Goal: Task Accomplishment & Management: Manage account settings

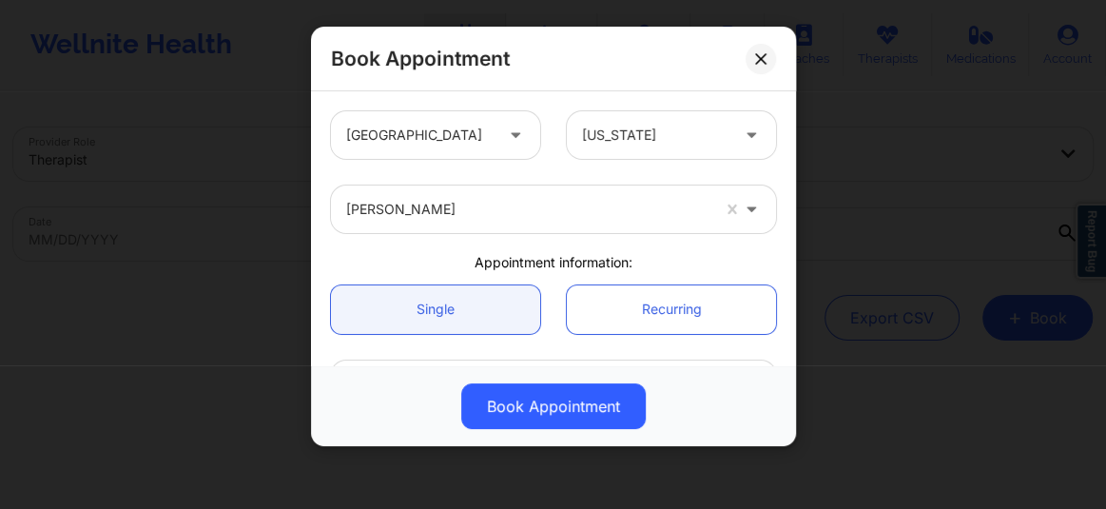
click at [483, 205] on div at bounding box center [527, 209] width 363 height 23
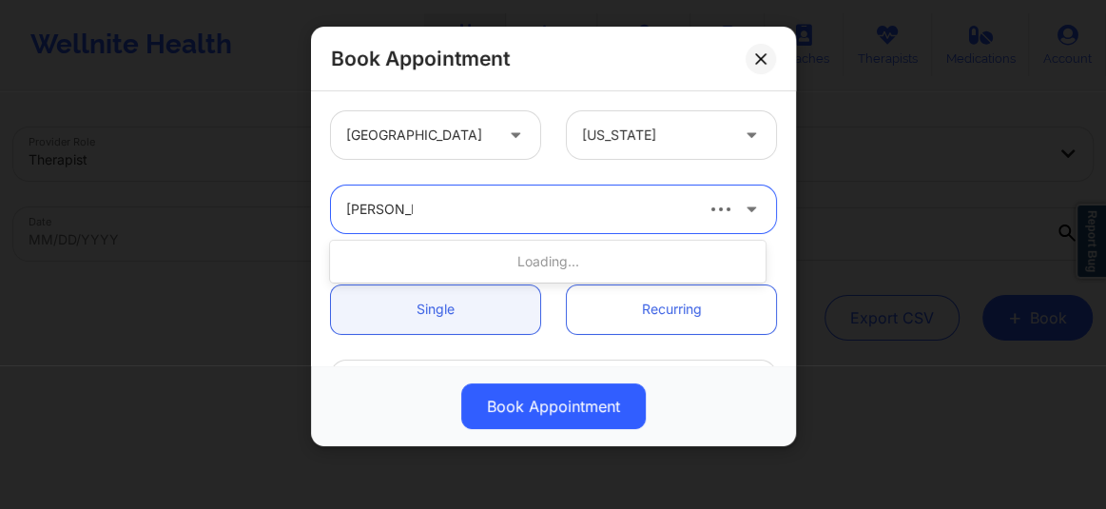
type input "[PERSON_NAME]"
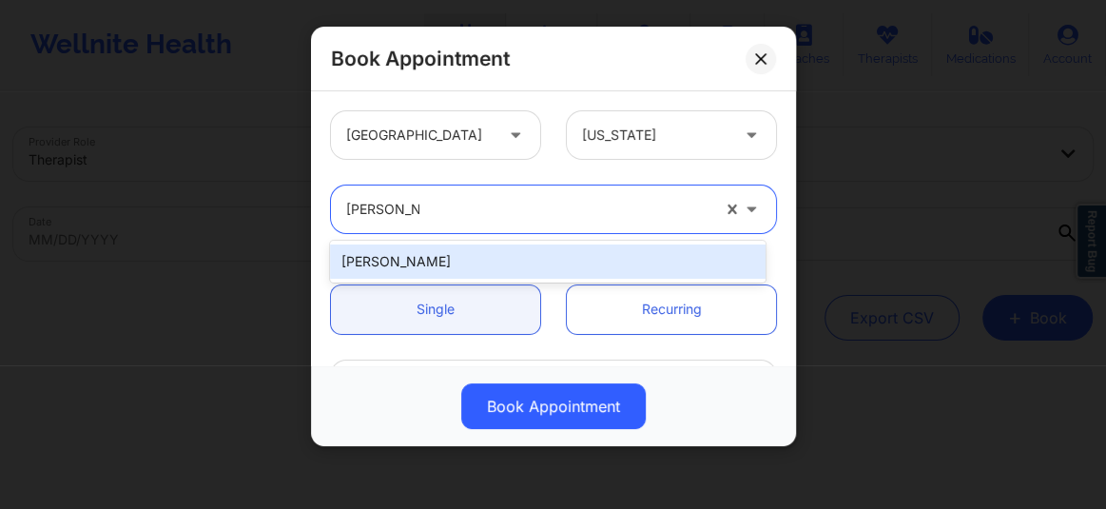
click at [434, 252] on div "[PERSON_NAME]" at bounding box center [548, 261] width 436 height 34
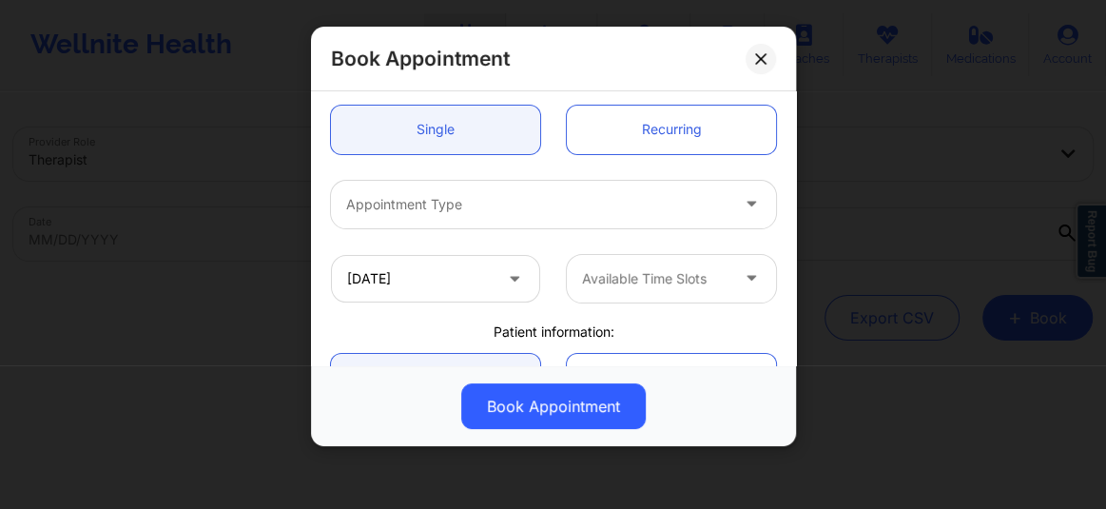
scroll to position [201, 0]
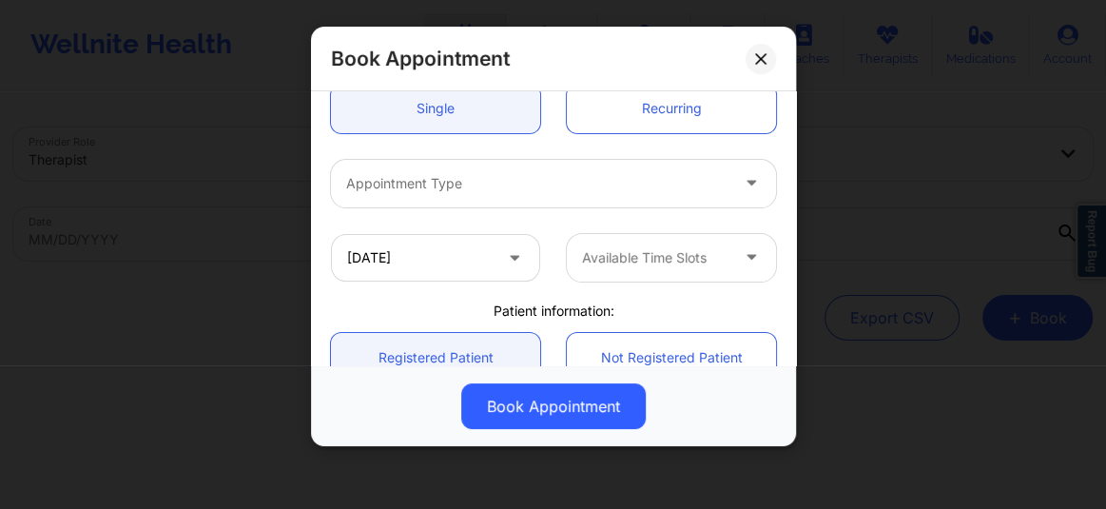
click at [408, 190] on div at bounding box center [537, 183] width 382 height 23
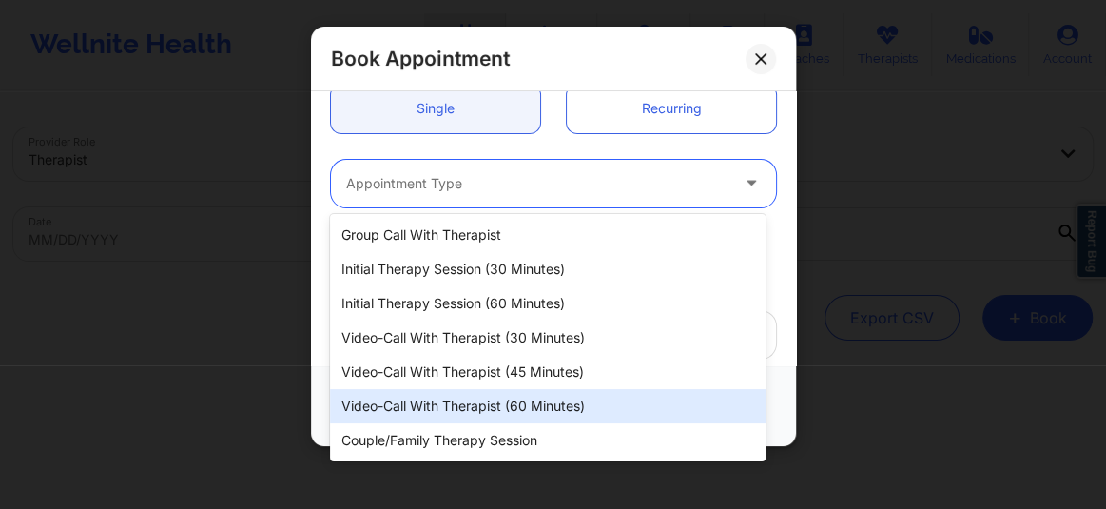
click at [438, 397] on div "Video-Call with Therapist (60 minutes)" at bounding box center [548, 406] width 436 height 34
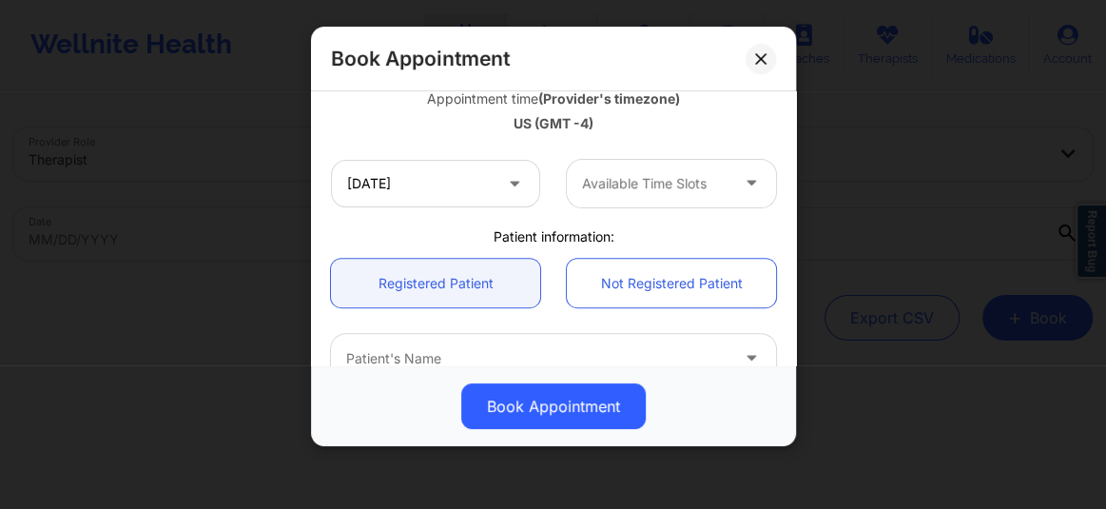
scroll to position [361, 0]
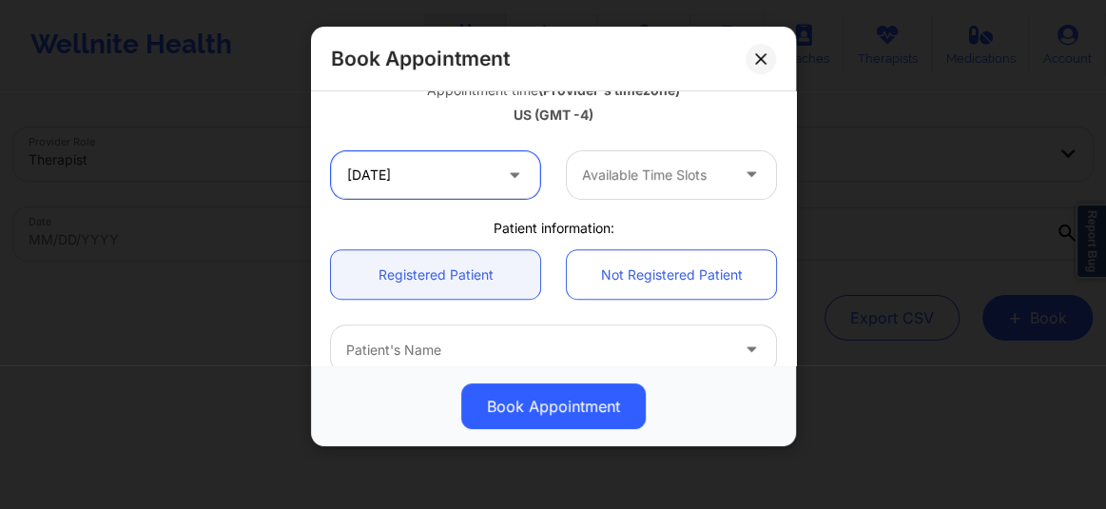
click at [387, 184] on input "10/16/2025" at bounding box center [435, 175] width 209 height 48
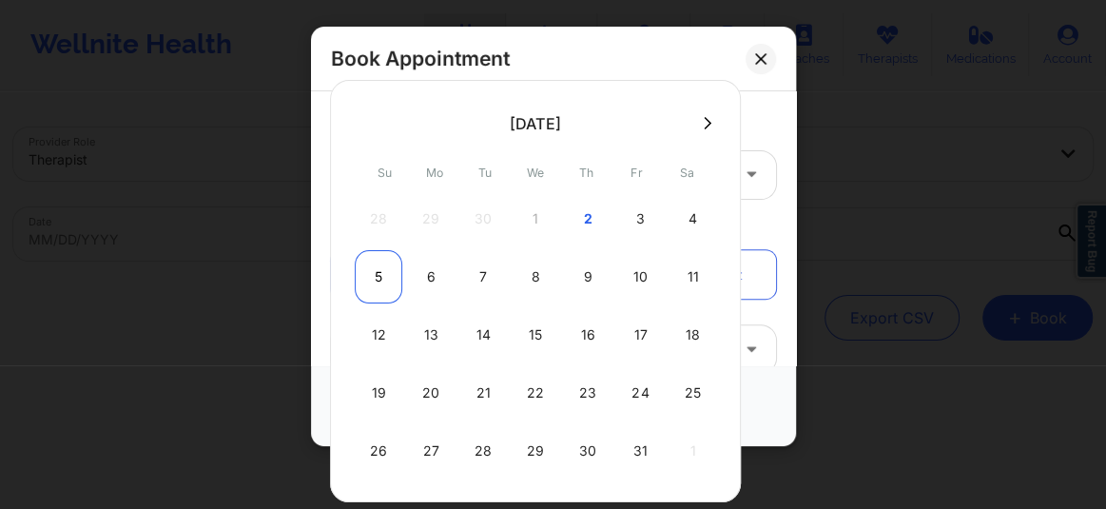
click at [372, 266] on div "5" at bounding box center [379, 276] width 48 height 53
type input "10/05/2025"
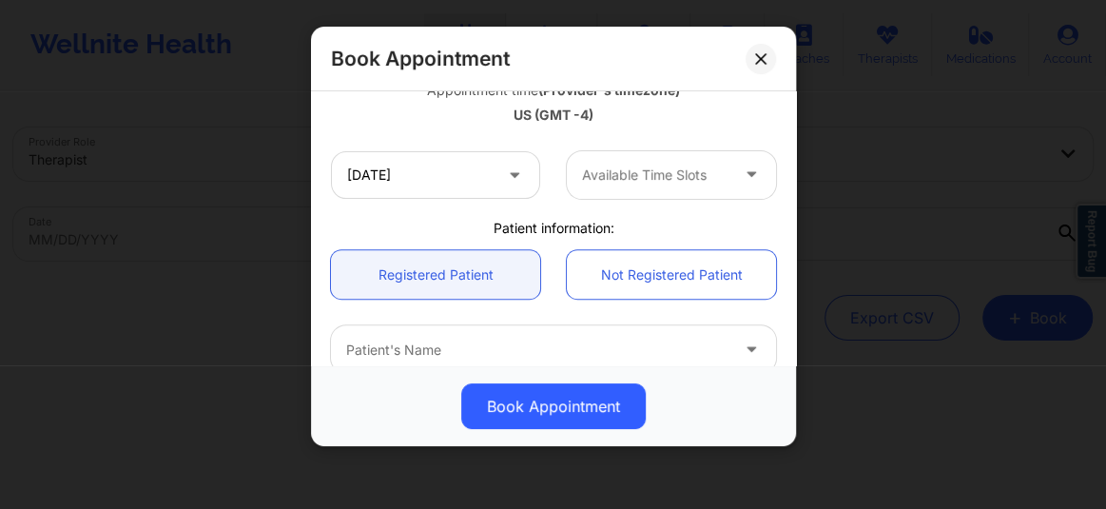
click at [628, 166] on div at bounding box center [655, 175] width 146 height 23
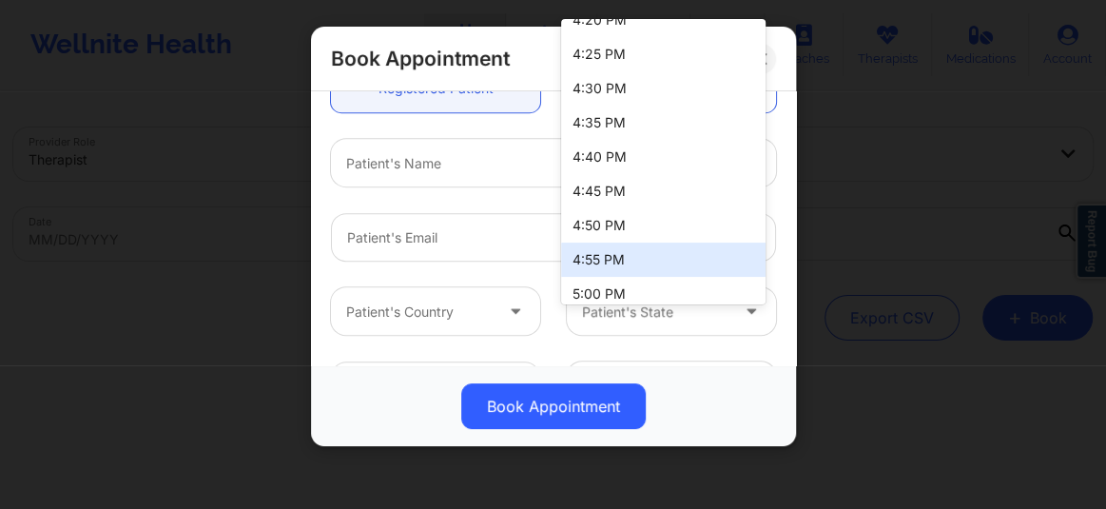
scroll to position [1810, 0]
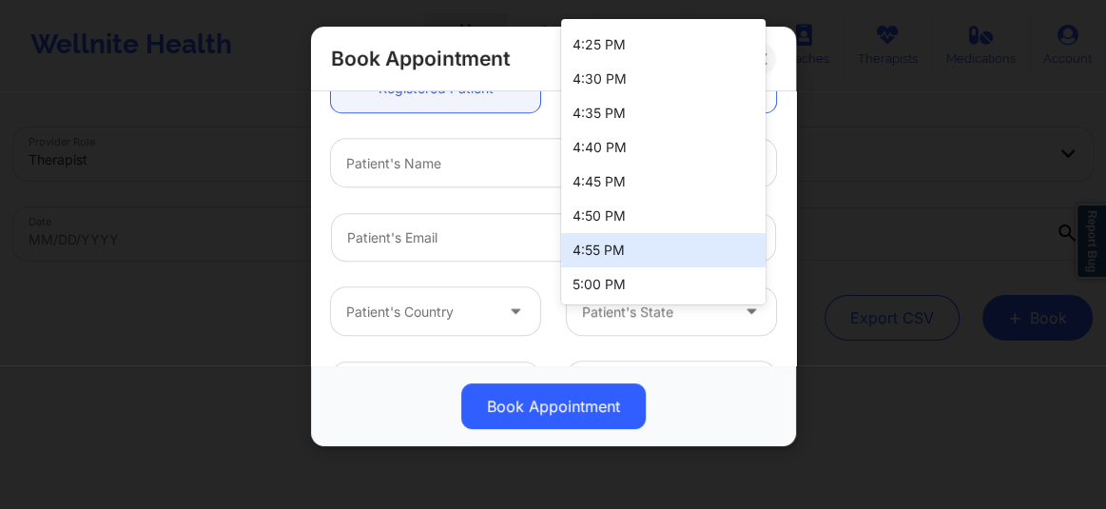
click at [416, 171] on div at bounding box center [537, 163] width 382 height 23
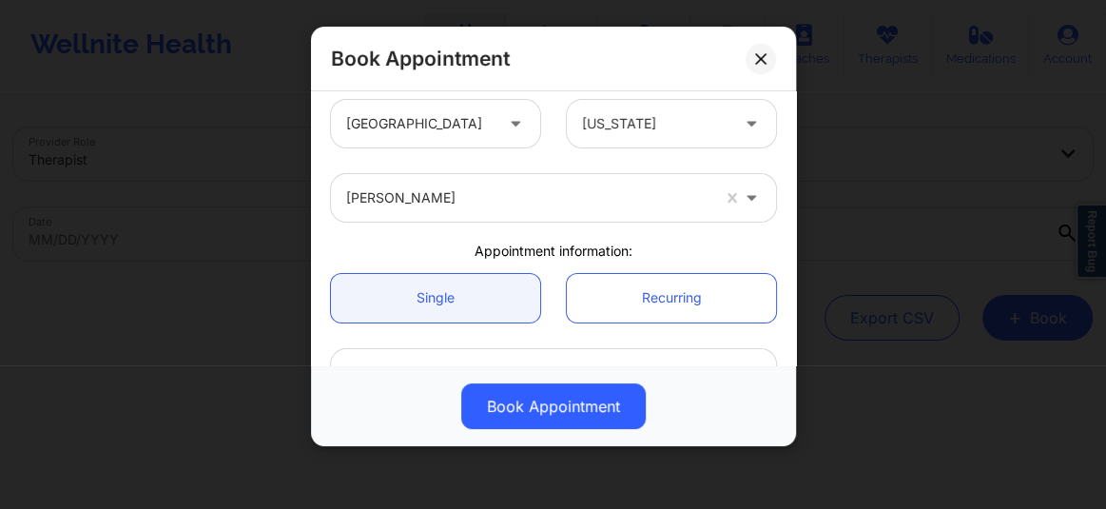
scroll to position [0, 0]
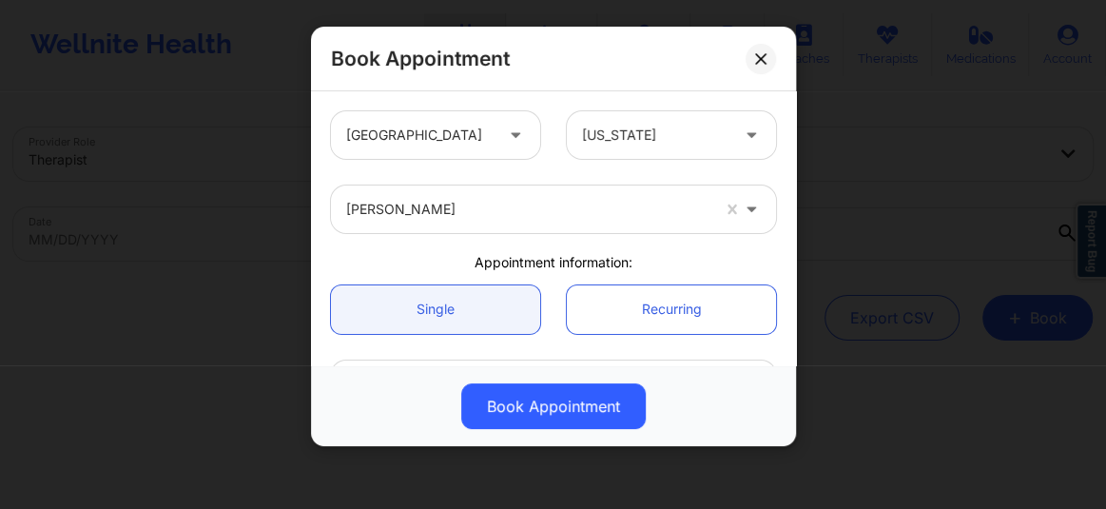
click at [632, 163] on div "United States Florida" at bounding box center [554, 135] width 472 height 74
click at [623, 124] on div at bounding box center [655, 135] width 146 height 23
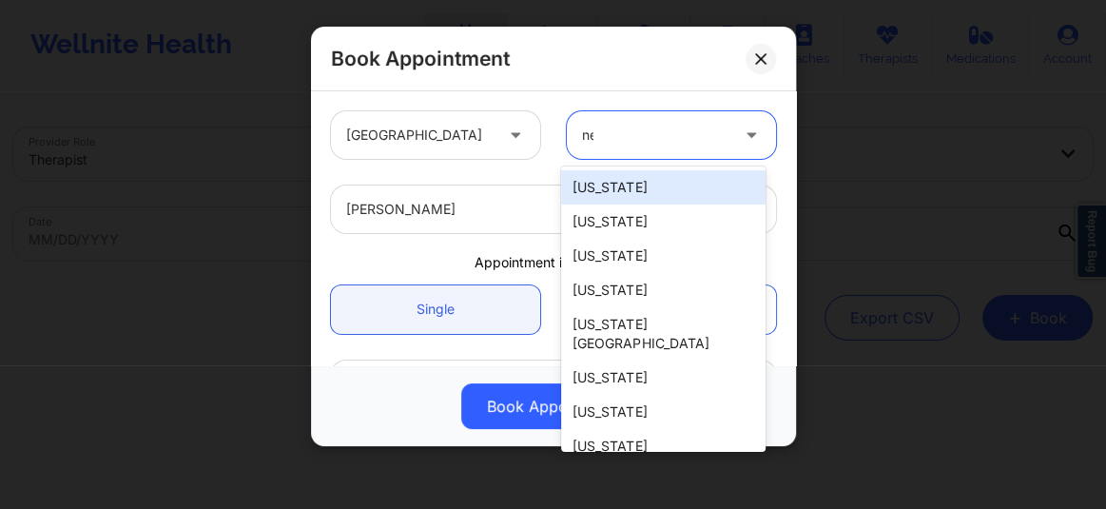
type input "new"
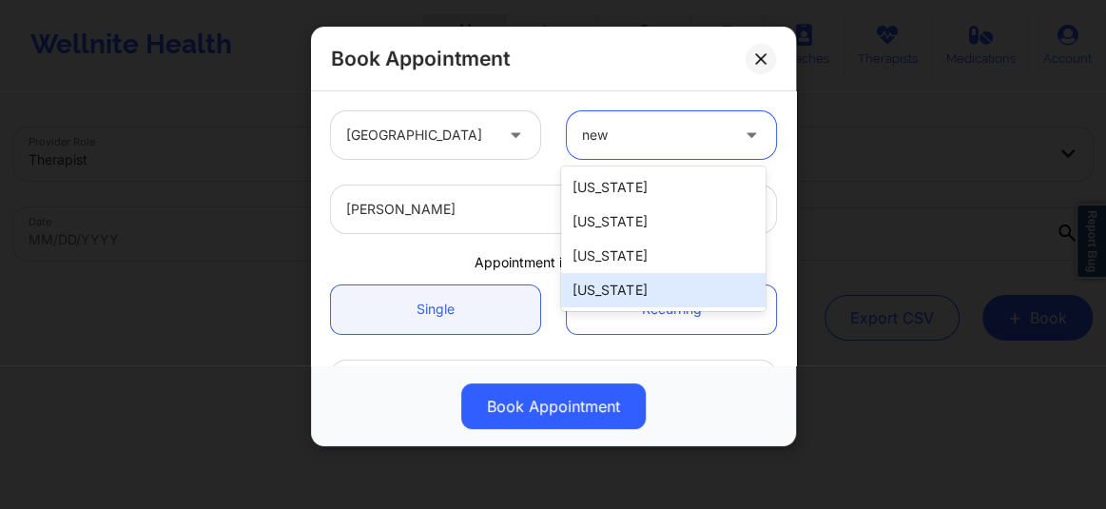
click at [625, 285] on div "[US_STATE]" at bounding box center [663, 290] width 205 height 34
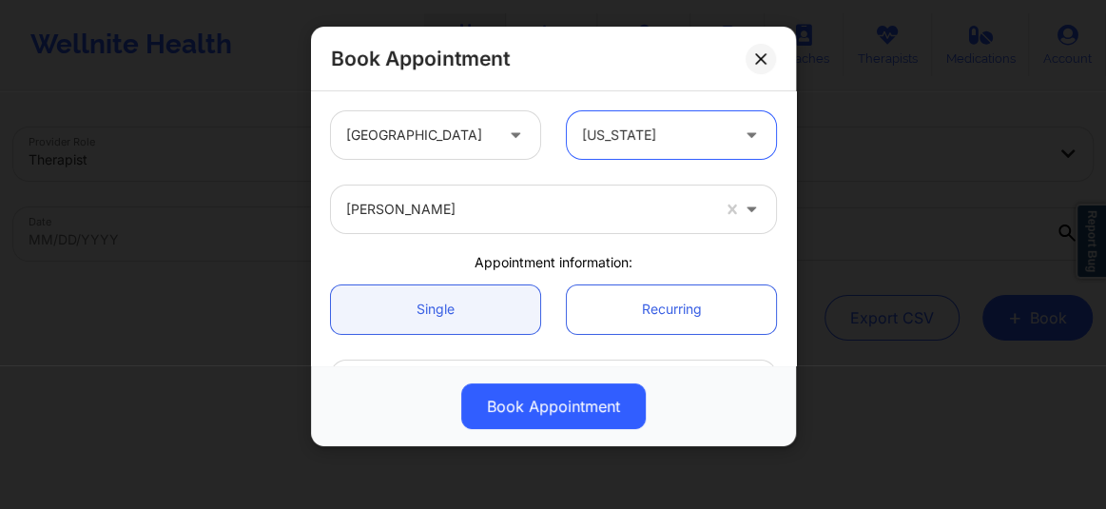
click at [474, 211] on div at bounding box center [527, 209] width 363 height 23
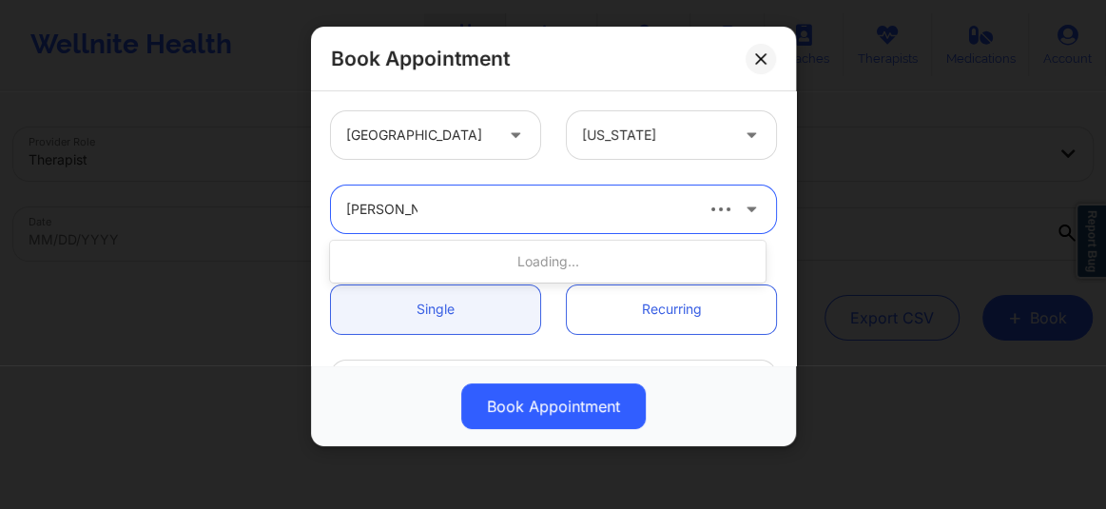
type input "Richard Ryan"
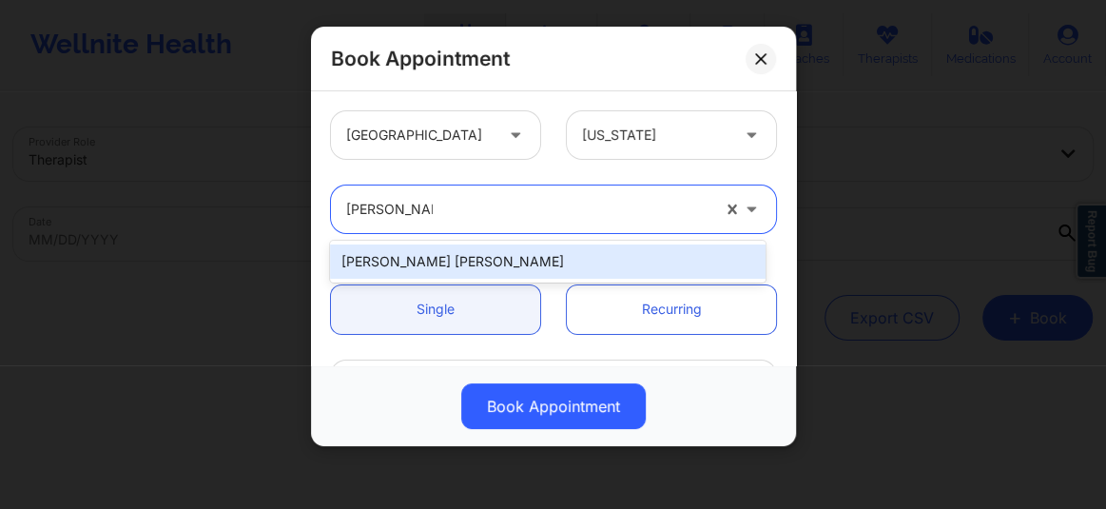
click at [447, 263] on div "Richard Ryan Kenneth Pollino" at bounding box center [548, 261] width 436 height 34
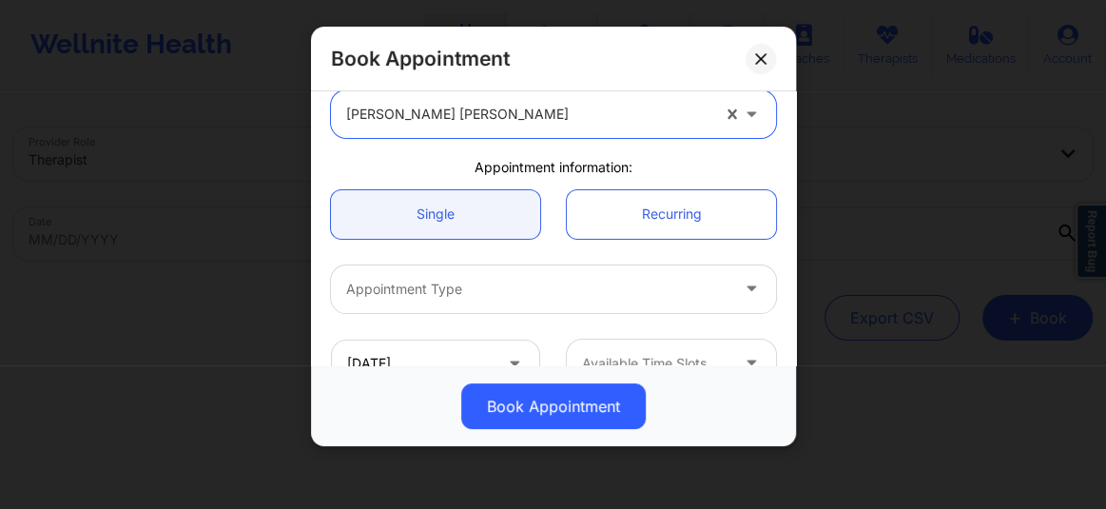
scroll to position [129, 0]
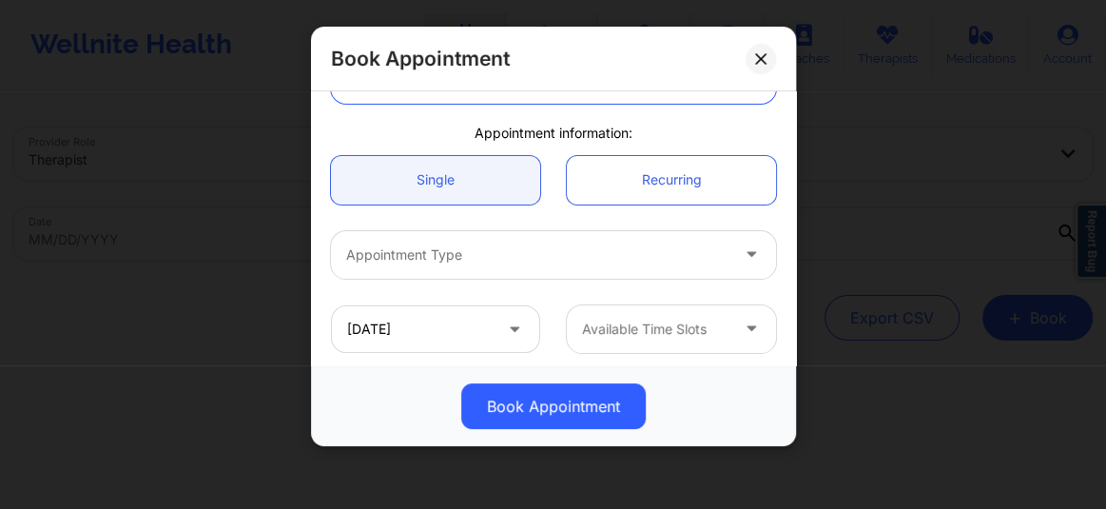
click at [432, 267] on div "Appointment Type" at bounding box center [531, 255] width 400 height 48
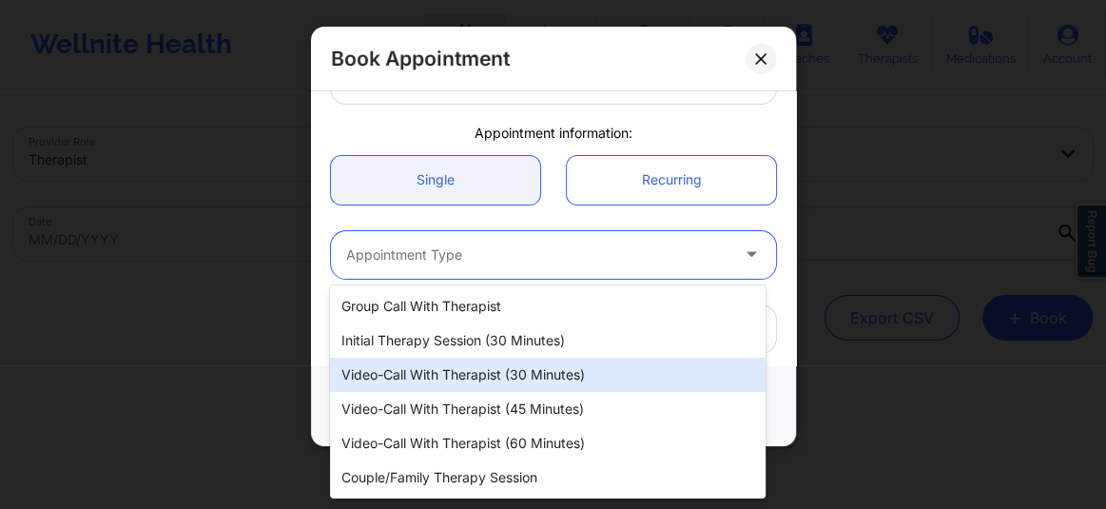
click at [441, 378] on div "Video-Call with Therapist (30 minutes)" at bounding box center [548, 375] width 436 height 34
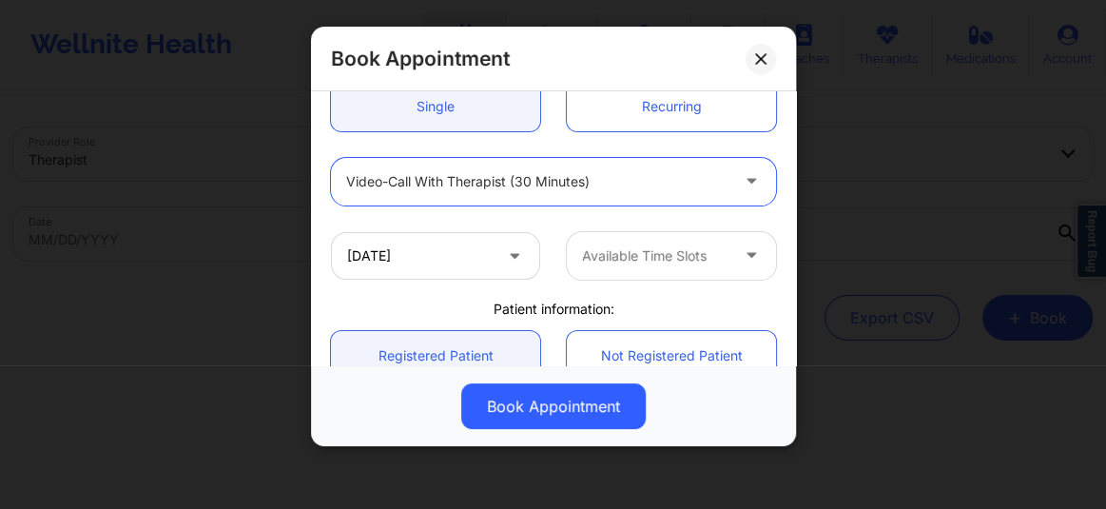
scroll to position [216, 0]
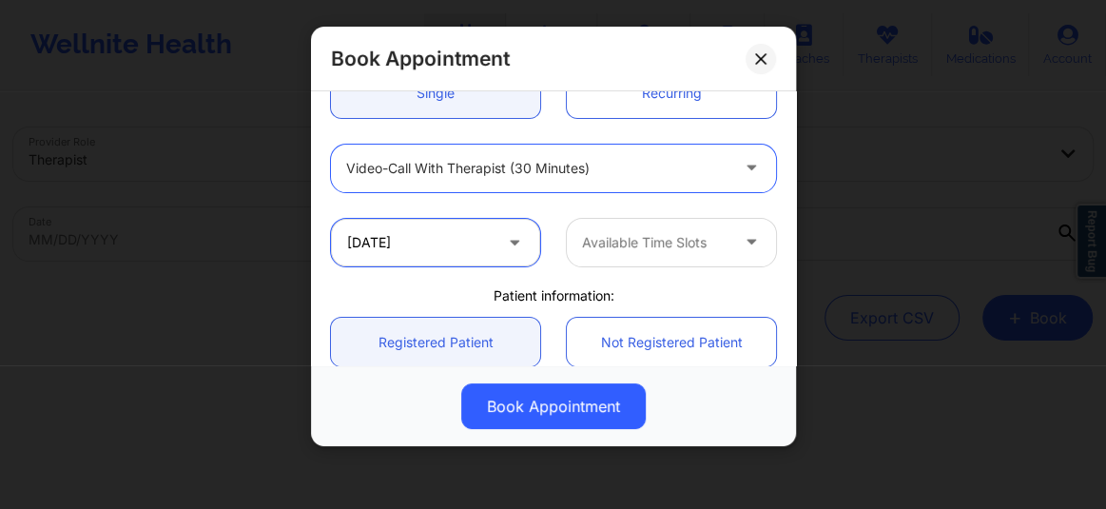
click at [402, 241] on input "[DATE]" at bounding box center [435, 243] width 209 height 48
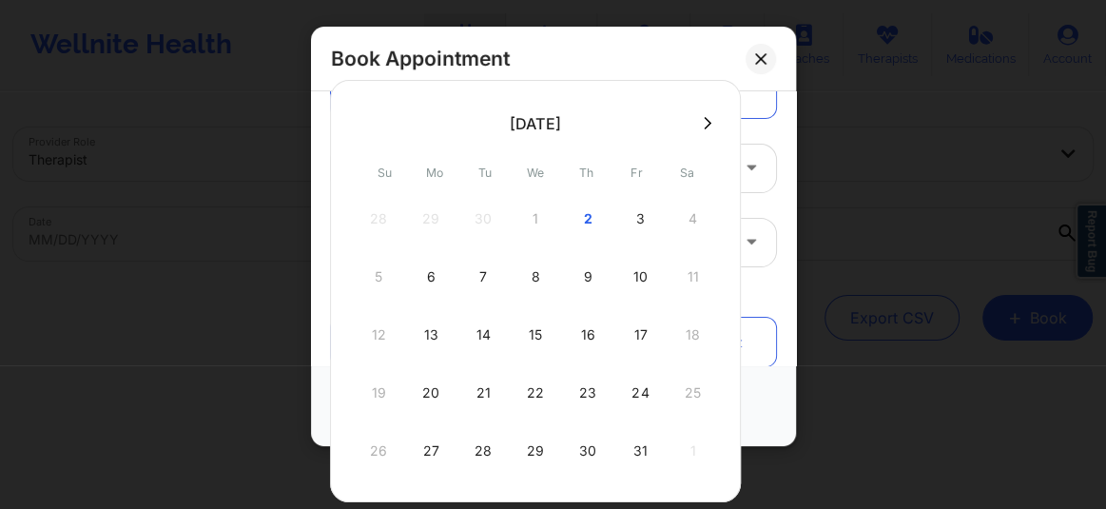
click at [705, 122] on icon at bounding box center [709, 123] width 8 height 12
click at [704, 120] on icon at bounding box center [708, 123] width 8 height 14
click at [766, 54] on button at bounding box center [761, 59] width 30 height 30
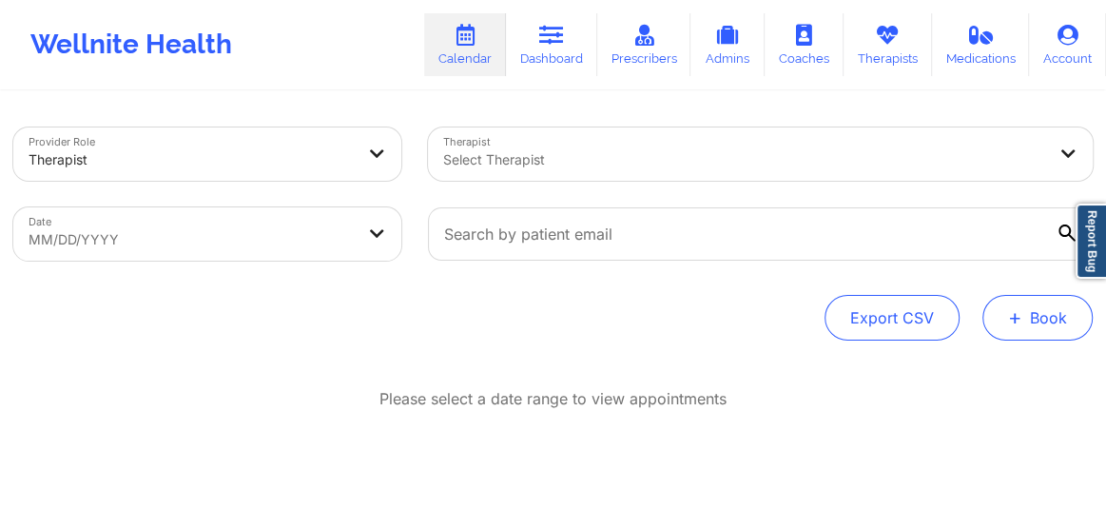
click at [1040, 326] on button "+ Book" at bounding box center [1038, 318] width 110 height 46
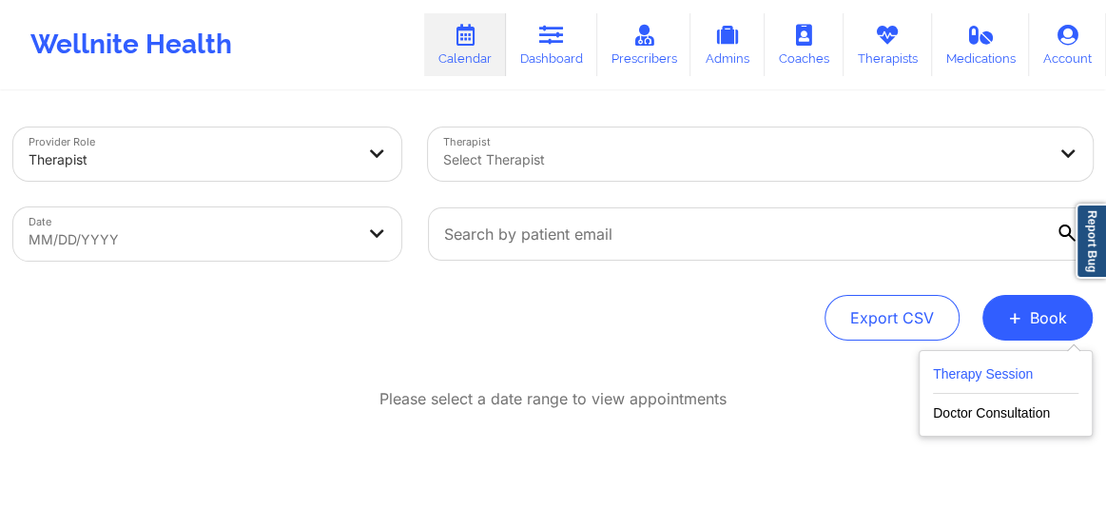
click at [998, 375] on button "Therapy Session" at bounding box center [1006, 377] width 146 height 31
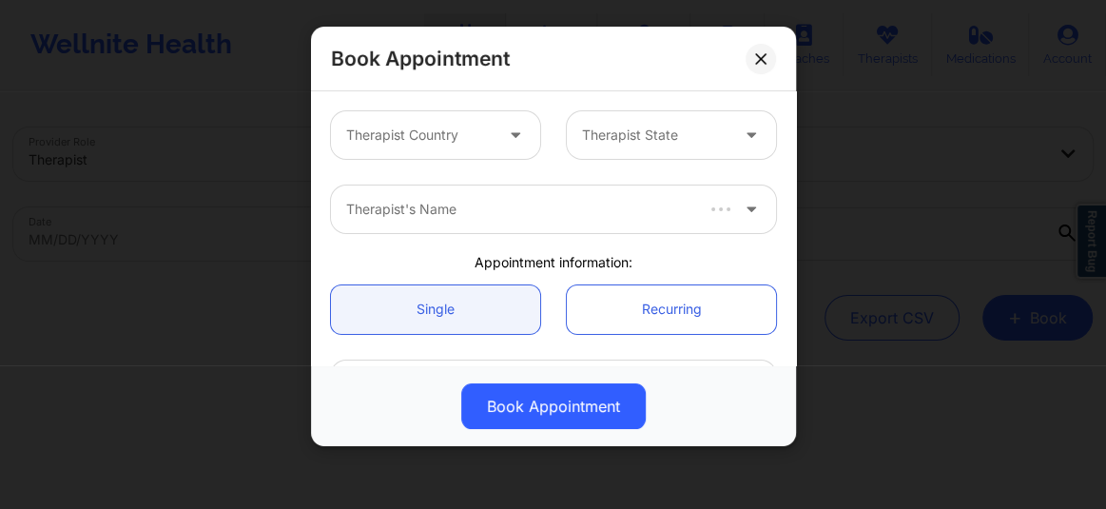
click at [478, 150] on div "Therapist Country" at bounding box center [413, 135] width 164 height 48
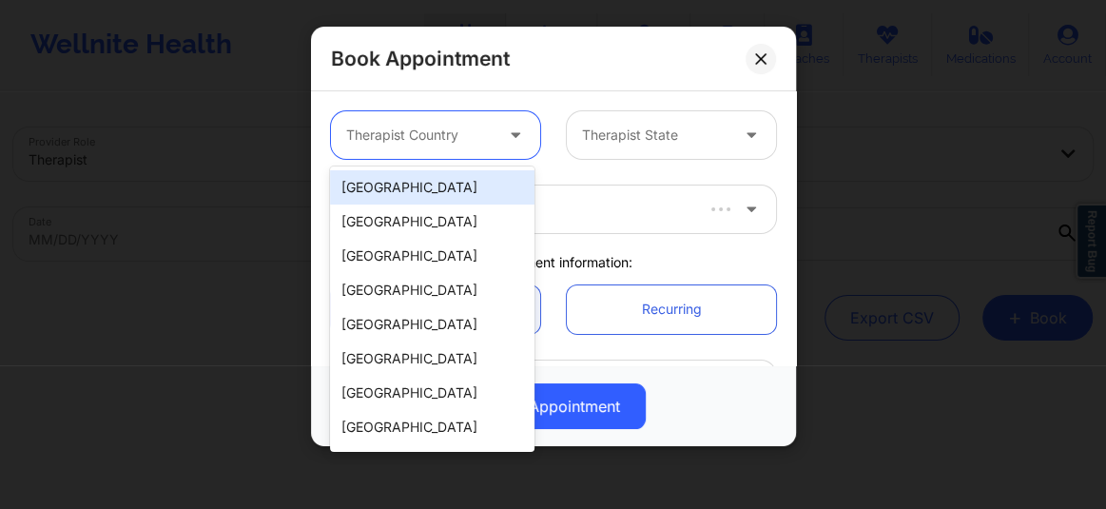
click at [436, 192] on div "[GEOGRAPHIC_DATA]" at bounding box center [432, 187] width 205 height 34
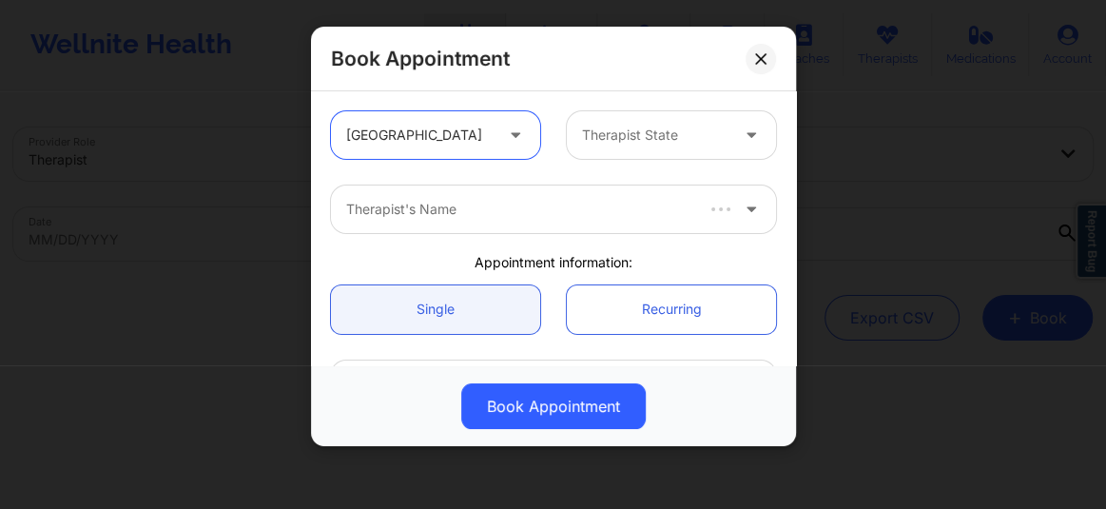
click at [631, 138] on div at bounding box center [655, 135] width 146 height 23
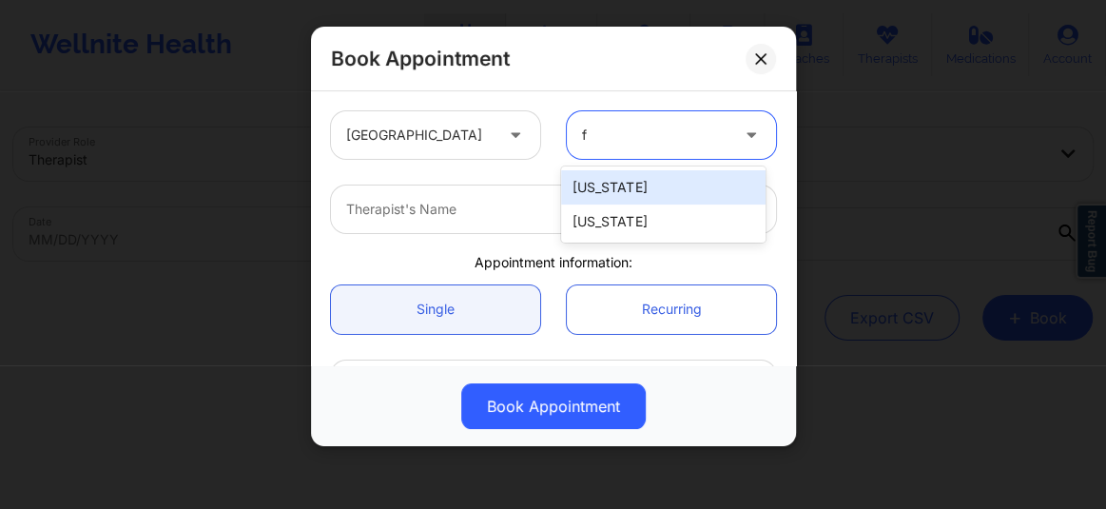
type input "fl"
click at [607, 181] on div "[US_STATE]" at bounding box center [663, 187] width 205 height 34
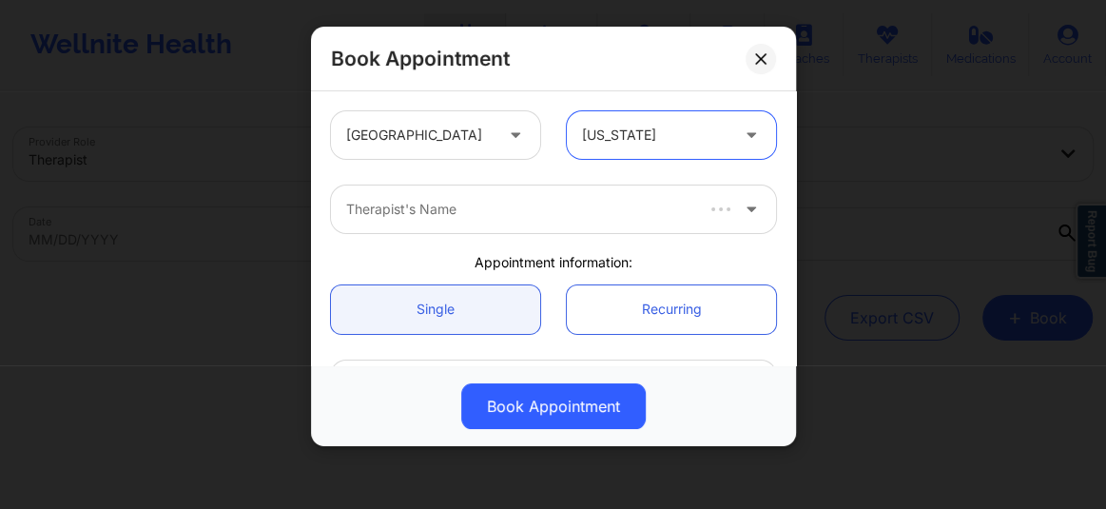
click at [459, 215] on div at bounding box center [518, 209] width 344 height 23
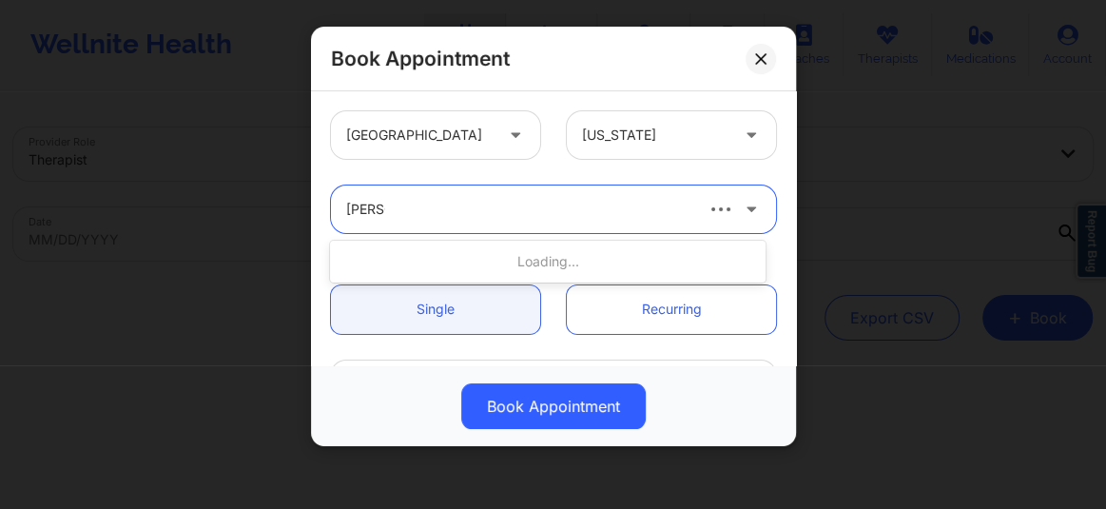
type input "cherrie"
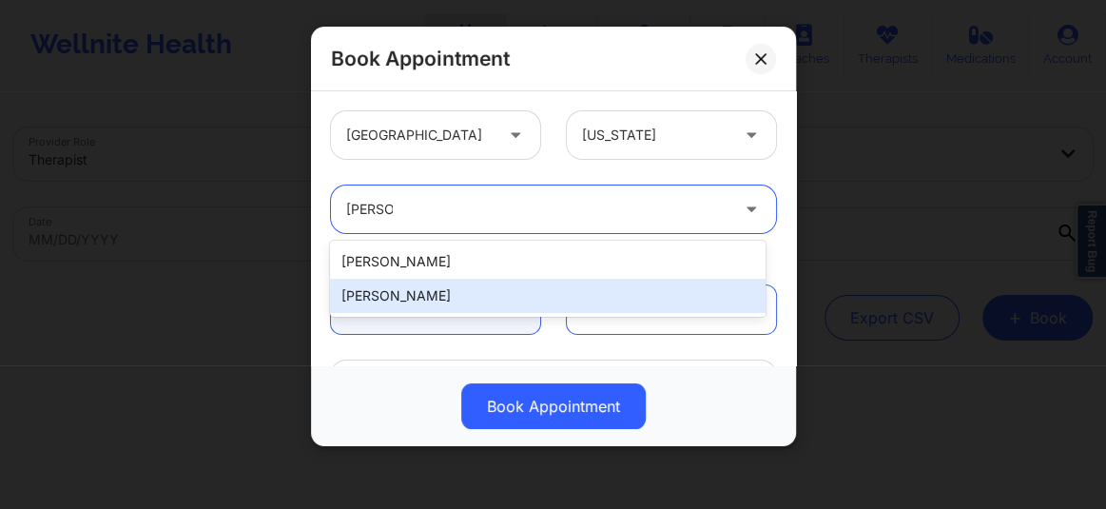
click at [420, 295] on div "CHERRIE CAMPER" at bounding box center [548, 296] width 436 height 34
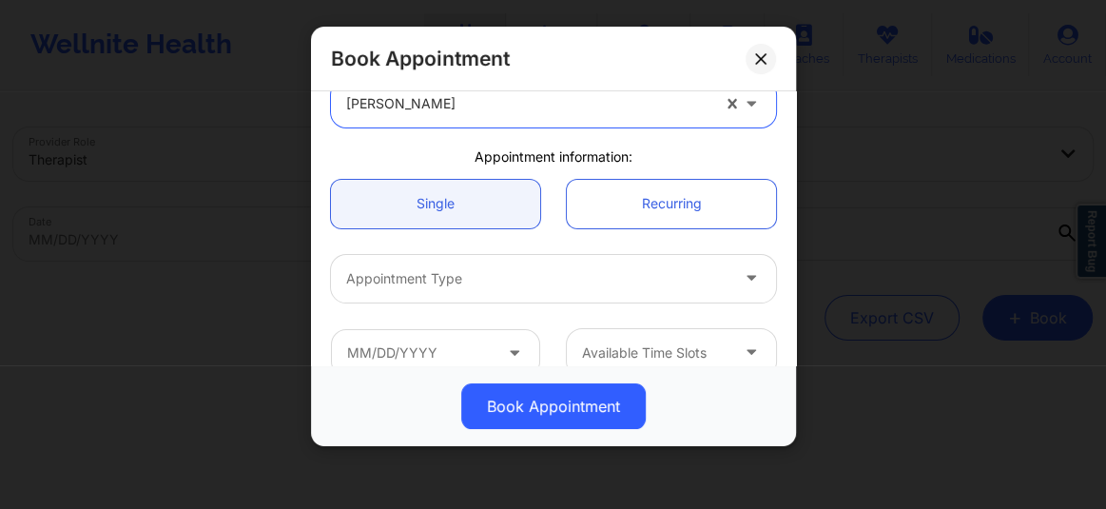
scroll to position [129, 0]
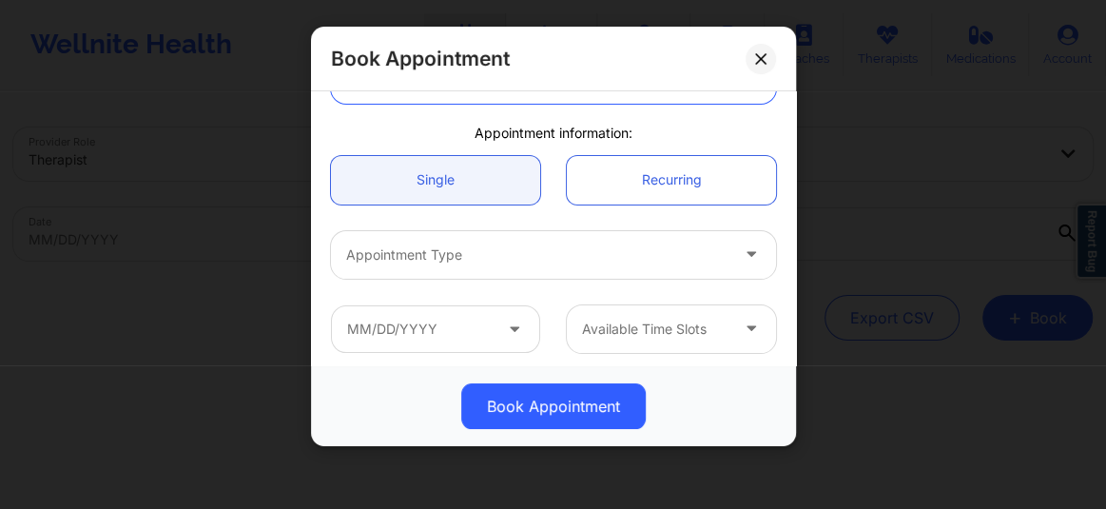
click at [418, 255] on div at bounding box center [537, 255] width 382 height 23
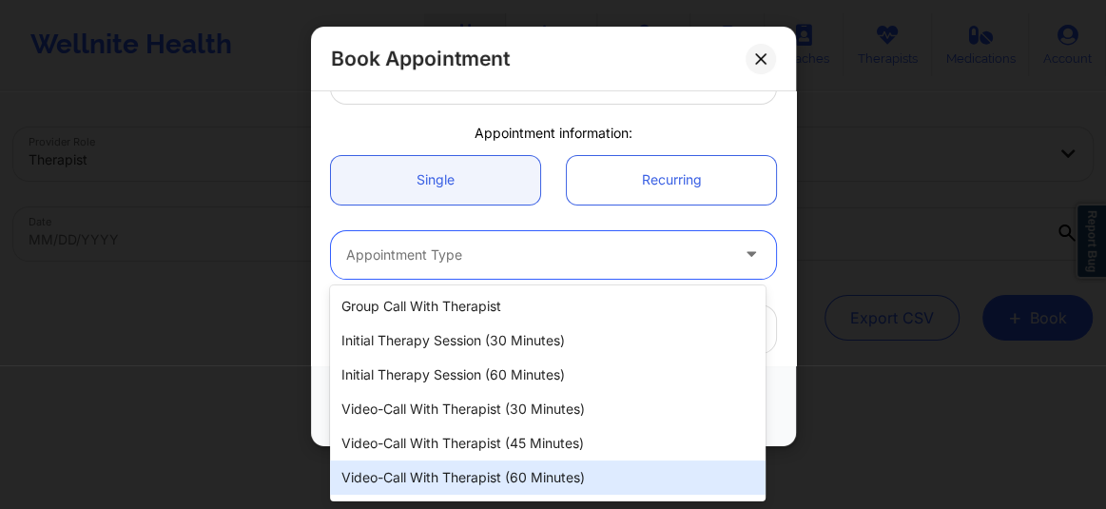
click at [475, 473] on div "Video-Call with Therapist (60 minutes)" at bounding box center [548, 477] width 436 height 34
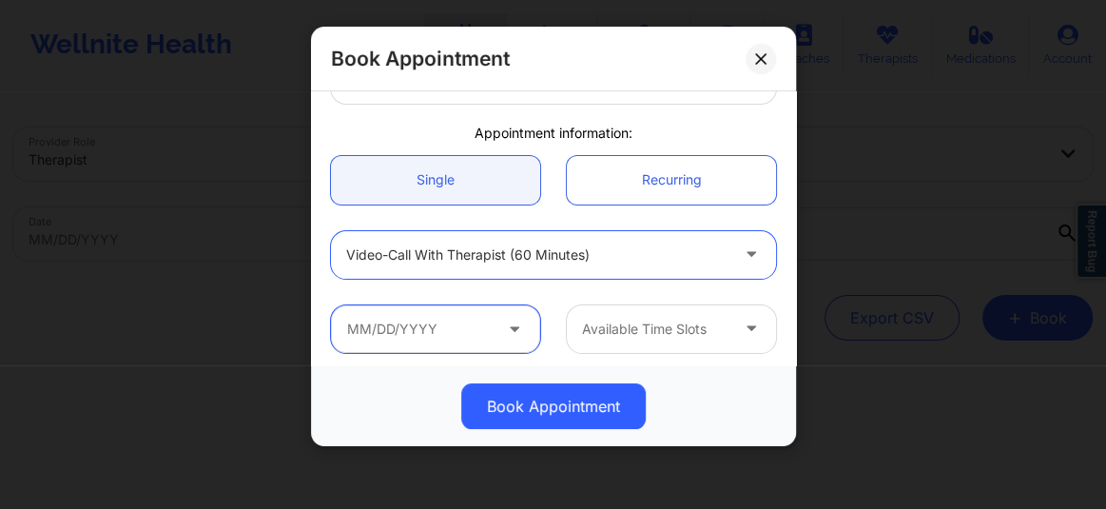
click at [456, 333] on input "text" at bounding box center [435, 329] width 209 height 48
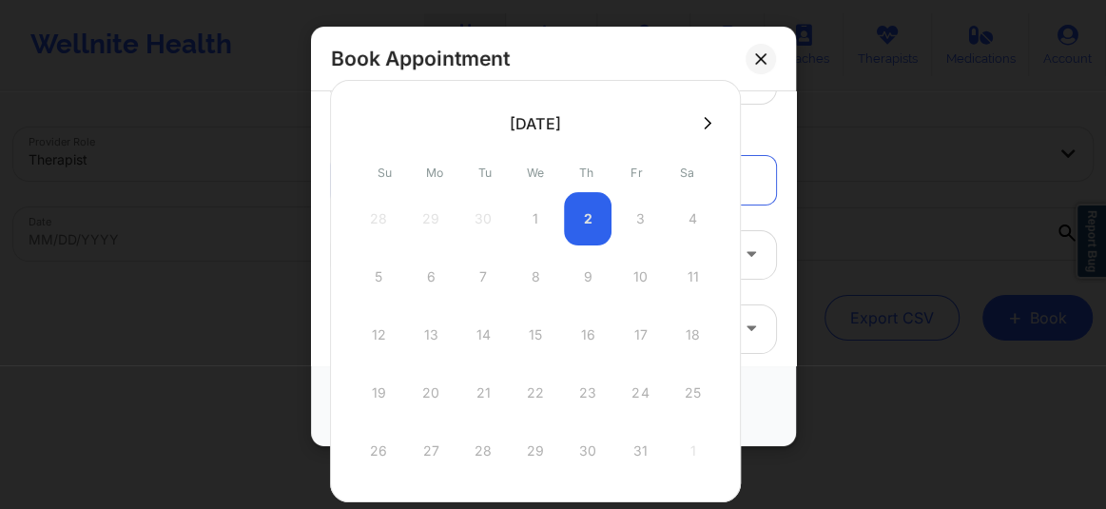
click at [537, 205] on div "28 29 30 1 2 3 4" at bounding box center [535, 218] width 361 height 53
click at [707, 121] on button at bounding box center [707, 123] width 19 height 16
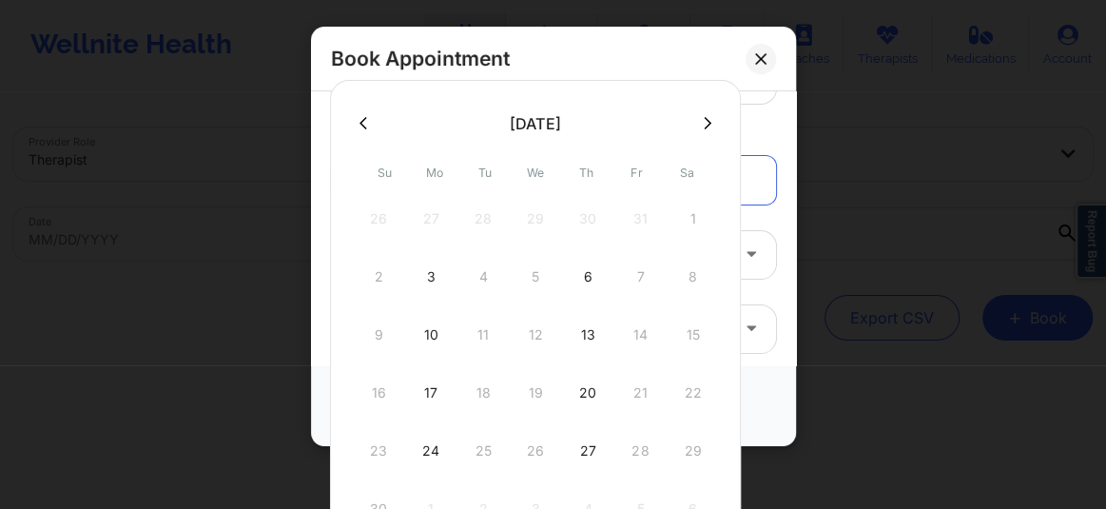
click at [367, 124] on button at bounding box center [363, 123] width 19 height 16
click at [576, 223] on div "2" at bounding box center [588, 218] width 48 height 53
type input "10/02/2025"
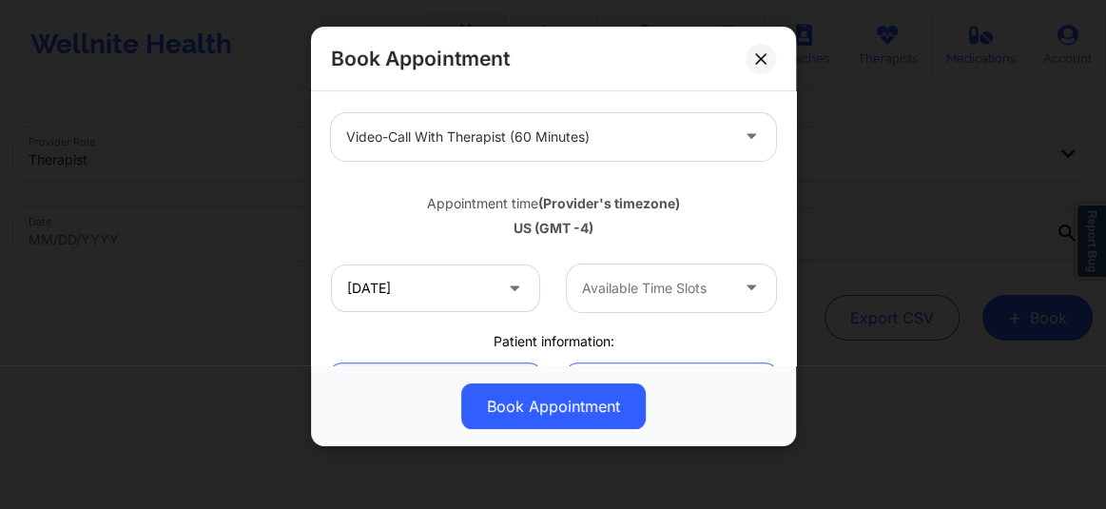
scroll to position [259, 0]
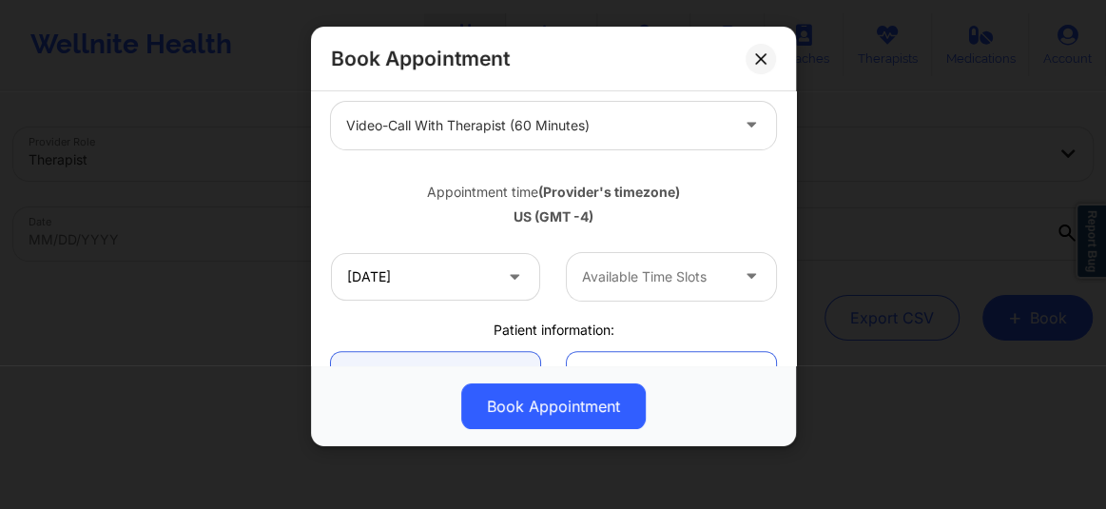
click at [590, 285] on div at bounding box center [655, 276] width 146 height 23
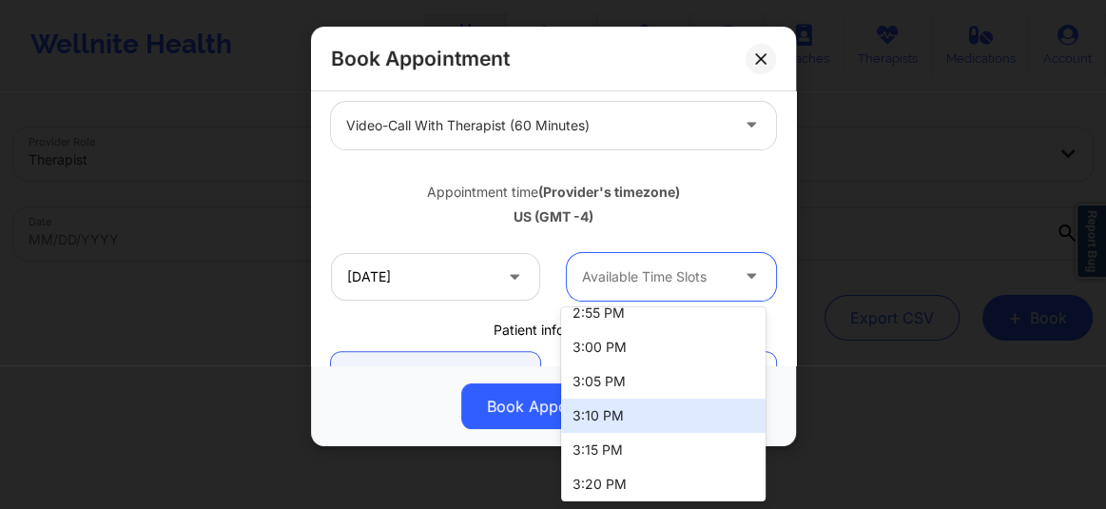
scroll to position [782, 0]
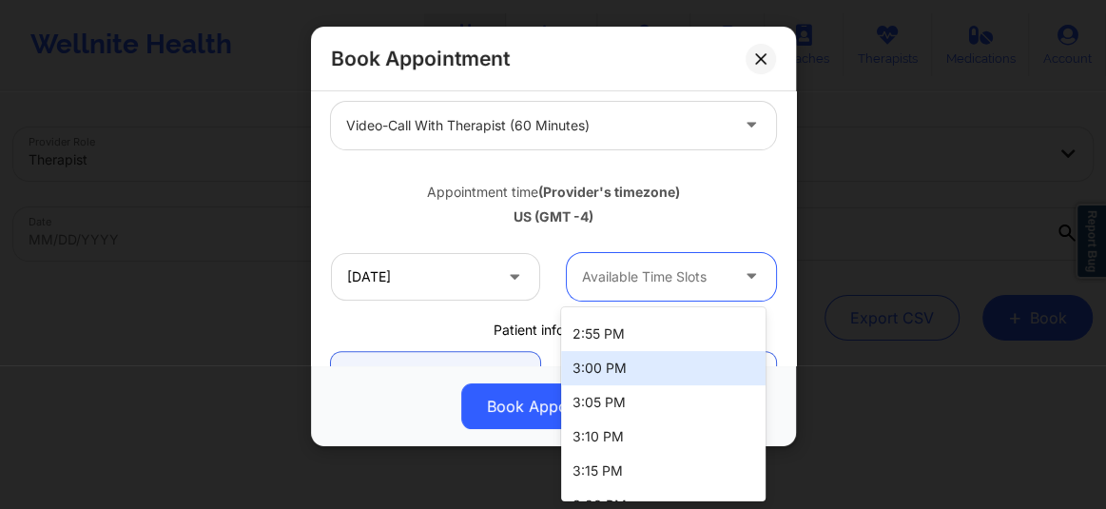
click at [607, 365] on div "3:00 PM" at bounding box center [663, 368] width 205 height 34
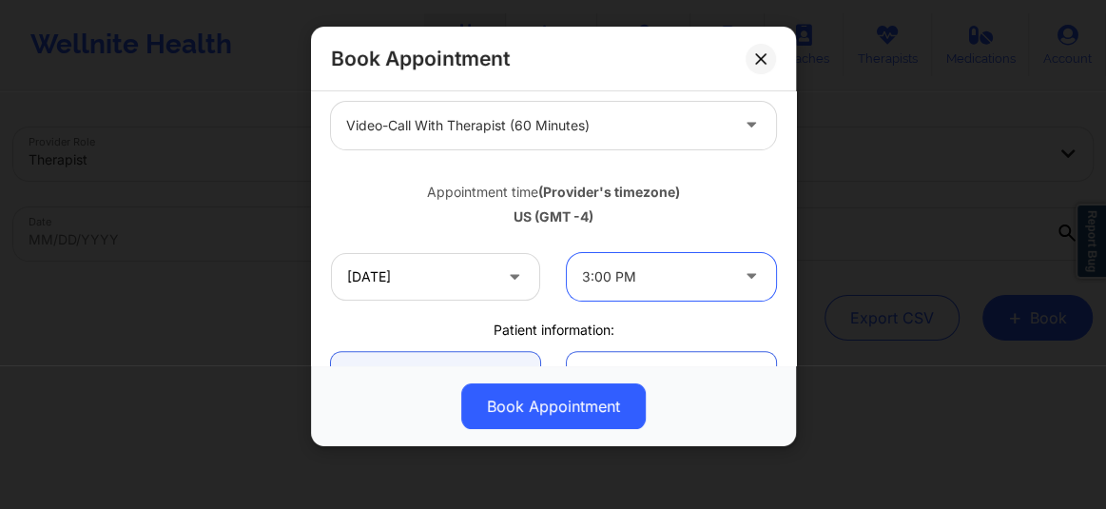
click at [648, 266] on div at bounding box center [655, 276] width 146 height 23
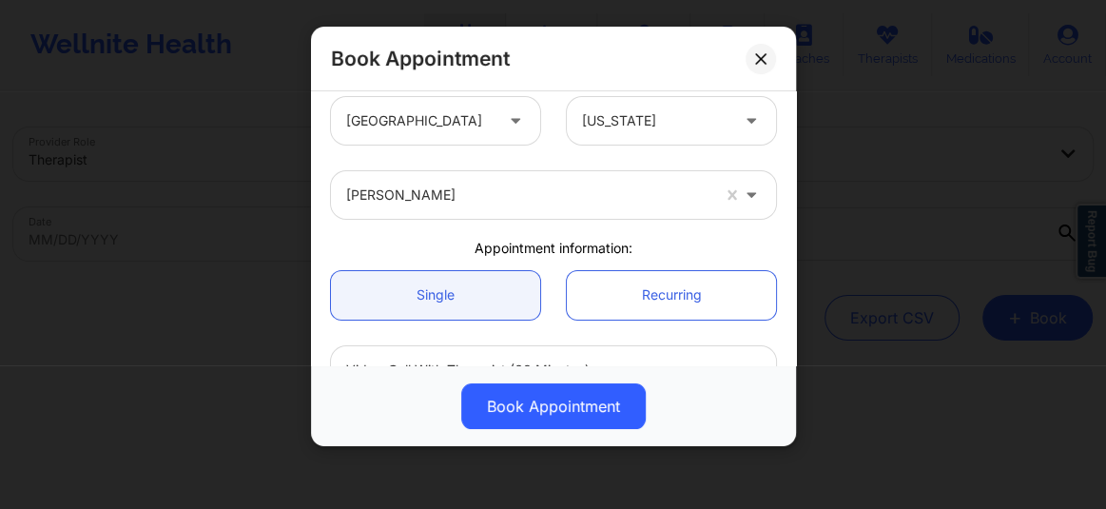
scroll to position [0, 0]
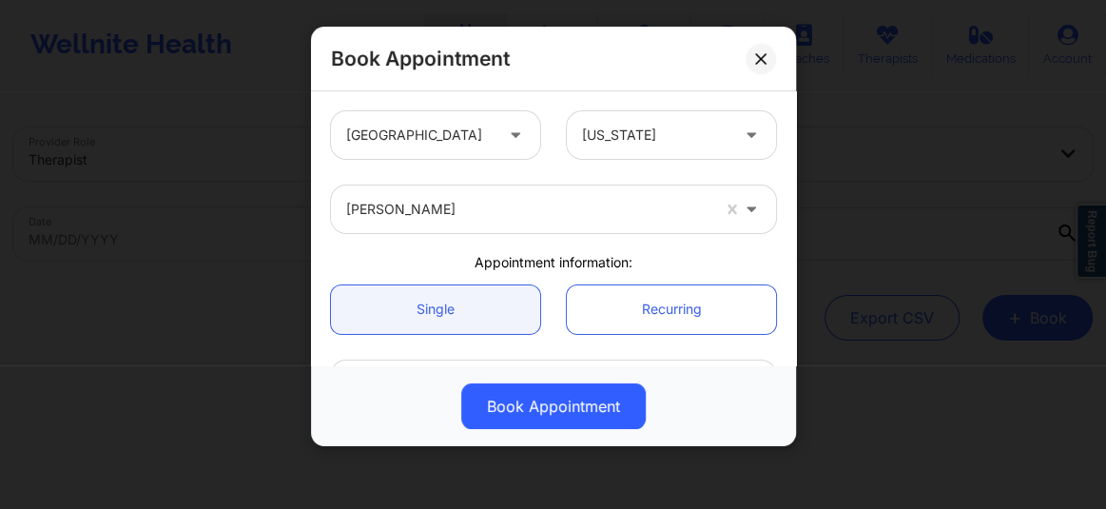
click at [459, 214] on div at bounding box center [527, 209] width 363 height 23
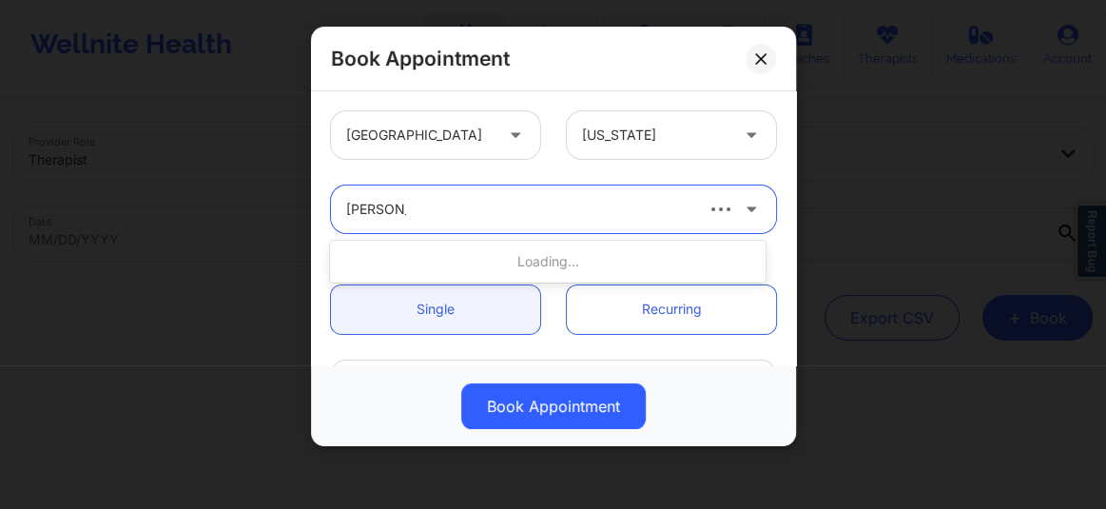
type input "rosalva ag"
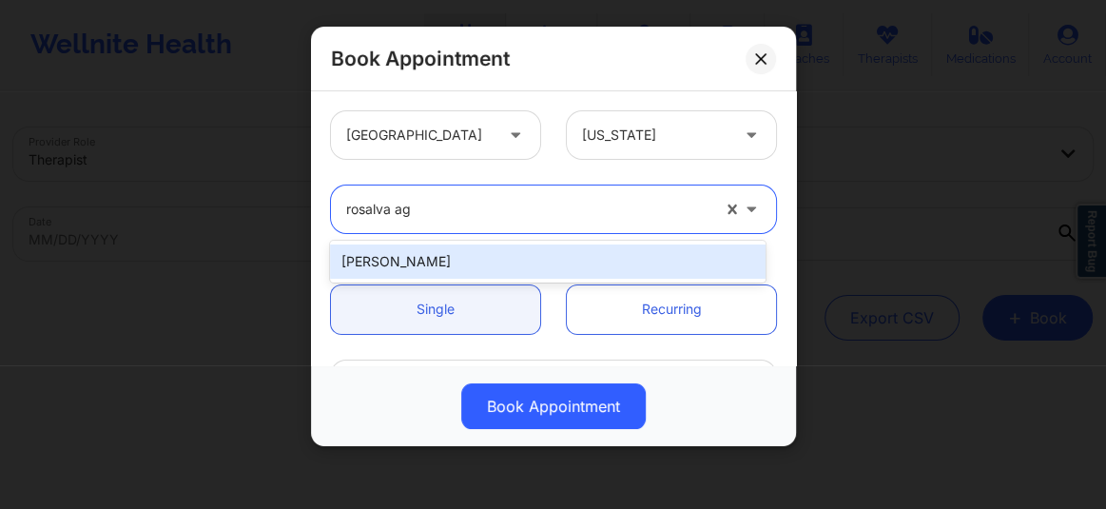
click at [421, 263] on div "Rosalva Aguilar" at bounding box center [548, 261] width 436 height 34
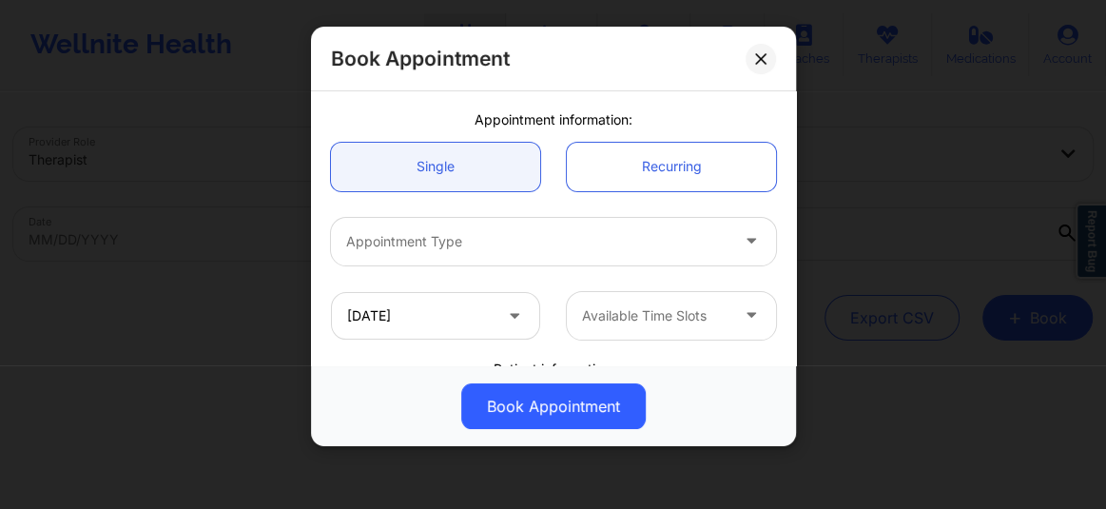
scroll to position [172, 0]
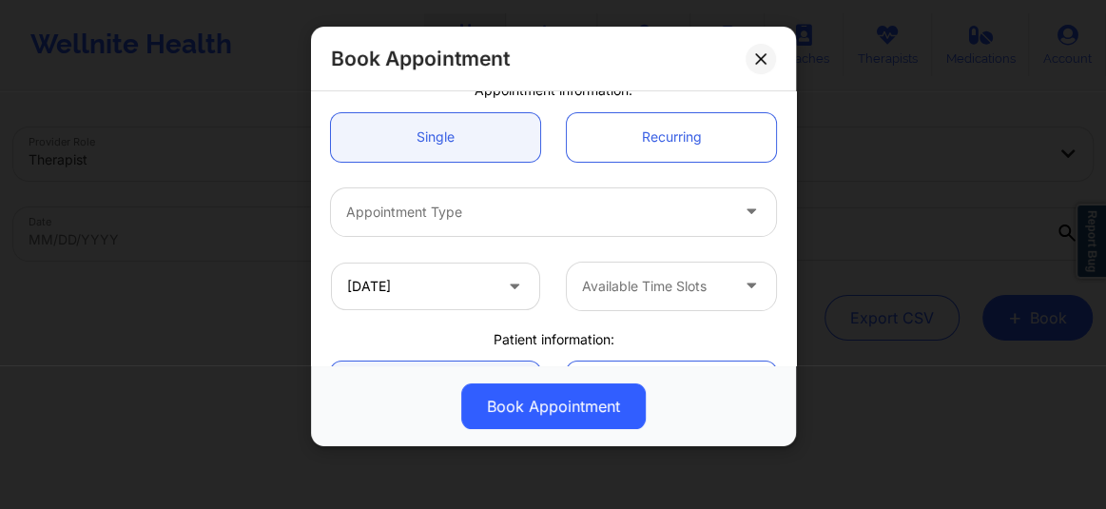
click at [420, 209] on div at bounding box center [537, 212] width 382 height 23
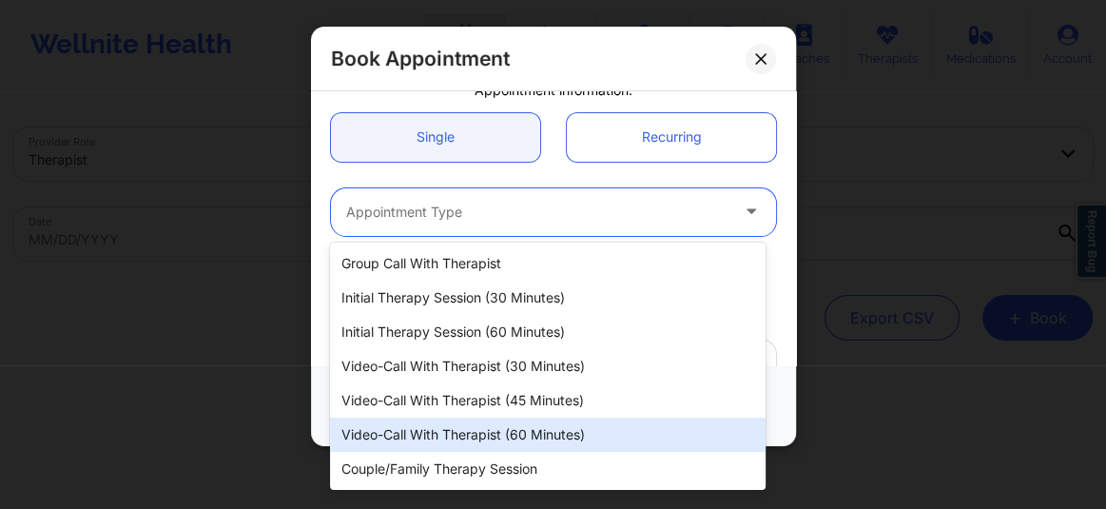
click at [459, 424] on div "Video-Call with Therapist (60 minutes)" at bounding box center [548, 435] width 436 height 34
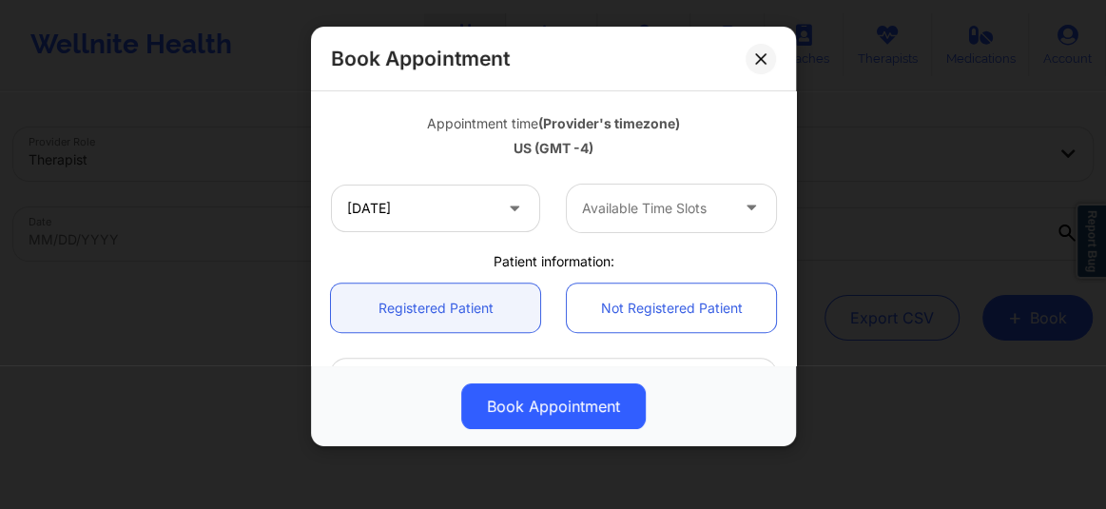
scroll to position [361, 0]
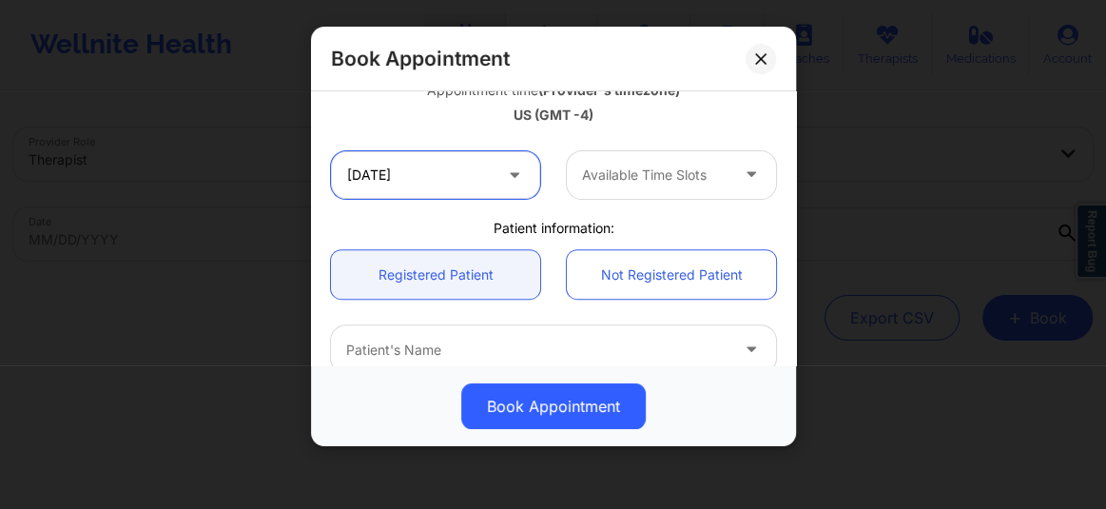
click at [445, 182] on input "10/02/2025" at bounding box center [435, 175] width 209 height 48
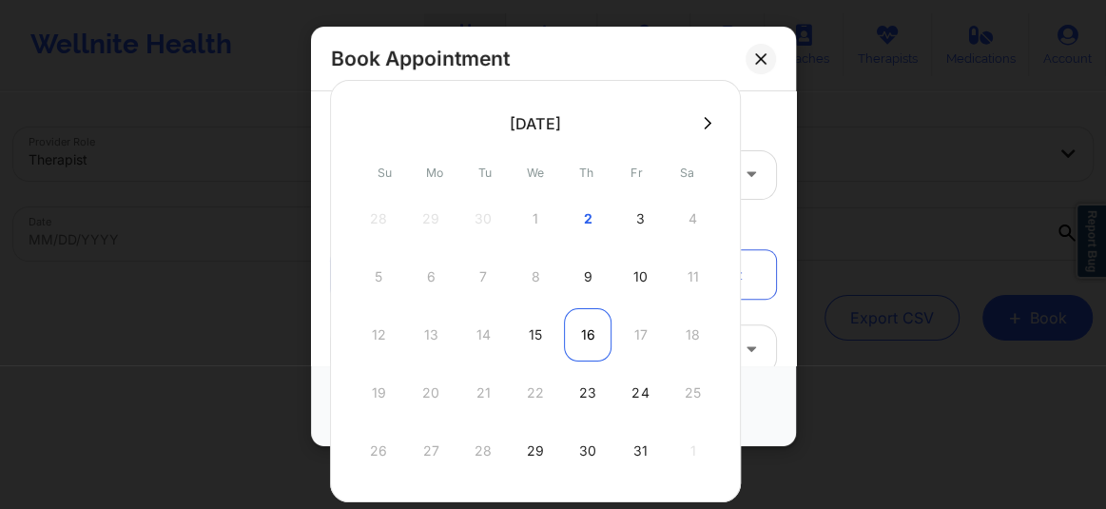
click at [592, 333] on div "16" at bounding box center [588, 334] width 48 height 53
type input "10/16/2025"
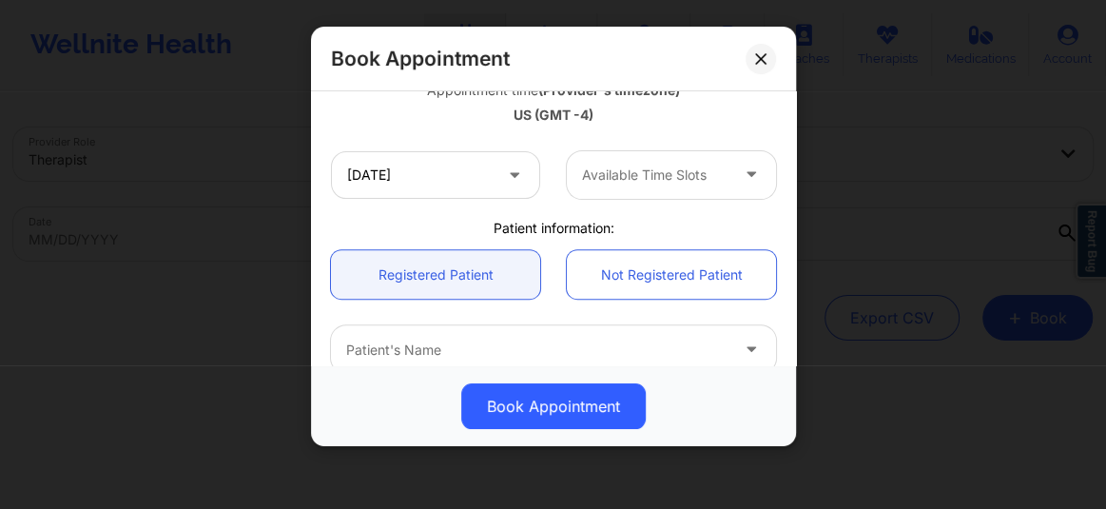
click at [623, 183] on div at bounding box center [655, 175] width 146 height 23
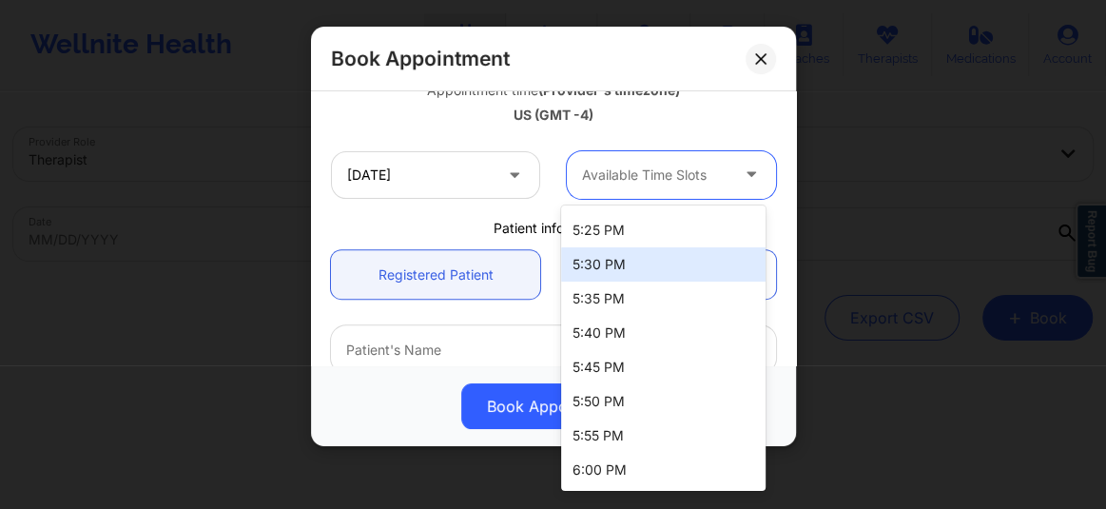
scroll to position [0, 0]
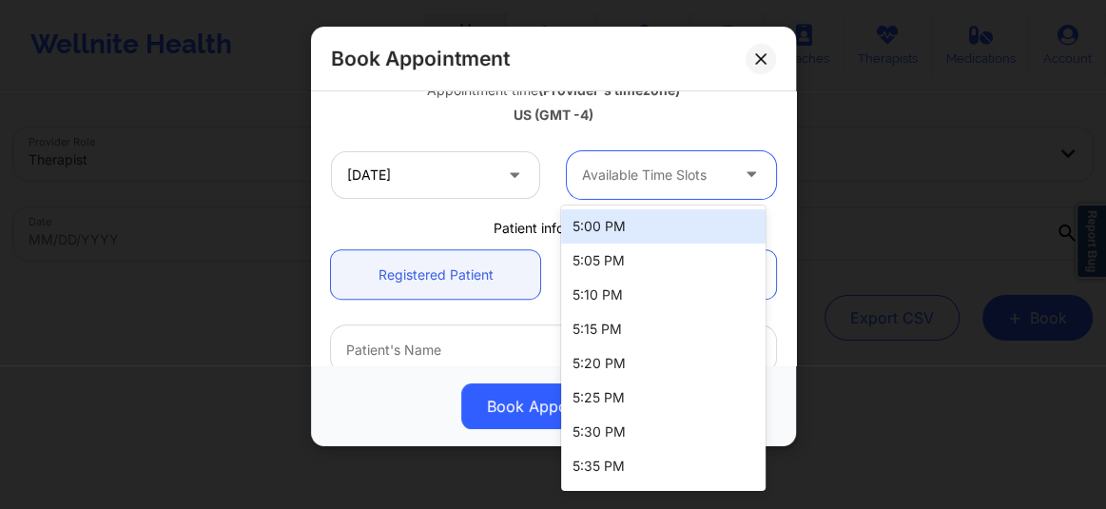
click at [593, 225] on div "5:00 PM" at bounding box center [663, 226] width 205 height 34
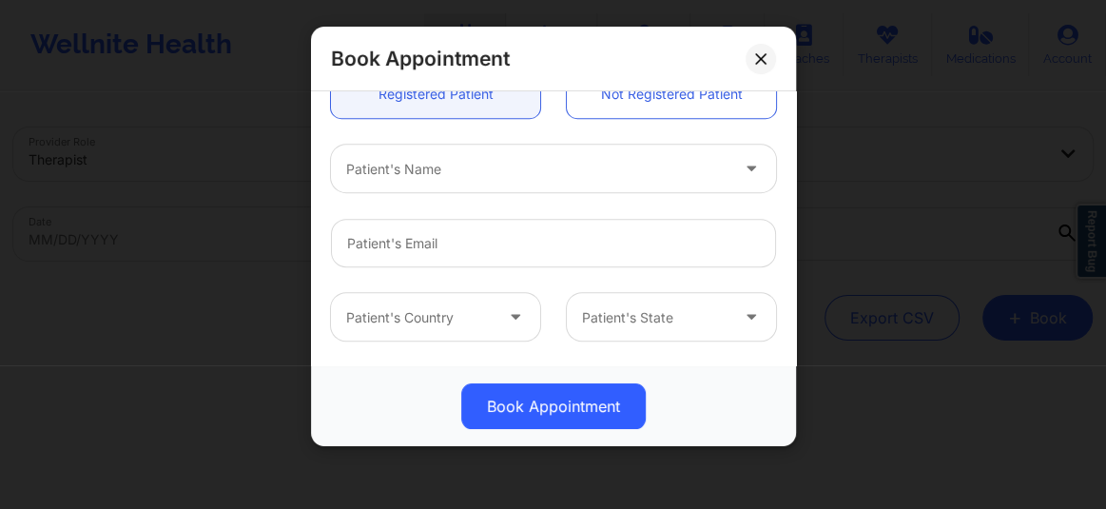
scroll to position [547, 0]
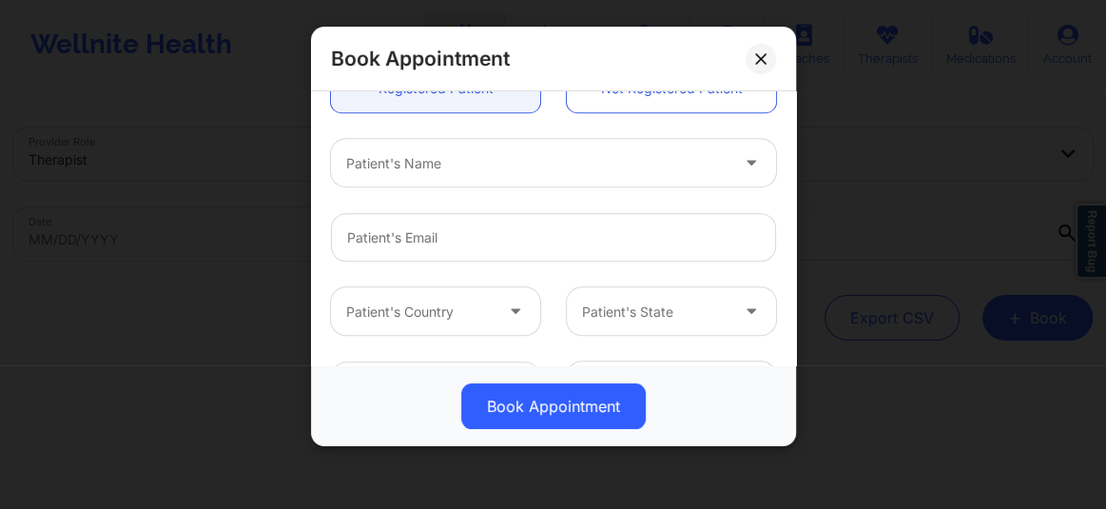
click at [439, 175] on div "Patient's Name" at bounding box center [531, 163] width 400 height 48
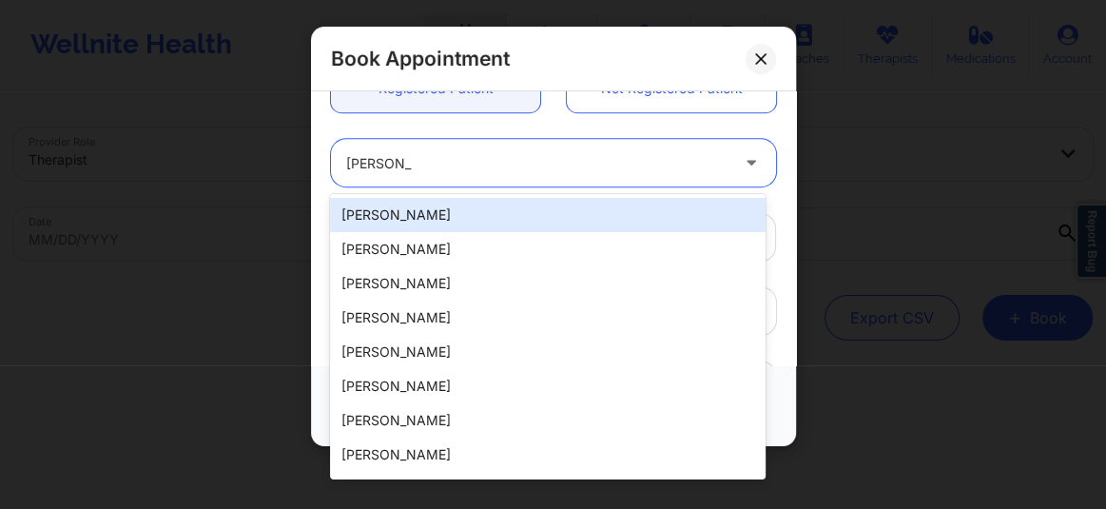
type input "Jessica mo"
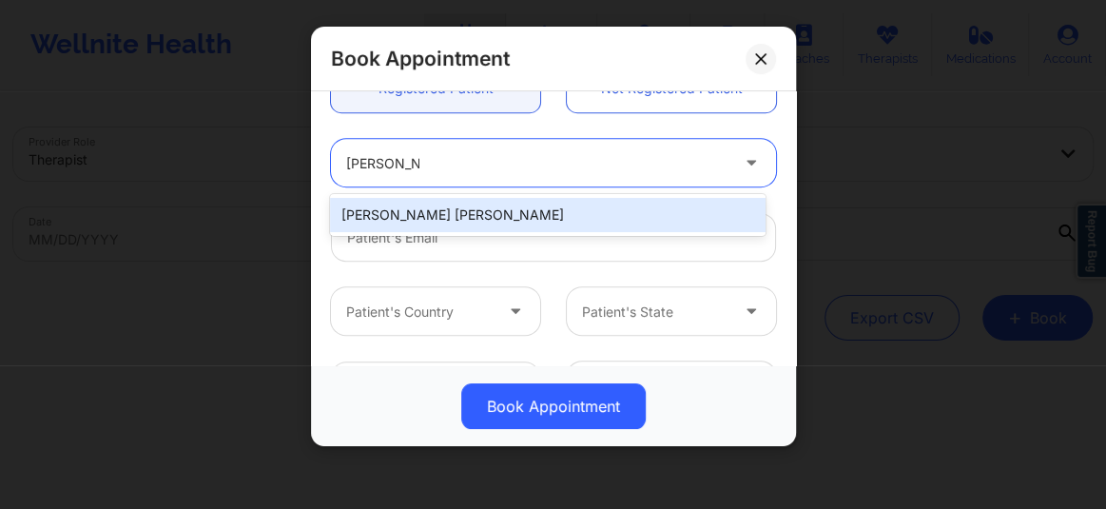
click at [431, 200] on div "Jessica Moreno Shelley" at bounding box center [548, 215] width 436 height 34
type input "jessicalm03@yahoo.com"
type input "+1904-303-8083"
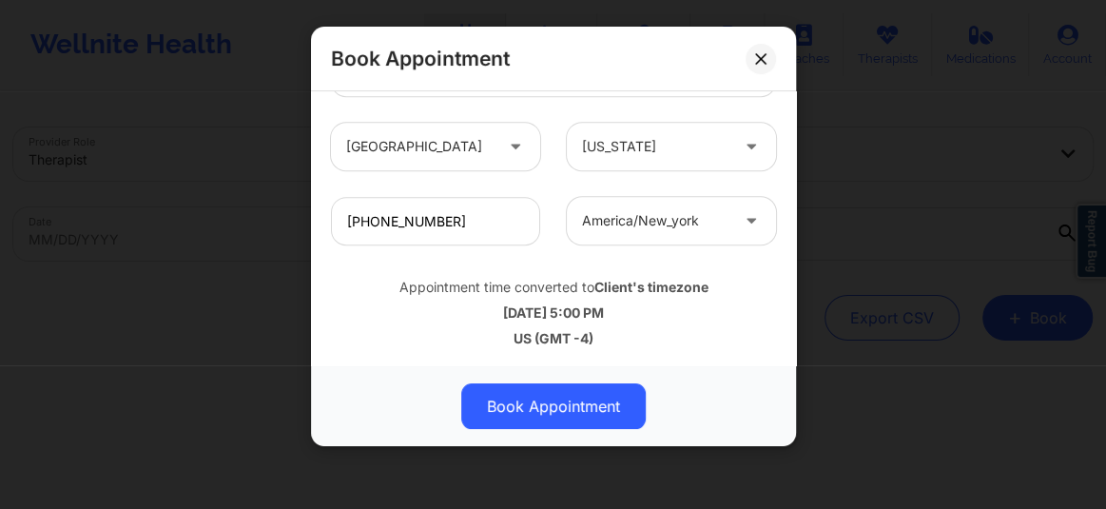
scroll to position [713, 0]
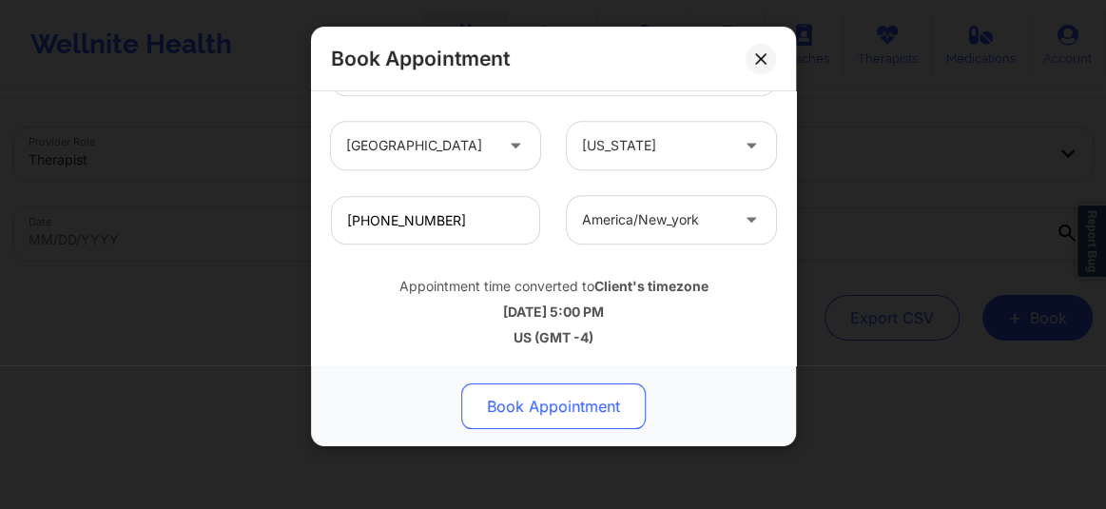
click at [526, 411] on button "Book Appointment" at bounding box center [553, 406] width 185 height 46
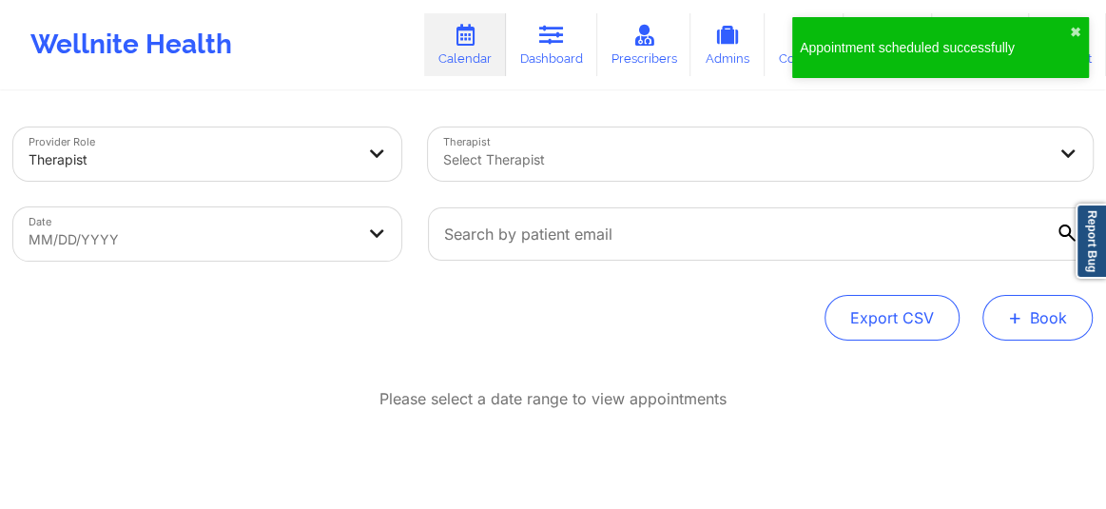
click at [1064, 329] on button "+ Book" at bounding box center [1038, 318] width 110 height 46
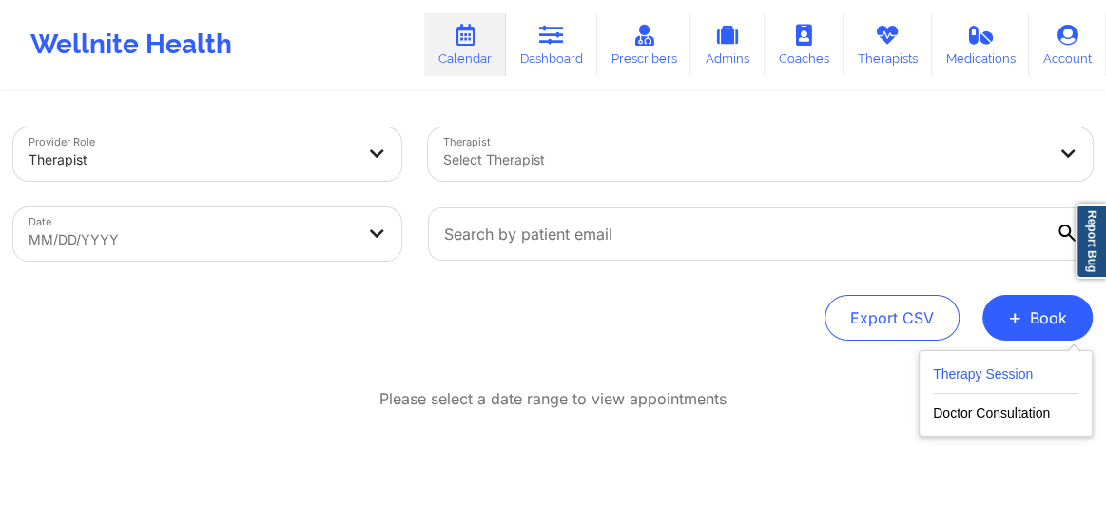
click at [941, 378] on button "Therapy Session" at bounding box center [1006, 377] width 146 height 31
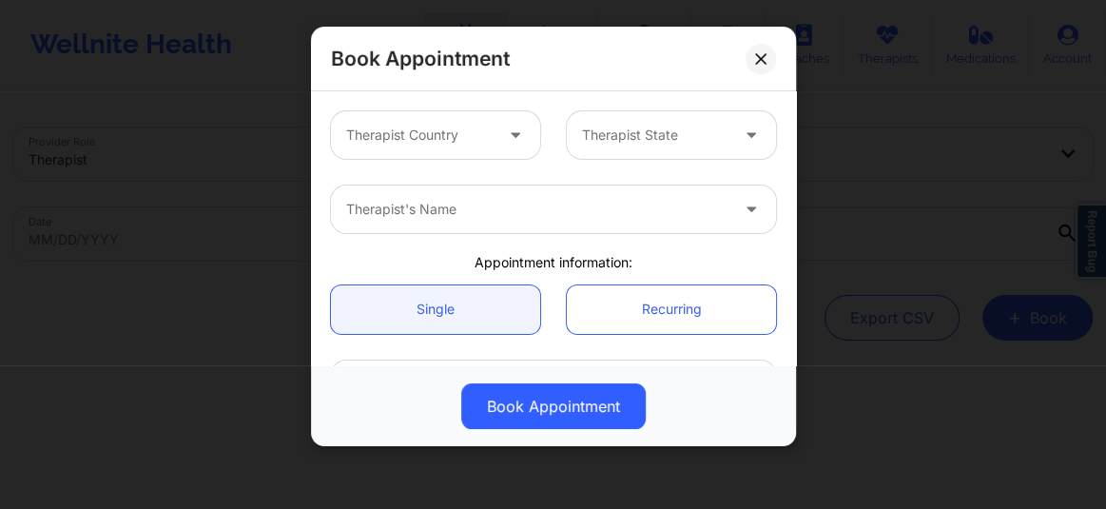
click at [437, 130] on div at bounding box center [419, 135] width 146 height 23
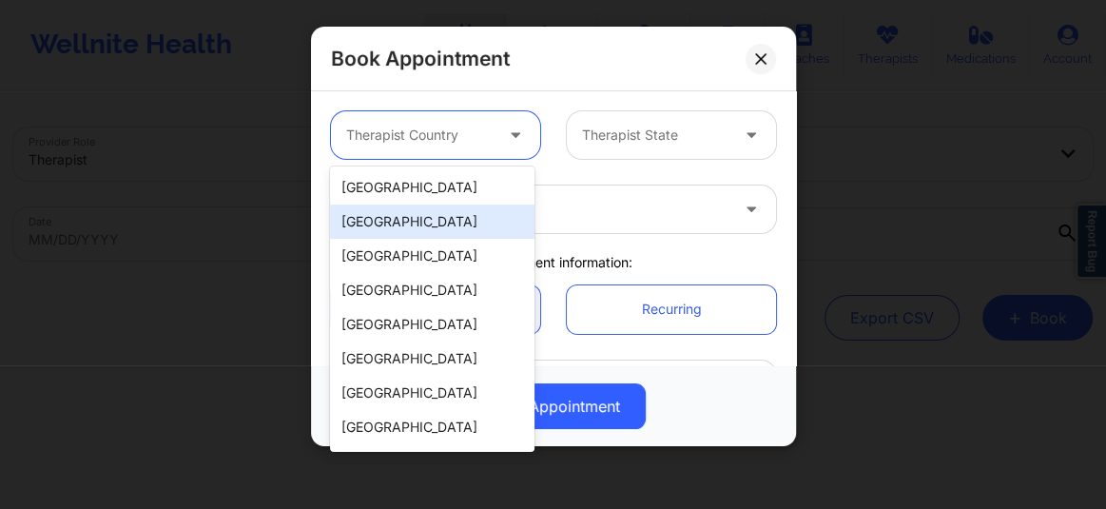
click at [406, 185] on div "[GEOGRAPHIC_DATA]" at bounding box center [432, 187] width 205 height 34
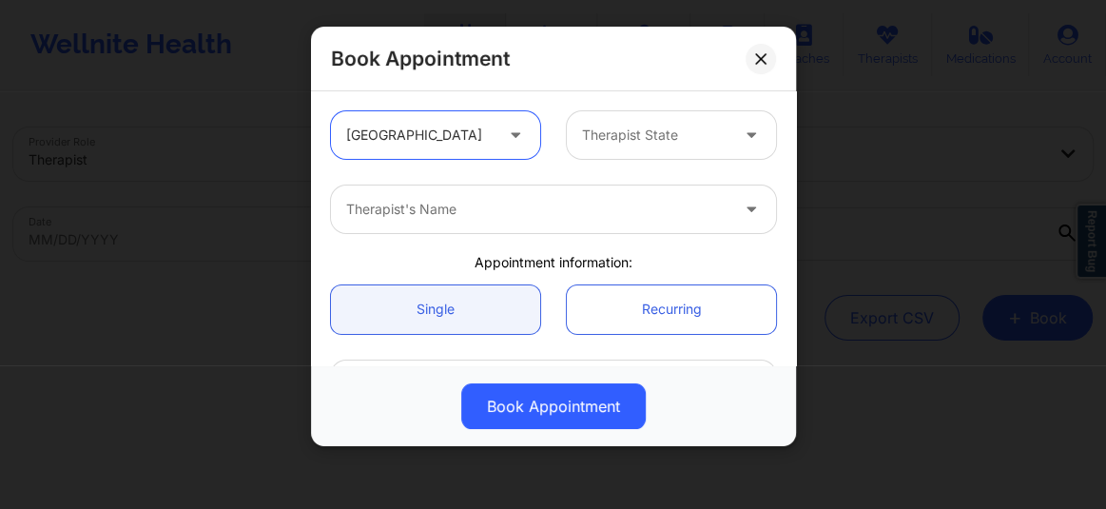
click at [647, 138] on div at bounding box center [655, 135] width 146 height 23
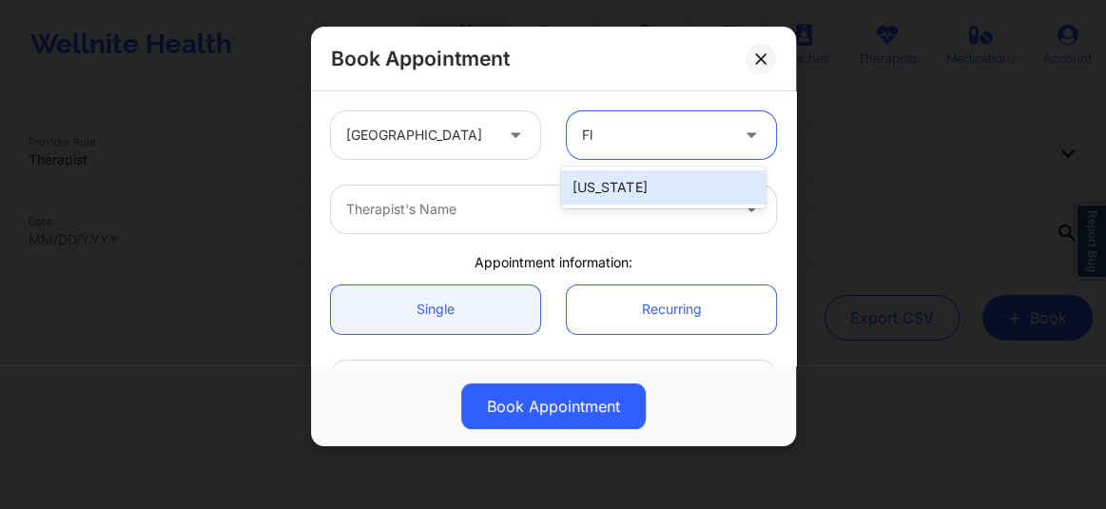
type input "Flo"
click at [596, 192] on div "[US_STATE]" at bounding box center [663, 187] width 205 height 34
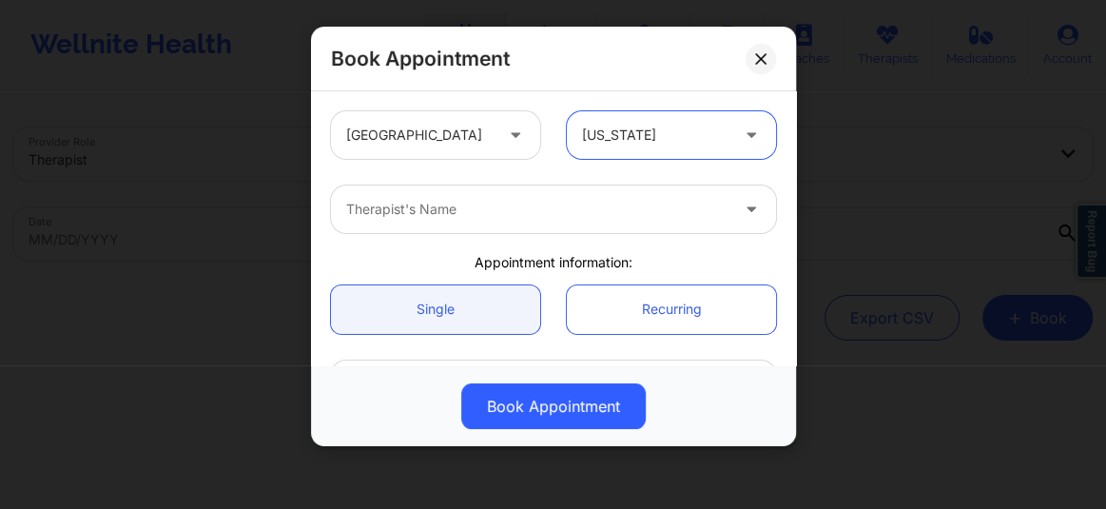
click at [535, 204] on div at bounding box center [537, 209] width 382 height 23
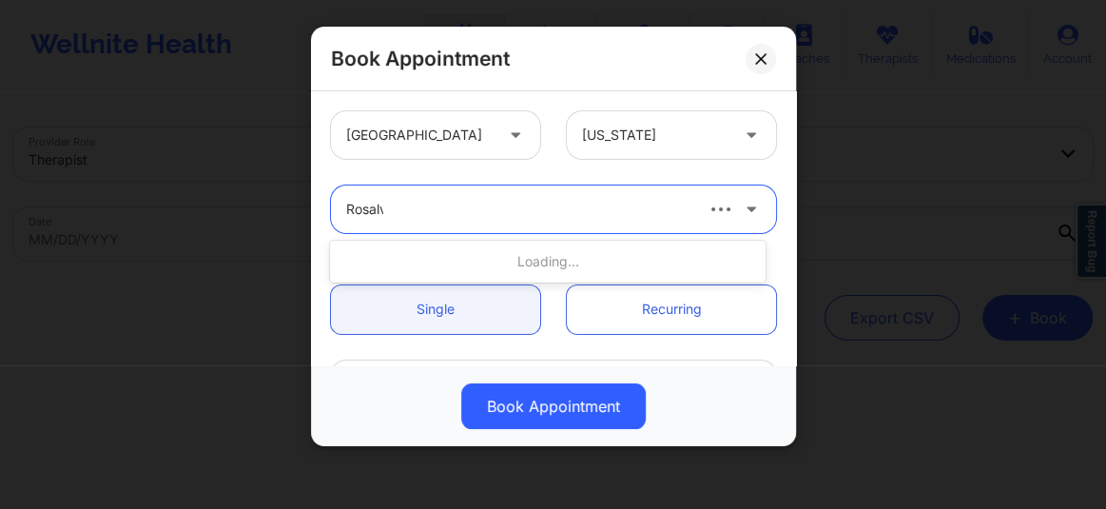
type input "Rosalva"
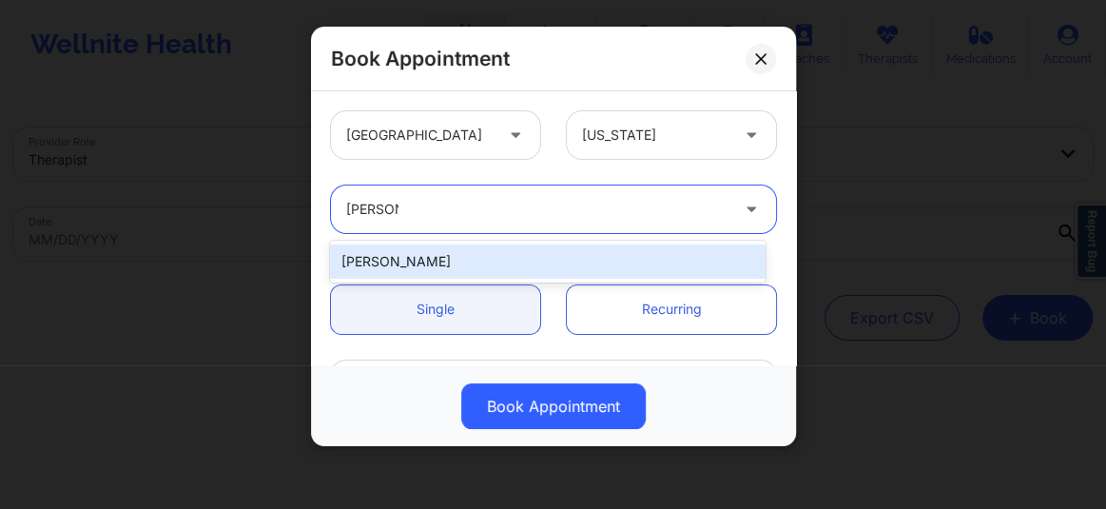
click at [411, 264] on div "Rosalva Aguilar" at bounding box center [548, 261] width 436 height 34
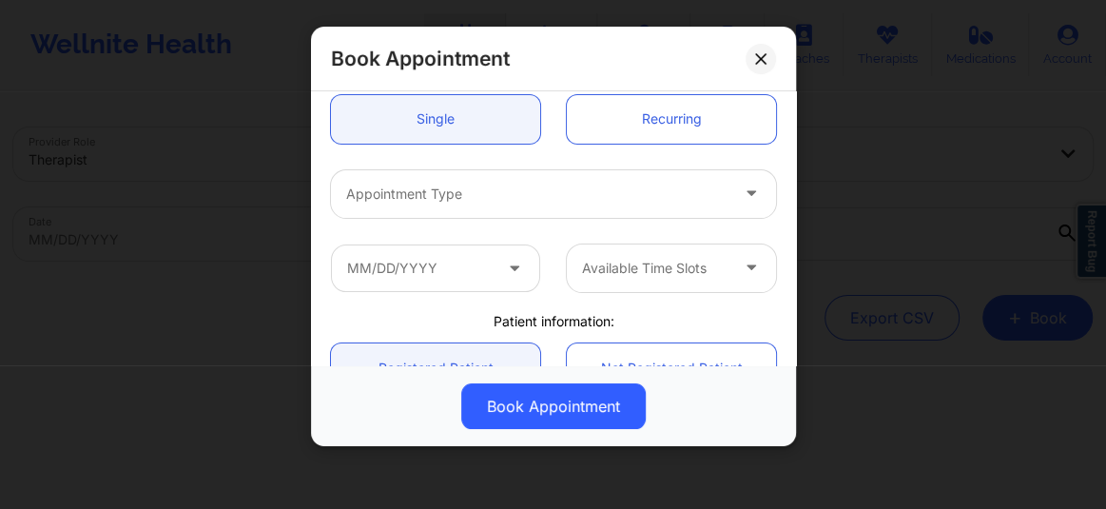
scroll to position [216, 0]
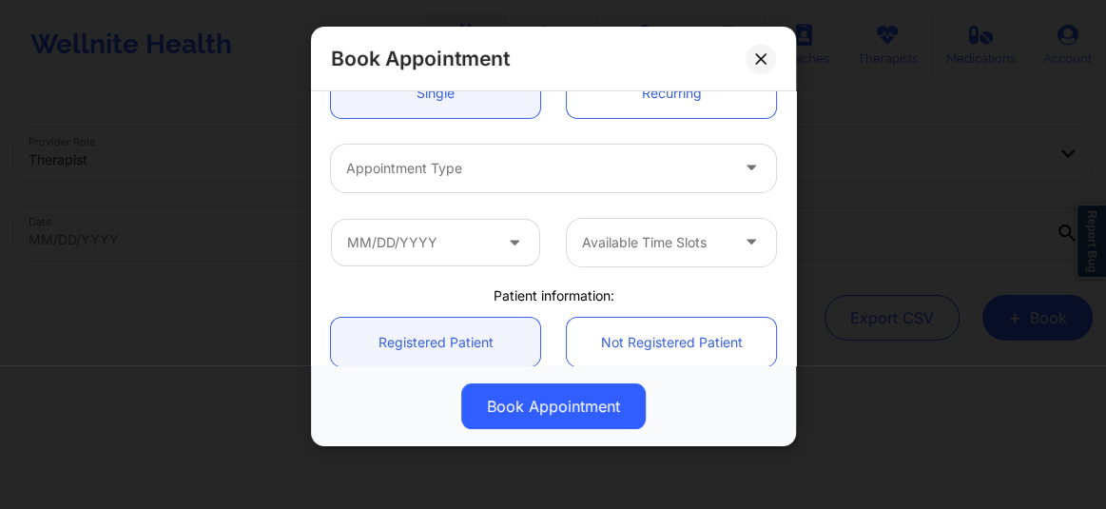
click at [416, 160] on div at bounding box center [537, 168] width 382 height 23
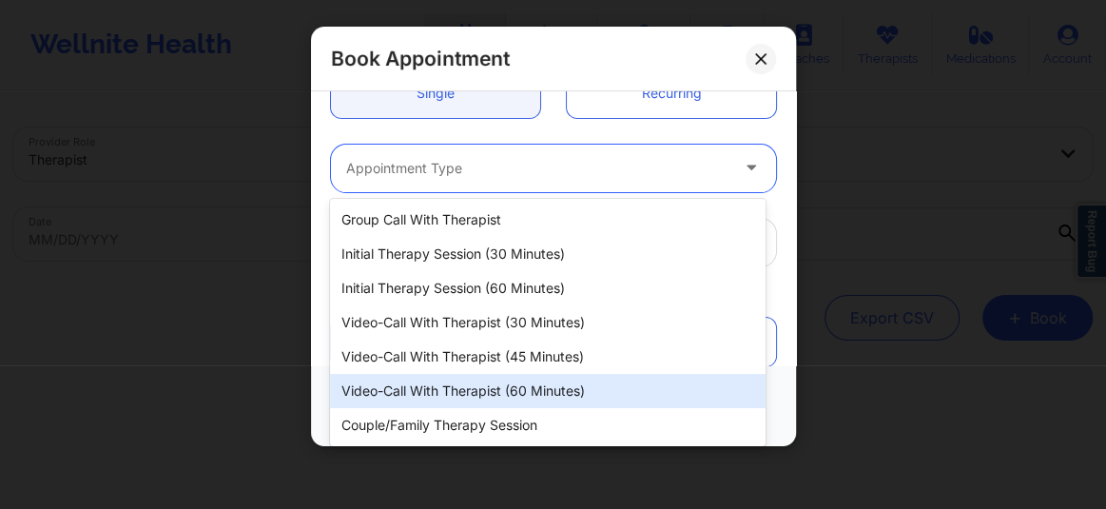
click at [465, 381] on div "Video-Call with Therapist (60 minutes)" at bounding box center [548, 391] width 436 height 34
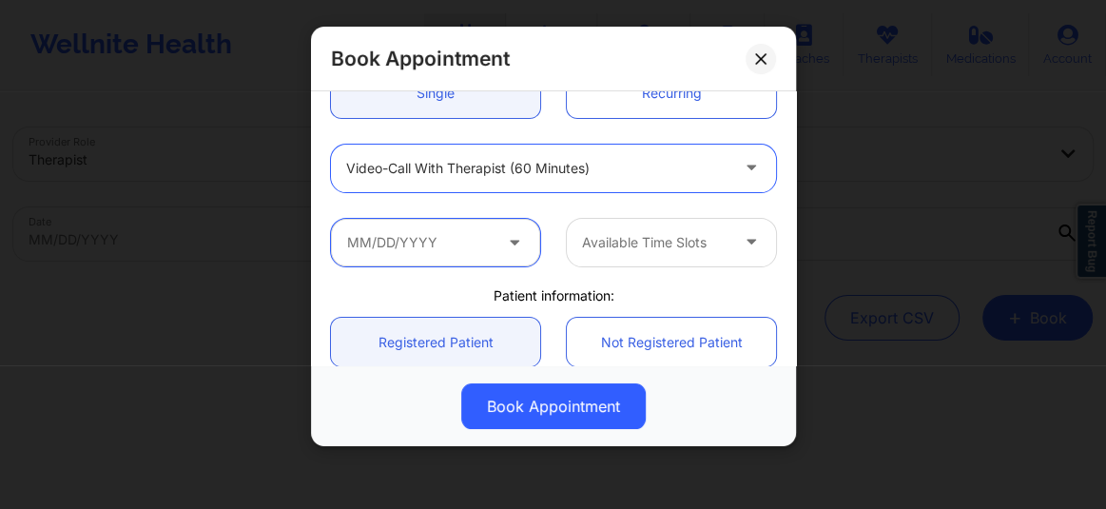
click at [458, 250] on input "text" at bounding box center [435, 243] width 209 height 48
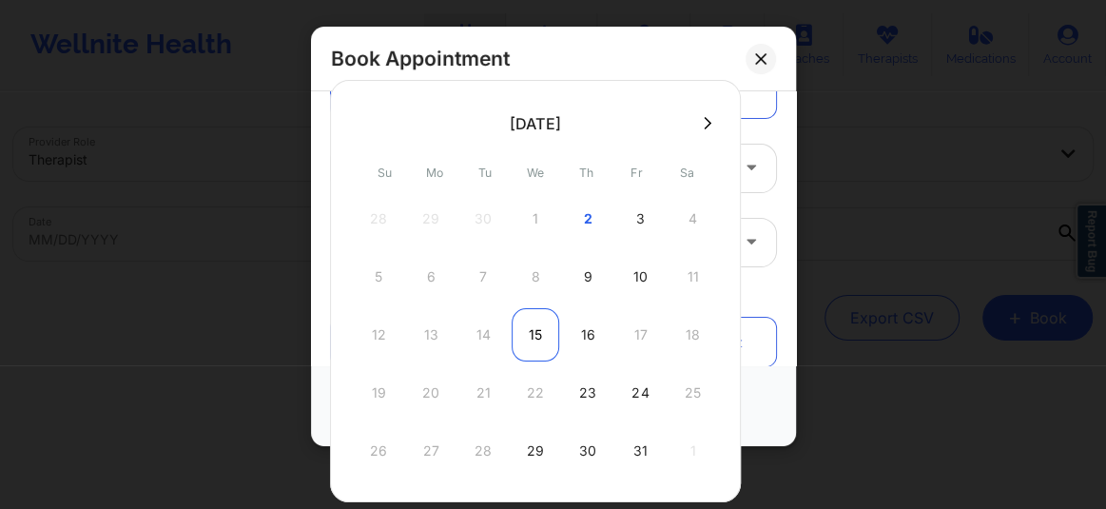
click at [537, 333] on div "15" at bounding box center [536, 334] width 48 height 53
type input "10/15/2025"
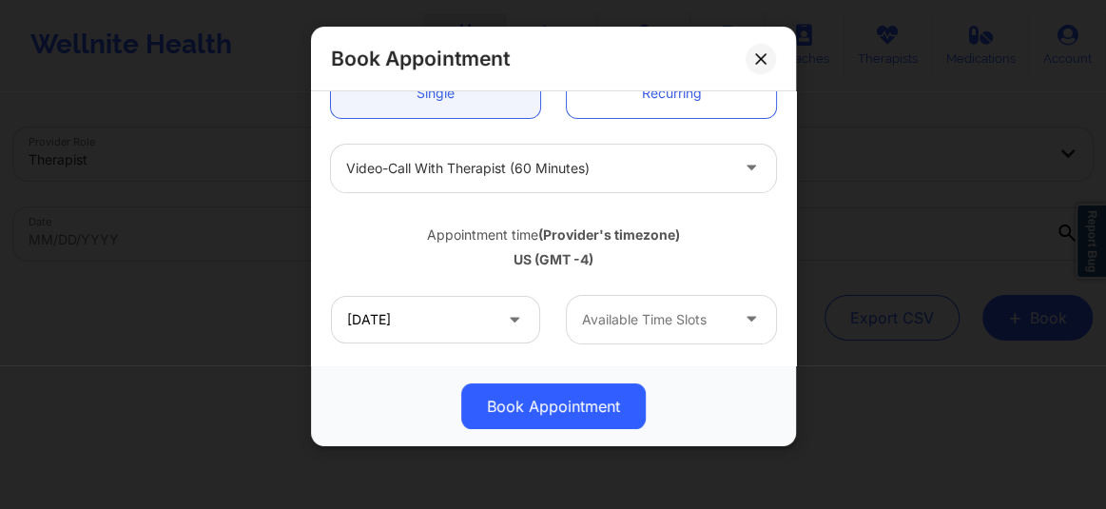
click at [637, 329] on div at bounding box center [655, 319] width 146 height 23
click at [760, 59] on icon at bounding box center [760, 58] width 10 height 10
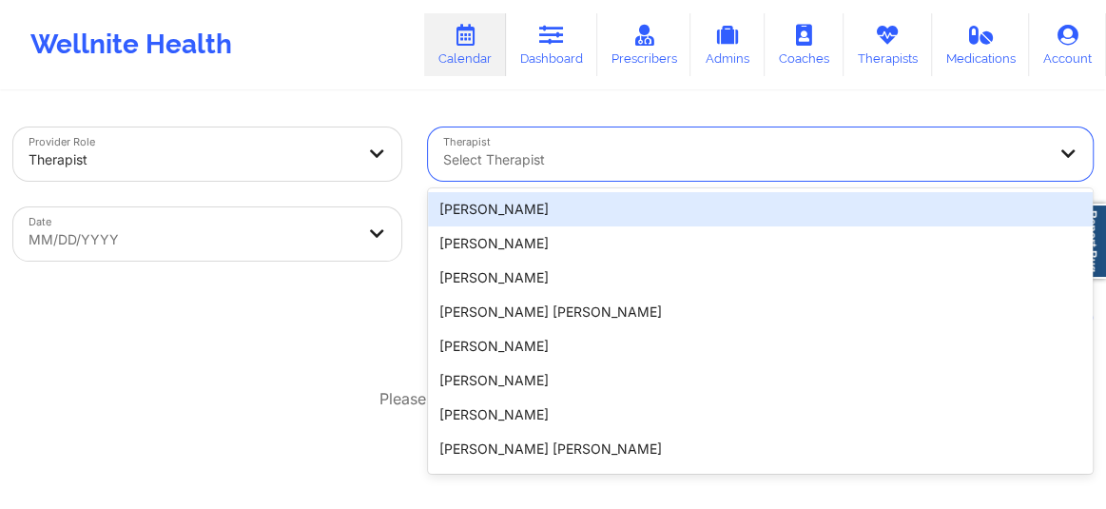
click at [556, 152] on div at bounding box center [744, 159] width 602 height 23
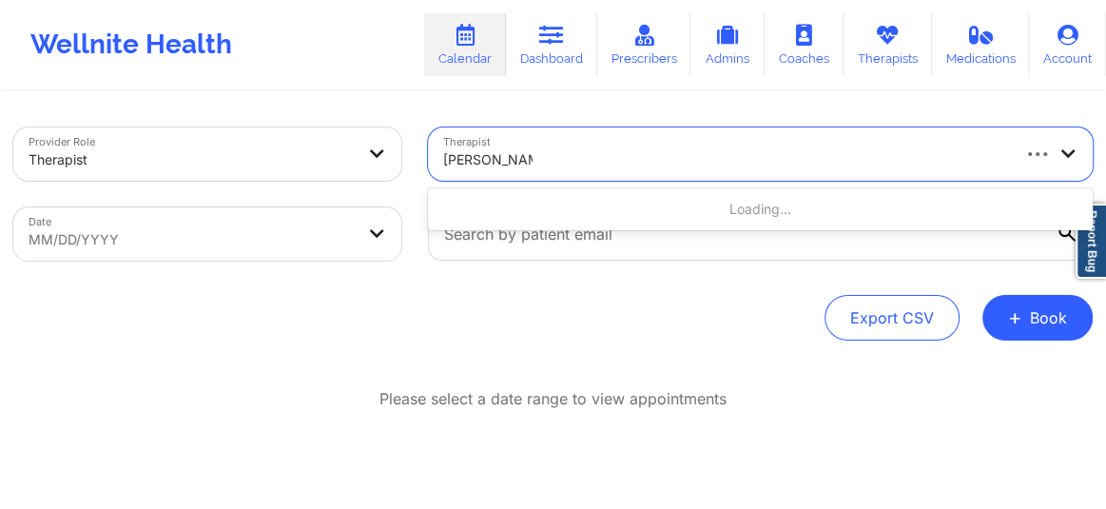
type input "rosalva aguilar"
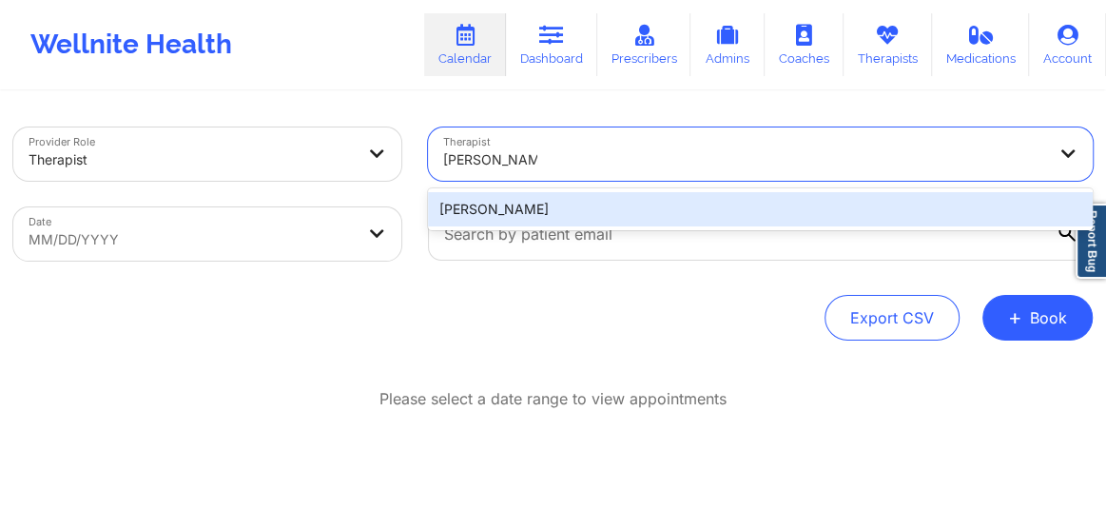
click at [511, 198] on div "Rosalva Aguilar" at bounding box center [760, 209] width 665 height 34
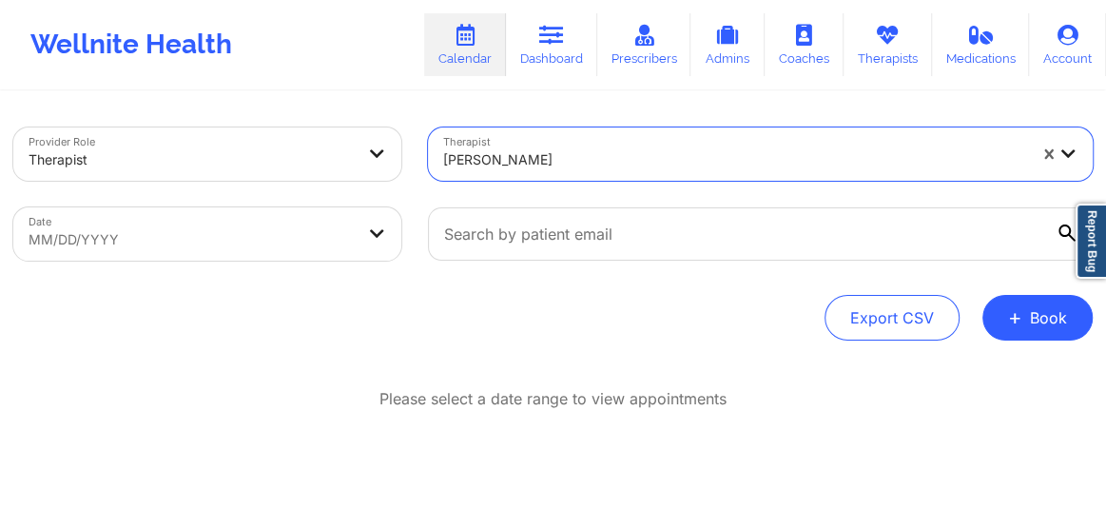
click at [224, 244] on body "Wellnite Health Calendar Dashboard Prescribers Admins Coaches Therapists Medica…" at bounding box center [553, 254] width 1106 height 509
select select "2025-8"
select select "2025-9"
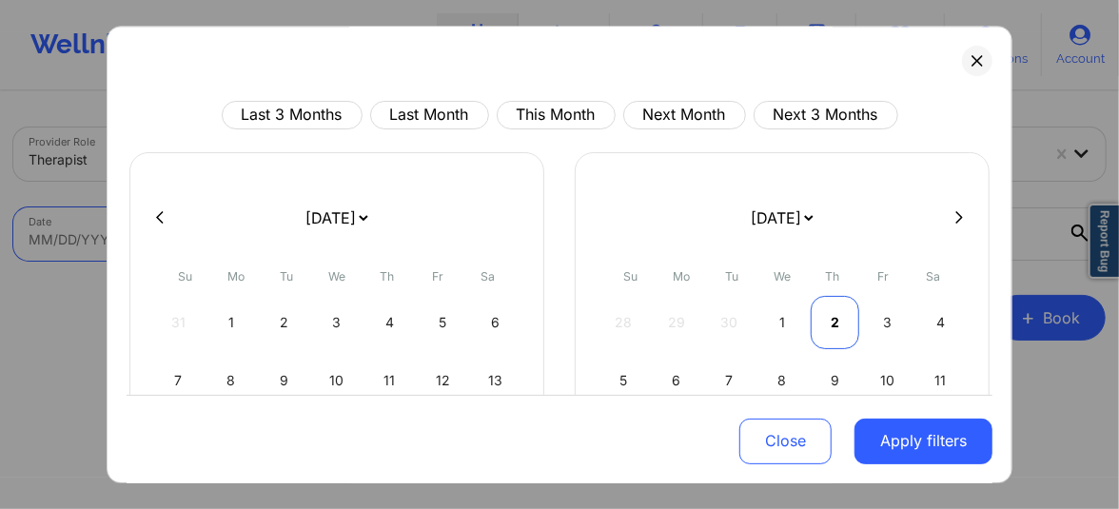
click at [824, 326] on div "2" at bounding box center [834, 322] width 49 height 53
select select "2025-9"
select select "2025-10"
select select "2025-9"
select select "2025-10"
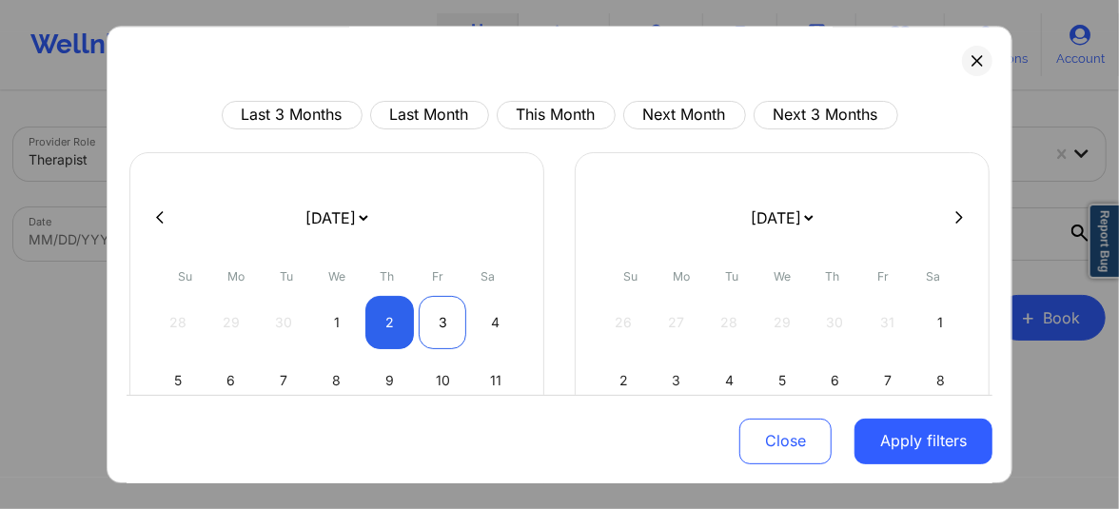
select select "2025-9"
select select "2025-10"
click at [437, 314] on div "3" at bounding box center [443, 322] width 49 height 53
select select "2025-9"
select select "2025-10"
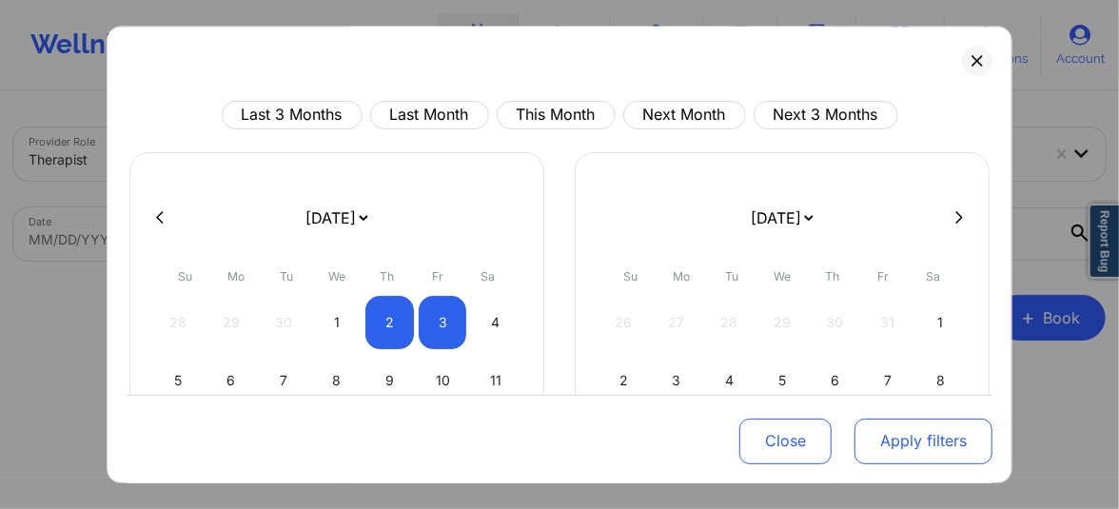
click at [947, 450] on button "Apply filters" at bounding box center [923, 441] width 138 height 46
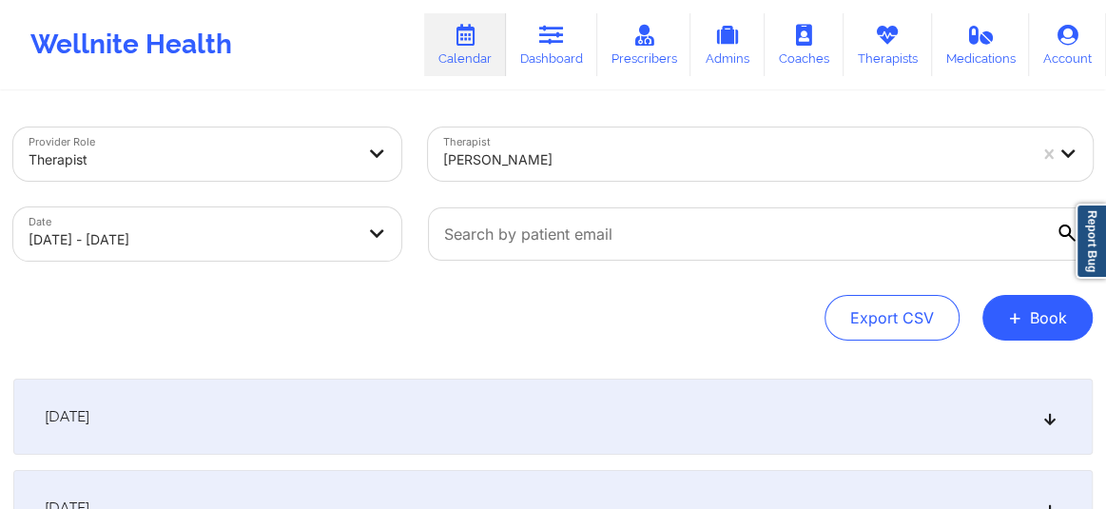
click at [1049, 423] on icon at bounding box center [1051, 416] width 16 height 13
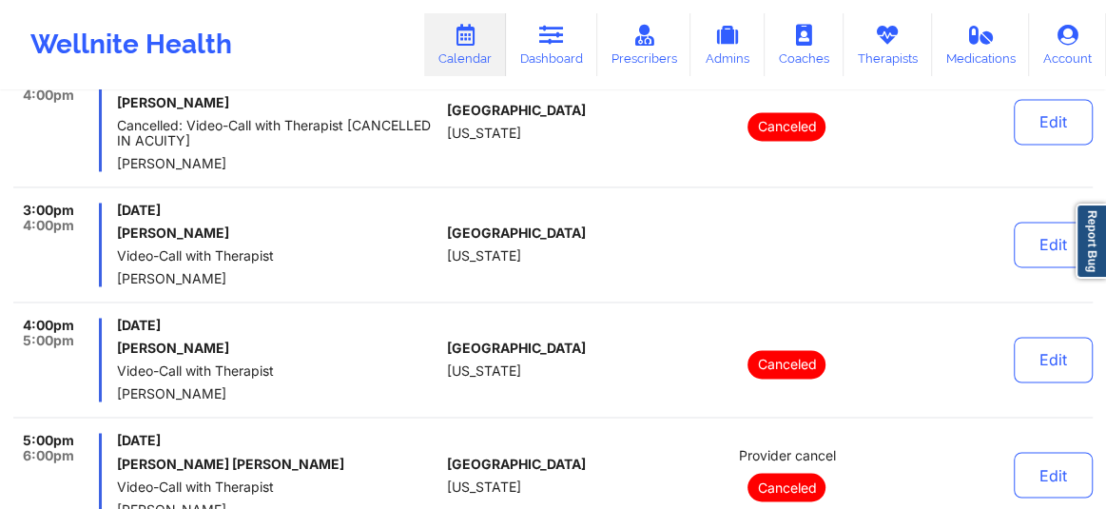
scroll to position [1628, 0]
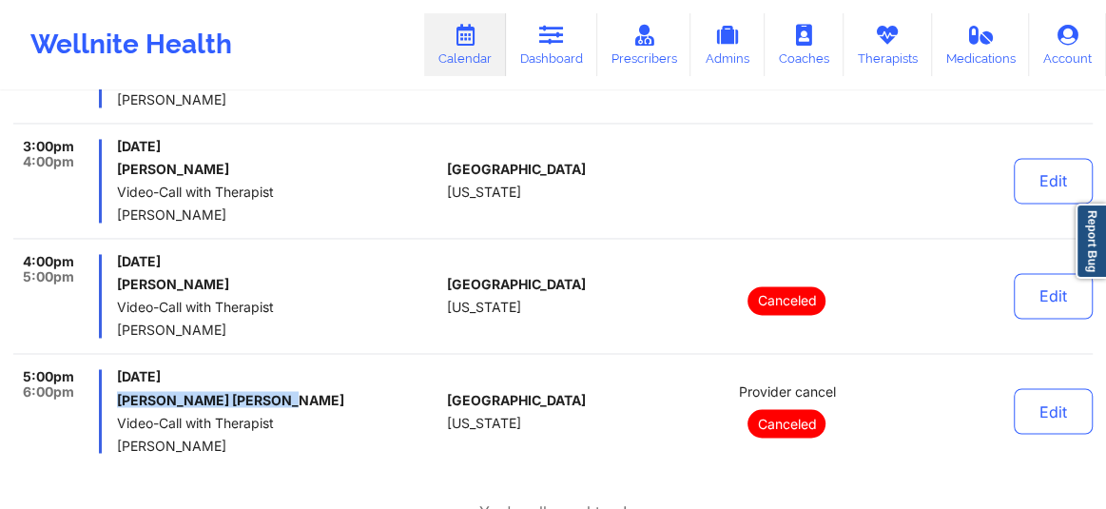
drag, startPoint x: 271, startPoint y: 398, endPoint x: 113, endPoint y: 399, distance: 157.9
click at [113, 399] on div "5:00pm 6:00pm Thursday, October 2, 2025 Jessica Moreno Shelley Video-Call with …" at bounding box center [226, 411] width 426 height 84
copy h6 "Jessica Moreno Shelley"
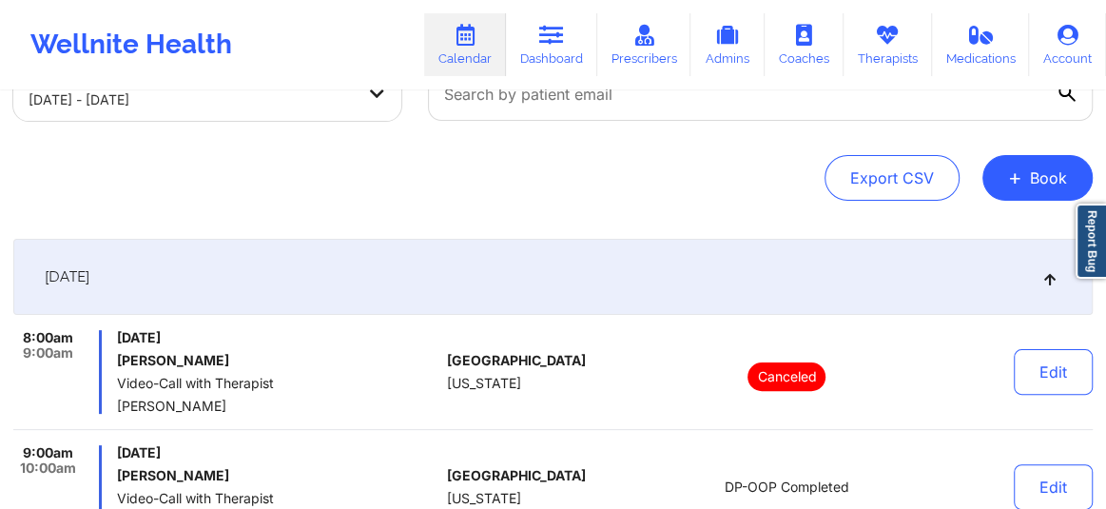
scroll to position [0, 0]
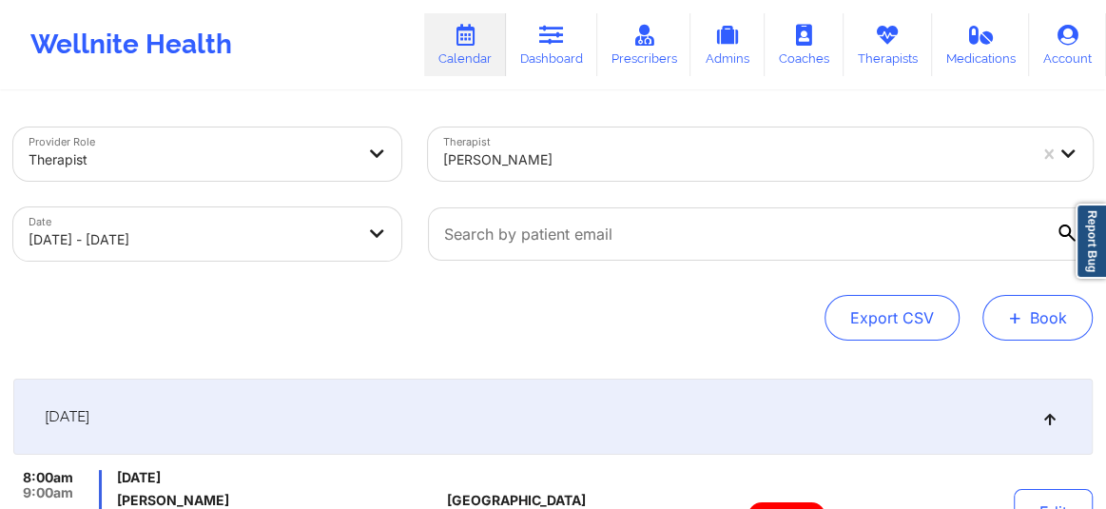
click at [1037, 327] on button "+ Book" at bounding box center [1038, 318] width 110 height 46
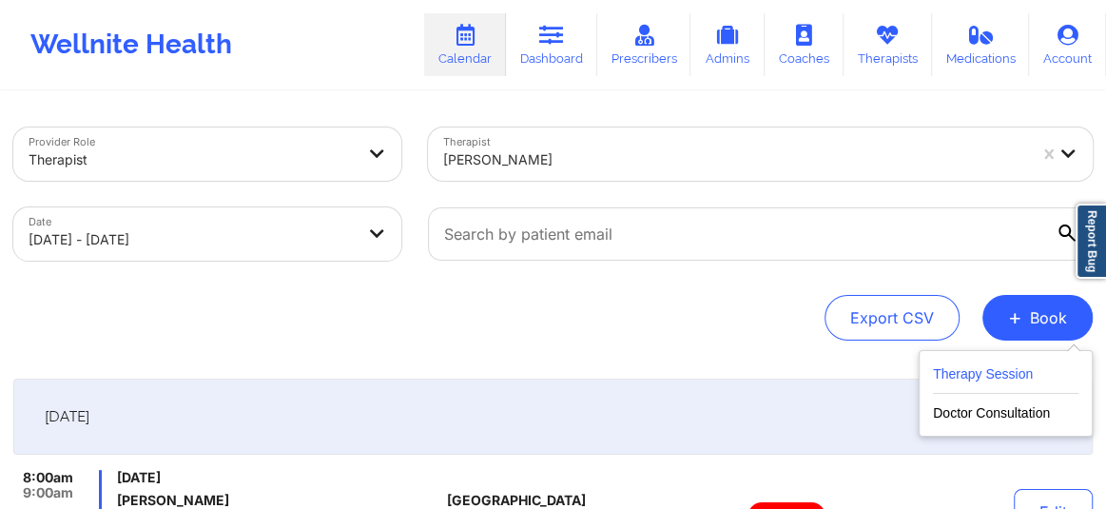
click at [969, 365] on button "Therapy Session" at bounding box center [1006, 377] width 146 height 31
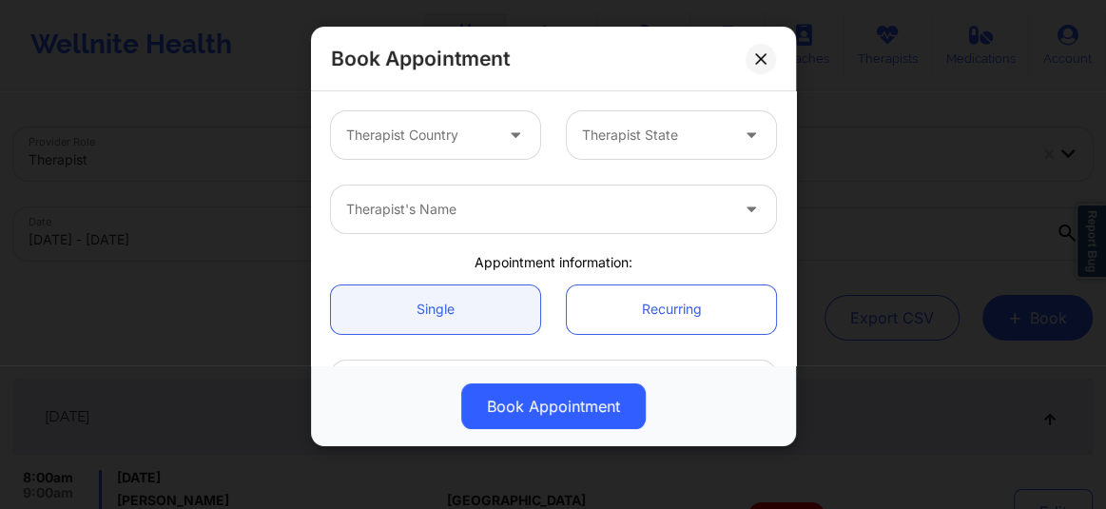
click at [488, 153] on div "Therapist Country" at bounding box center [413, 135] width 164 height 48
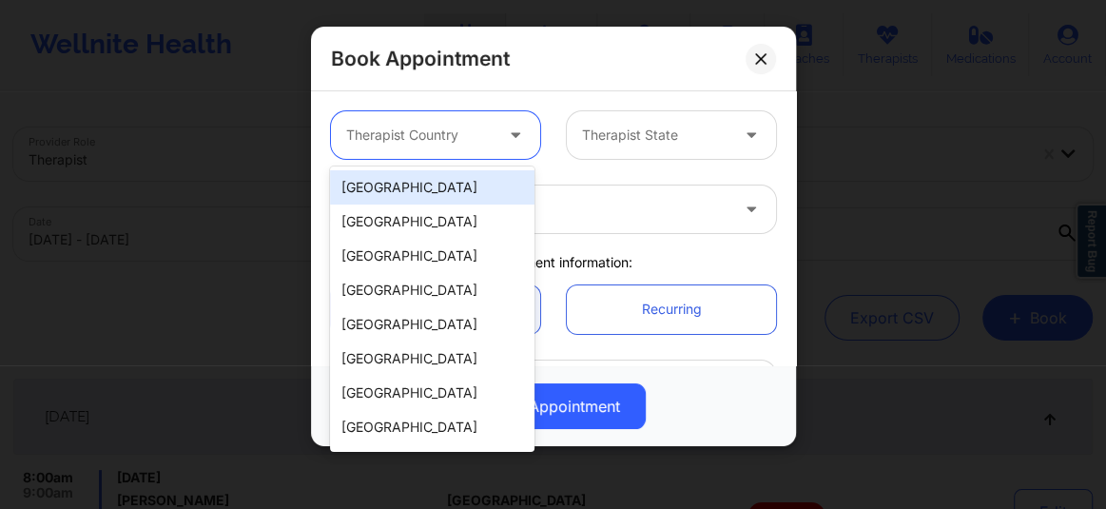
click at [430, 190] on div "[GEOGRAPHIC_DATA]" at bounding box center [432, 187] width 205 height 34
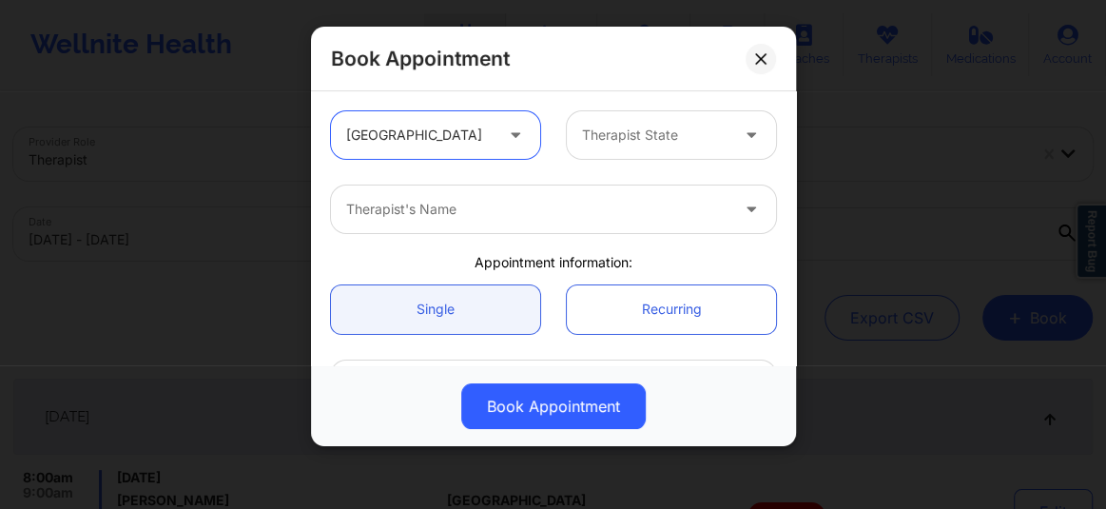
click at [646, 154] on div "Therapist State" at bounding box center [649, 135] width 164 height 48
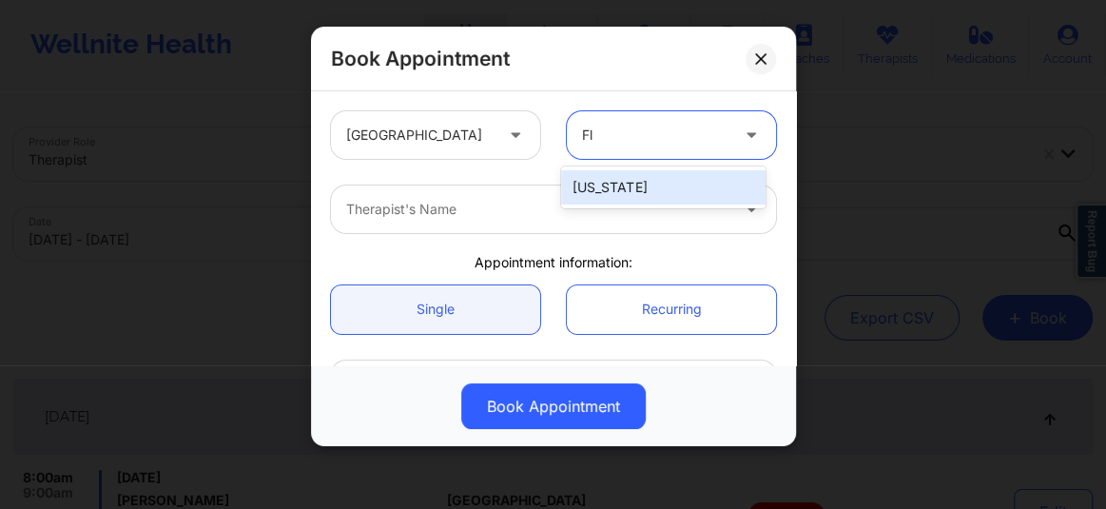
type input "Flo"
click at [611, 178] on div "[US_STATE]" at bounding box center [663, 187] width 205 height 34
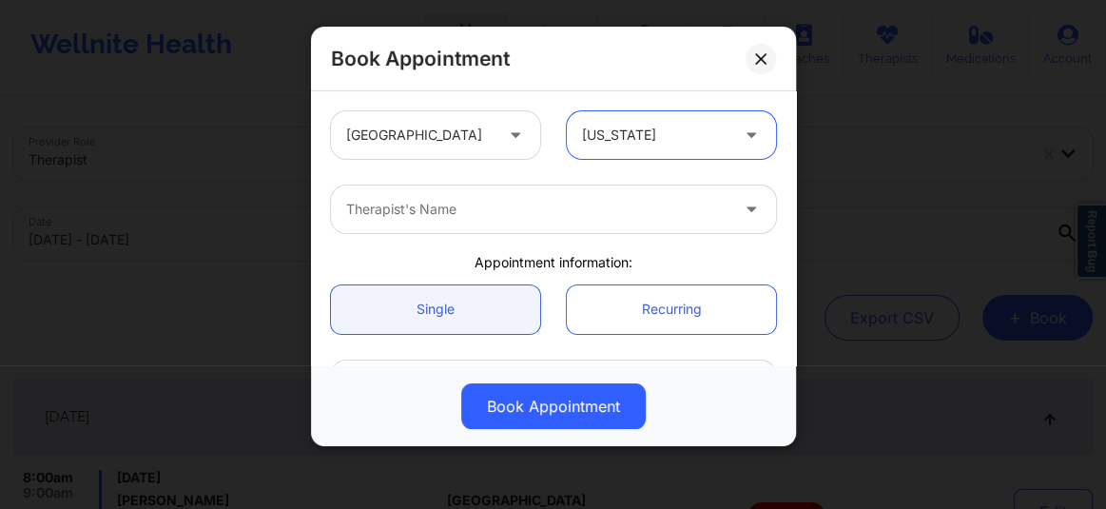
click at [498, 211] on div at bounding box center [537, 209] width 382 height 23
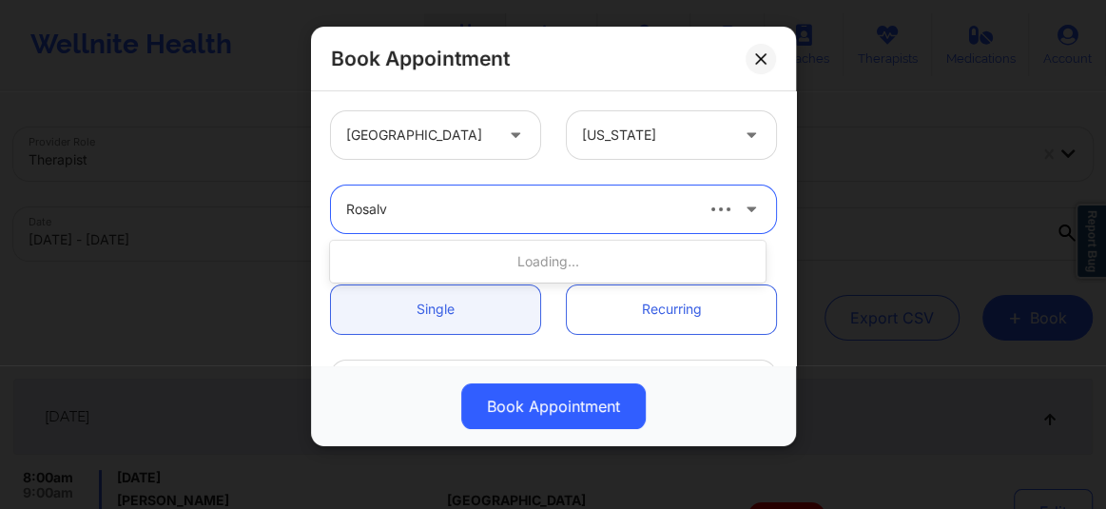
type input "Rosalva"
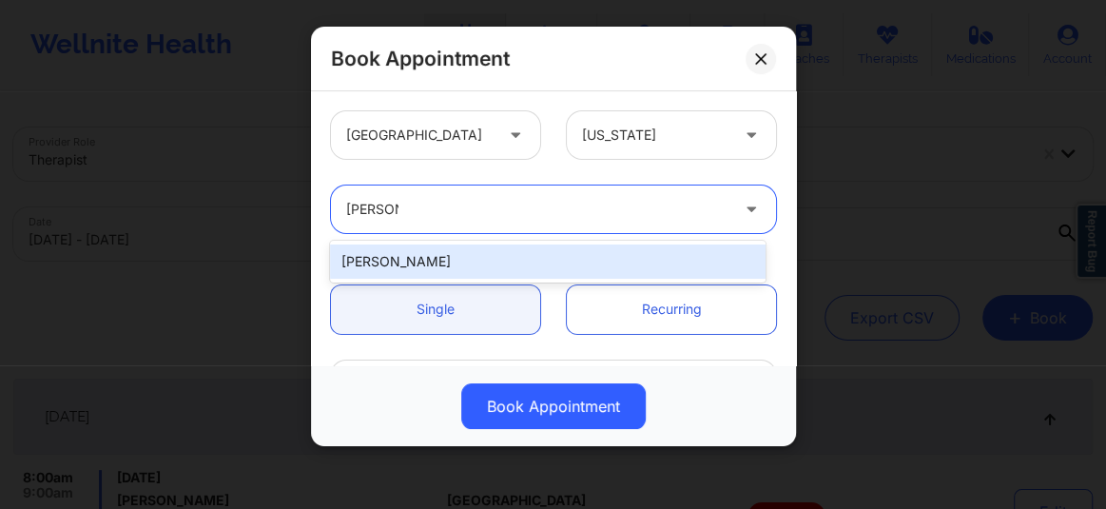
click at [457, 249] on div "Rosalva Aguilar" at bounding box center [548, 261] width 436 height 34
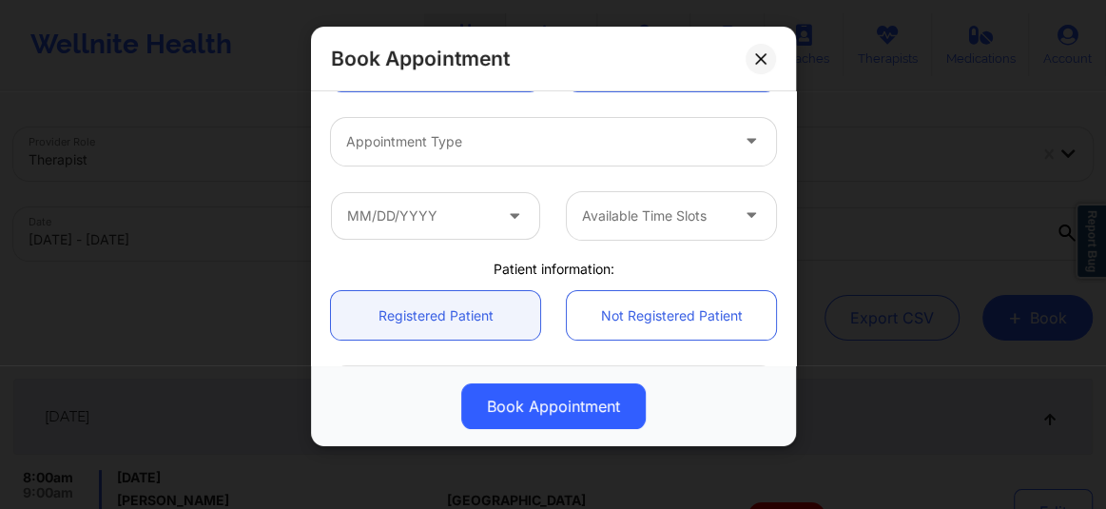
scroll to position [274, 0]
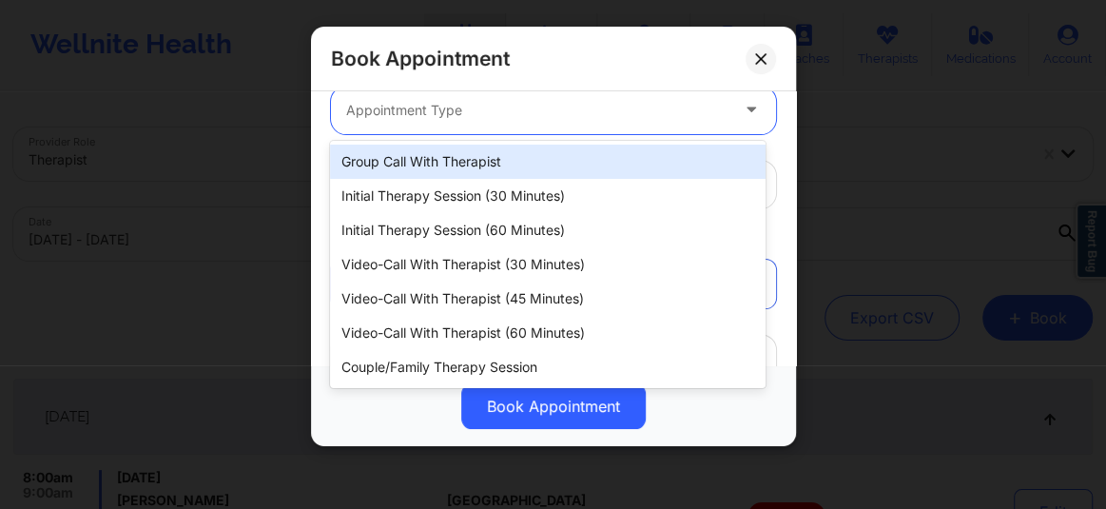
click at [431, 111] on div at bounding box center [537, 110] width 382 height 23
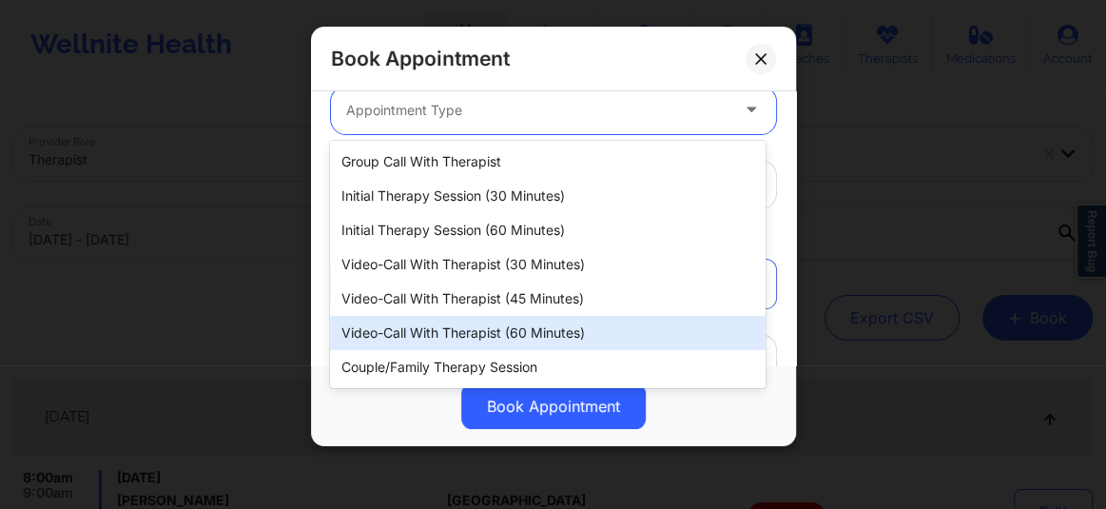
click at [492, 334] on div "Video-Call with Therapist (60 minutes)" at bounding box center [548, 333] width 436 height 34
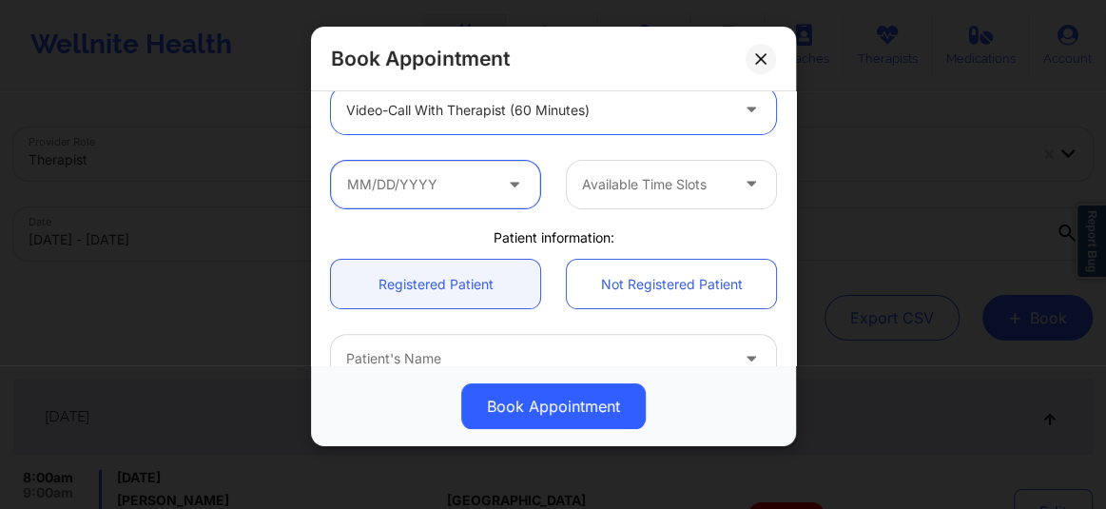
click at [488, 185] on input "text" at bounding box center [435, 185] width 209 height 48
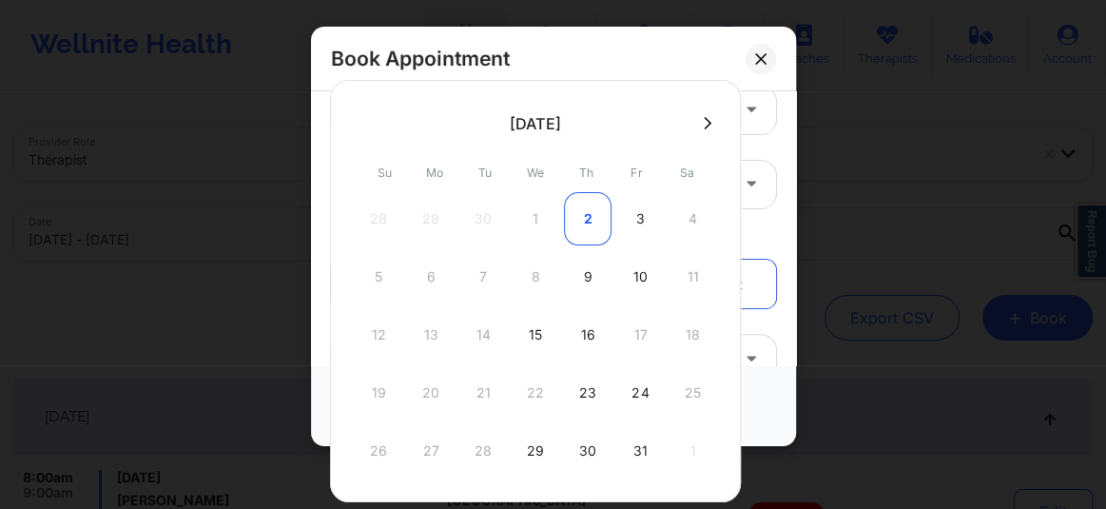
click at [595, 208] on div "2" at bounding box center [588, 218] width 48 height 53
type input "10/02/2025"
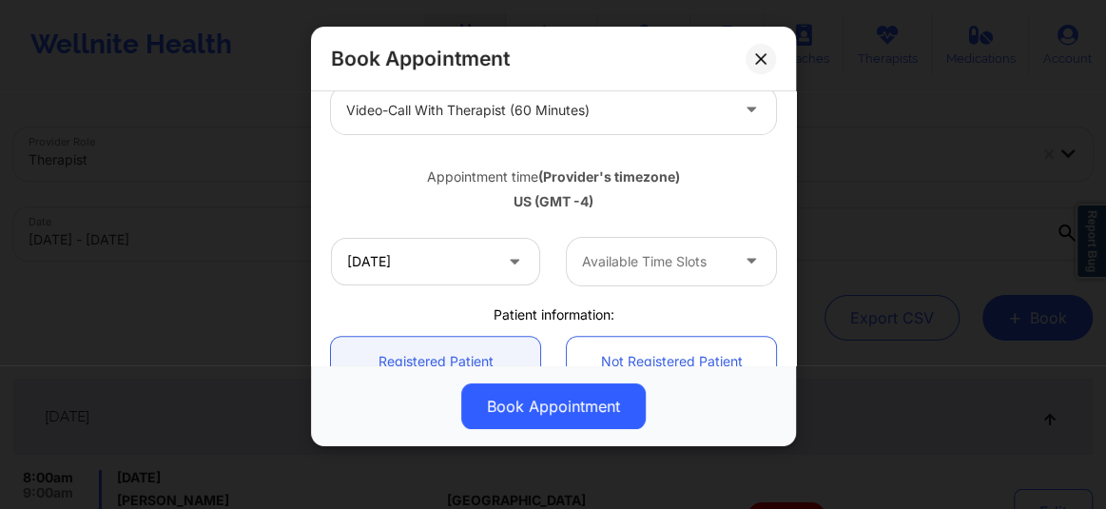
click at [595, 258] on div at bounding box center [655, 261] width 146 height 23
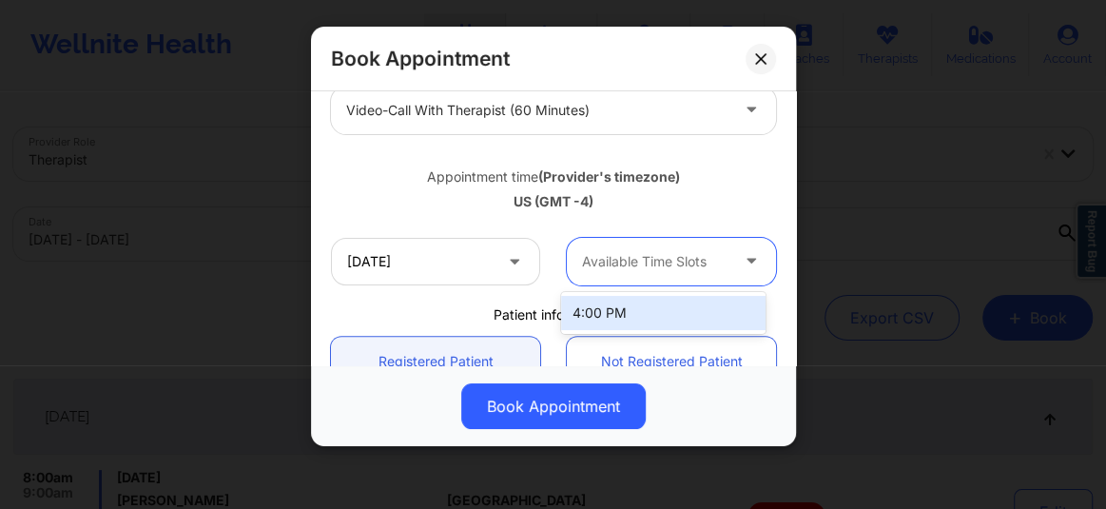
click at [590, 314] on div "4:00 PM" at bounding box center [663, 313] width 205 height 34
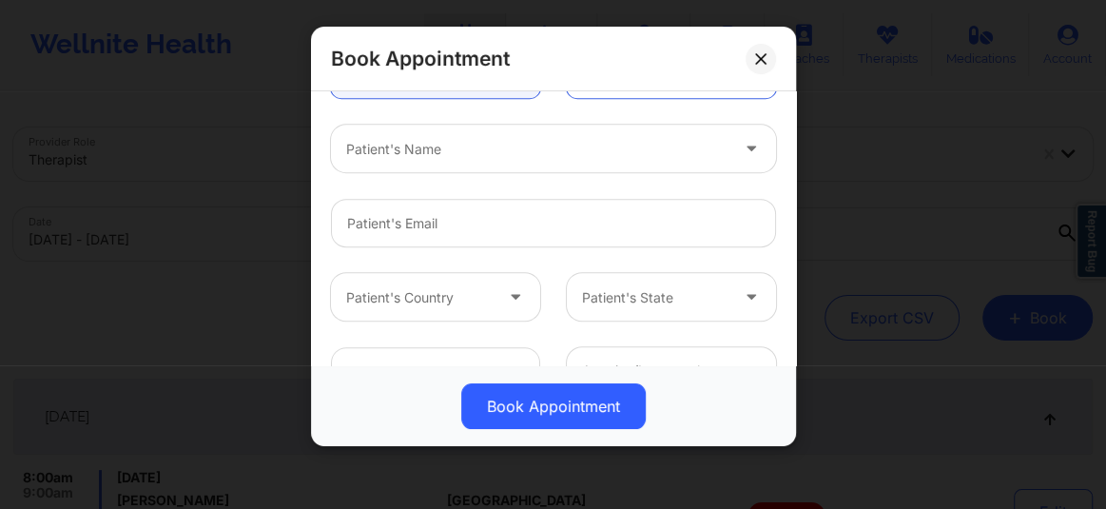
scroll to position [561, 0]
click at [434, 159] on div "Patient's Name" at bounding box center [531, 149] width 400 height 48
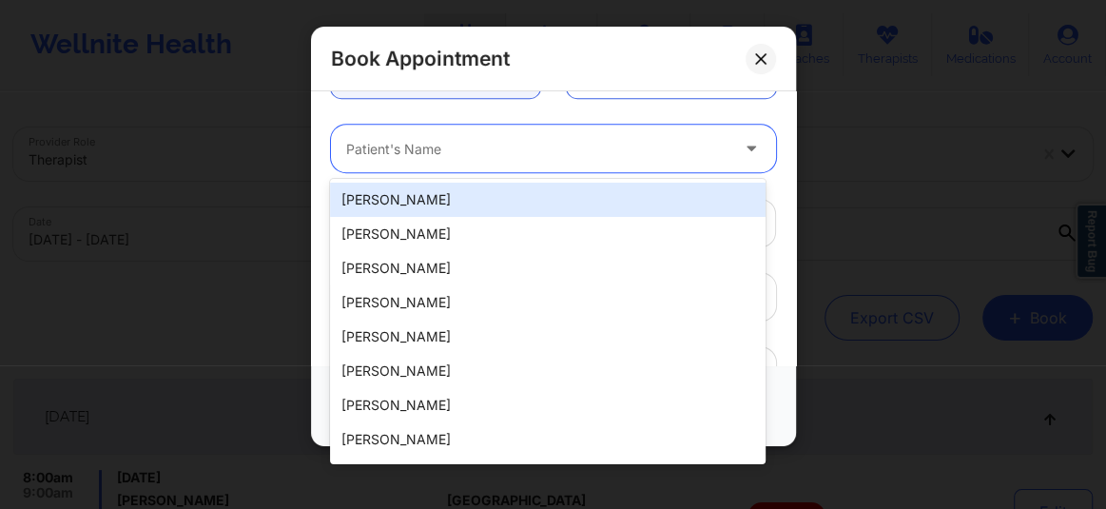
type input "L"
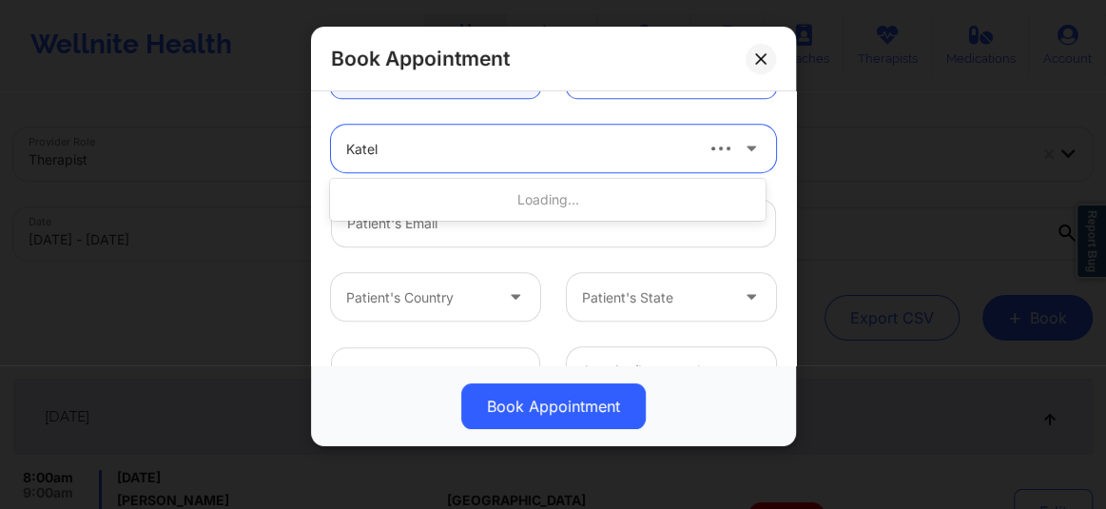
type input "Kately"
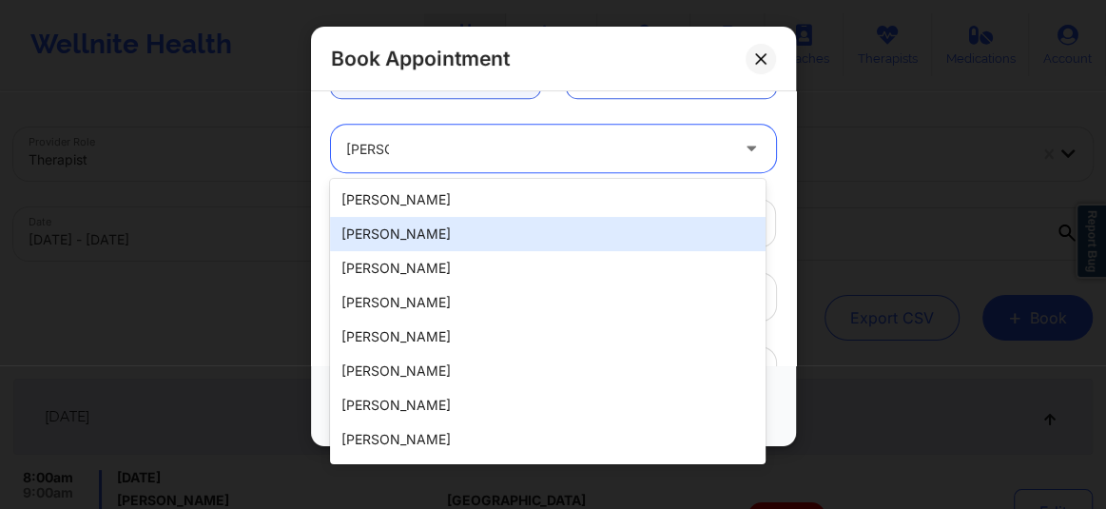
click at [400, 244] on div "Katelyn Dagrin" at bounding box center [548, 234] width 436 height 34
type input "kdagrin50@gmail.com"
type input "+1904-947-7148"
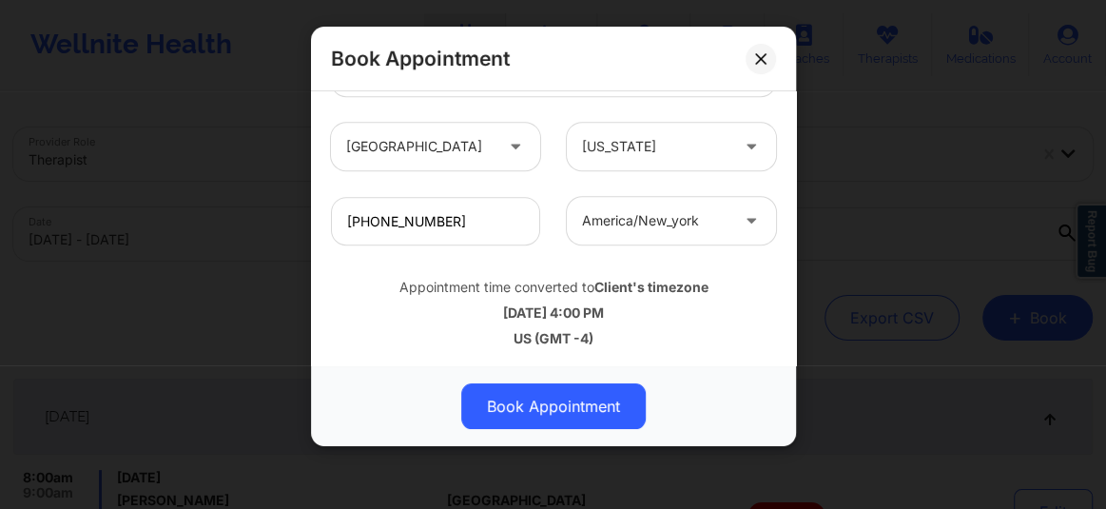
scroll to position [713, 0]
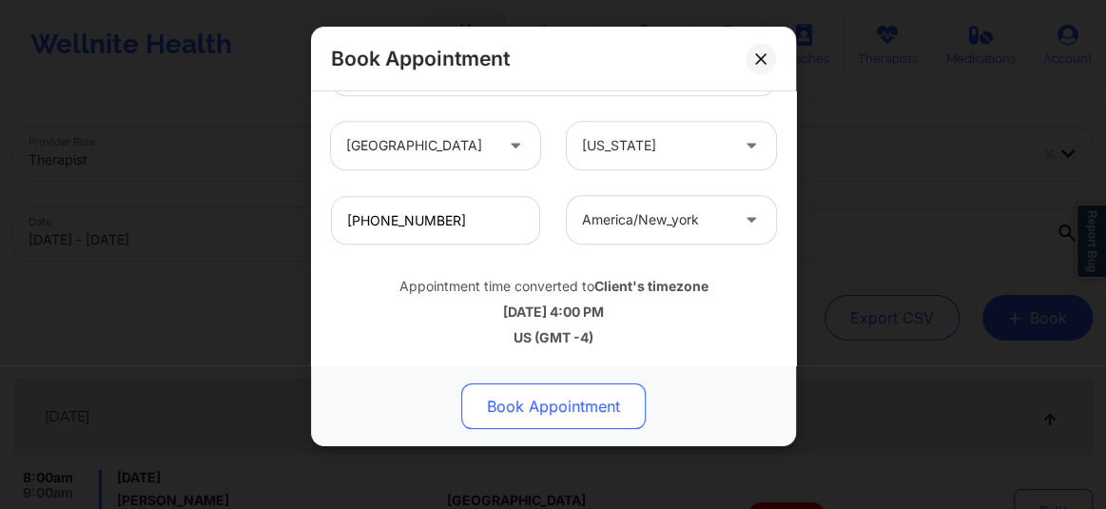
click at [537, 405] on button "Book Appointment" at bounding box center [553, 406] width 185 height 46
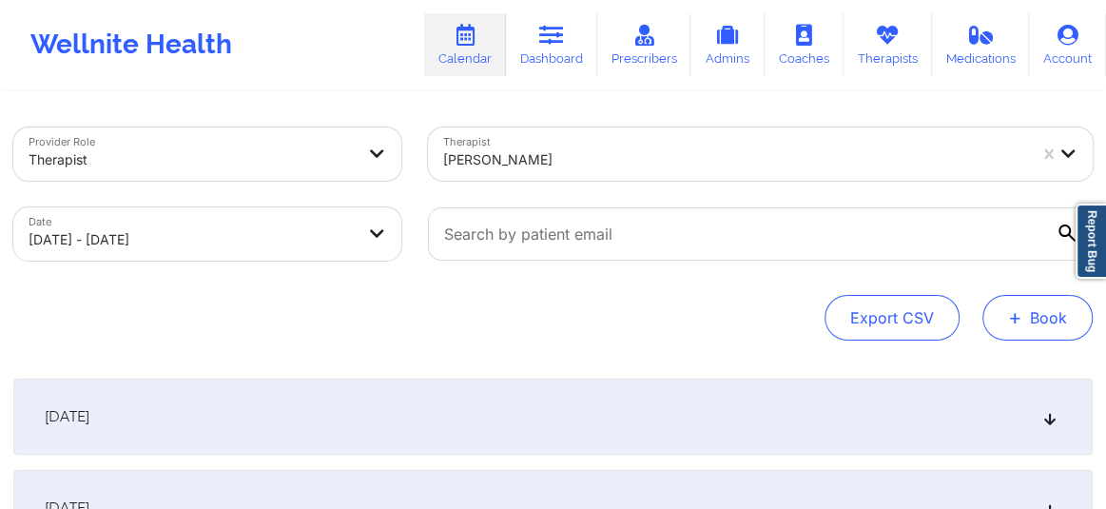
click at [1024, 328] on button "+ Book" at bounding box center [1038, 318] width 110 height 46
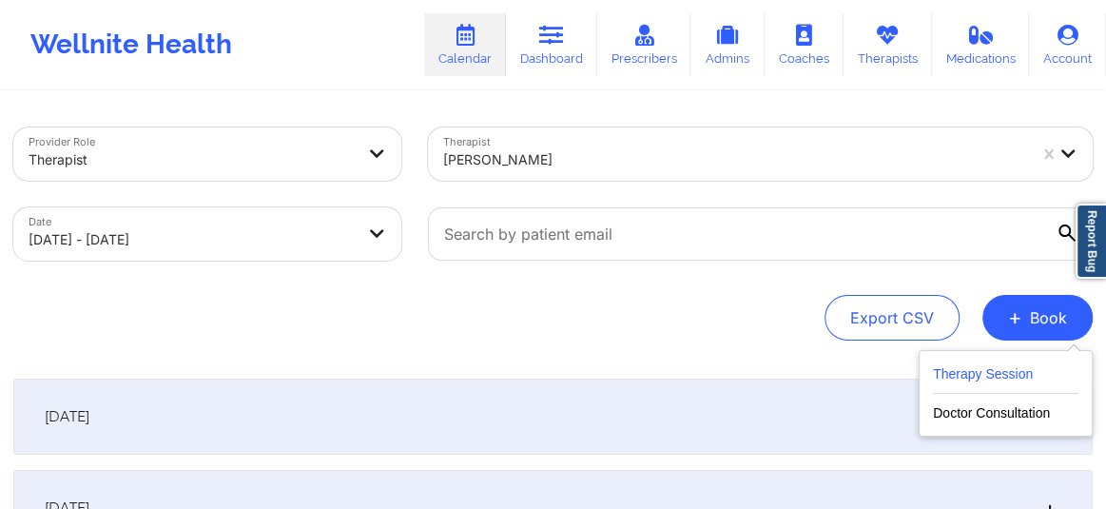
click at [957, 379] on button "Therapy Session" at bounding box center [1006, 377] width 146 height 31
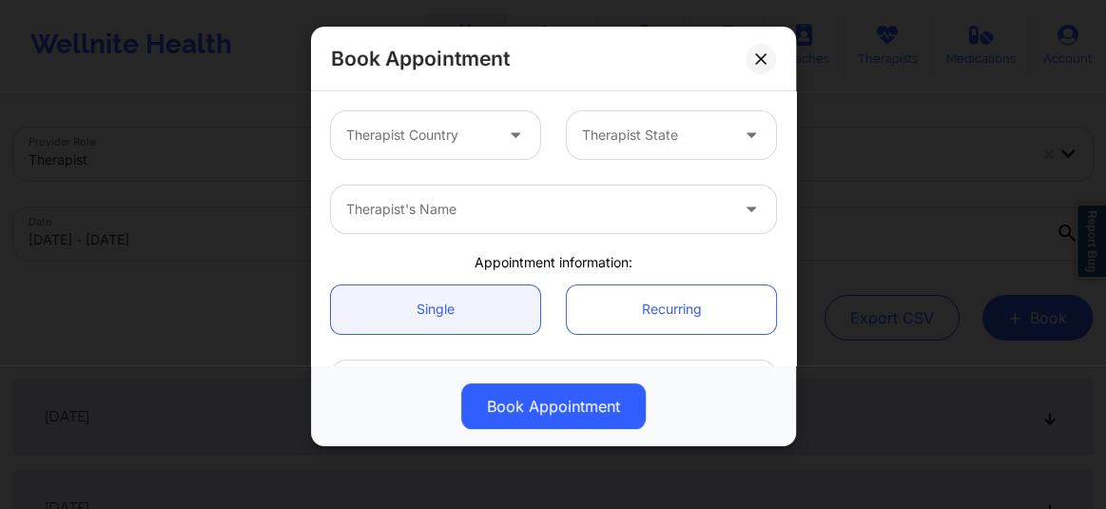
click at [481, 149] on div "Therapist Country" at bounding box center [413, 135] width 164 height 48
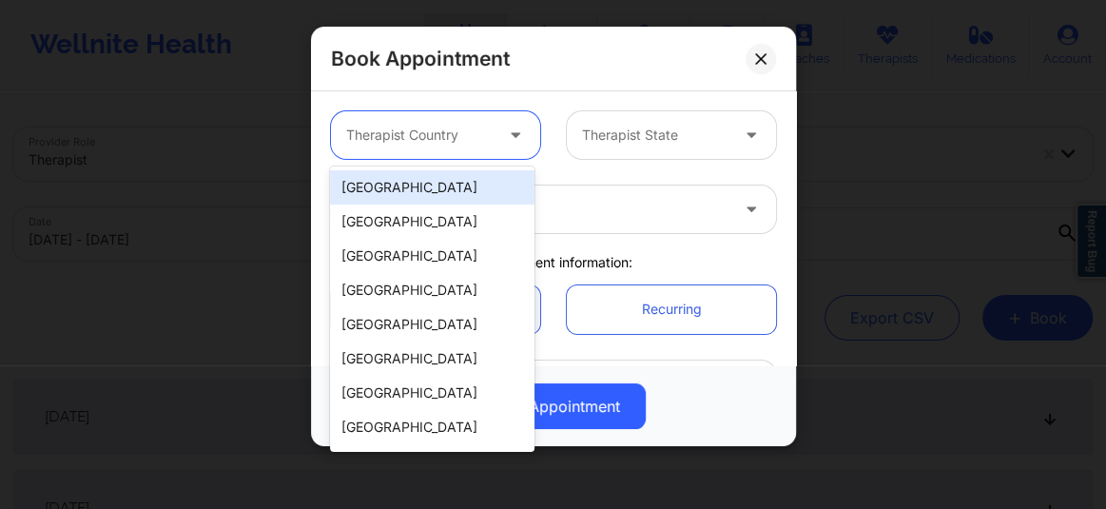
click at [427, 193] on div "[GEOGRAPHIC_DATA]" at bounding box center [432, 187] width 205 height 34
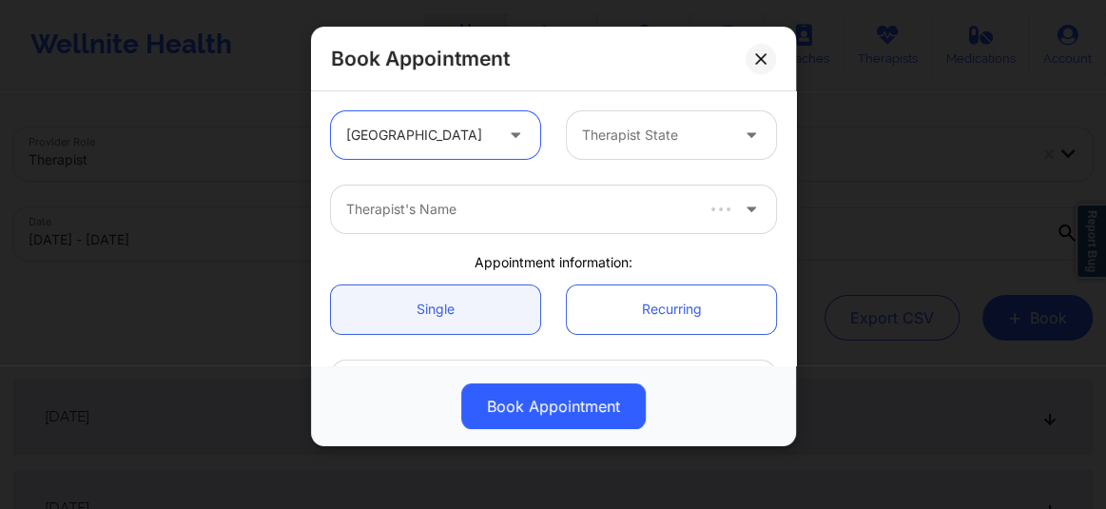
click at [628, 136] on div at bounding box center [655, 135] width 146 height 23
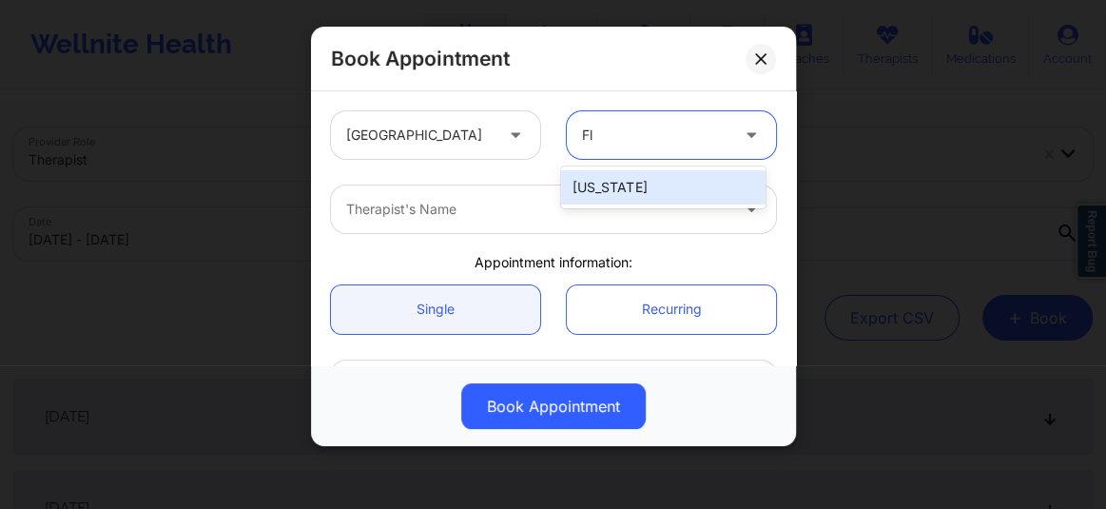
type input "Flo"
click at [607, 185] on div "[US_STATE]" at bounding box center [663, 187] width 205 height 34
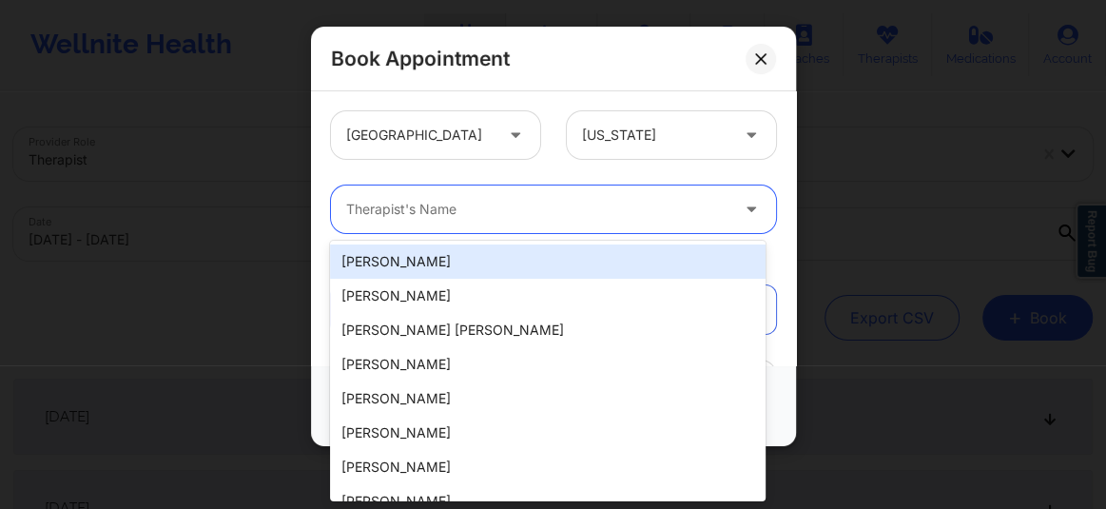
click at [528, 191] on div "Therapist's Name" at bounding box center [531, 209] width 400 height 48
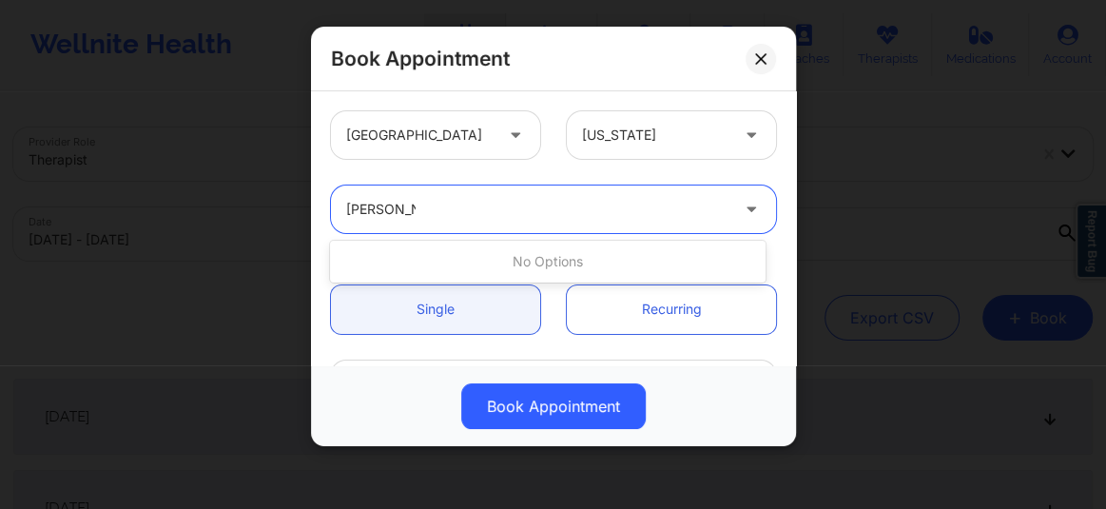
type input "Cherrie C"
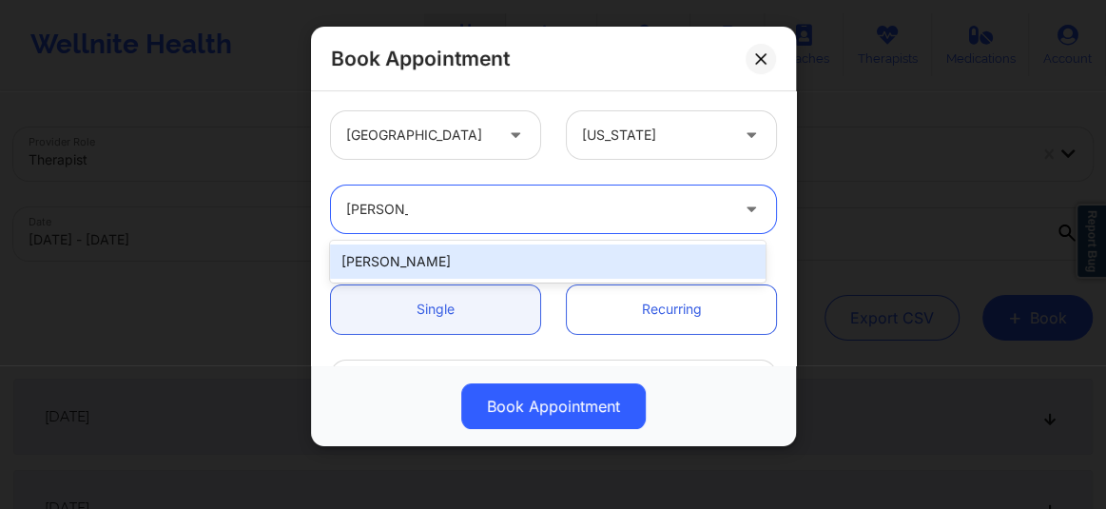
click at [411, 253] on div "CHERRIE CAMPER" at bounding box center [548, 261] width 436 height 34
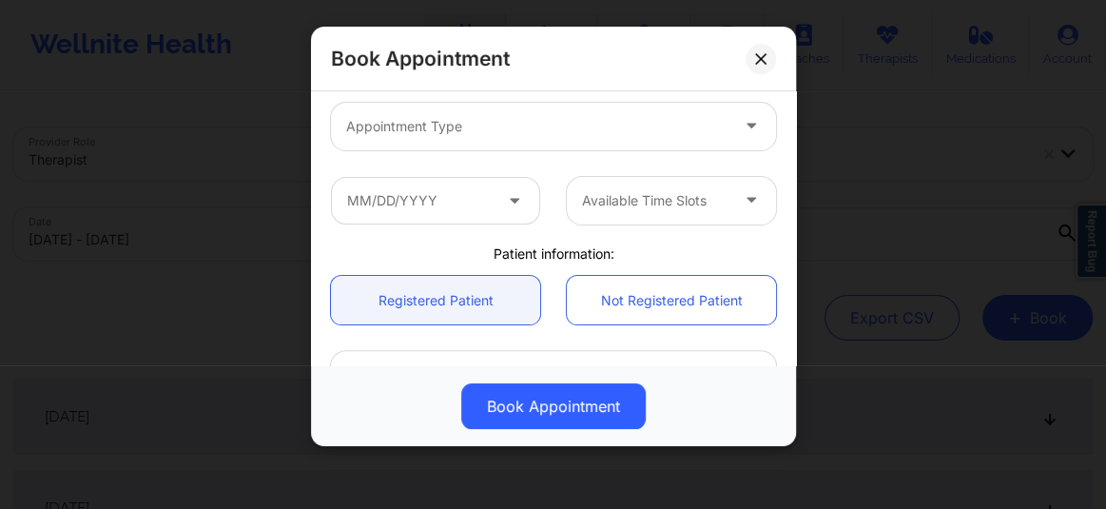
scroll to position [259, 0]
click at [404, 120] on div at bounding box center [537, 125] width 382 height 23
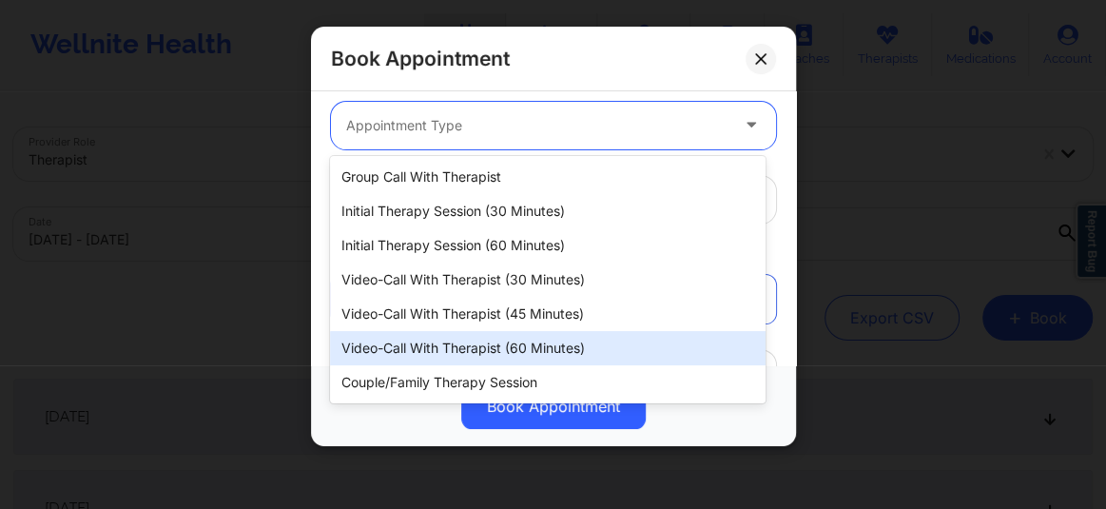
click at [430, 346] on div "Video-Call with Therapist (60 minutes)" at bounding box center [548, 348] width 436 height 34
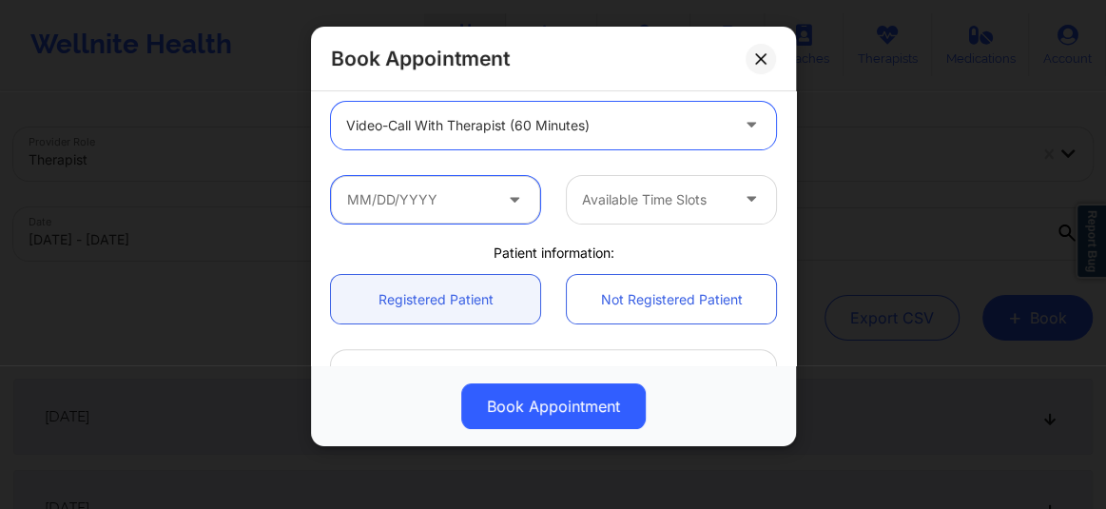
click at [421, 200] on input "text" at bounding box center [435, 200] width 209 height 48
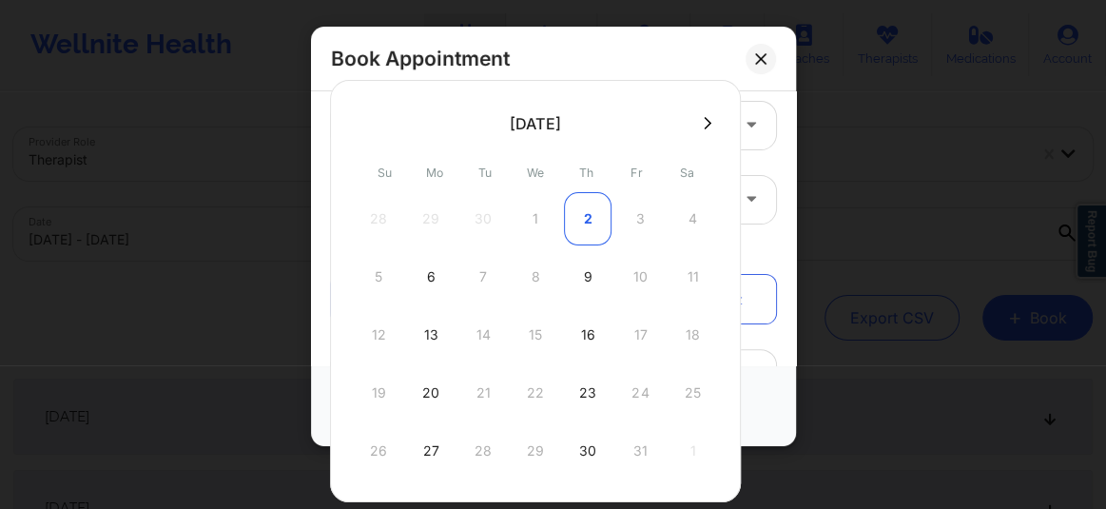
click at [590, 218] on div "2" at bounding box center [588, 218] width 48 height 53
type input "10/02/2025"
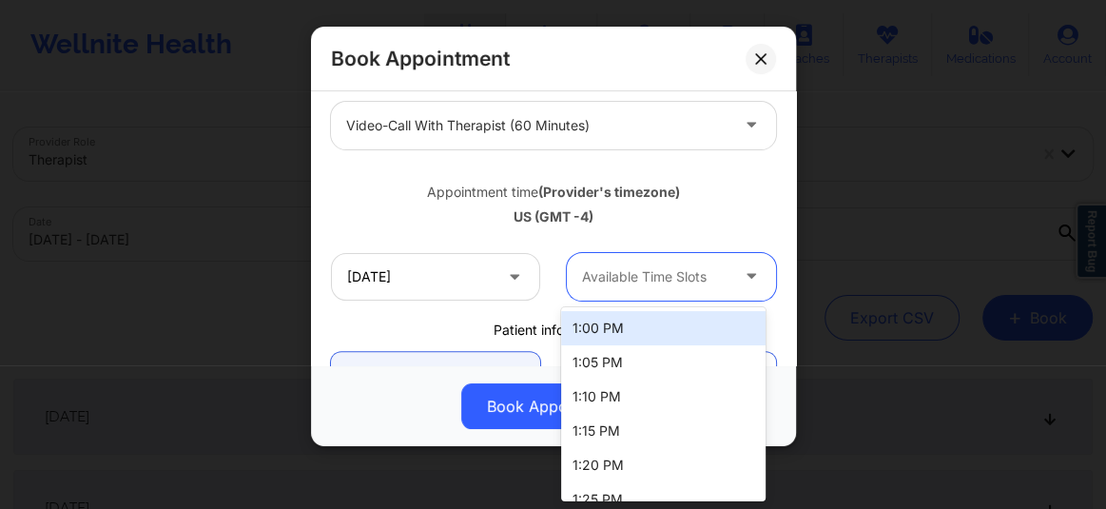
click at [604, 276] on div at bounding box center [655, 276] width 146 height 23
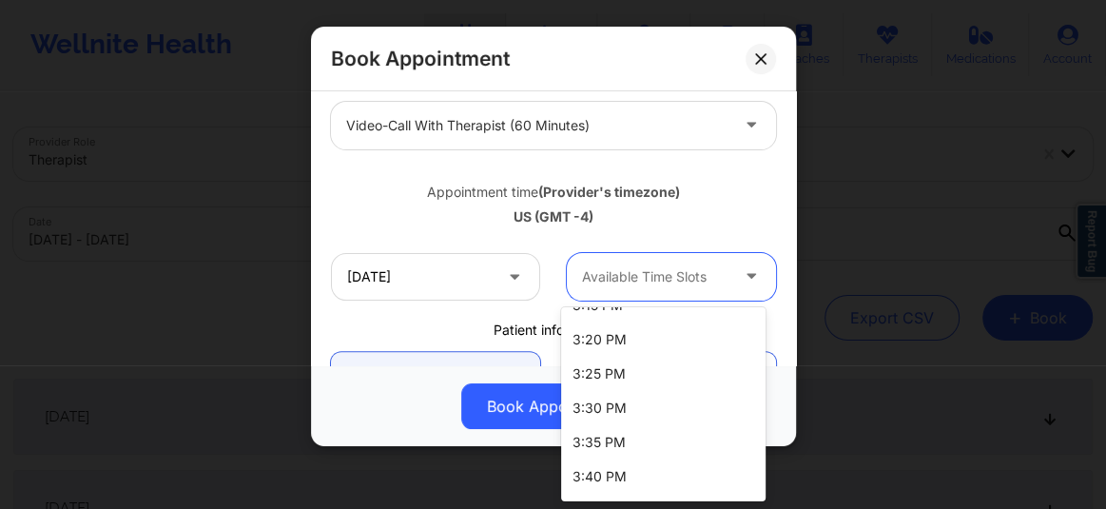
scroll to position [1080, 0]
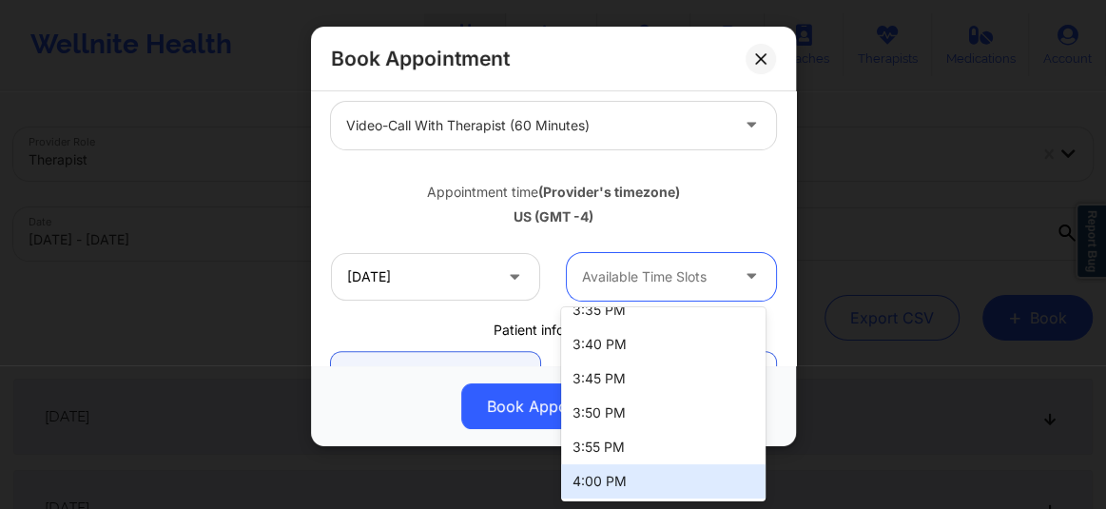
click at [599, 483] on div "4:00 PM" at bounding box center [663, 481] width 205 height 34
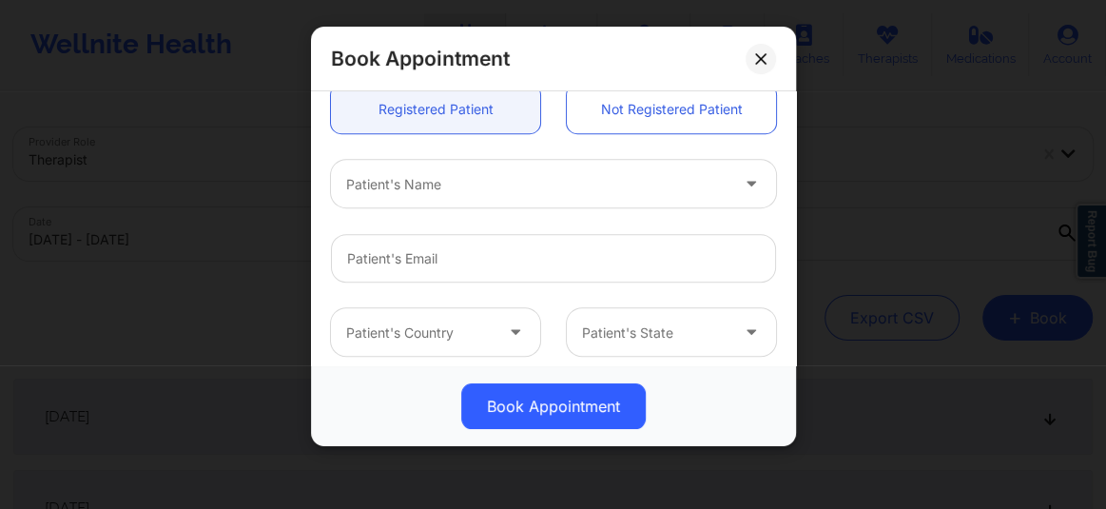
scroll to position [533, 0]
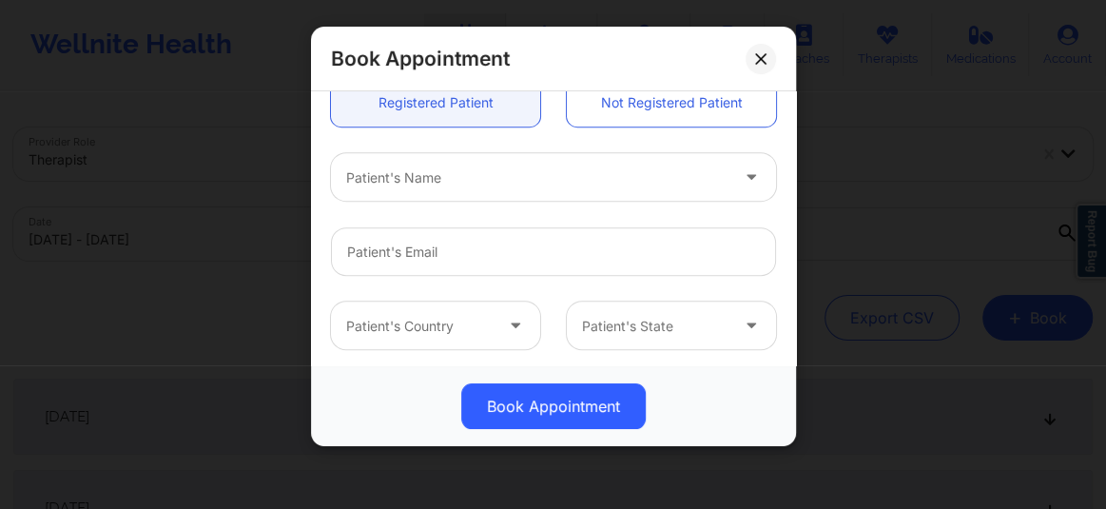
click at [419, 179] on div at bounding box center [537, 177] width 382 height 23
type input "Kately"
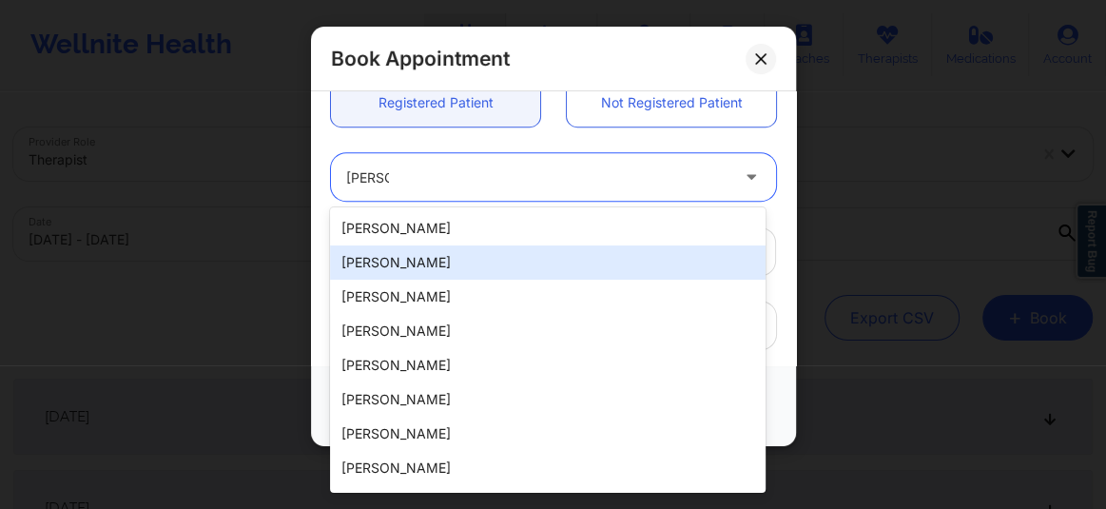
click at [392, 270] on div "Katelyn Dagrin" at bounding box center [548, 262] width 436 height 34
type input "kdagrin50@gmail.com"
type input "+1904-947-7148"
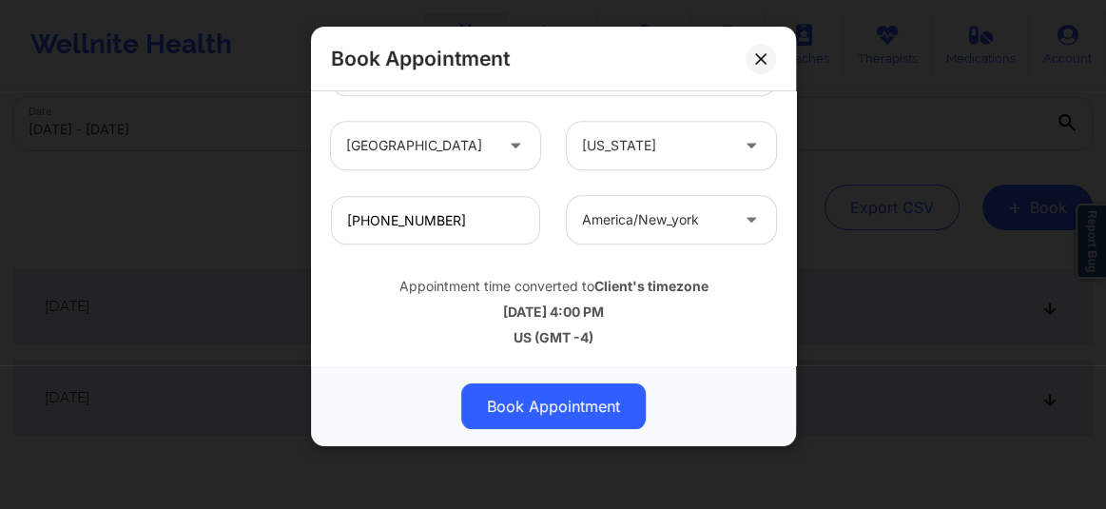
scroll to position [190, 0]
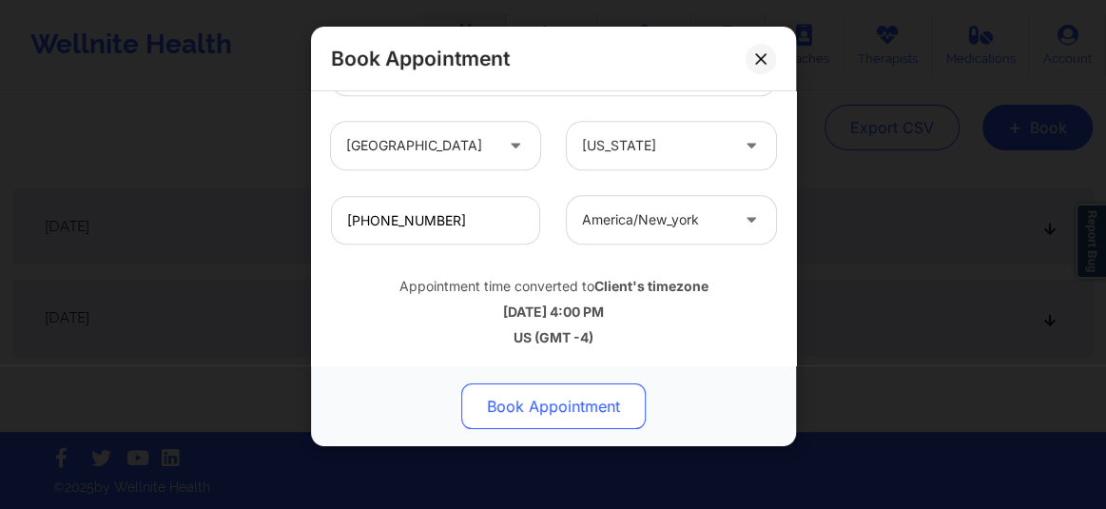
click at [547, 398] on button "Book Appointment" at bounding box center [553, 406] width 185 height 46
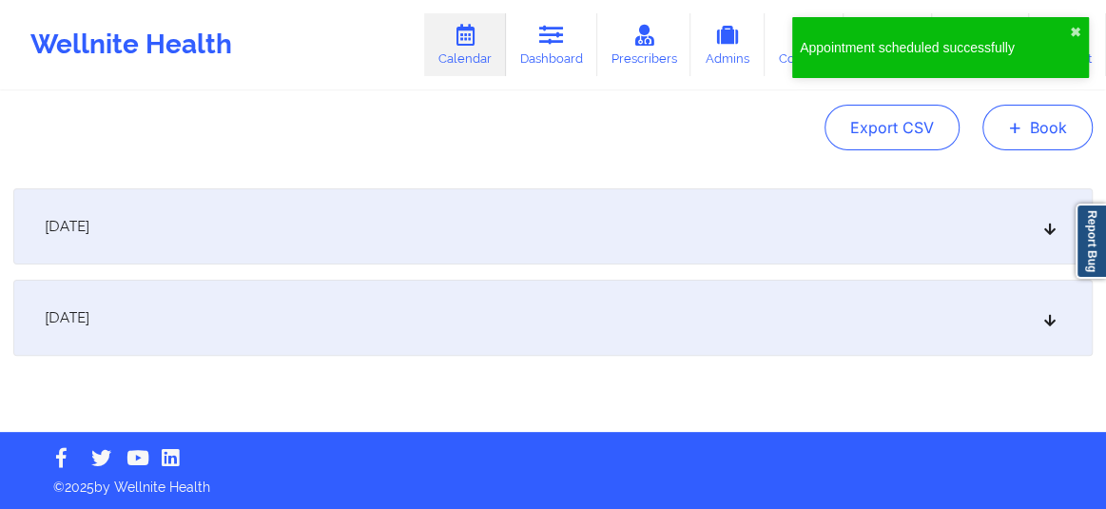
click at [1025, 132] on button "+ Book" at bounding box center [1038, 128] width 110 height 46
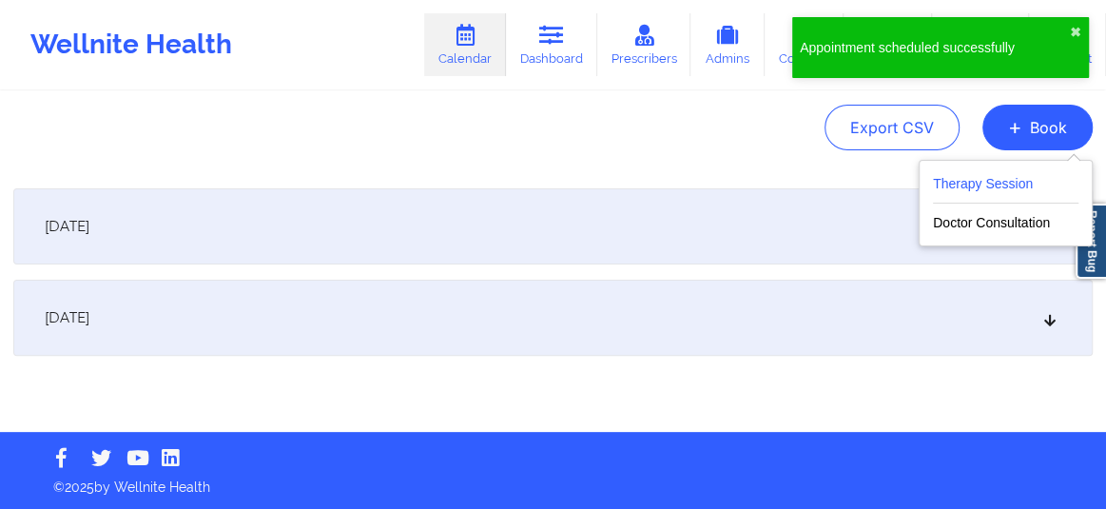
click at [985, 185] on button "Therapy Session" at bounding box center [1006, 187] width 146 height 31
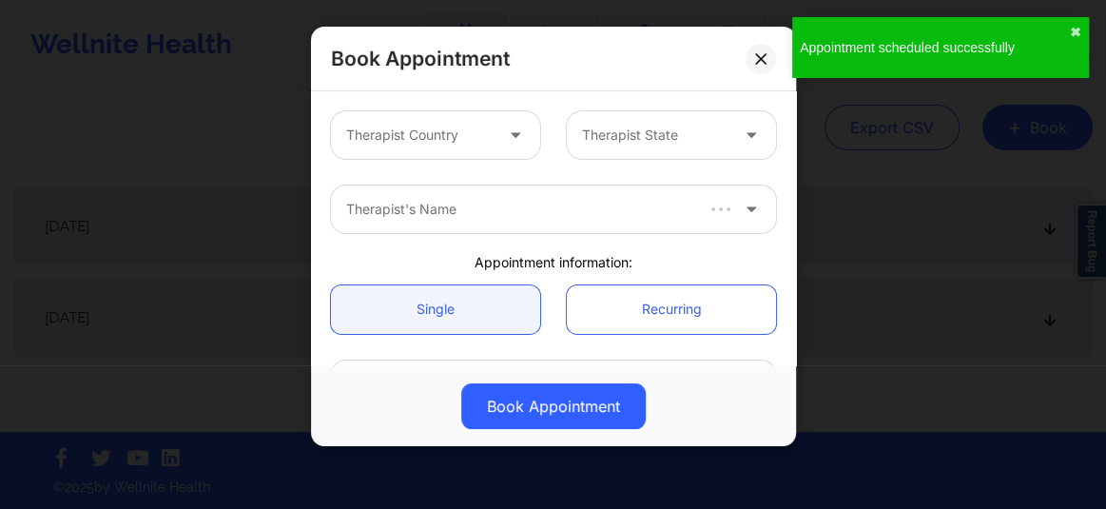
click at [481, 146] on div "Therapist Country" at bounding box center [413, 135] width 164 height 48
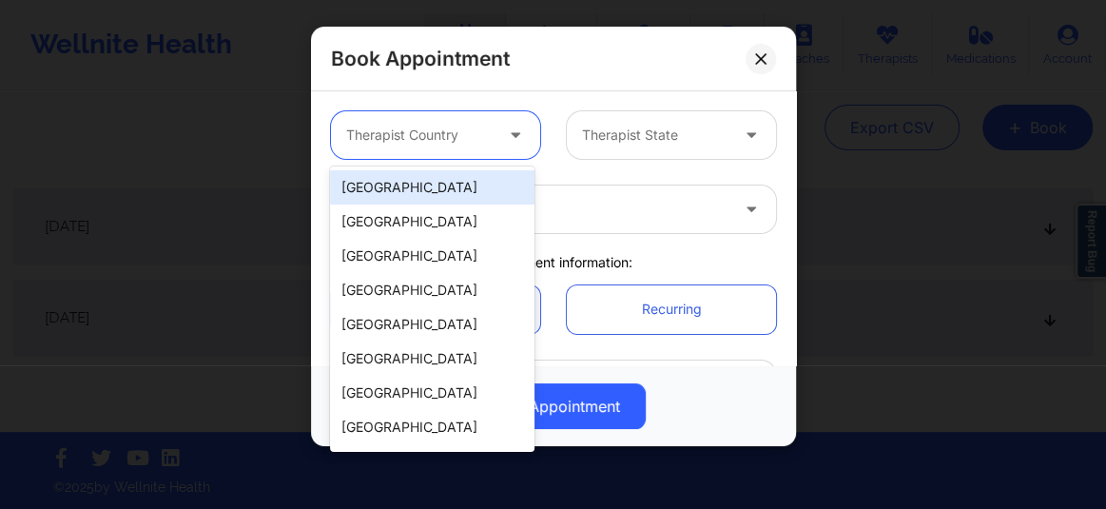
drag, startPoint x: 428, startPoint y: 189, endPoint x: 534, endPoint y: 165, distance: 108.4
click at [428, 188] on div "[GEOGRAPHIC_DATA]" at bounding box center [432, 187] width 205 height 34
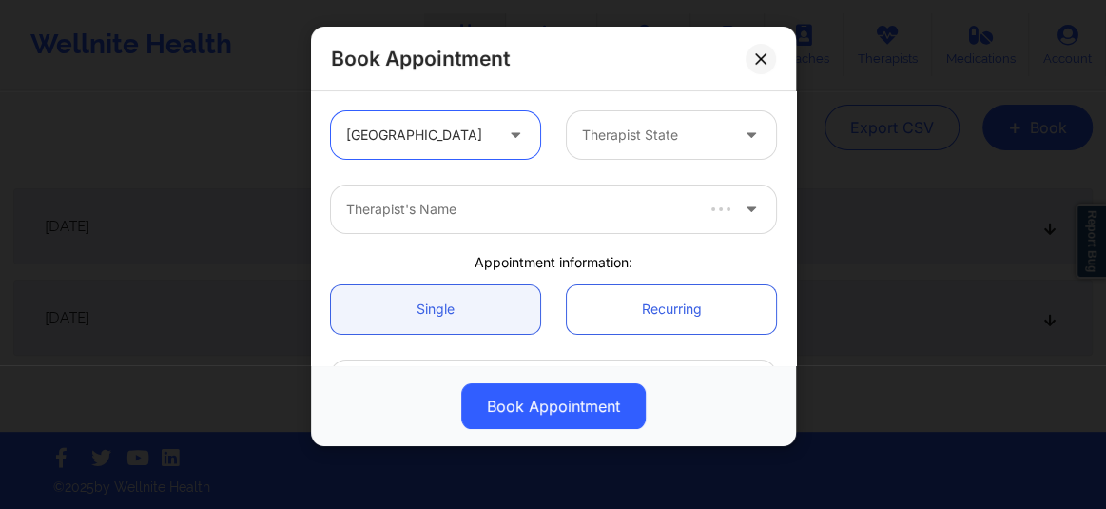
click at [642, 143] on div at bounding box center [655, 135] width 146 height 23
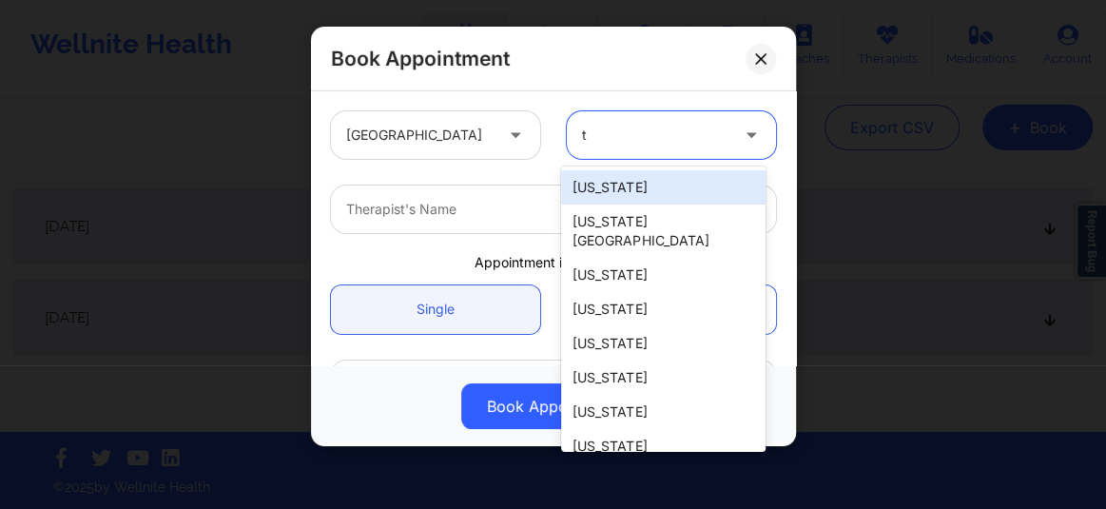
type input "te"
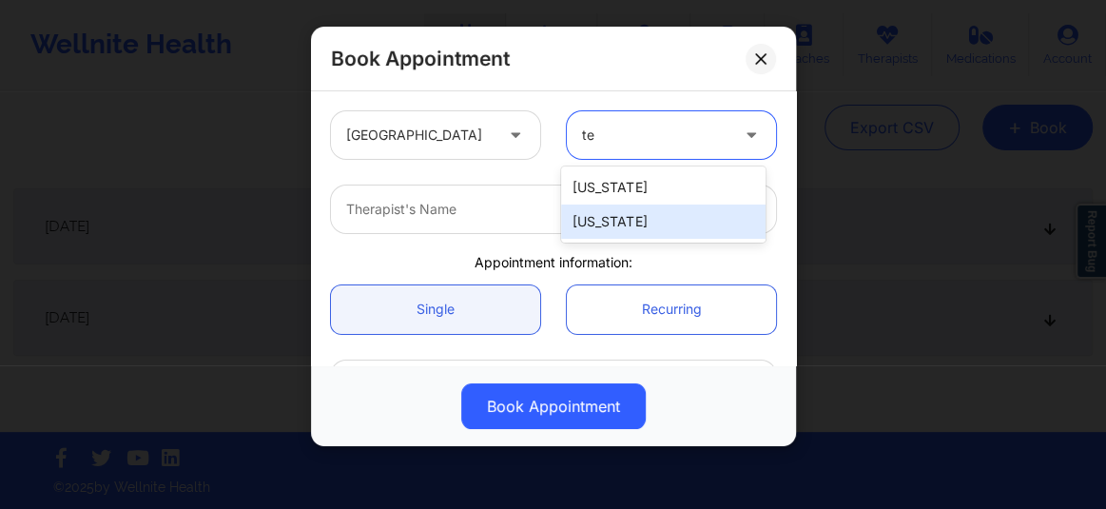
drag, startPoint x: 609, startPoint y: 221, endPoint x: 553, endPoint y: 214, distance: 56.5
click at [607, 221] on div "[US_STATE]" at bounding box center [663, 222] width 205 height 34
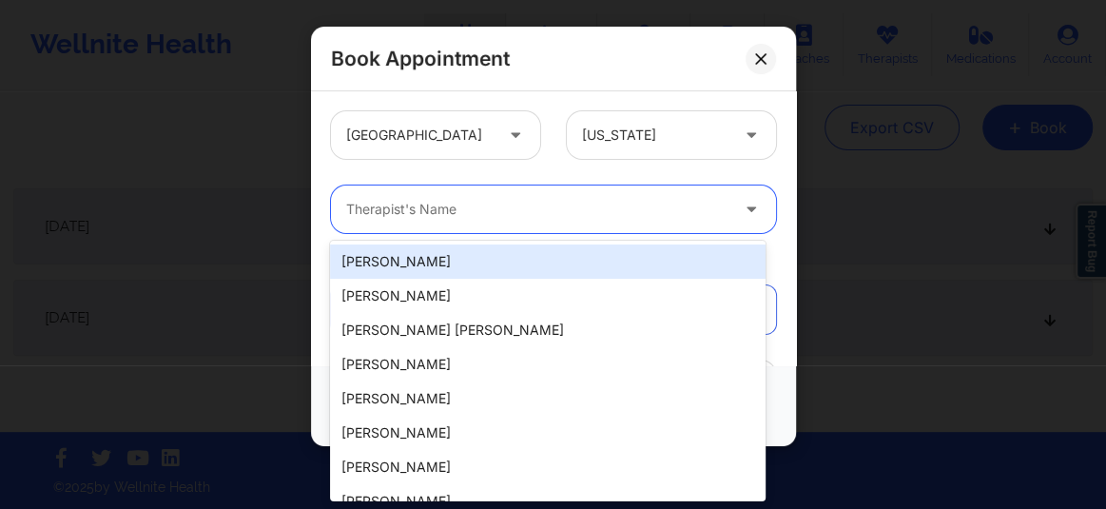
click at [521, 206] on div at bounding box center [537, 209] width 382 height 23
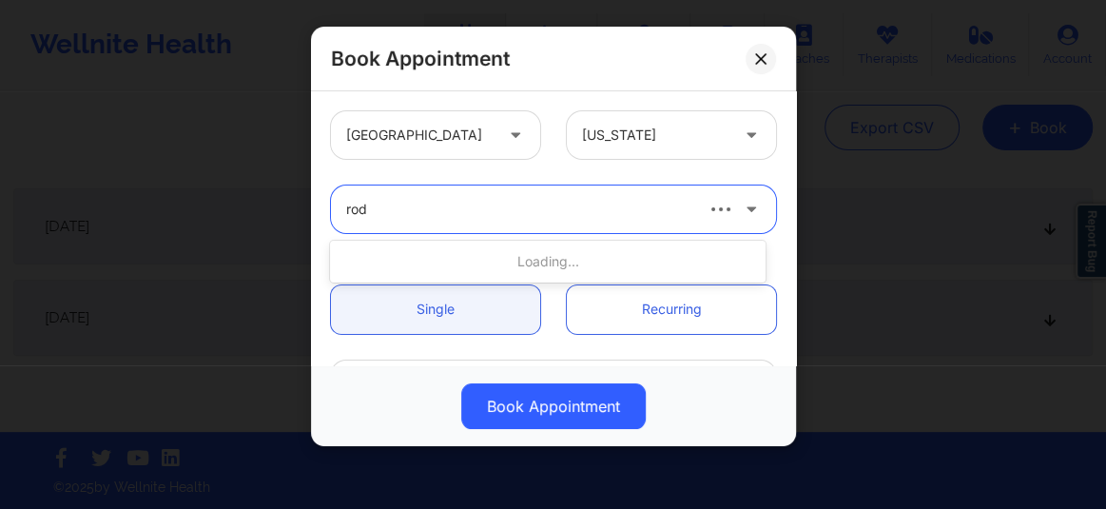
type input "rodn"
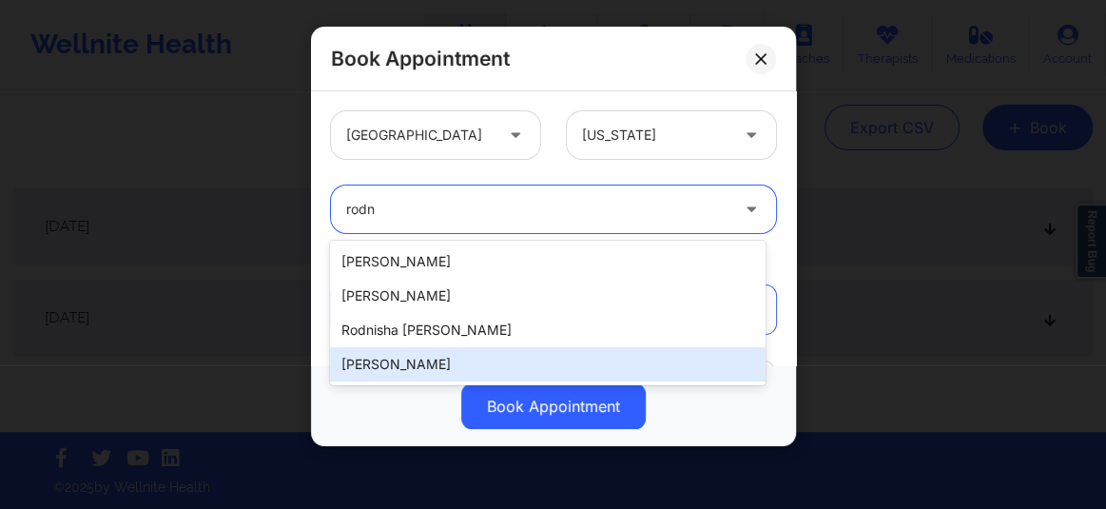
click at [424, 363] on div "Rodney Dunlap" at bounding box center [548, 364] width 436 height 34
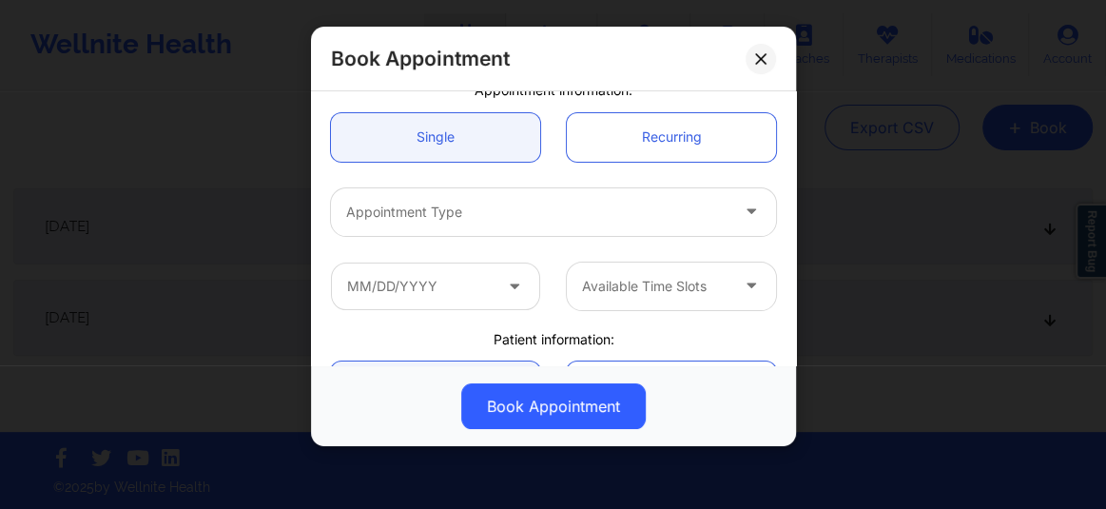
scroll to position [230, 0]
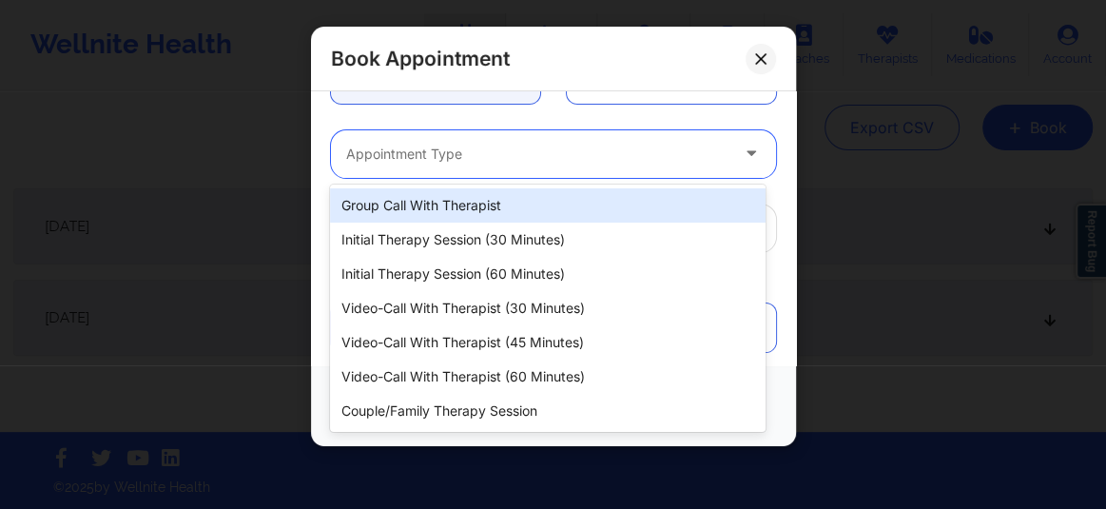
click at [423, 162] on div "Appointment Type" at bounding box center [531, 154] width 400 height 48
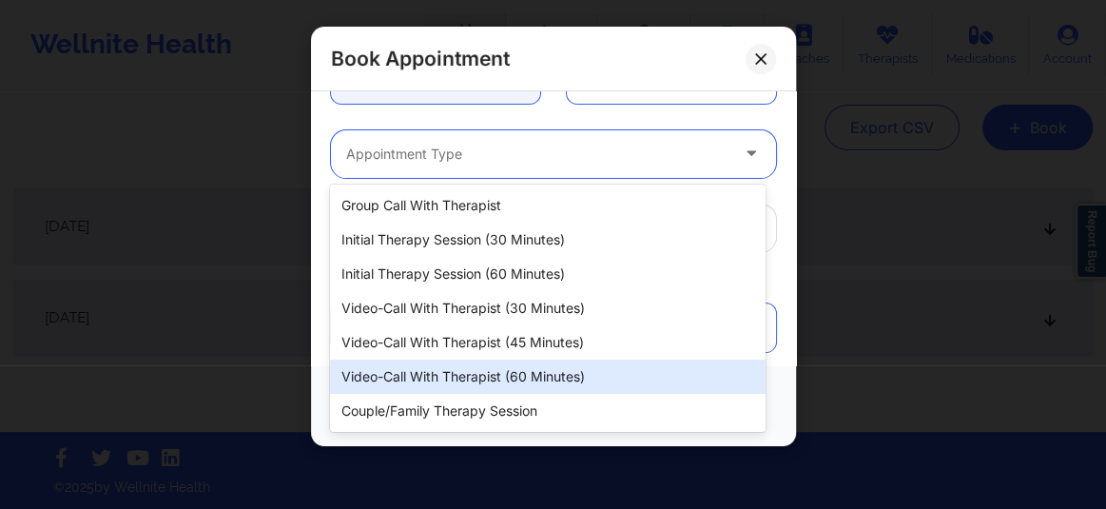
click at [473, 378] on div "Video-Call with Therapist (60 minutes)" at bounding box center [548, 377] width 436 height 34
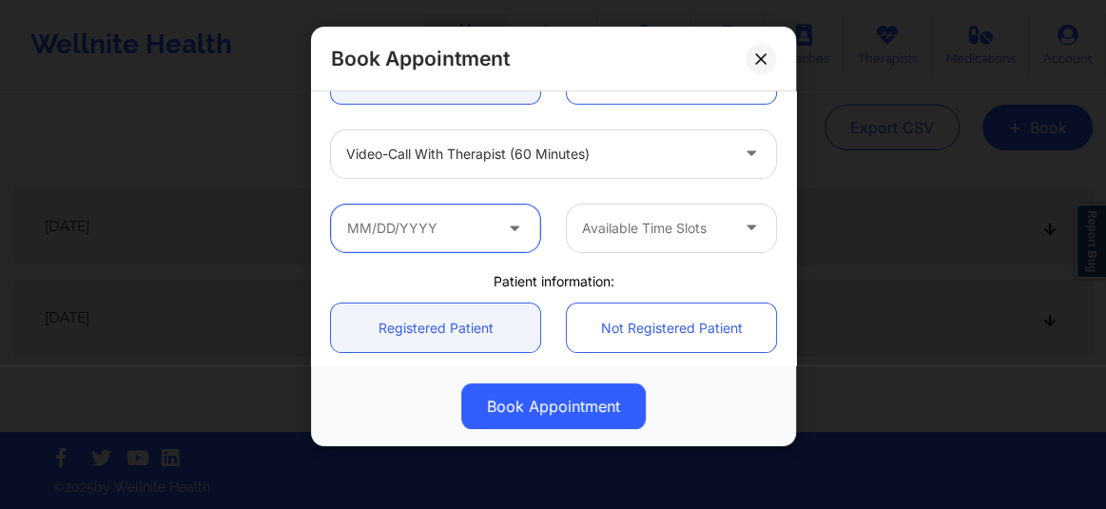
click at [435, 228] on input "text" at bounding box center [435, 229] width 209 height 48
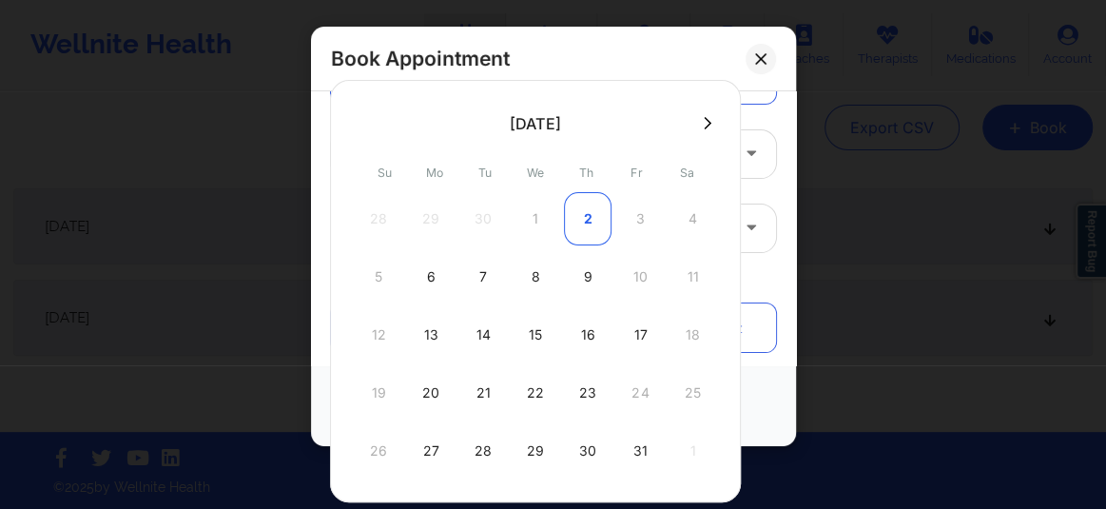
click at [592, 217] on div "2" at bounding box center [588, 218] width 48 height 53
type input "10/02/2025"
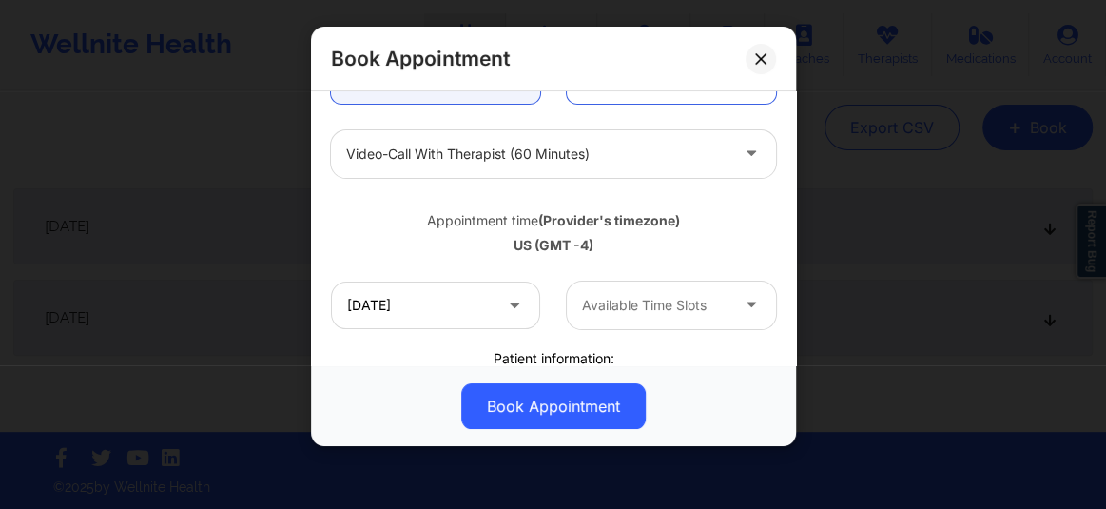
click at [615, 316] on div "Available Time Slots" at bounding box center [649, 306] width 164 height 48
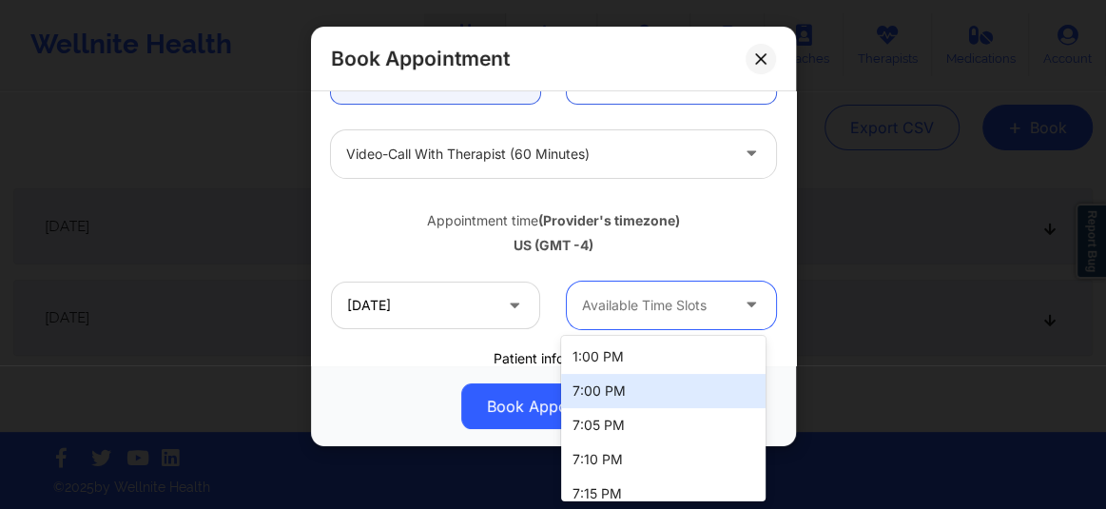
click at [600, 380] on div "7:00 PM" at bounding box center [663, 391] width 205 height 34
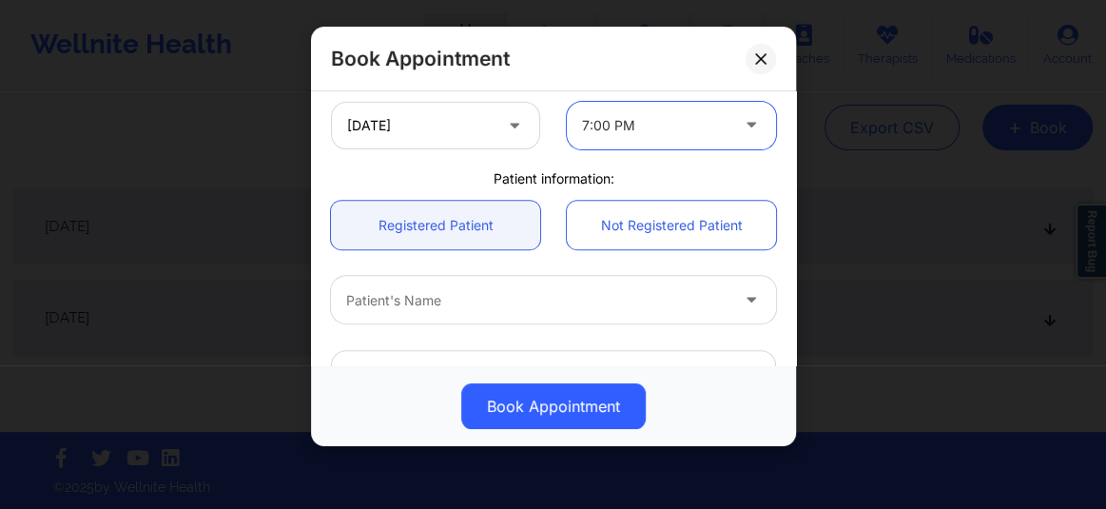
scroll to position [432, 0]
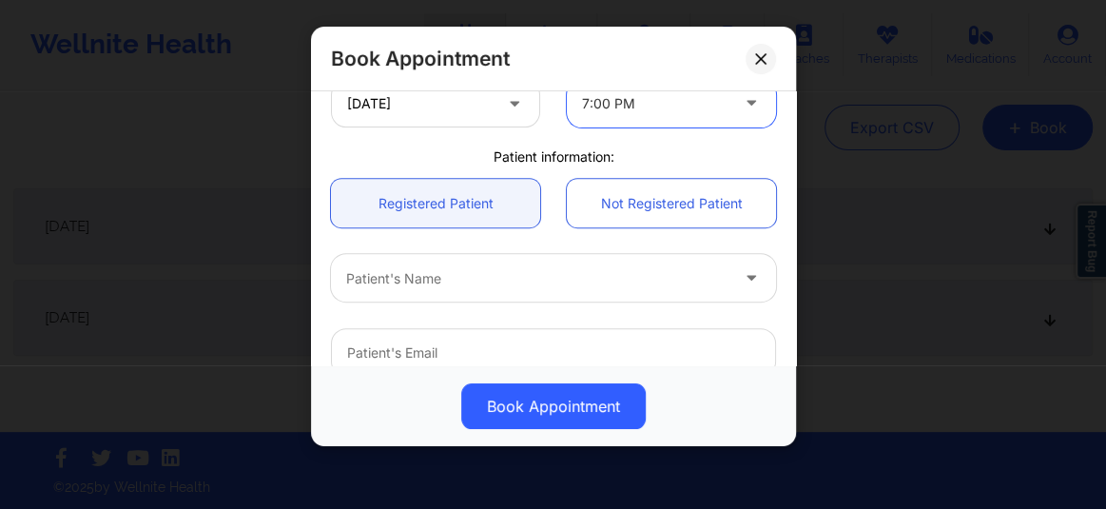
click at [422, 279] on div at bounding box center [537, 278] width 382 height 23
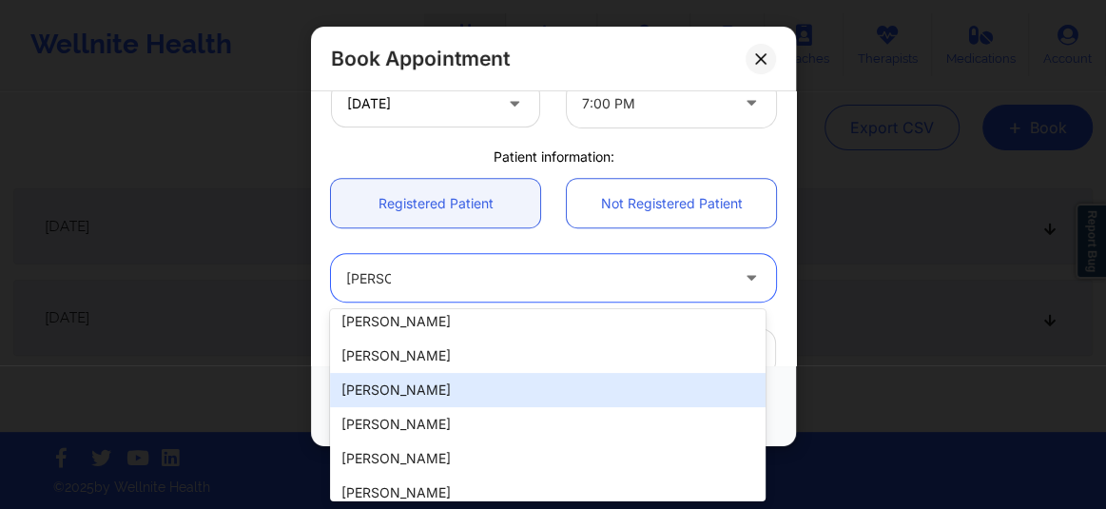
scroll to position [0, 0]
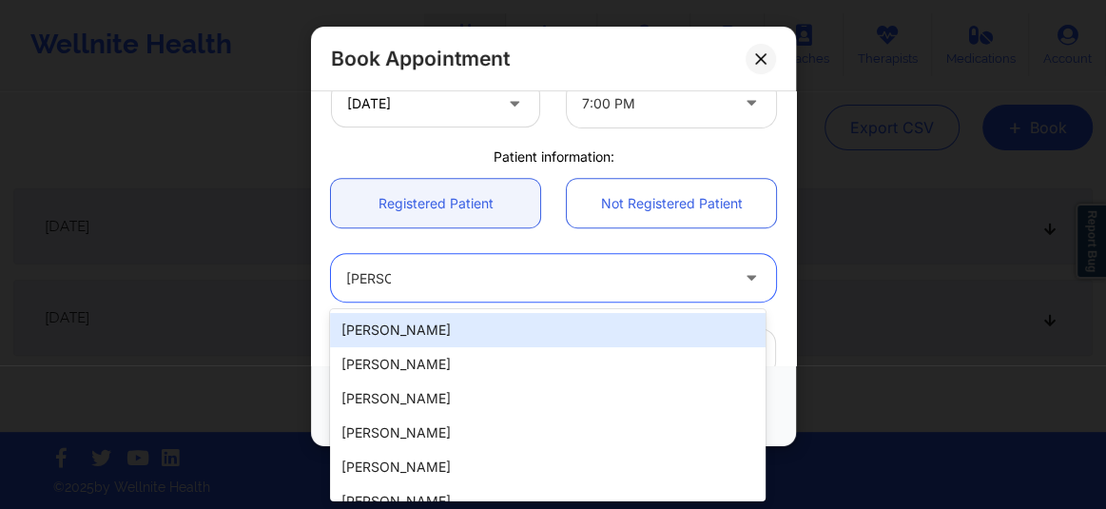
type input "rochell"
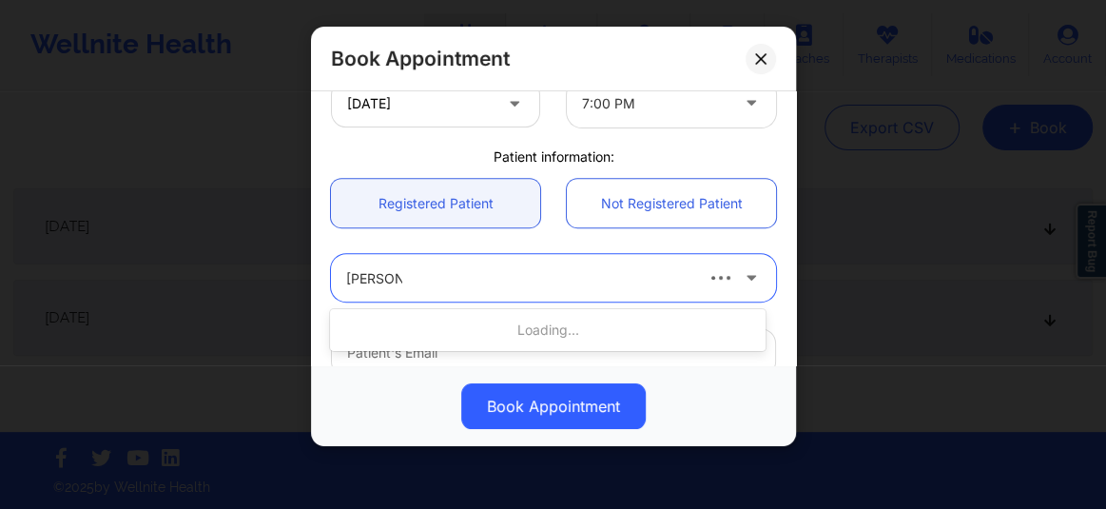
type input "rochelle f"
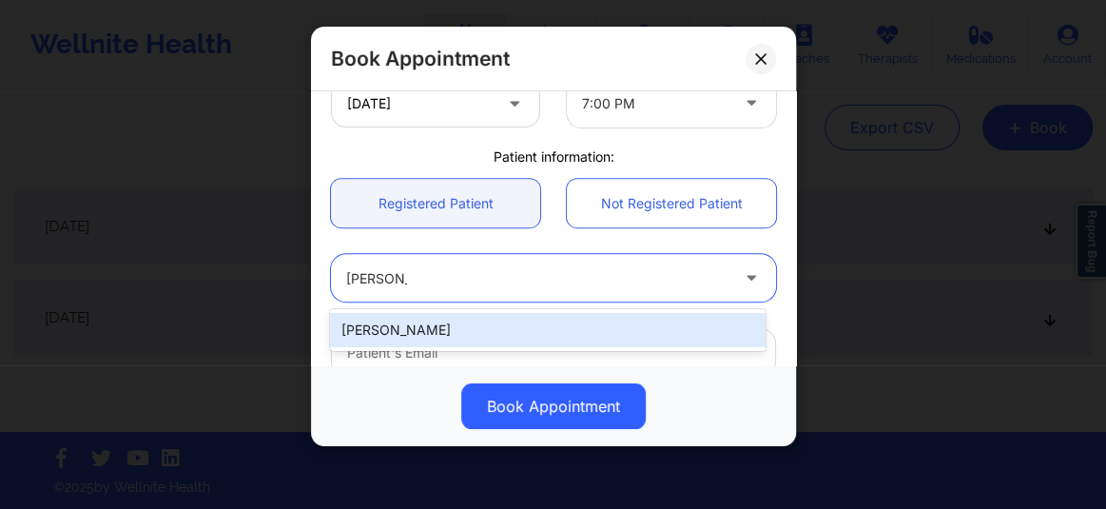
click at [413, 323] on div "Rochelle Flory" at bounding box center [548, 330] width 436 height 34
type input "floryrochelle@gmail.com"
type input "9176994717"
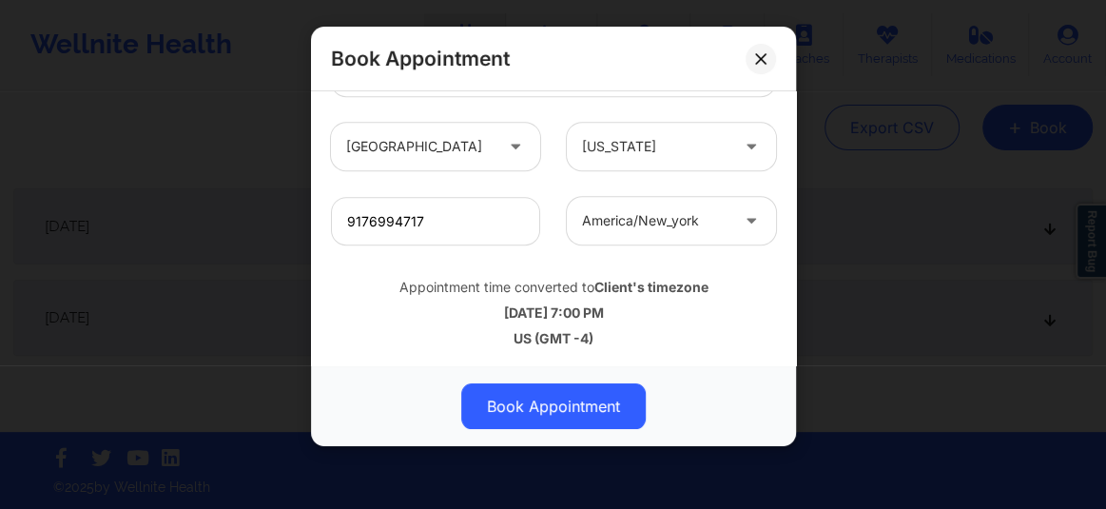
scroll to position [713, 0]
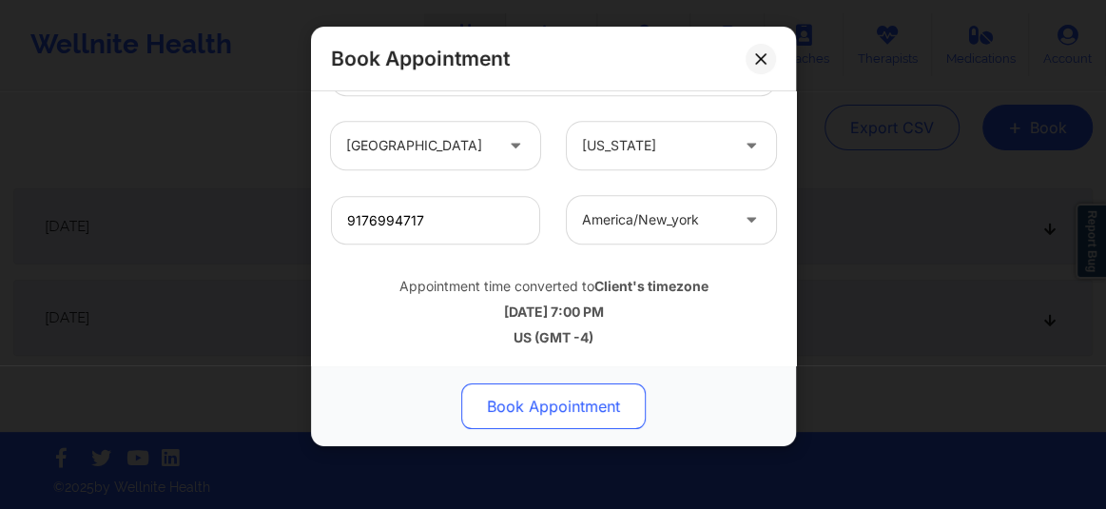
click at [552, 405] on button "Book Appointment" at bounding box center [553, 406] width 185 height 46
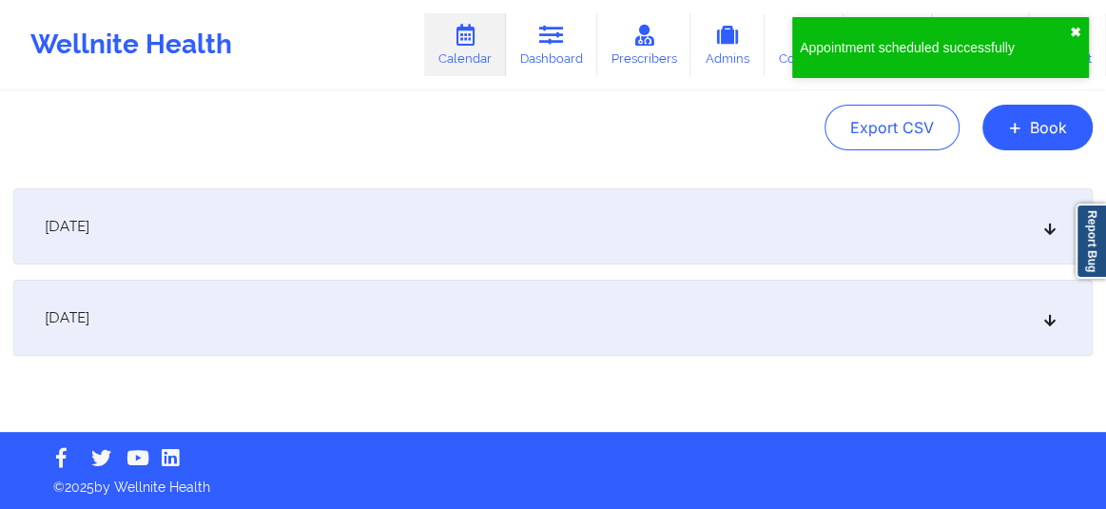
click at [1072, 30] on button "✖︎" at bounding box center [1075, 32] width 11 height 15
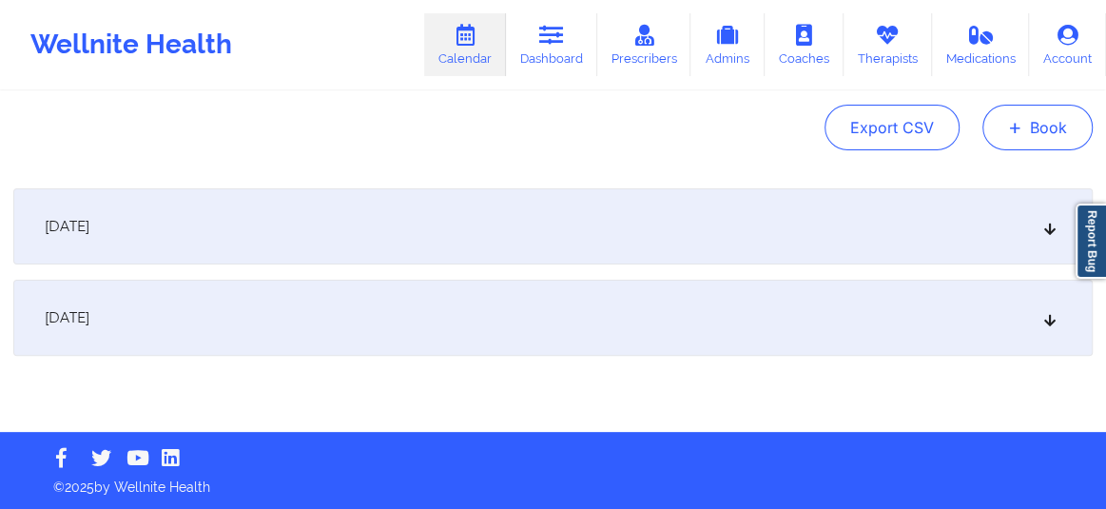
click at [1051, 127] on button "+ Book" at bounding box center [1038, 128] width 110 height 46
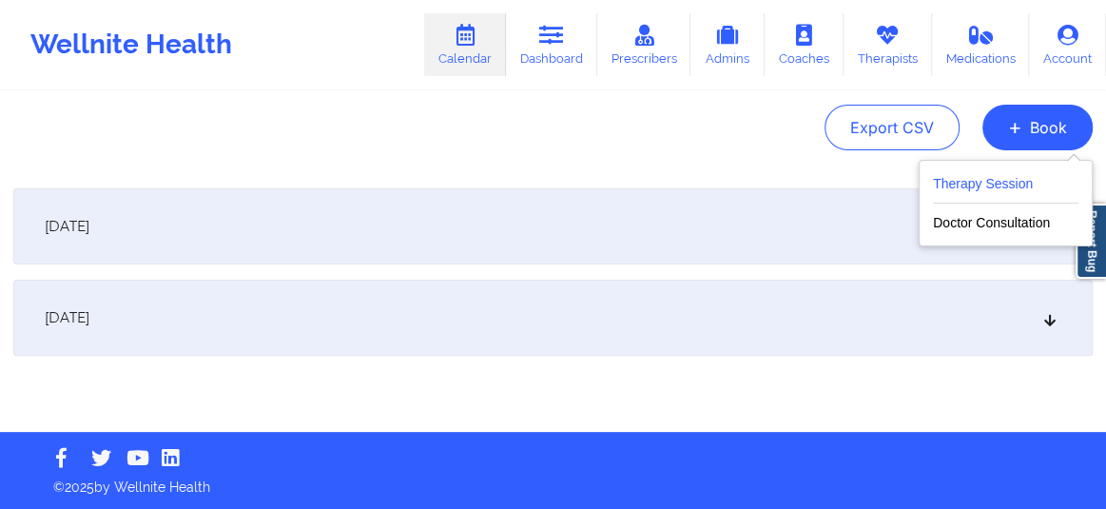
click at [961, 195] on button "Therapy Session" at bounding box center [1006, 187] width 146 height 31
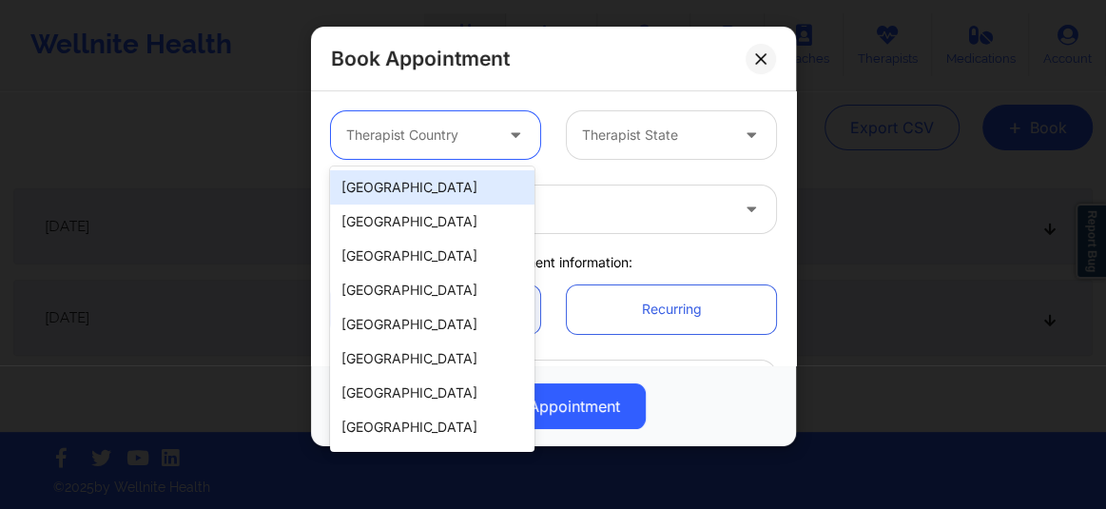
click at [477, 132] on div at bounding box center [419, 135] width 146 height 23
click at [431, 202] on div "[GEOGRAPHIC_DATA]" at bounding box center [432, 187] width 205 height 34
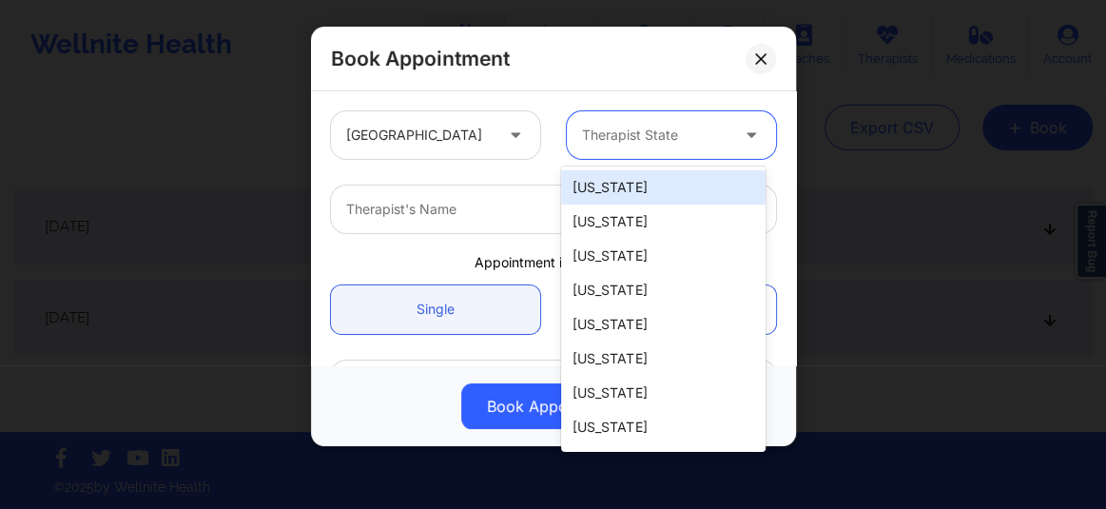
click at [631, 150] on div "Therapist State" at bounding box center [649, 135] width 164 height 48
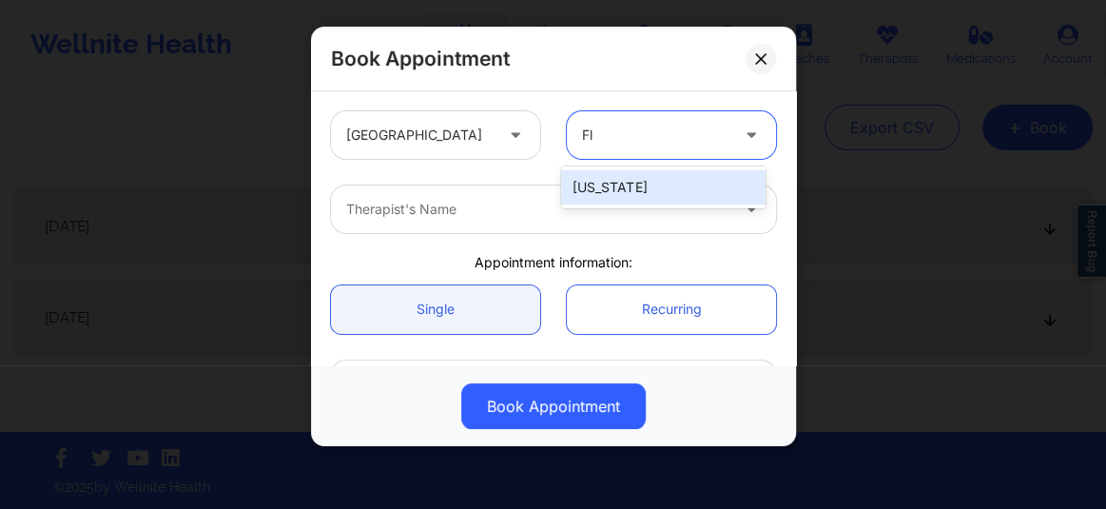
type input "Flo"
click at [606, 185] on div "[US_STATE]" at bounding box center [663, 187] width 205 height 34
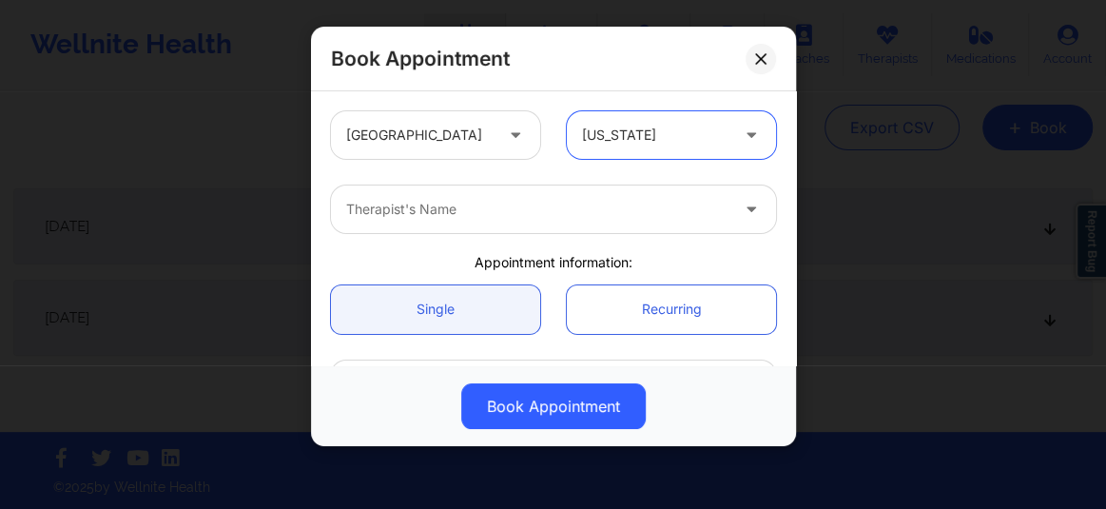
click at [523, 200] on div at bounding box center [537, 209] width 382 height 23
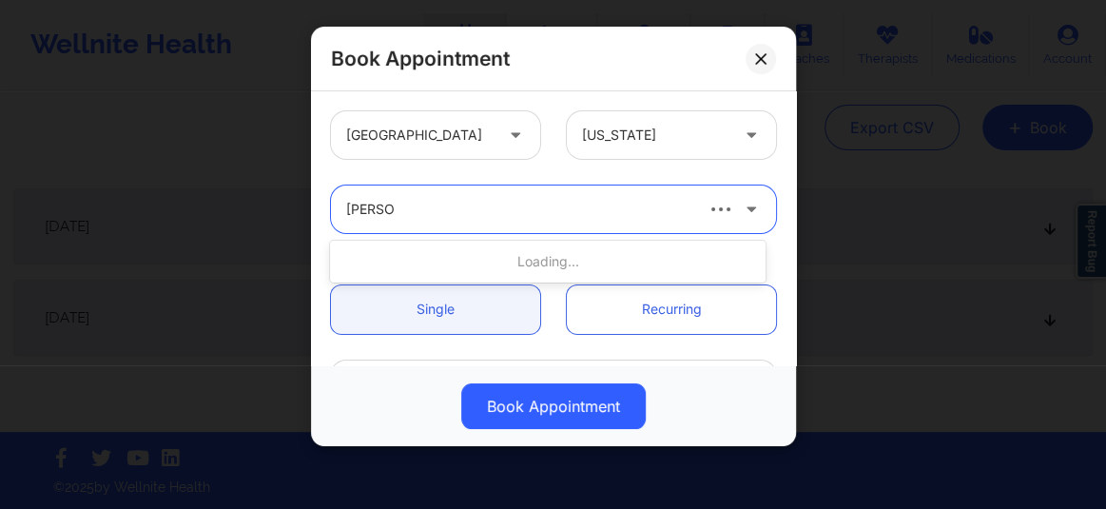
type input "Jasmine"
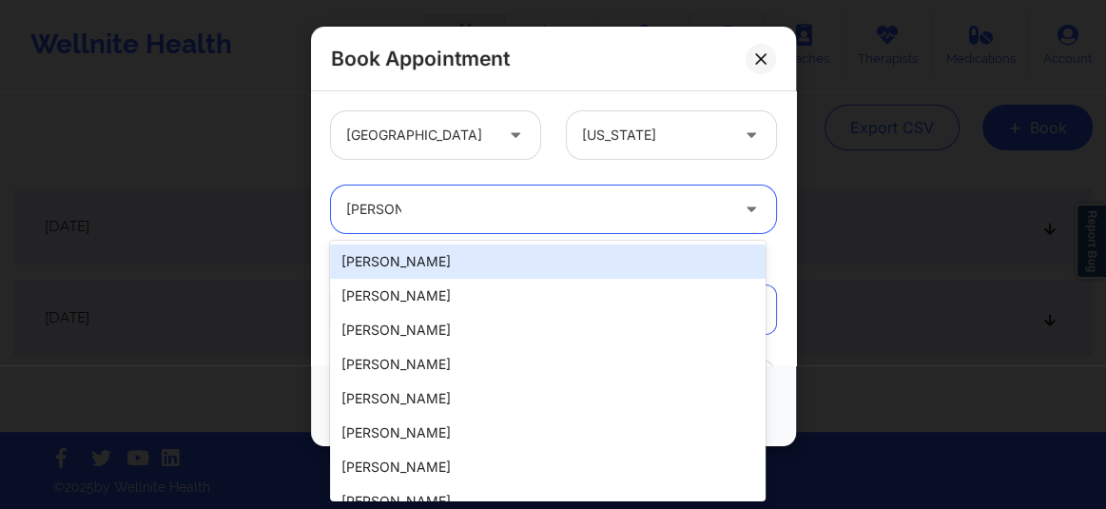
click at [509, 209] on div "Jasmine" at bounding box center [537, 209] width 382 height 23
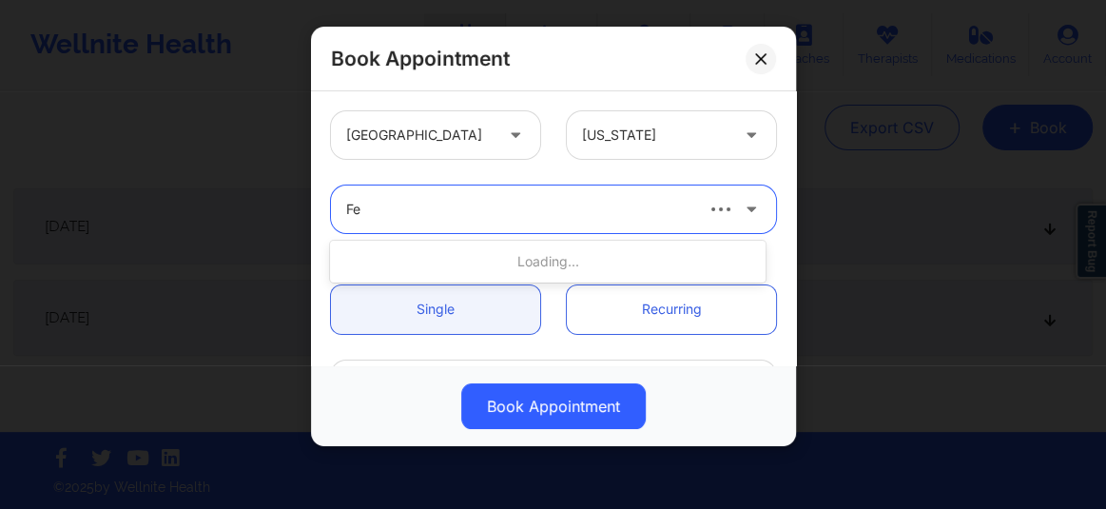
type input "F"
type input "Jasmine Fe"
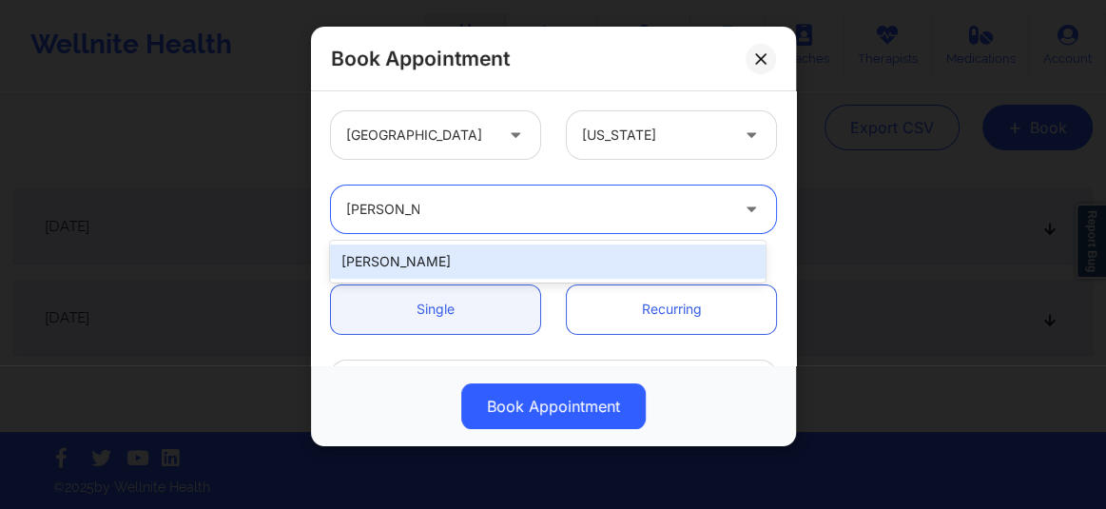
click at [421, 257] on div "[PERSON_NAME]" at bounding box center [548, 261] width 436 height 34
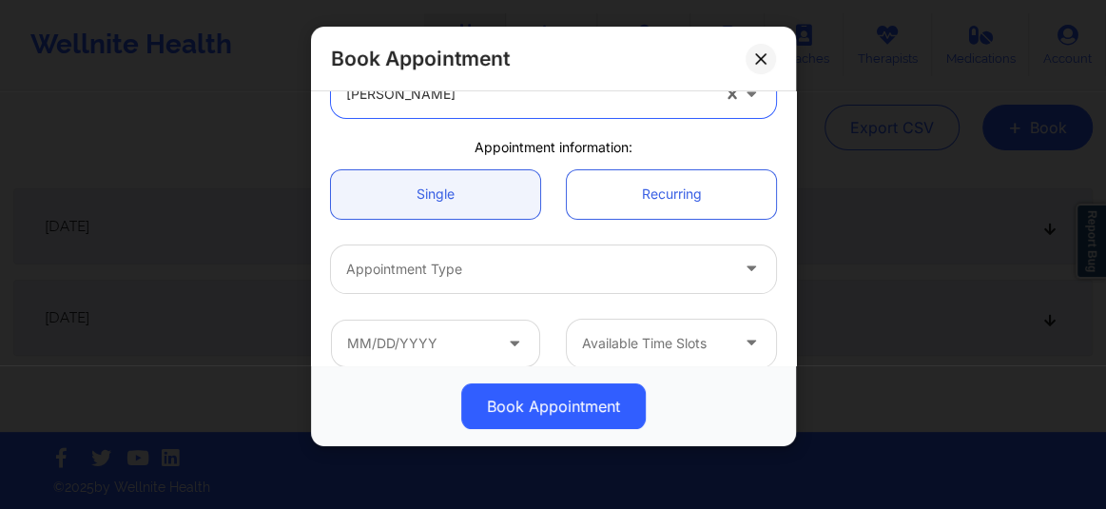
scroll to position [114, 0]
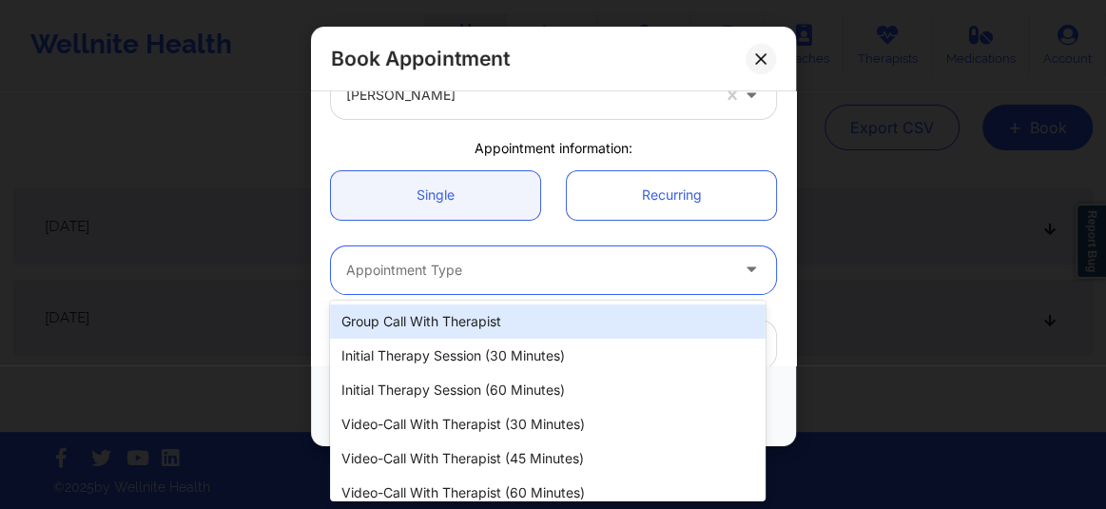
click at [440, 271] on div at bounding box center [537, 270] width 382 height 23
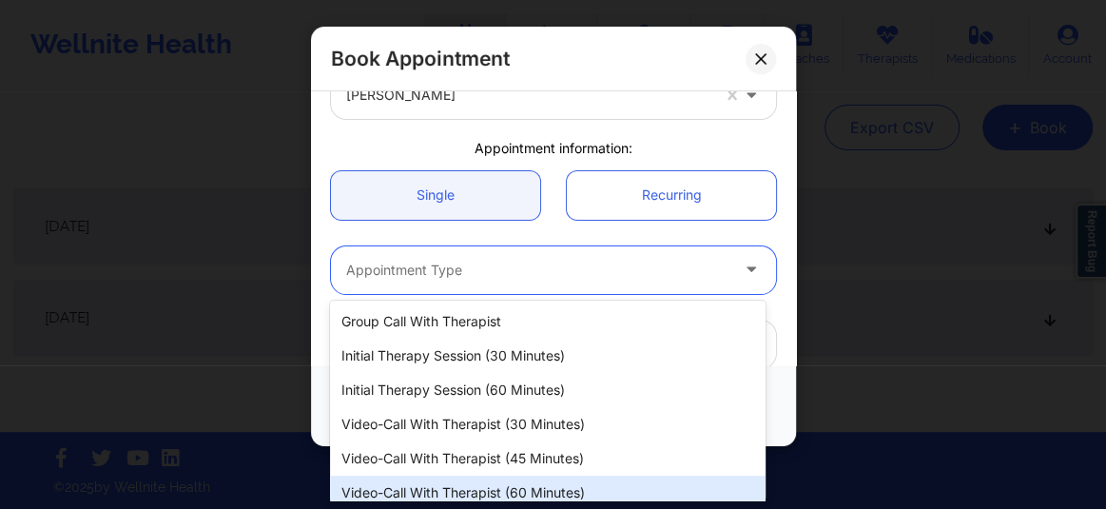
click at [475, 491] on div "Video-Call with Therapist (60 minutes)" at bounding box center [548, 493] width 436 height 34
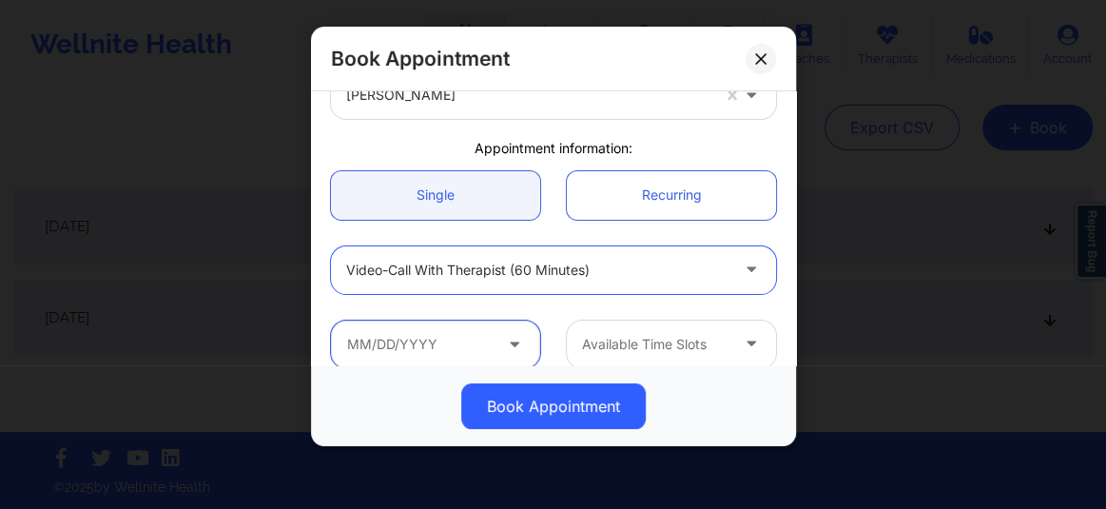
click at [420, 348] on input "text" at bounding box center [435, 345] width 209 height 48
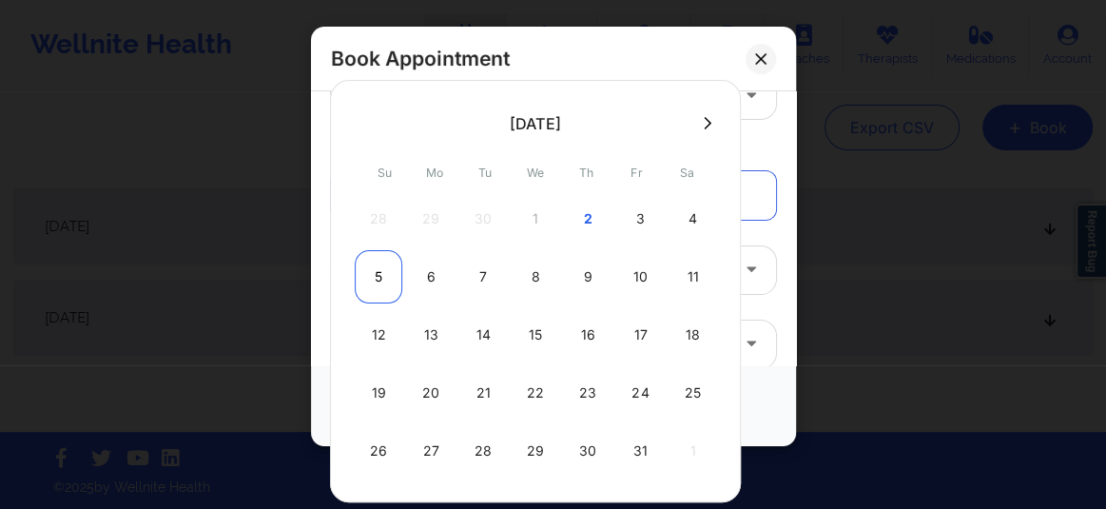
click at [366, 268] on div "5" at bounding box center [379, 276] width 48 height 53
type input "[DATE]"
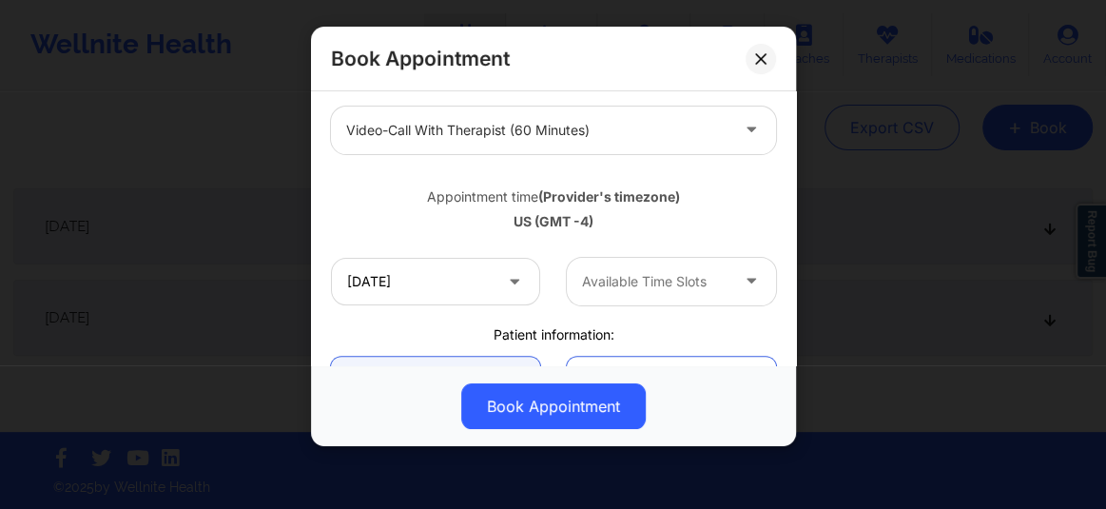
scroll to position [274, 0]
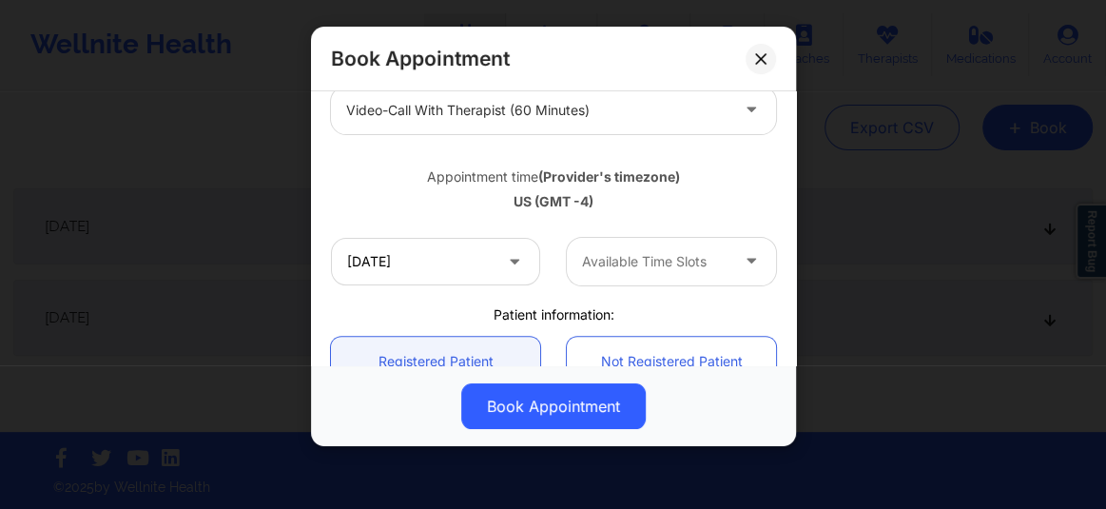
click at [598, 261] on div at bounding box center [655, 261] width 146 height 23
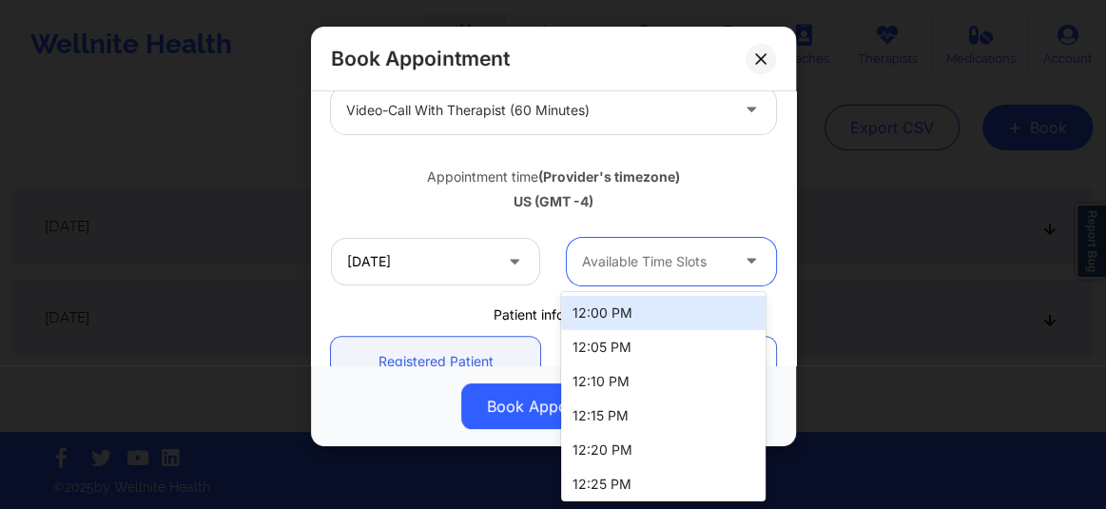
click at [587, 309] on div "12:00 PM" at bounding box center [663, 313] width 205 height 34
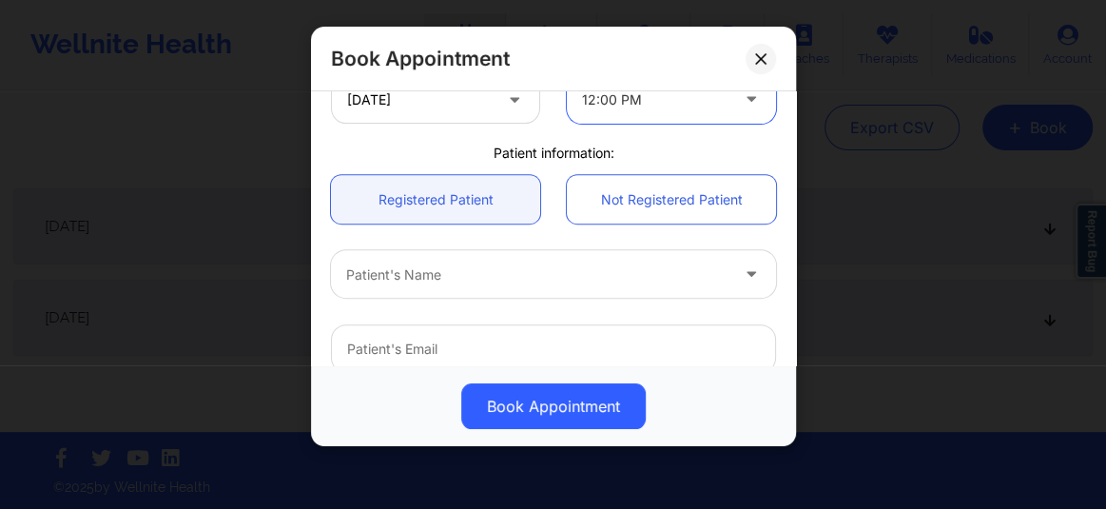
scroll to position [476, 0]
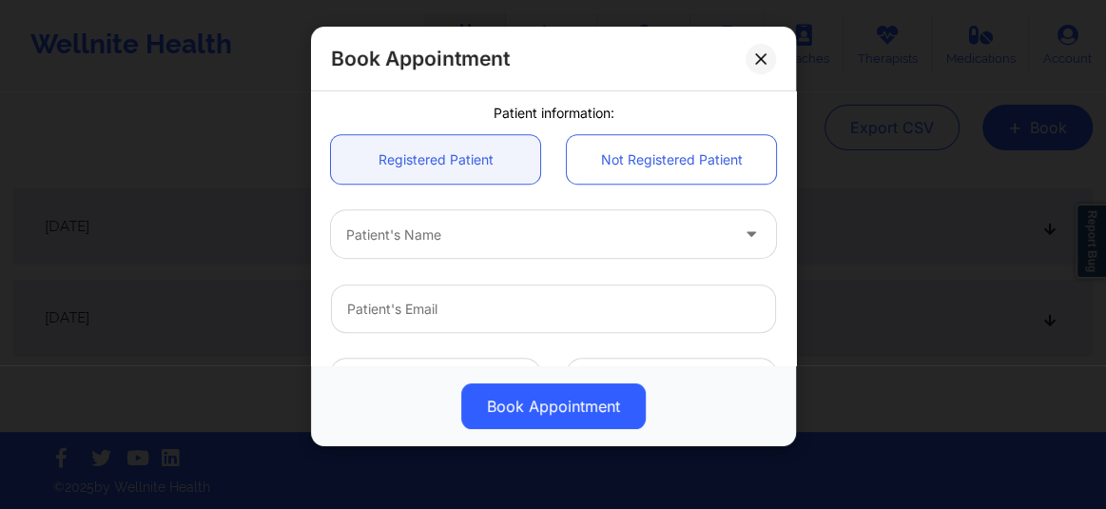
click at [456, 231] on div at bounding box center [537, 235] width 382 height 23
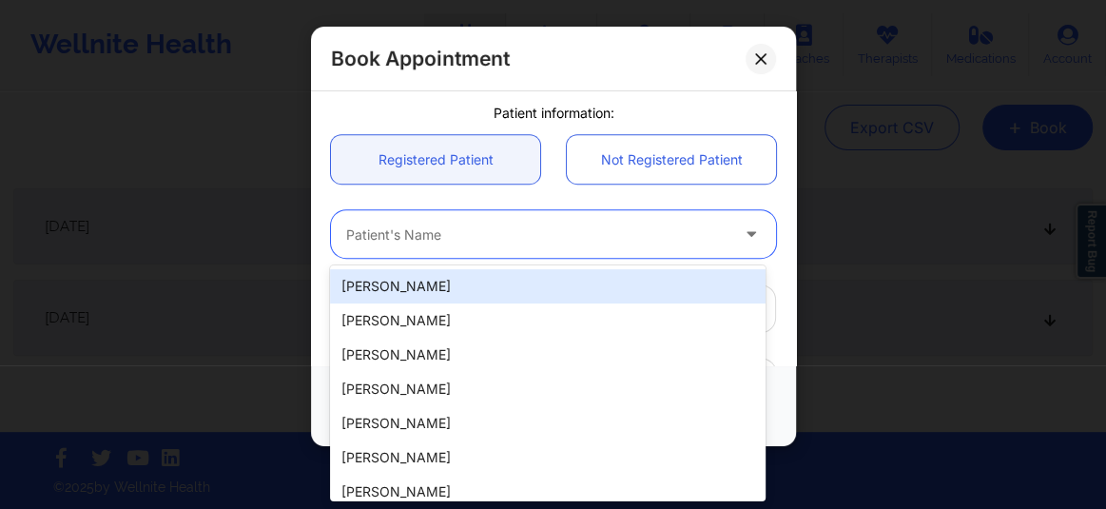
paste input "[PERSON_NAME][EMAIL_ADDRESS][DOMAIN_NAME]"
type input "[PERSON_NAME][EMAIL_ADDRESS][DOMAIN_NAME]"
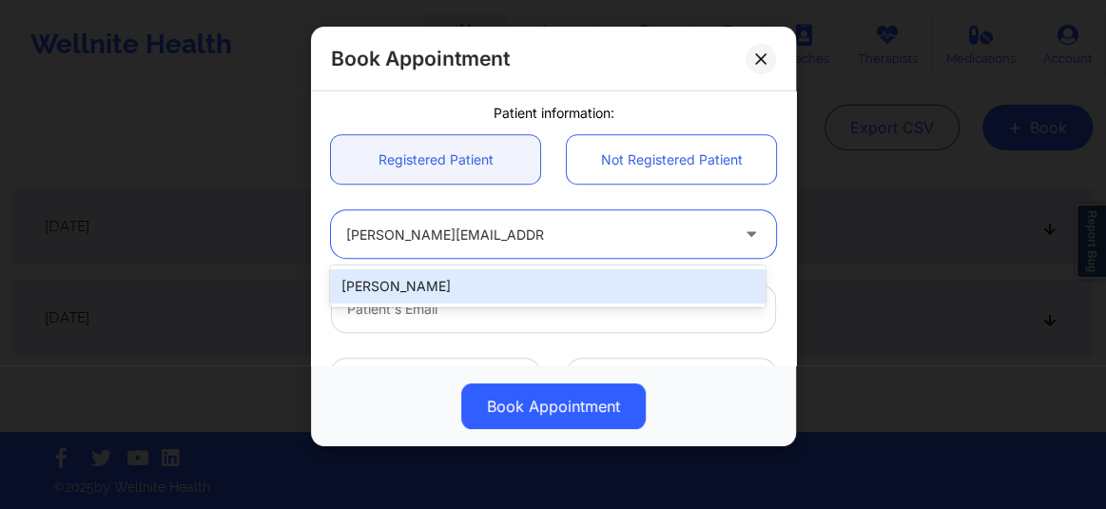
click at [431, 272] on div "[PERSON_NAME]" at bounding box center [548, 286] width 436 height 34
type input "[PERSON_NAME][EMAIL_ADDRESS][DOMAIN_NAME]"
type input "[PHONE_NUMBER]"
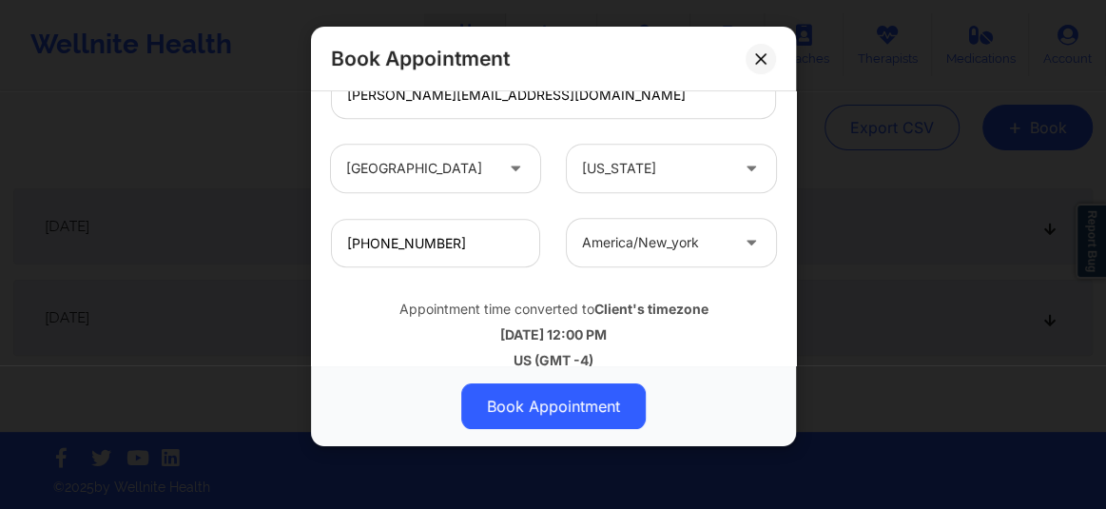
scroll to position [713, 0]
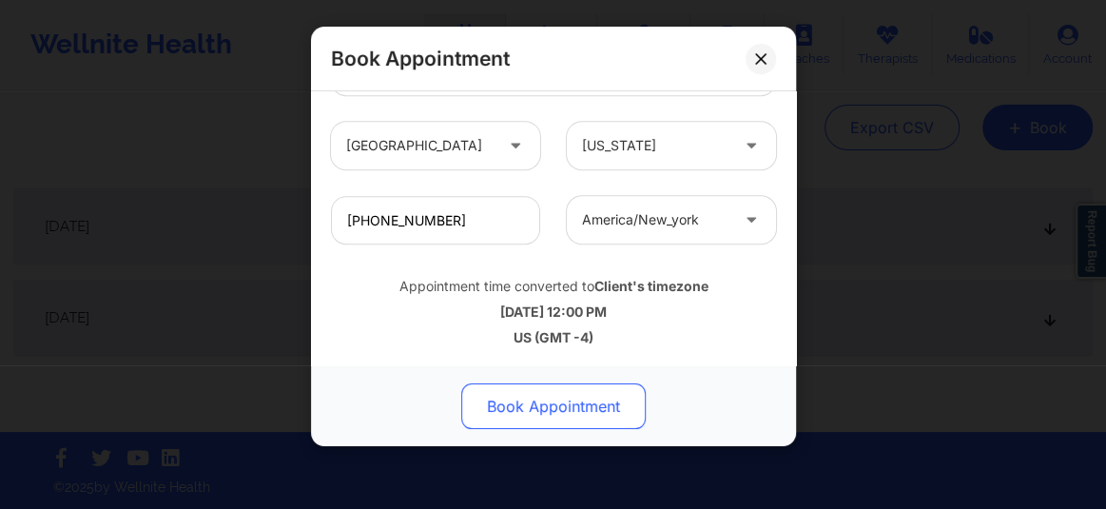
click at [534, 407] on button "Book Appointment" at bounding box center [553, 406] width 185 height 46
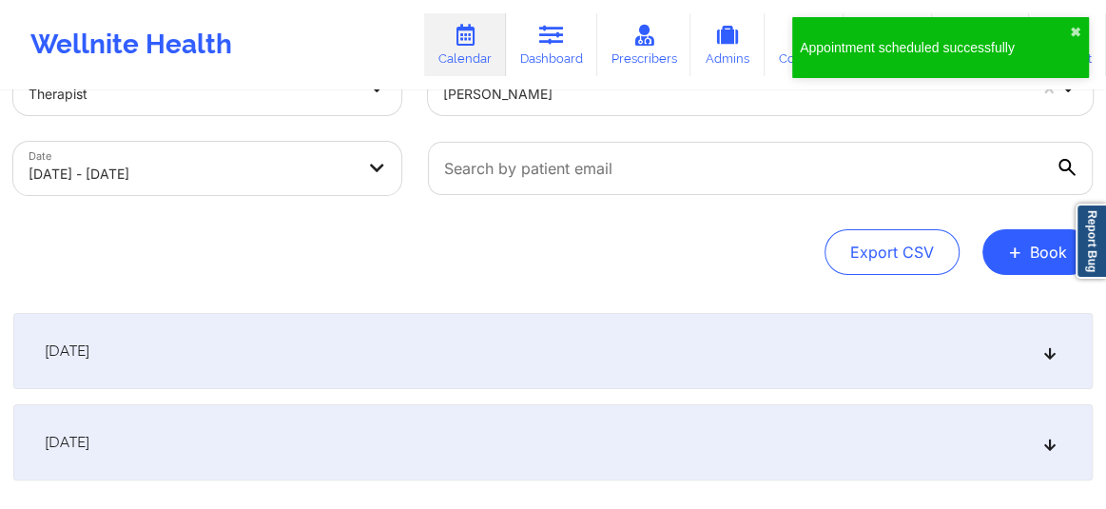
scroll to position [0, 0]
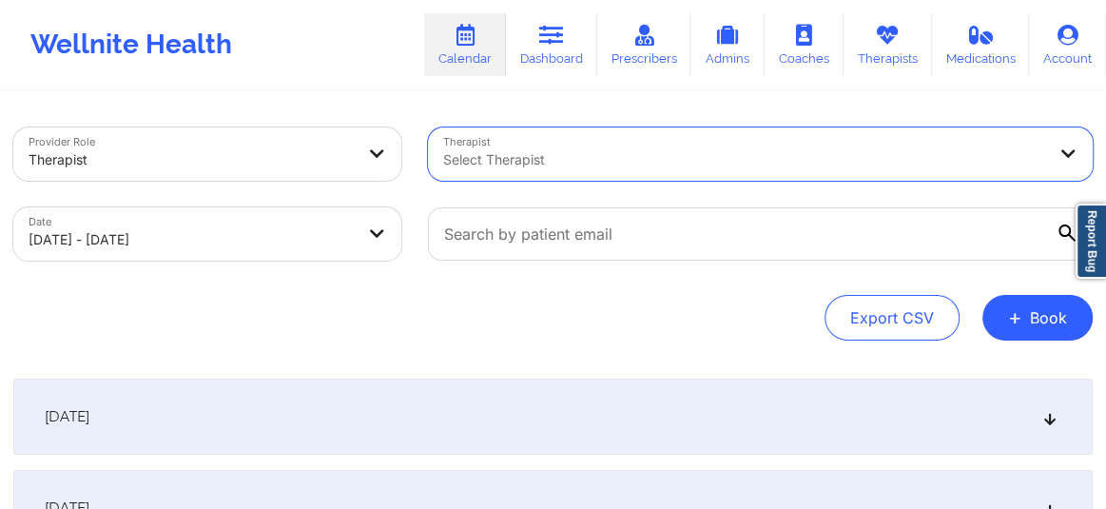
select select "2025-9"
select select "2025-10"
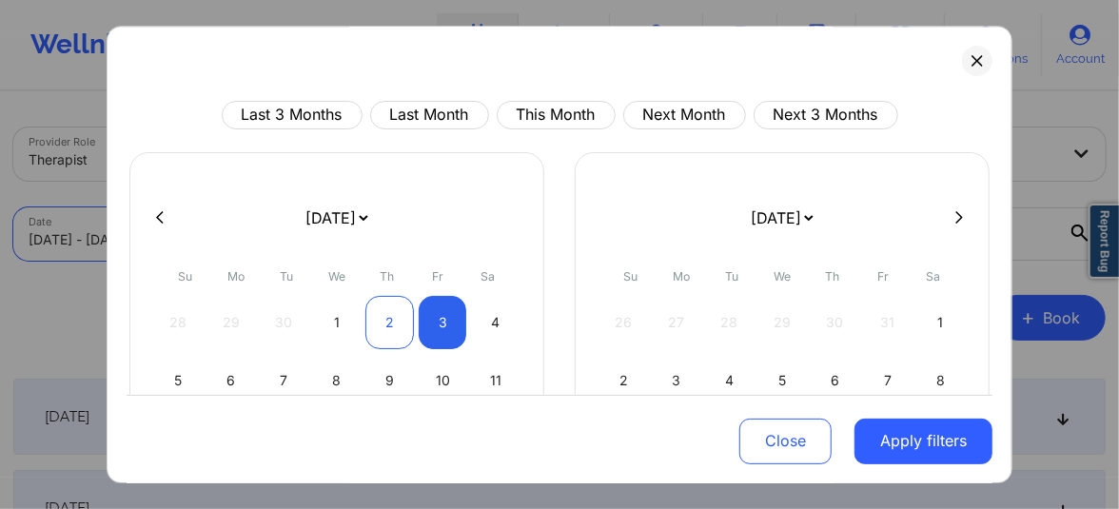
click at [383, 325] on div "2" at bounding box center [389, 322] width 49 height 53
select select "2025-9"
select select "2025-10"
select select "2025-9"
select select "2025-10"
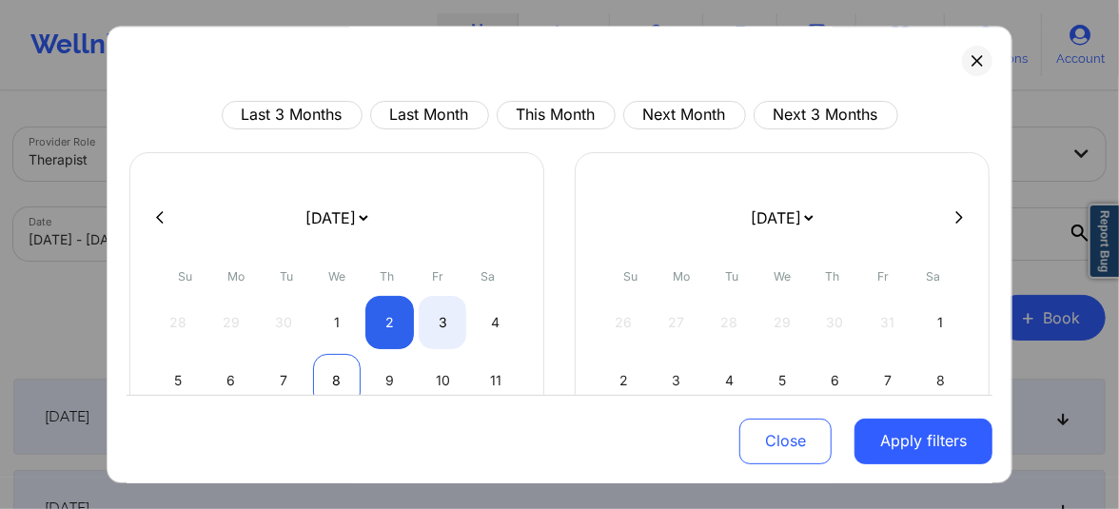
select select "2025-9"
select select "2025-10"
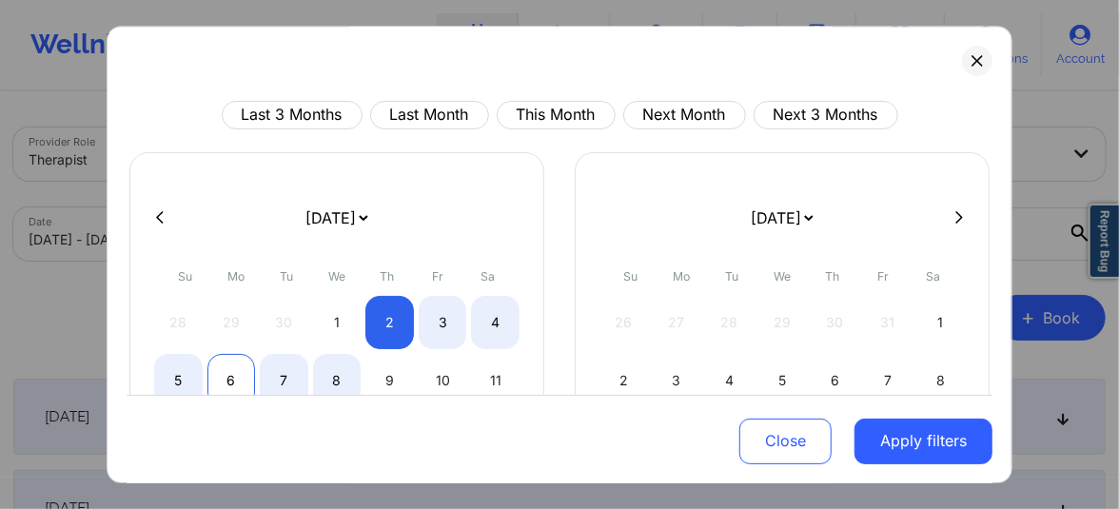
select select "2025-9"
select select "2025-10"
click at [226, 377] on div "6" at bounding box center [231, 380] width 49 height 53
select select "2025-9"
select select "2025-10"
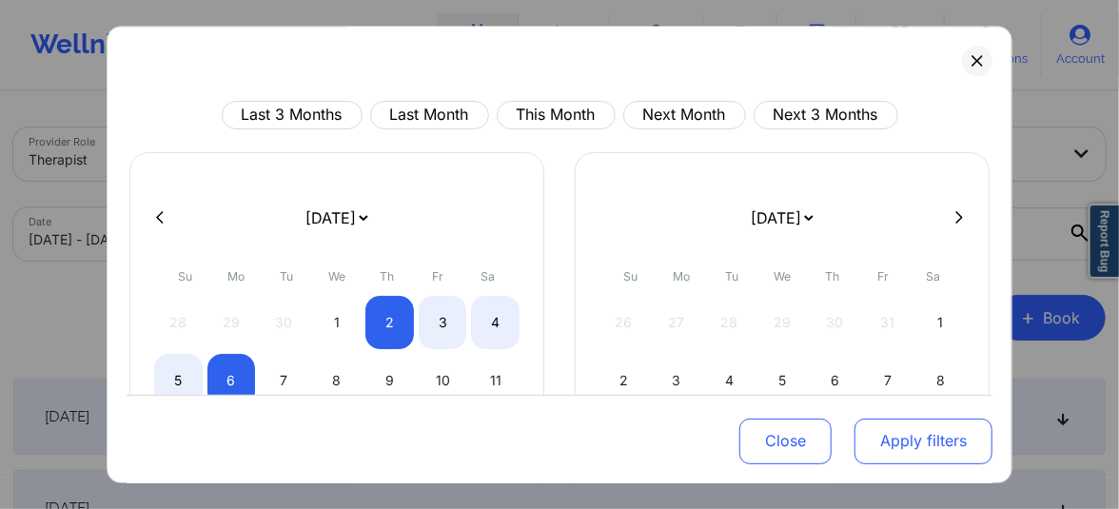
click at [898, 452] on button "Apply filters" at bounding box center [923, 441] width 138 height 46
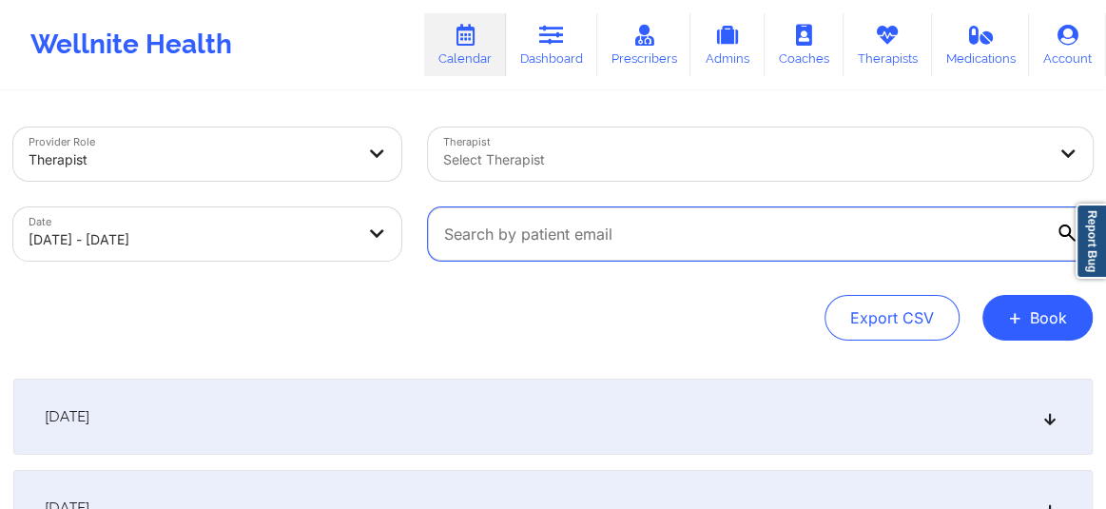
click at [614, 247] on input "text" at bounding box center [760, 233] width 665 height 53
paste input "[PERSON_NAME][EMAIL_ADDRESS][DOMAIN_NAME]"
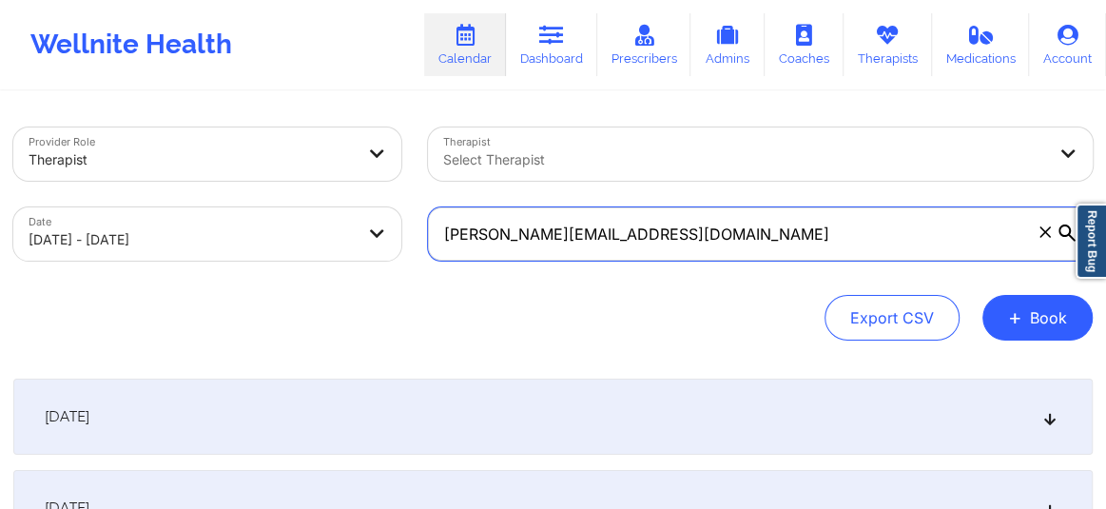
type input "[PERSON_NAME][EMAIL_ADDRESS][DOMAIN_NAME]"
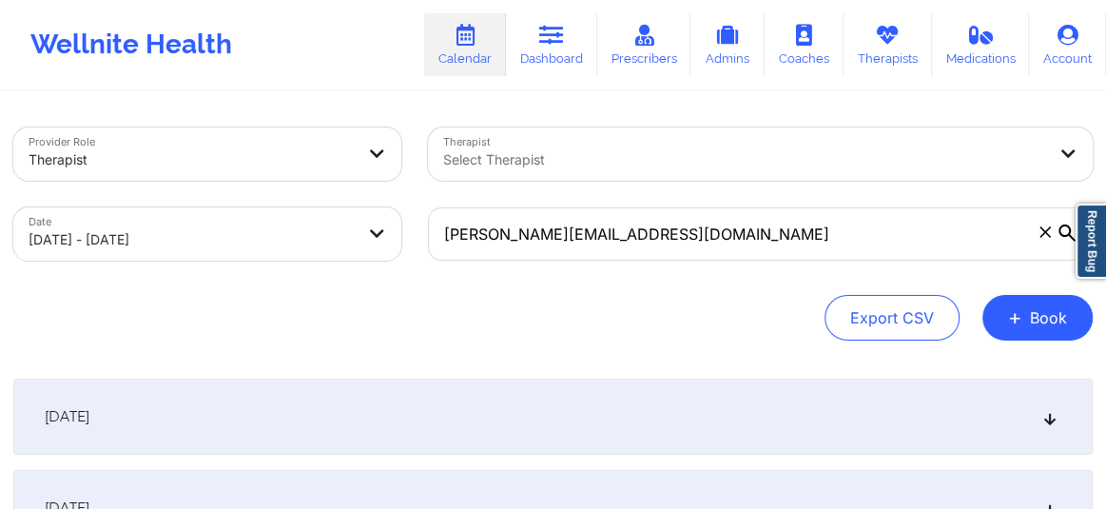
click at [741, 321] on div "Export CSV + Book" at bounding box center [553, 318] width 1080 height 46
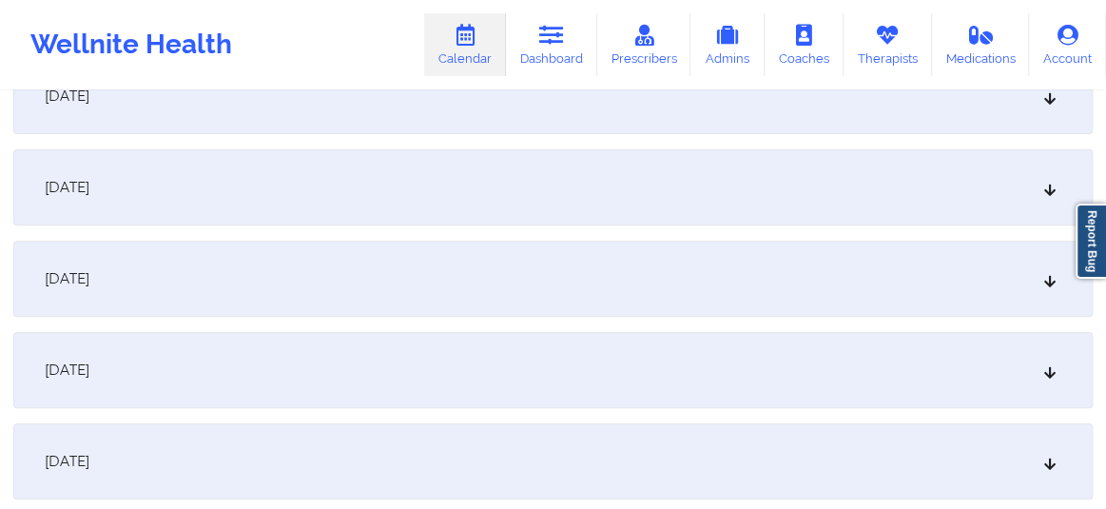
scroll to position [331, 0]
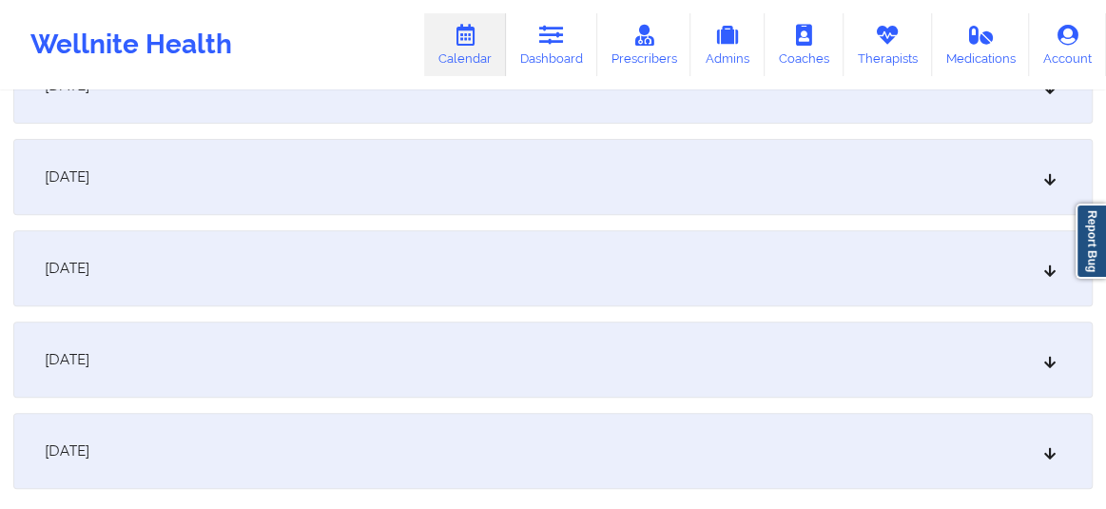
click at [1046, 364] on icon at bounding box center [1051, 359] width 16 height 13
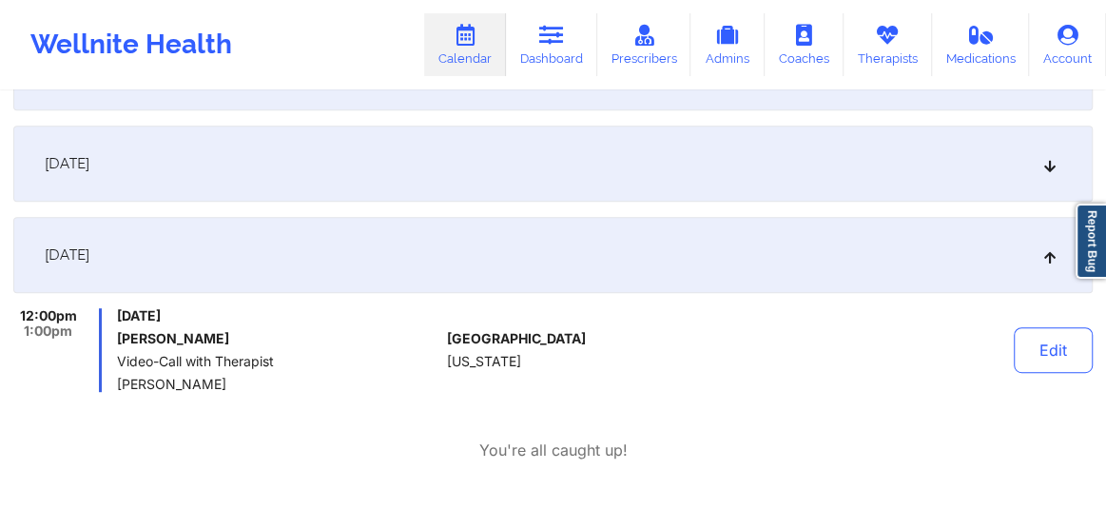
scroll to position [418, 0]
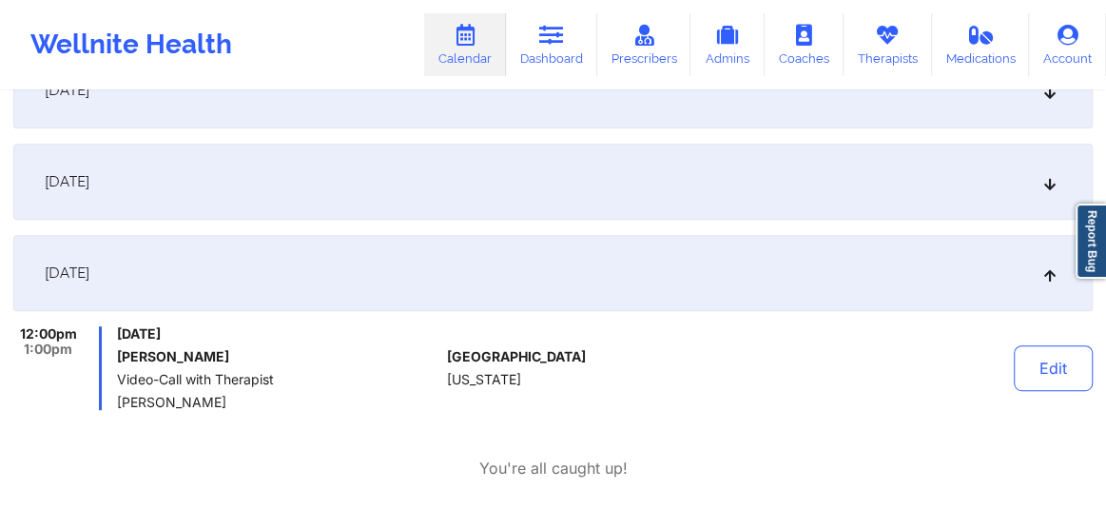
click at [1044, 186] on icon at bounding box center [1051, 181] width 16 height 13
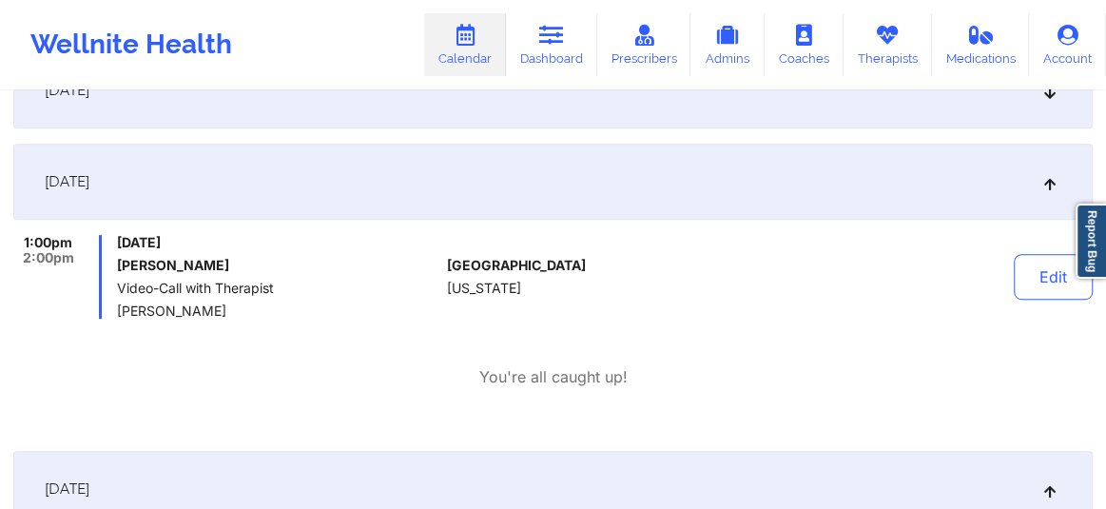
scroll to position [432, 0]
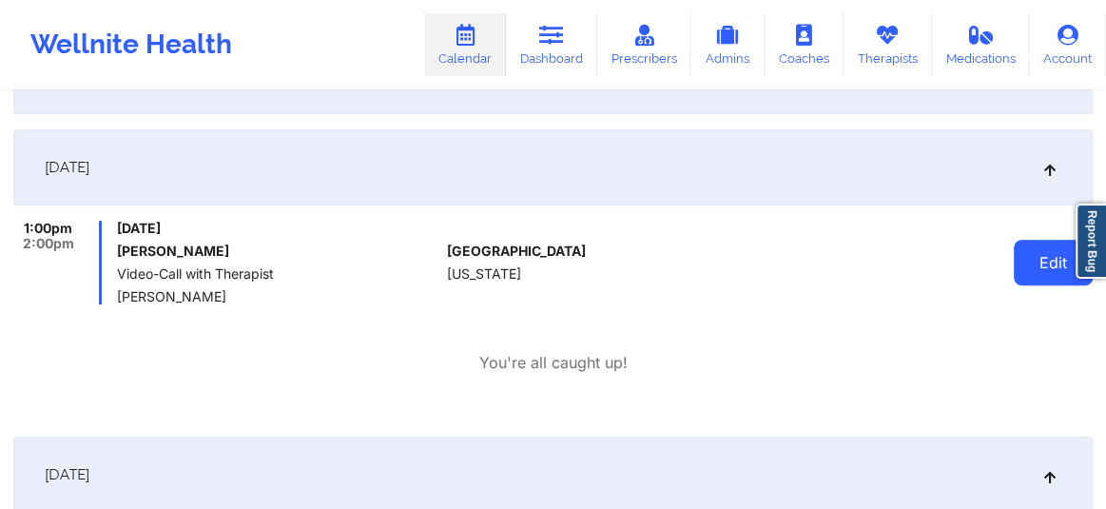
click at [1046, 264] on button "Edit" at bounding box center [1053, 263] width 79 height 46
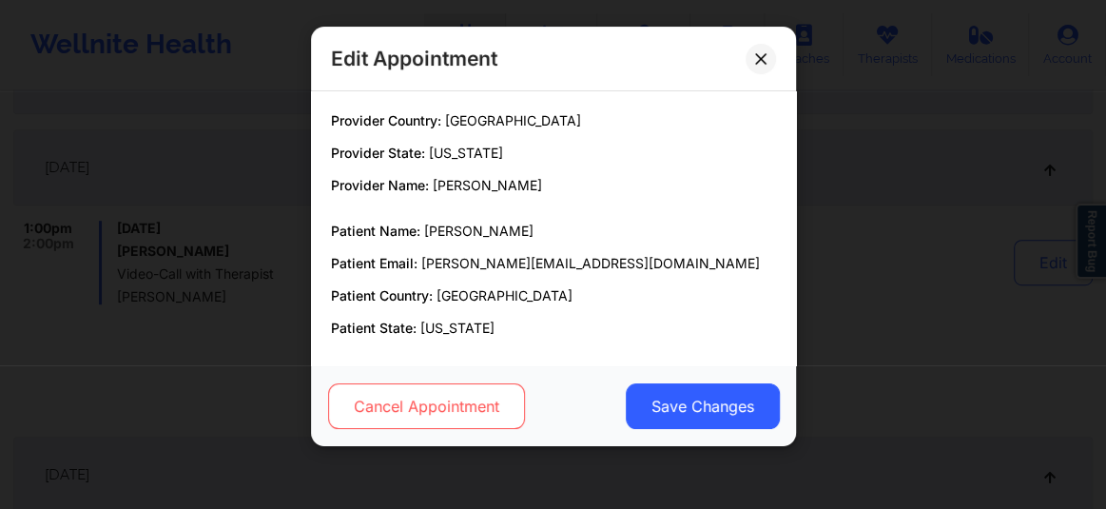
click at [428, 393] on button "Cancel Appointment" at bounding box center [425, 406] width 197 height 46
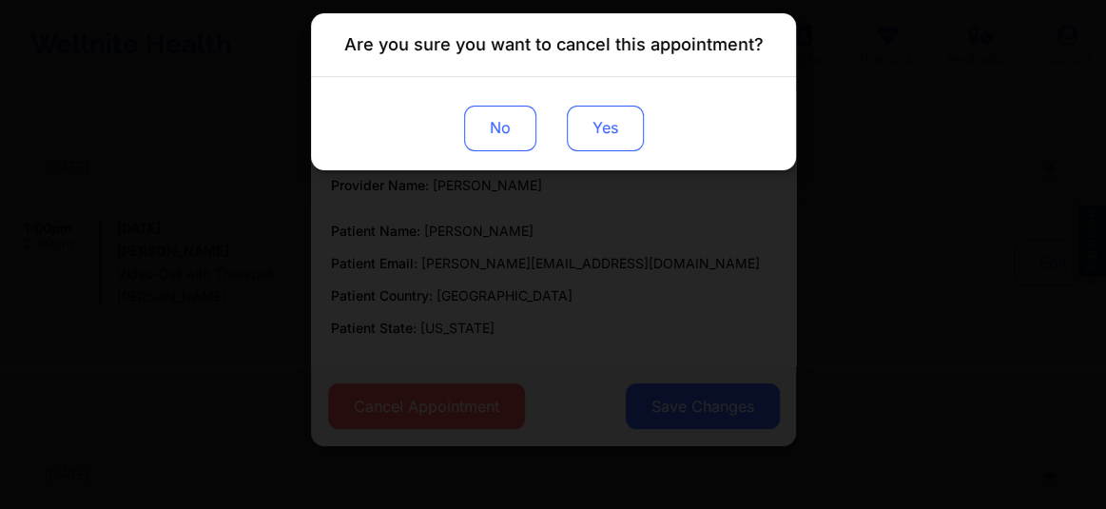
click at [583, 138] on button "Yes" at bounding box center [604, 129] width 77 height 46
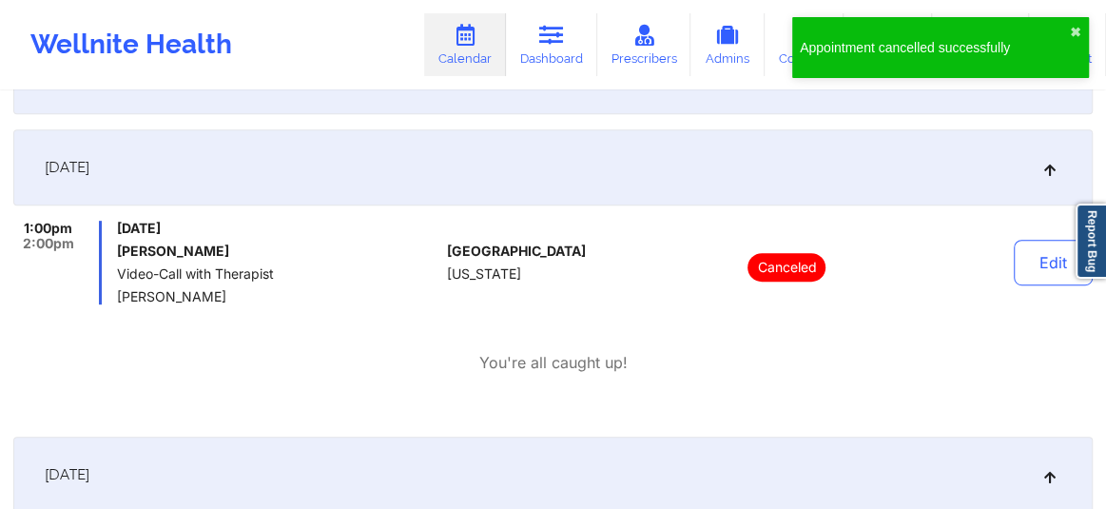
scroll to position [0, 0]
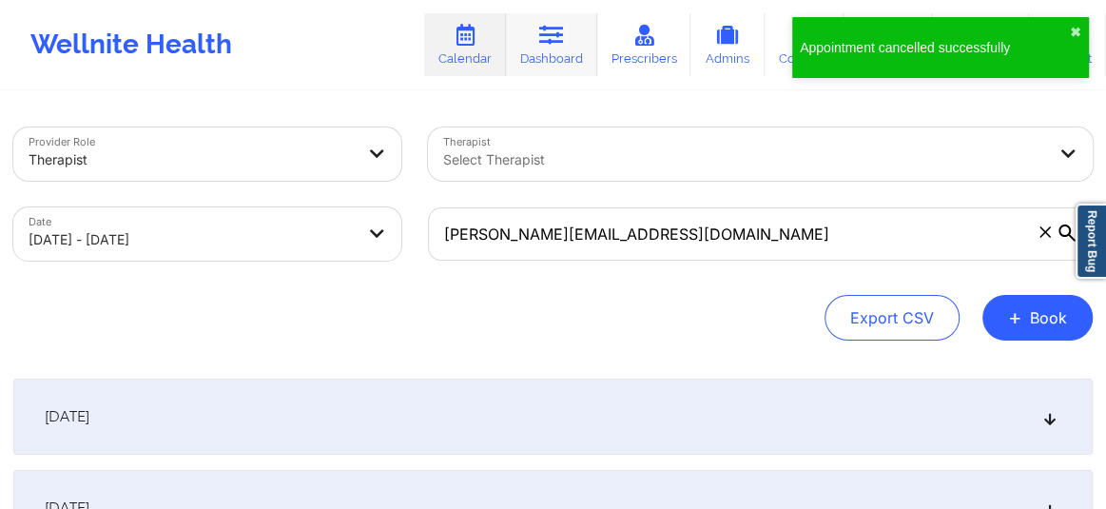
click at [541, 58] on link "Dashboard" at bounding box center [551, 44] width 91 height 63
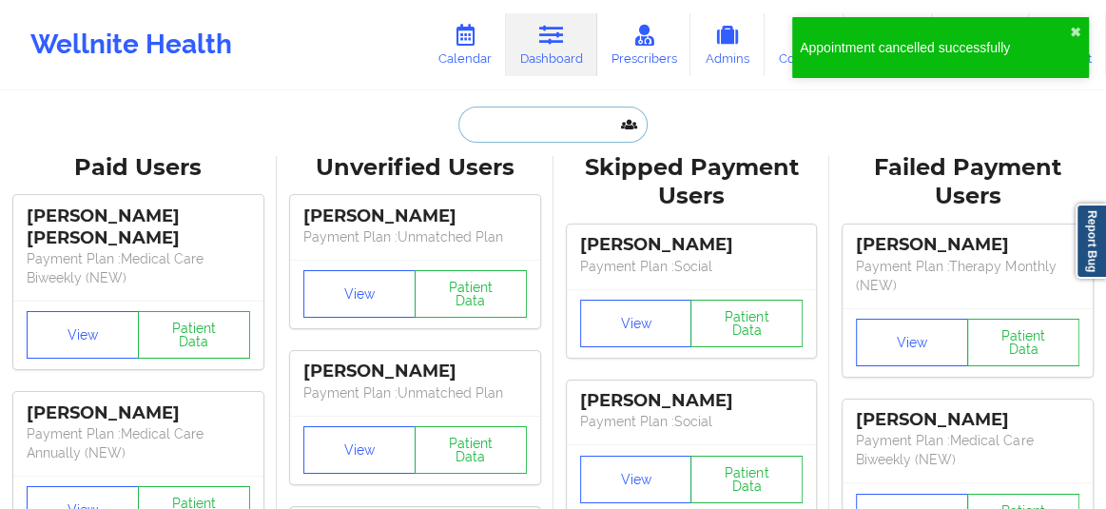
click at [501, 134] on input "text" at bounding box center [553, 125] width 188 height 36
paste input "Marcie J Lapkin"
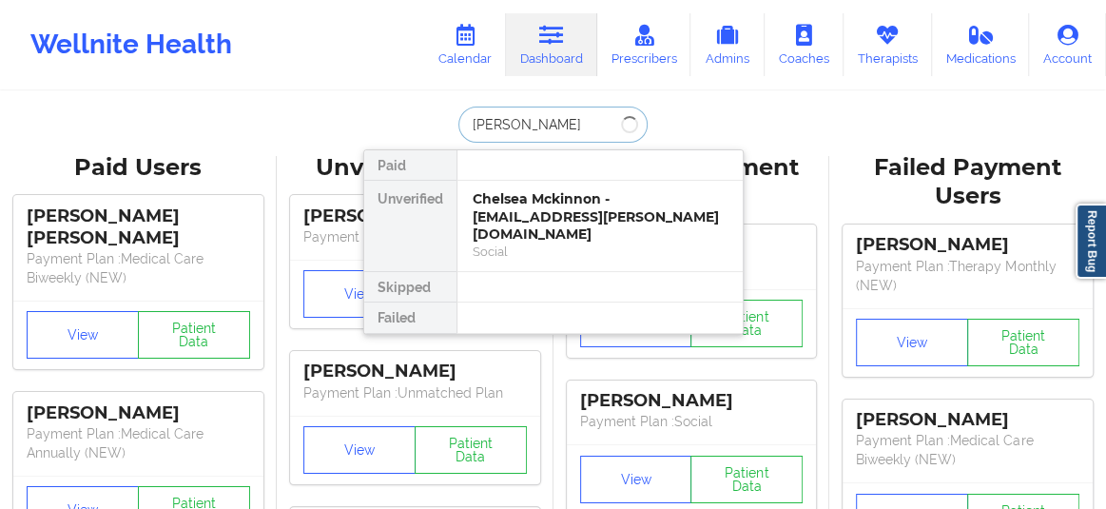
click at [517, 124] on input "Marcie J Lapkin" at bounding box center [553, 125] width 188 height 36
click at [560, 121] on input "Marcie Lapkin" at bounding box center [553, 125] width 188 height 36
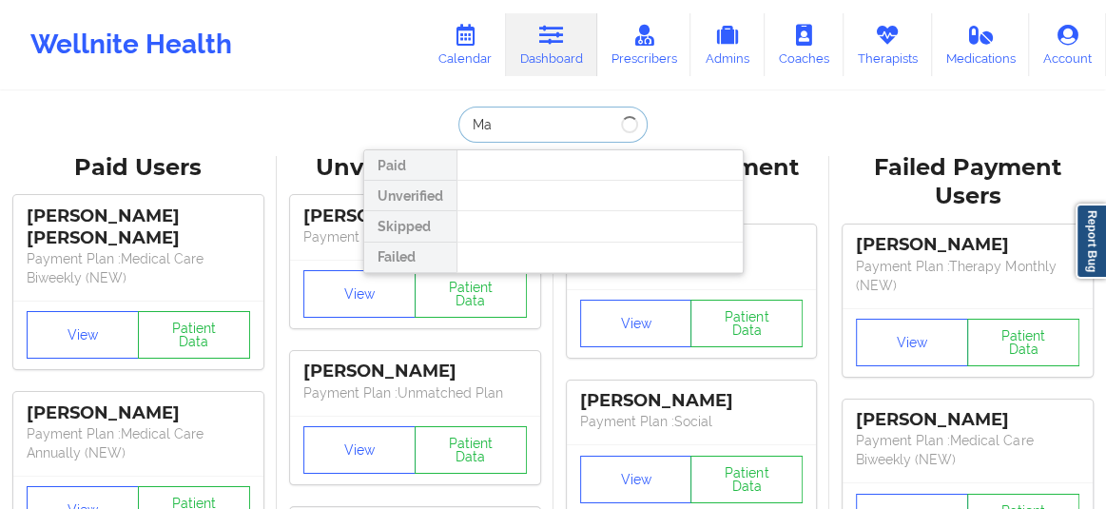
type input "M"
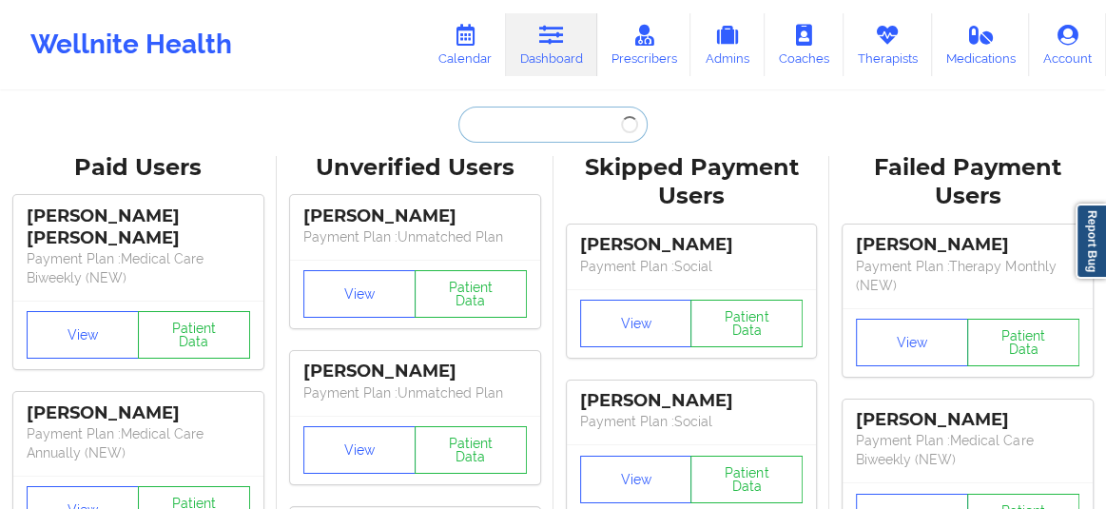
paste input "https://airtable.com/appCeIvdxAKDJ0b59/tblHHcnk1ieIq0sLm/viwqOMZNhkVJ9K8wV?bloc…"
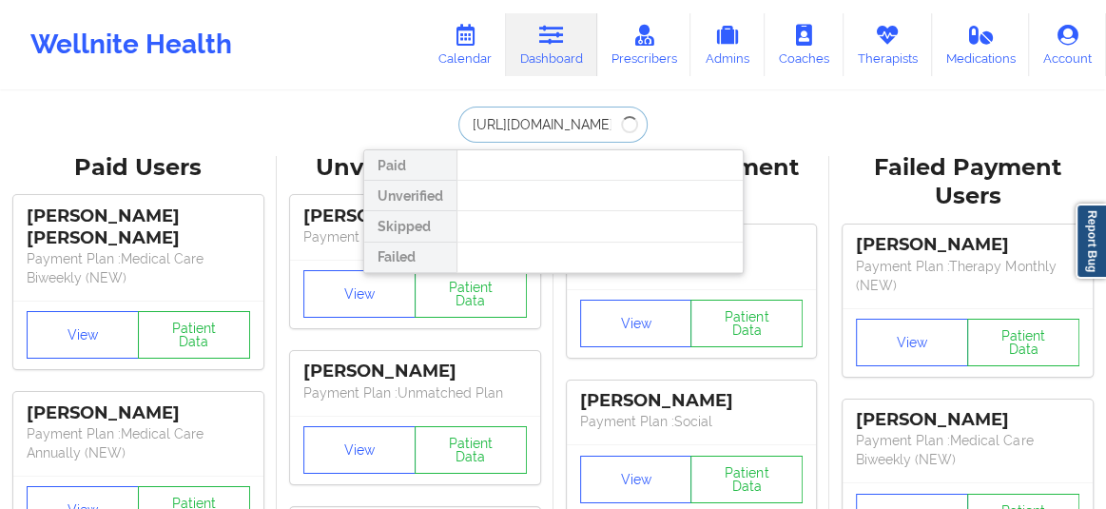
scroll to position [0, 465]
type input "https://airtable.com/appCeIvdxAKDJ0b59/tblHHcnk1ieIq0sLm/viwqOMZNhkVJ9K8wV?bloc…"
drag, startPoint x: 468, startPoint y: 124, endPoint x: 655, endPoint y: 129, distance: 187.5
click at [655, 129] on div "https://airtable.com/appCeIvdxAKDJ0b59/tblHHcnk1ieIq0sLm/viwqOMZNhkVJ9K8wV?bloc…" at bounding box center [553, 125] width 381 height 36
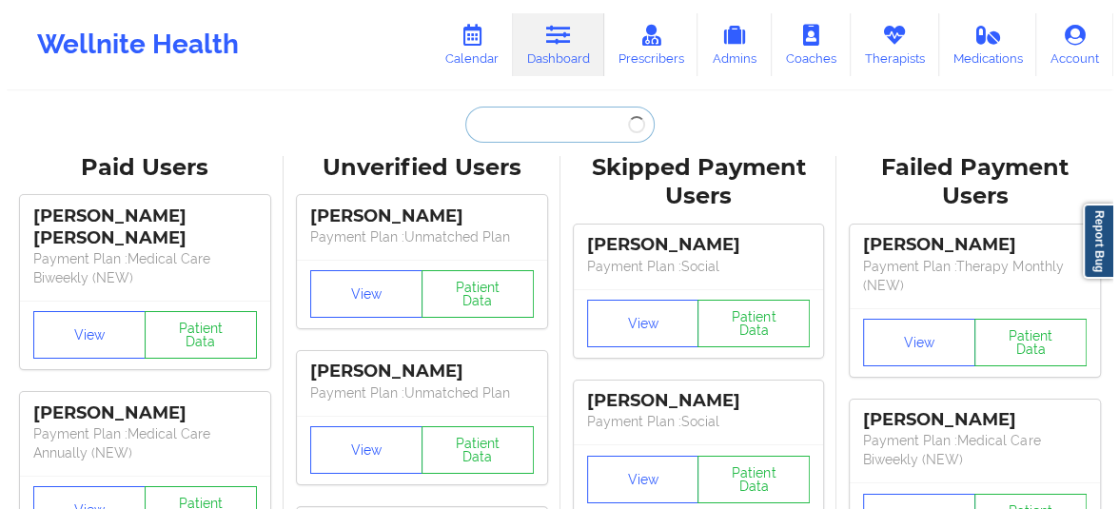
scroll to position [0, 0]
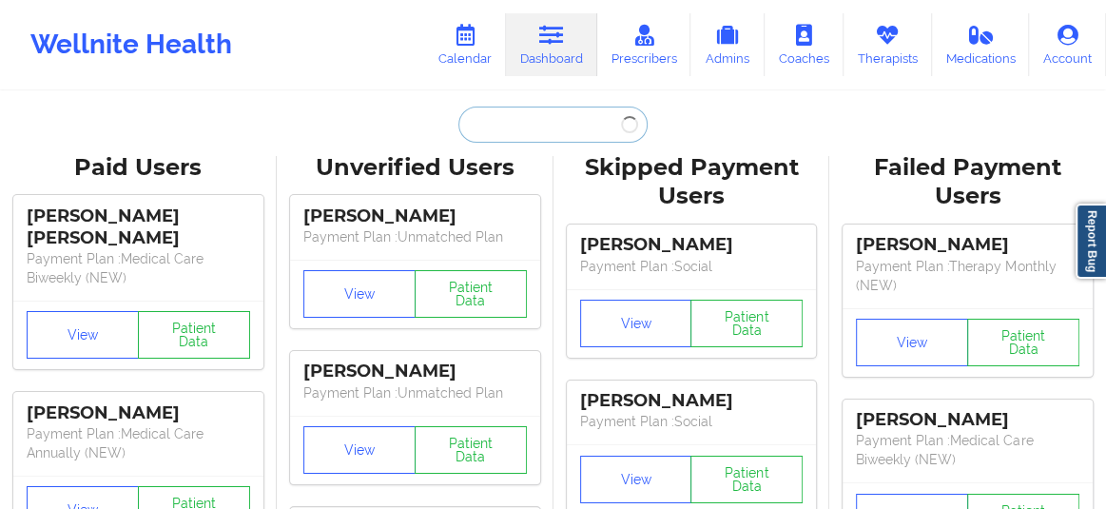
paste input "Marcie J Lakin"
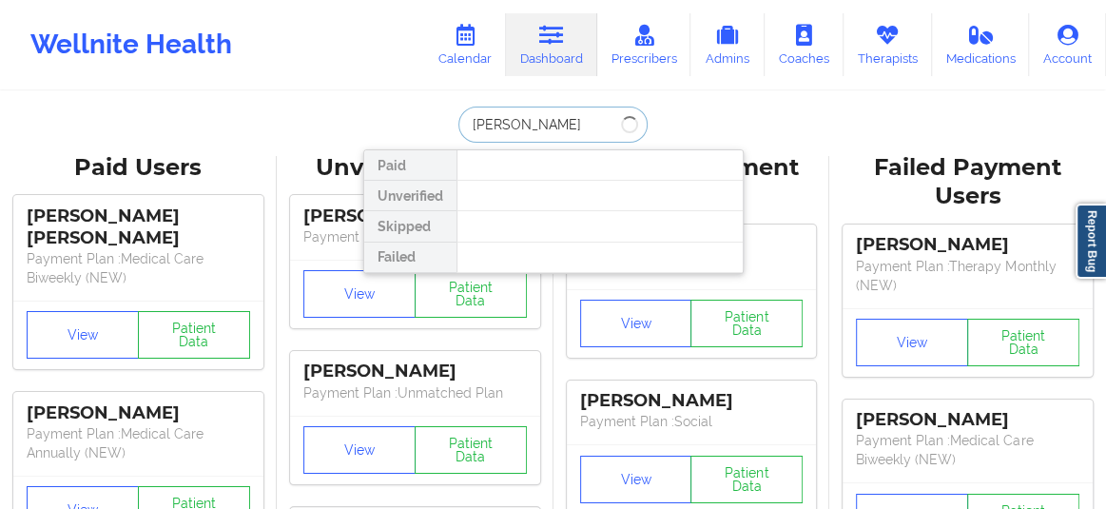
type input "Marcie J Lakin"
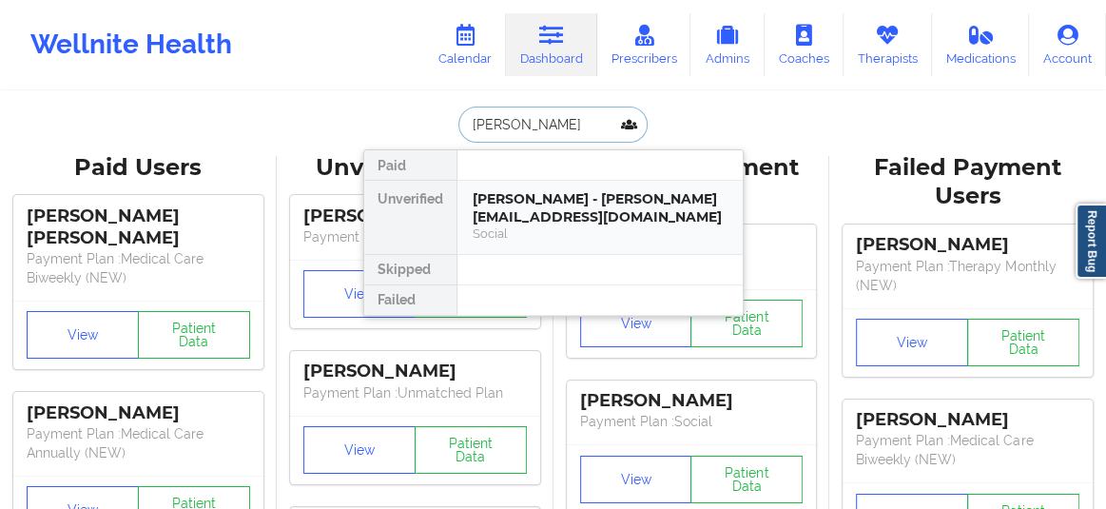
click at [544, 215] on div "Marcie J Lakin - marciejayne@mac.com" at bounding box center [600, 207] width 255 height 35
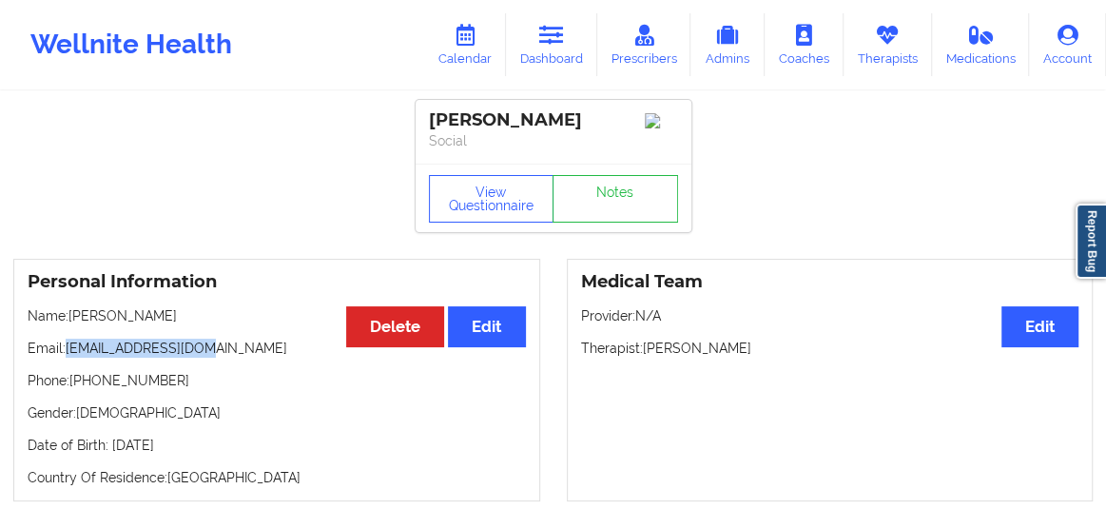
drag, startPoint x: 181, startPoint y: 358, endPoint x: 70, endPoint y: 350, distance: 110.6
click at [70, 350] on p "Email: marciejayne@mac.com" at bounding box center [277, 348] width 498 height 19
copy p "marciejayne@mac.com"
click at [460, 49] on link "Calendar" at bounding box center [465, 44] width 82 height 63
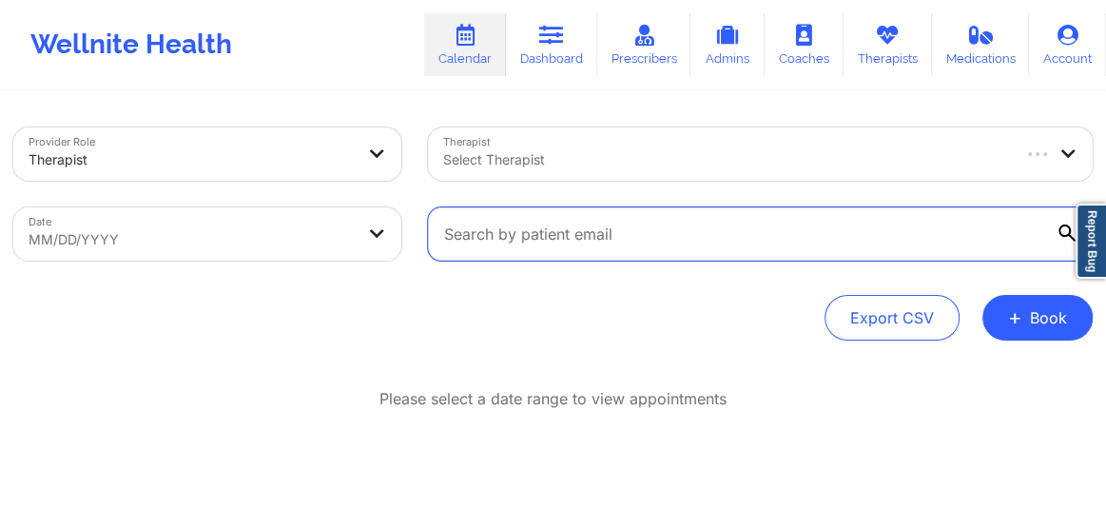
click at [525, 240] on input "text" at bounding box center [760, 233] width 665 height 53
paste input "marciejayne@mac.com"
type input "marciejayne@mac.com"
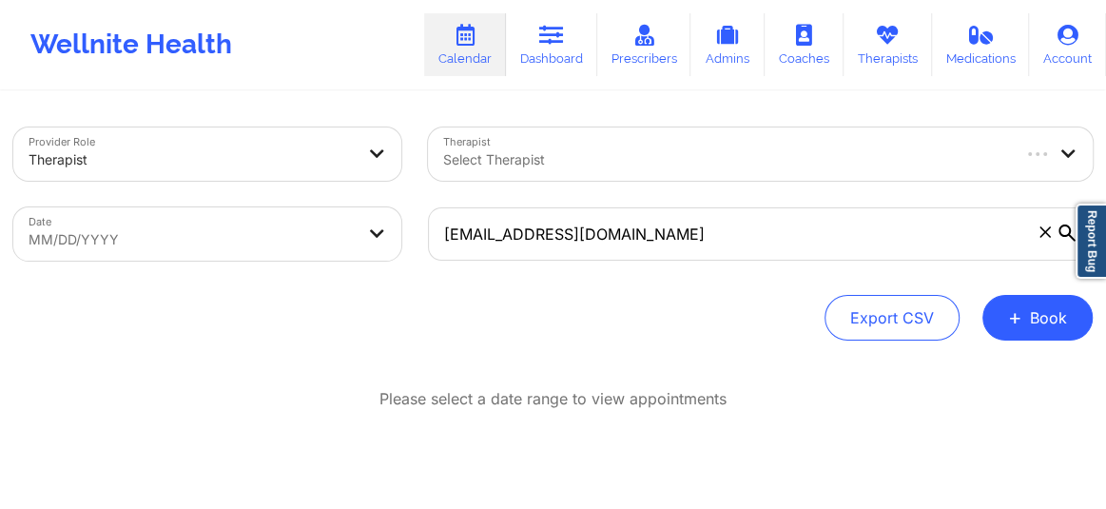
click at [85, 235] on body "Wellnite Health Calendar Dashboard Prescribers Admins Coaches Therapists Medica…" at bounding box center [553, 254] width 1106 height 509
select select "2025-8"
select select "2025-9"
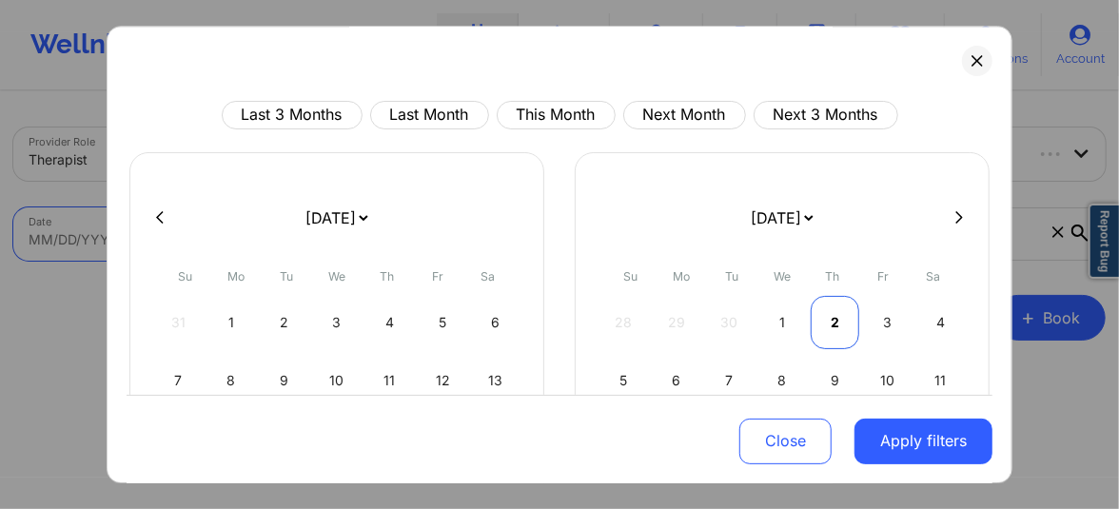
click at [827, 310] on div "2" at bounding box center [834, 322] width 49 height 53
select select "2025-9"
select select "2025-10"
click at [949, 213] on button at bounding box center [958, 217] width 19 height 16
select select "2025-10"
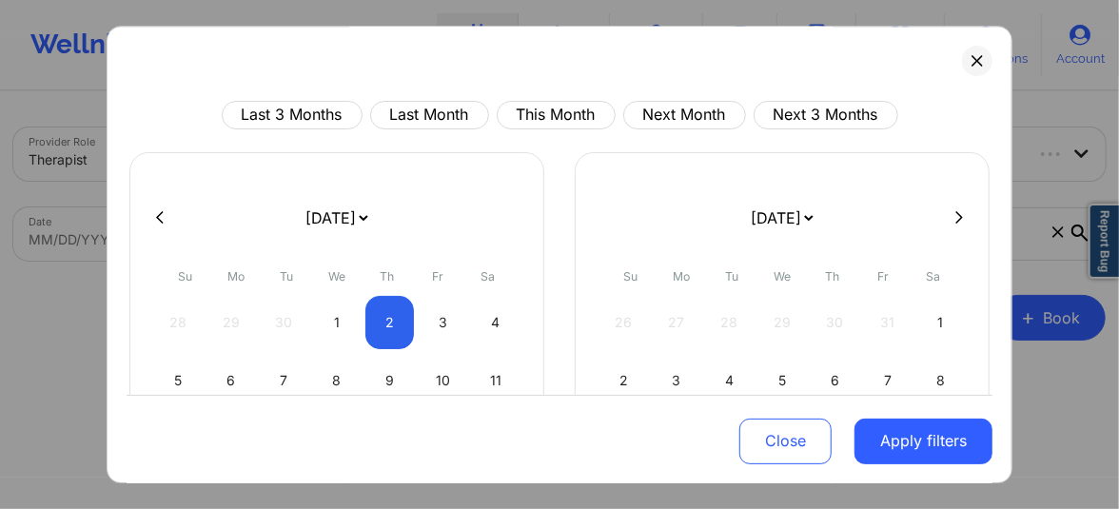
select select "2025-11"
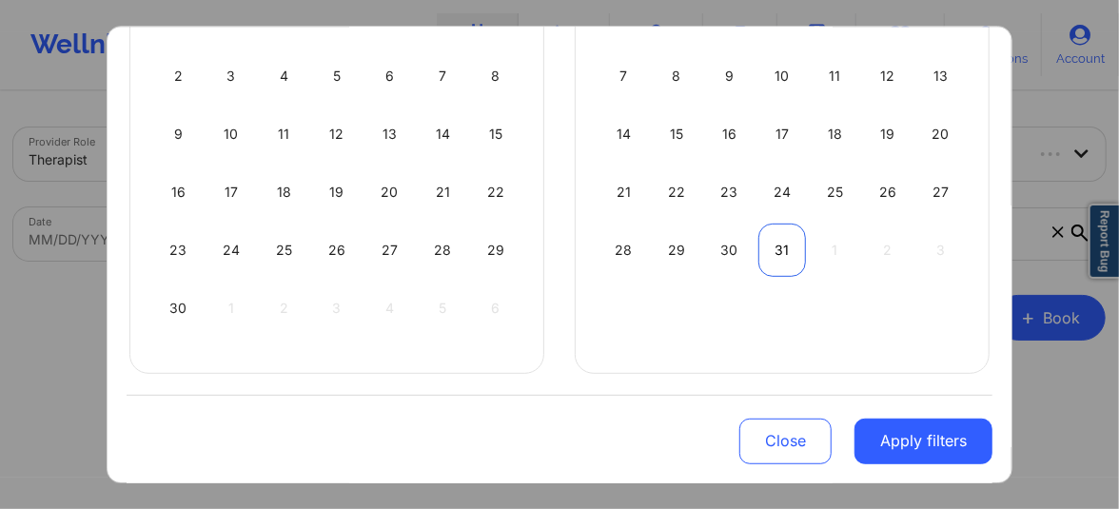
select select "2025-10"
select select "2025-11"
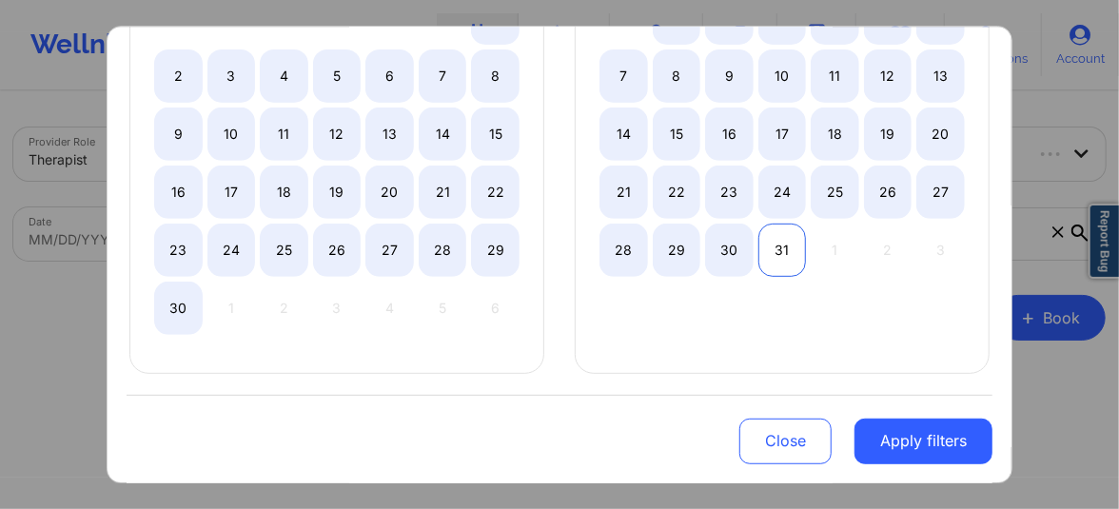
click at [777, 253] on div "31" at bounding box center [782, 250] width 49 height 53
select select "2025-9"
select select "2025-10"
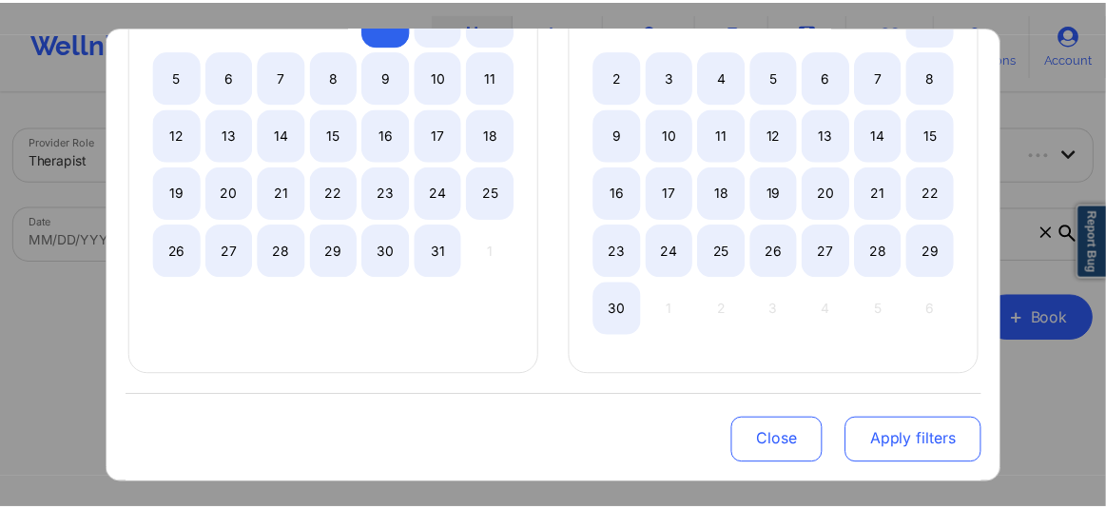
scroll to position [304, 0]
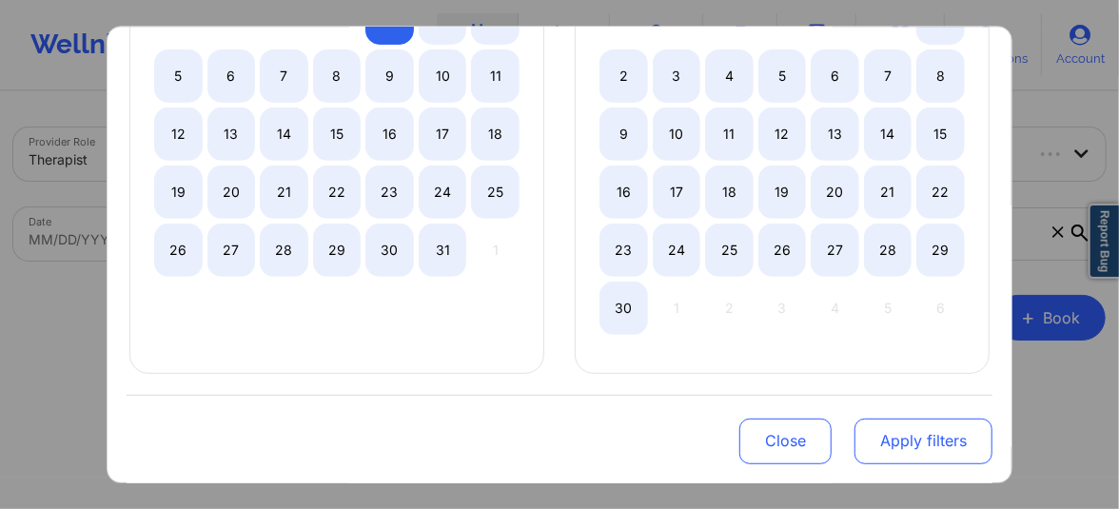
click at [915, 439] on button "Apply filters" at bounding box center [923, 441] width 138 height 46
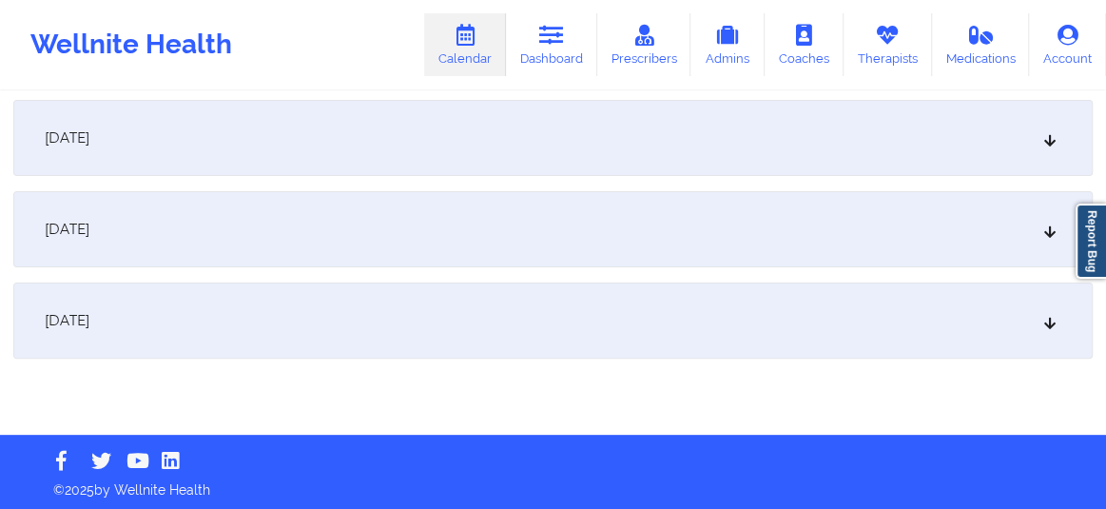
scroll to position [8317, 0]
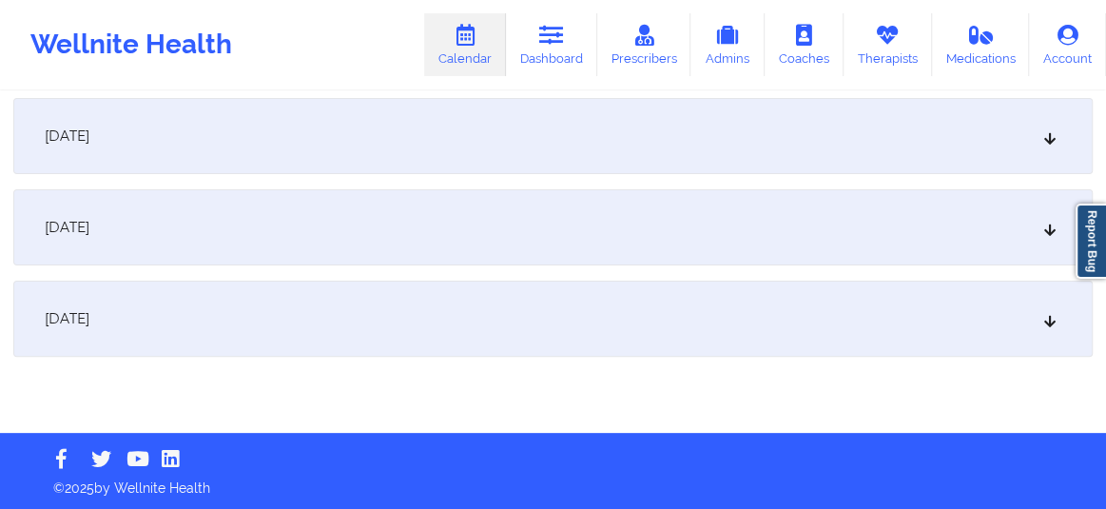
click at [541, 328] on div "December 31, 2025" at bounding box center [553, 319] width 1080 height 76
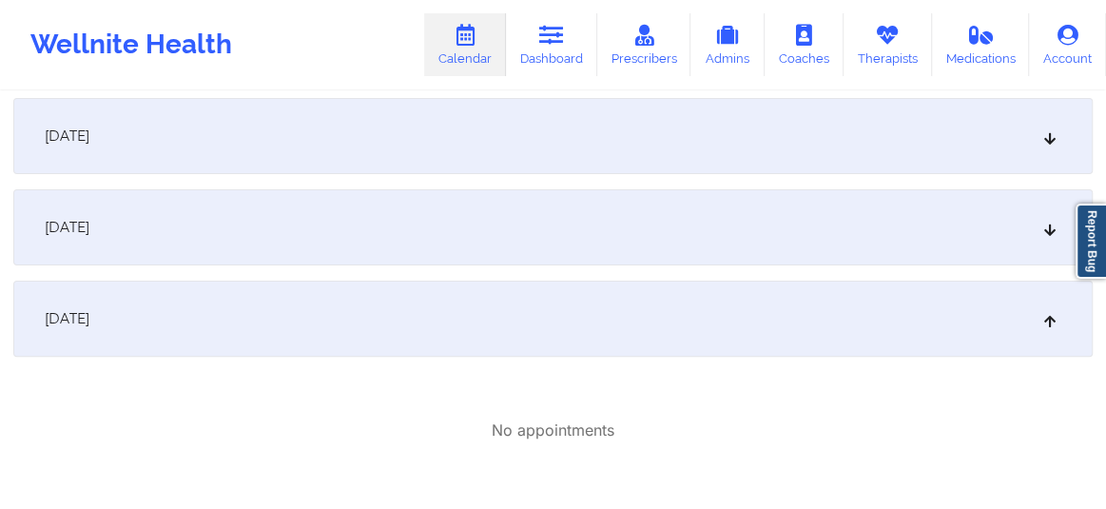
click at [457, 294] on div "December 31, 2025" at bounding box center [553, 319] width 1080 height 76
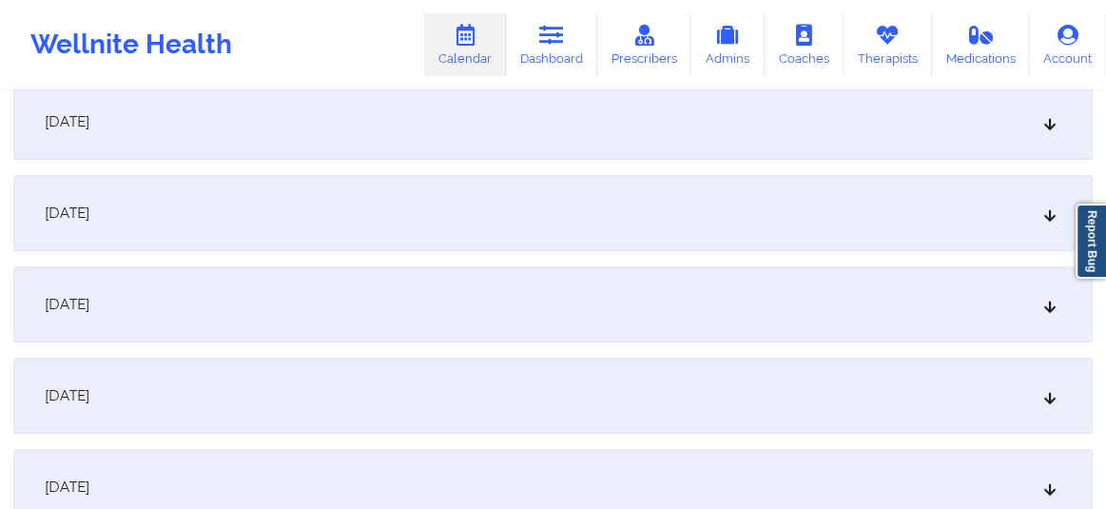
scroll to position [389, 0]
click at [1045, 393] on icon at bounding box center [1051, 392] width 16 height 13
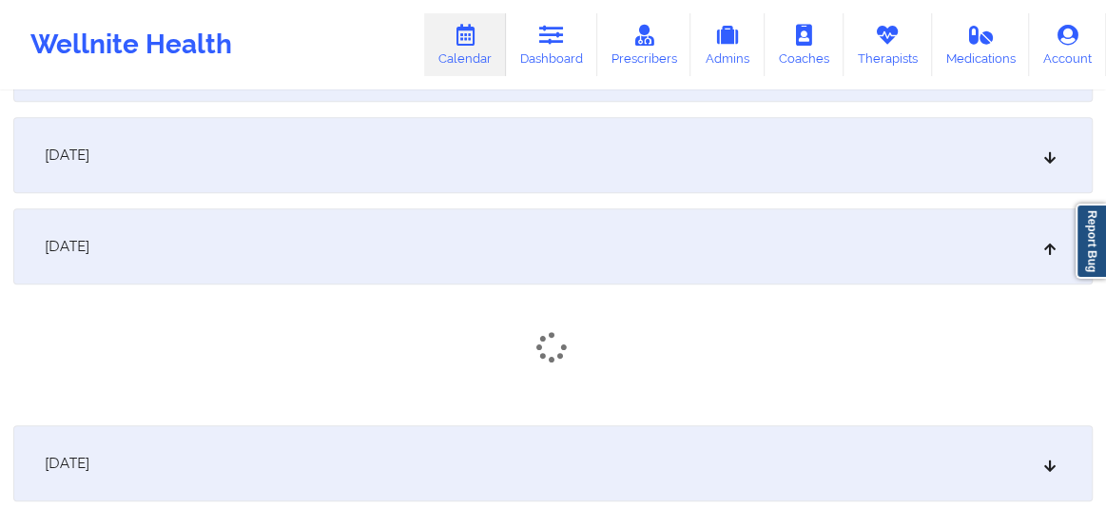
scroll to position [663, 0]
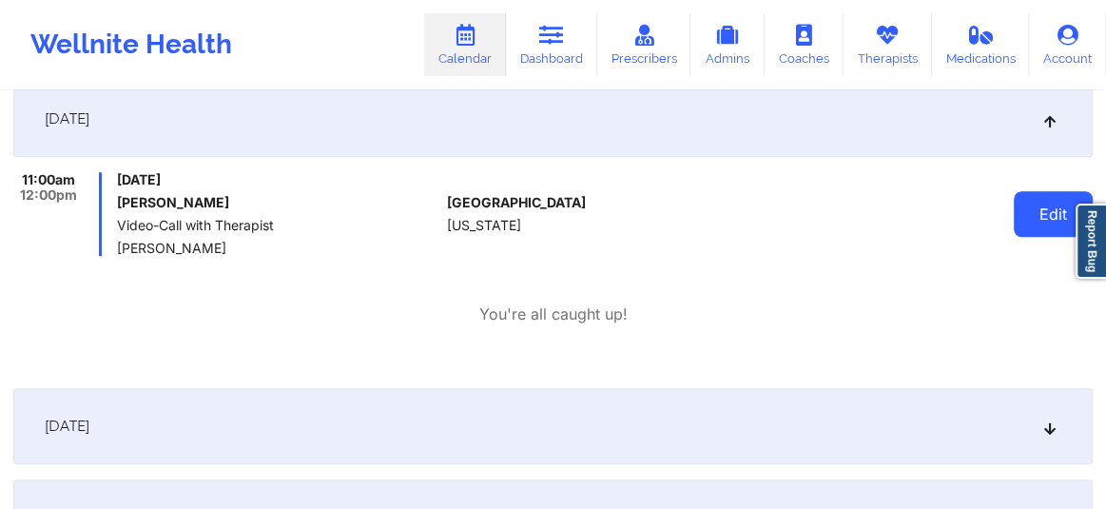
click at [1030, 224] on button "Edit" at bounding box center [1053, 214] width 79 height 46
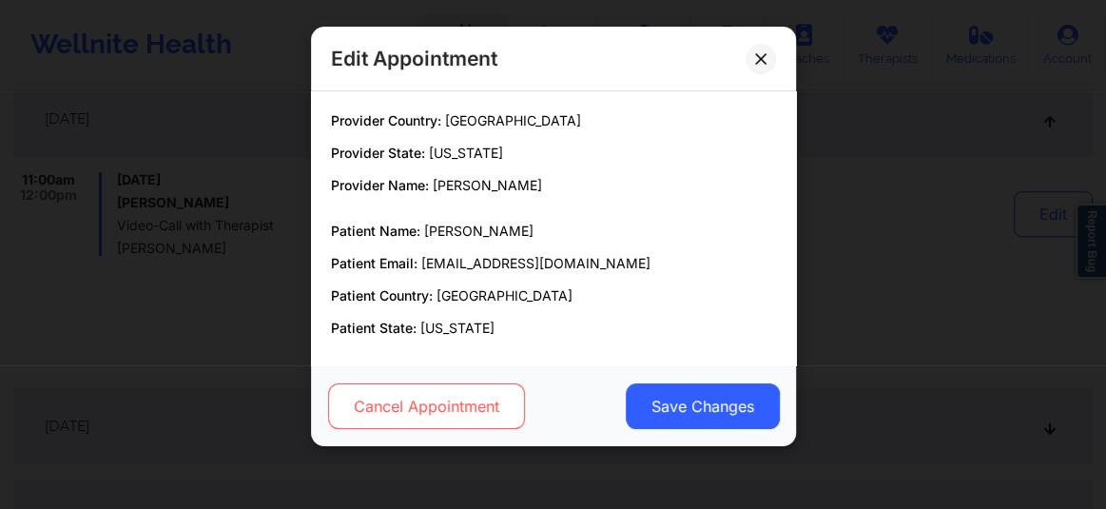
click at [475, 406] on button "Cancel Appointment" at bounding box center [425, 406] width 197 height 46
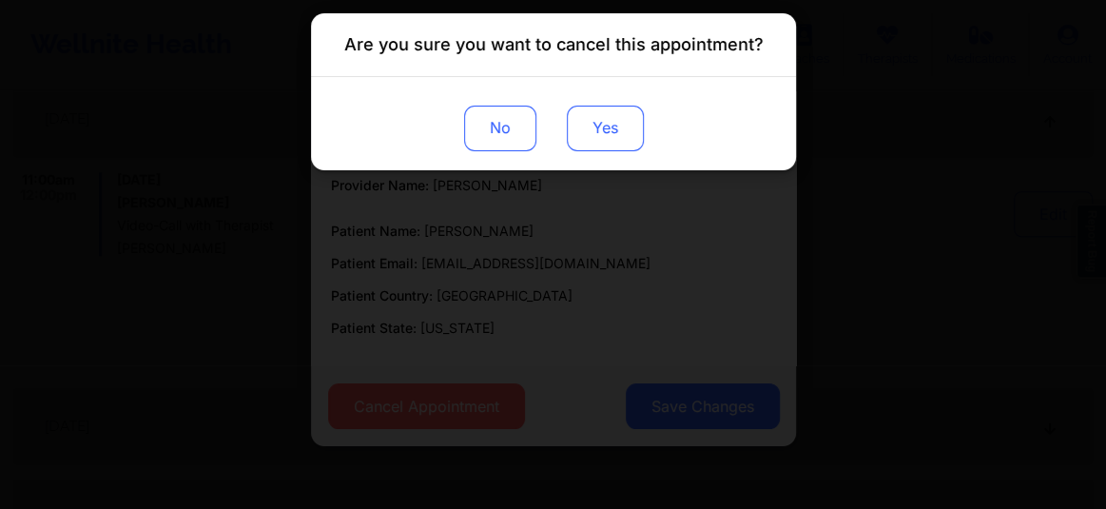
click at [608, 132] on button "Yes" at bounding box center [604, 129] width 77 height 46
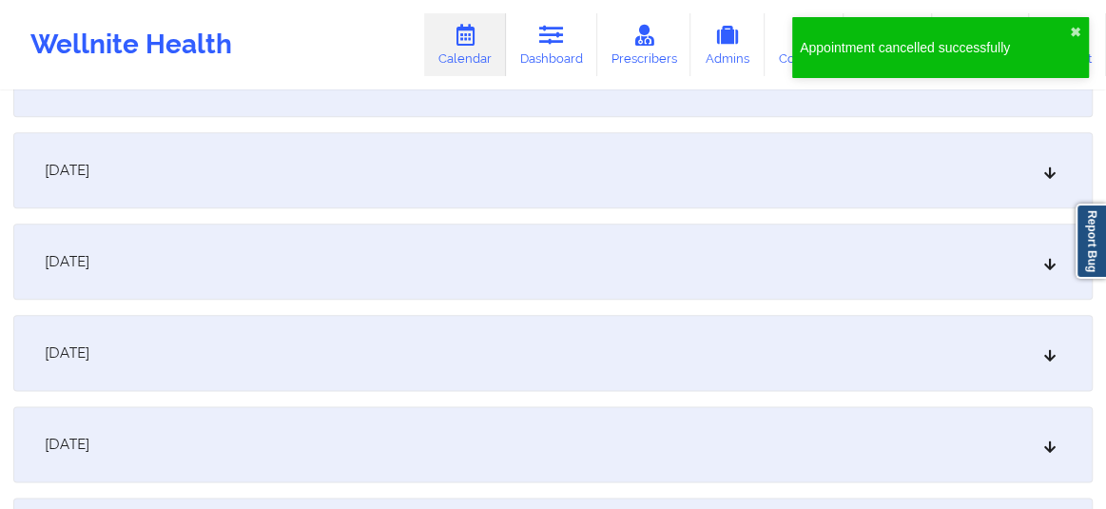
scroll to position [1196, 0]
click at [1048, 432] on div "October 13, 2025" at bounding box center [553, 441] width 1080 height 76
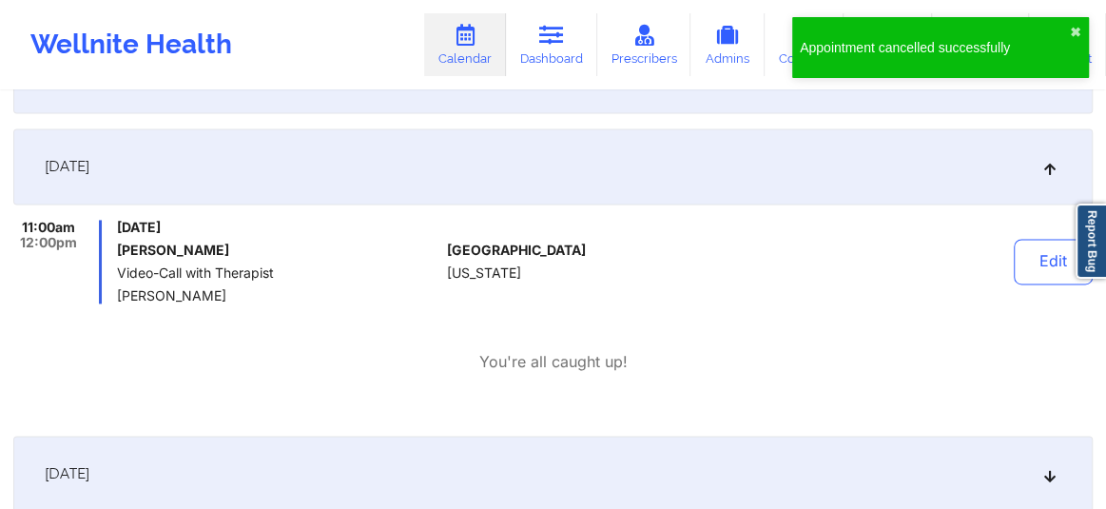
scroll to position [1498, 0]
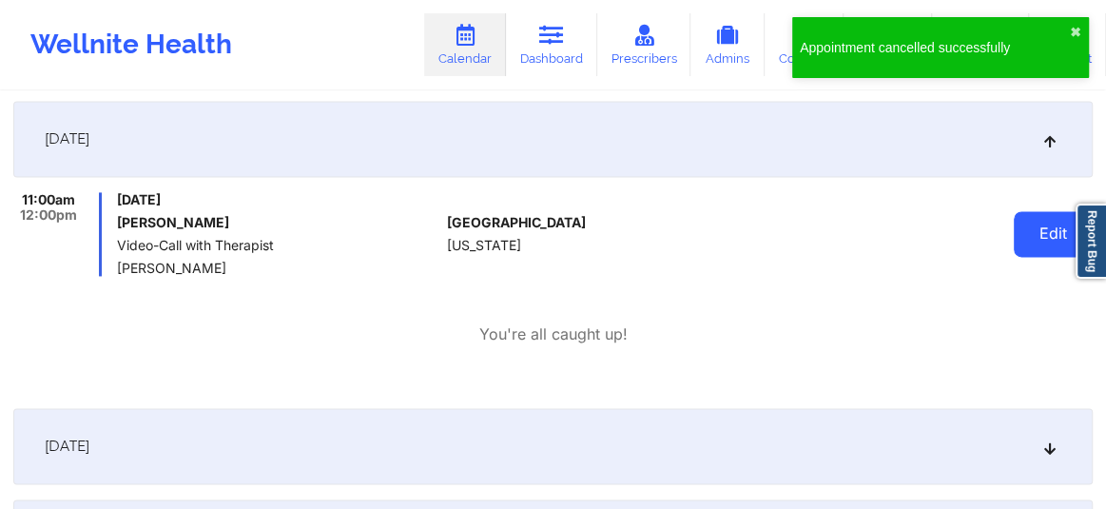
click at [1039, 239] on button "Edit" at bounding box center [1053, 234] width 79 height 46
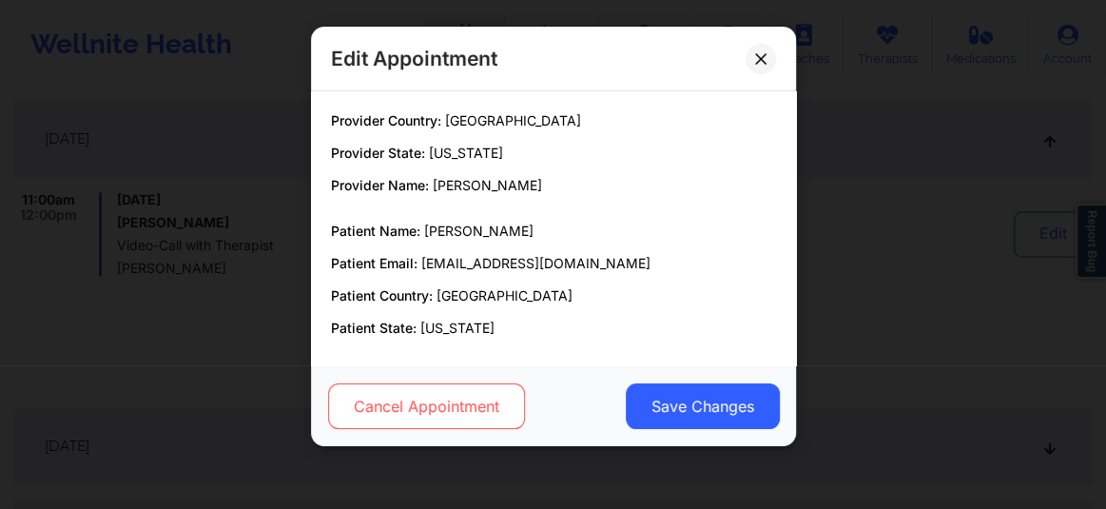
click at [462, 416] on button "Cancel Appointment" at bounding box center [425, 406] width 197 height 46
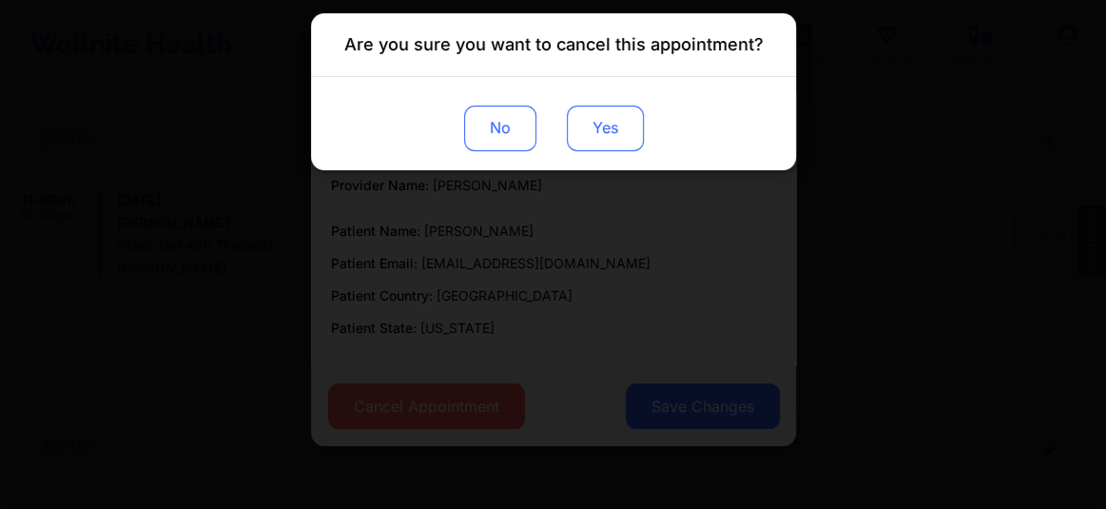
click at [637, 112] on button "Yes" at bounding box center [604, 129] width 77 height 46
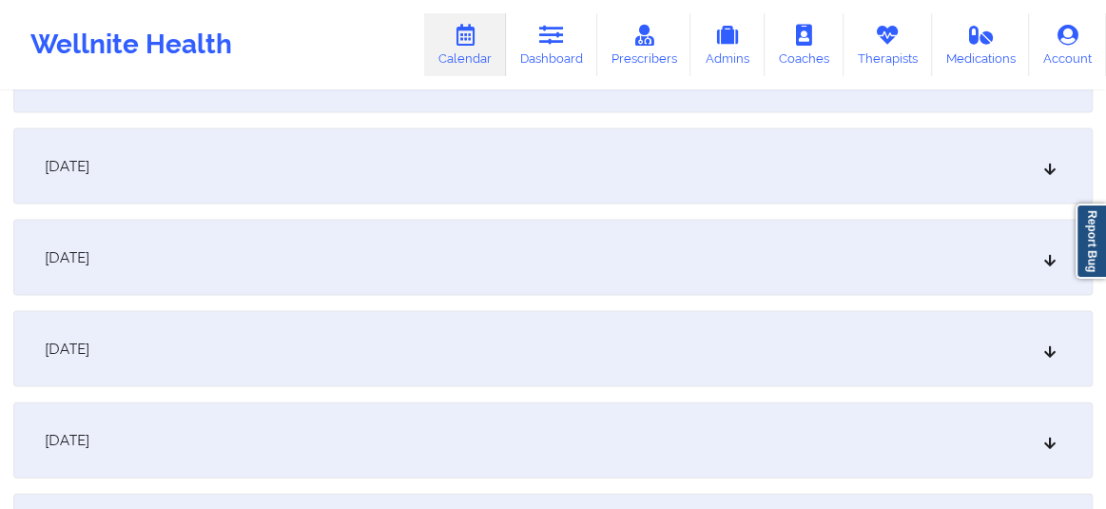
scroll to position [2177, 0]
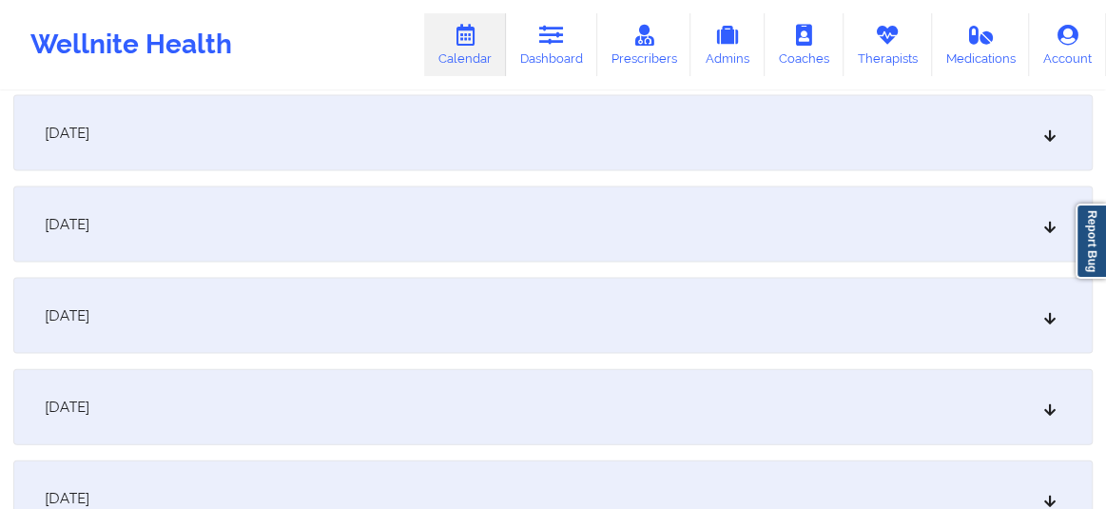
click at [409, 323] on div "October 20, 2025" at bounding box center [553, 316] width 1080 height 76
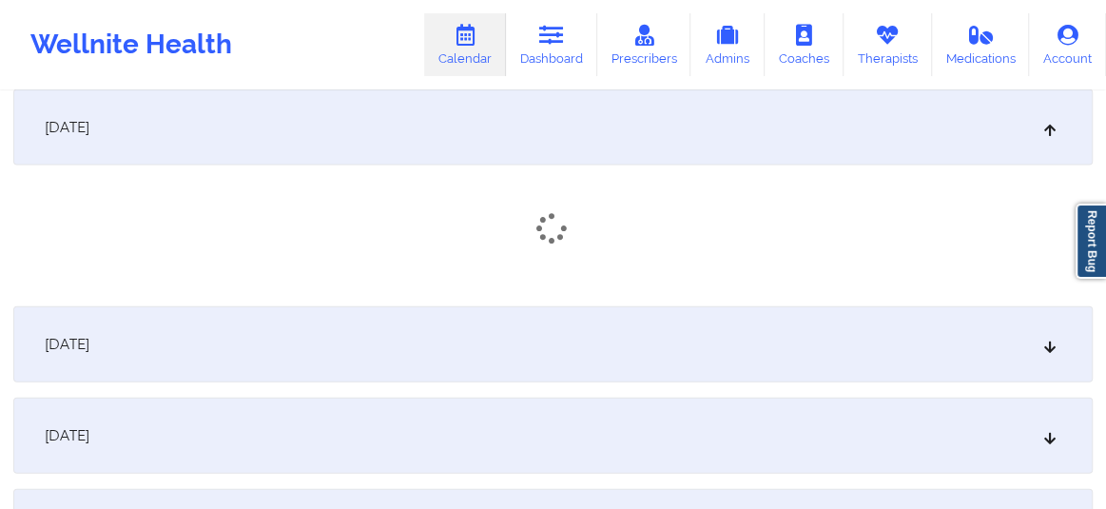
scroll to position [2435, 0]
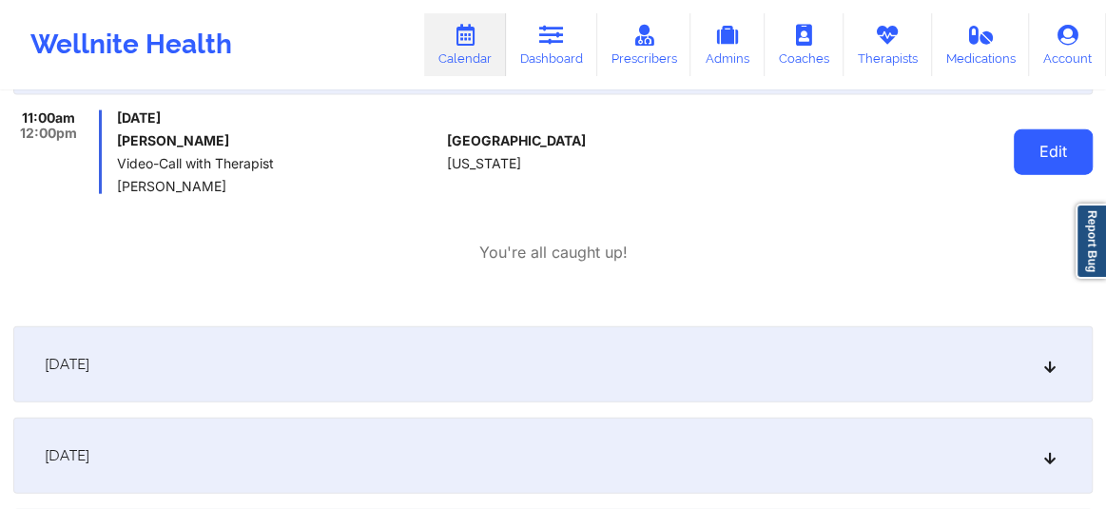
click at [1054, 164] on button "Edit" at bounding box center [1053, 152] width 79 height 46
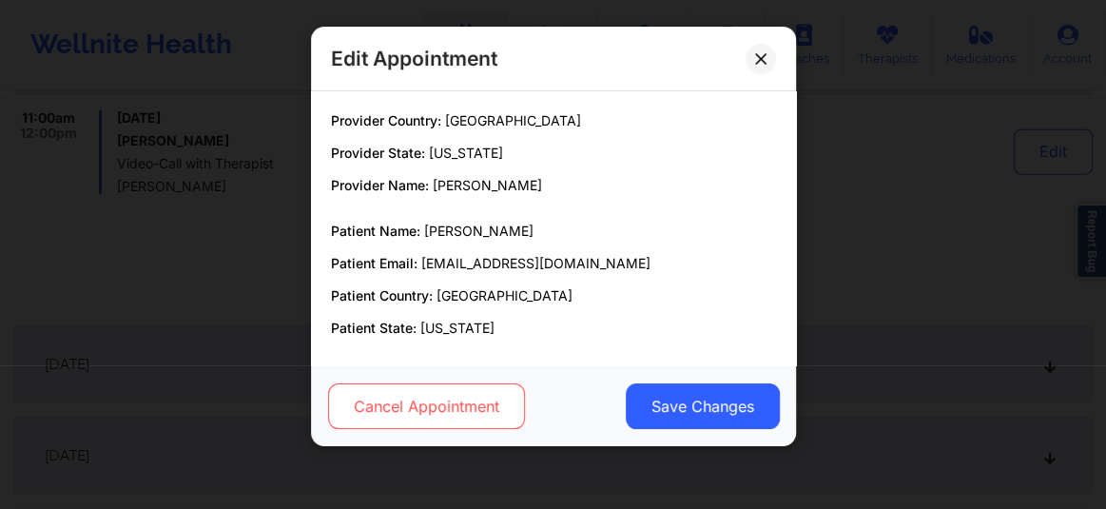
click at [446, 402] on button "Cancel Appointment" at bounding box center [425, 406] width 197 height 46
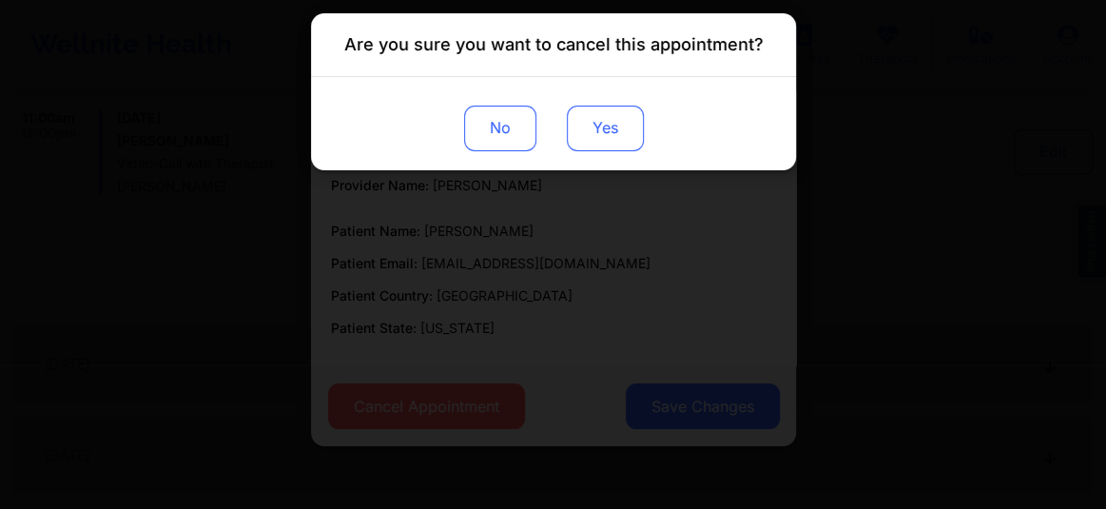
click at [606, 135] on button "Yes" at bounding box center [604, 129] width 77 height 46
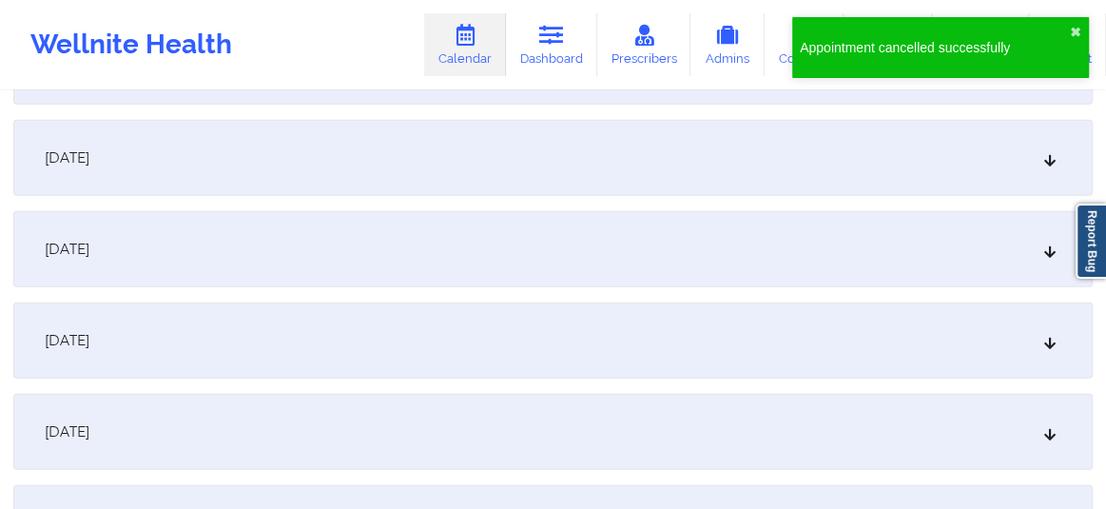
scroll to position [2939, 0]
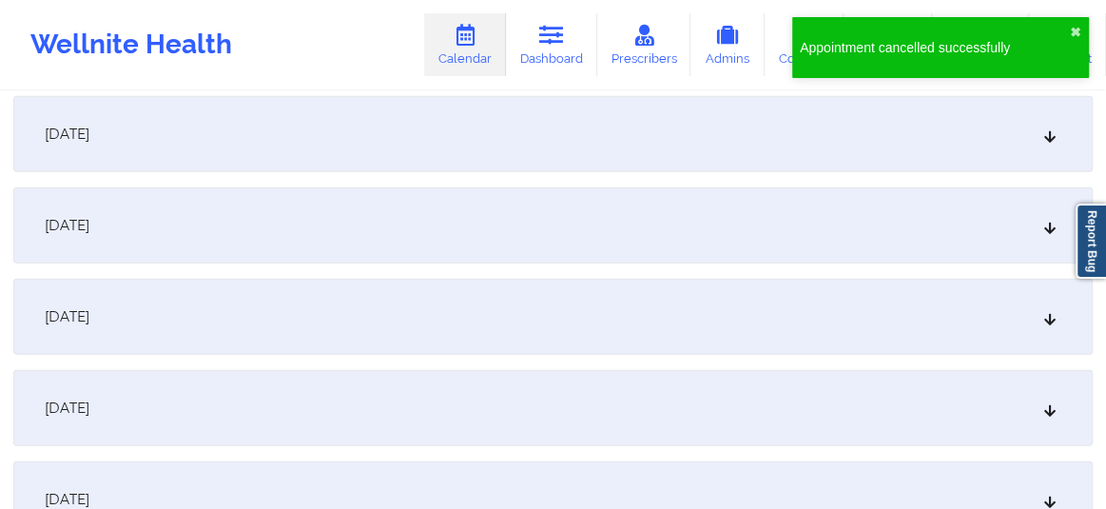
click at [1046, 406] on icon at bounding box center [1051, 407] width 16 height 13
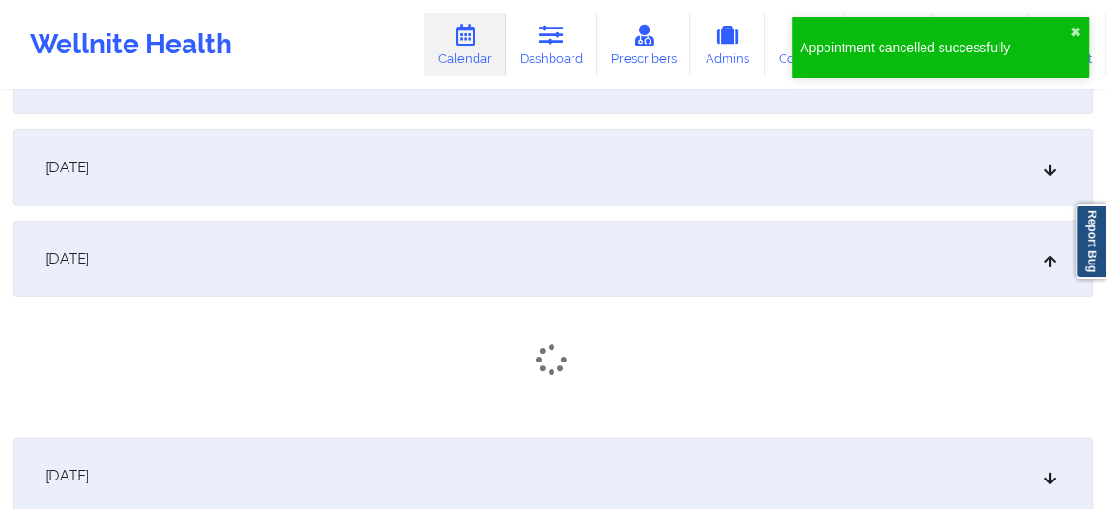
scroll to position [3113, 0]
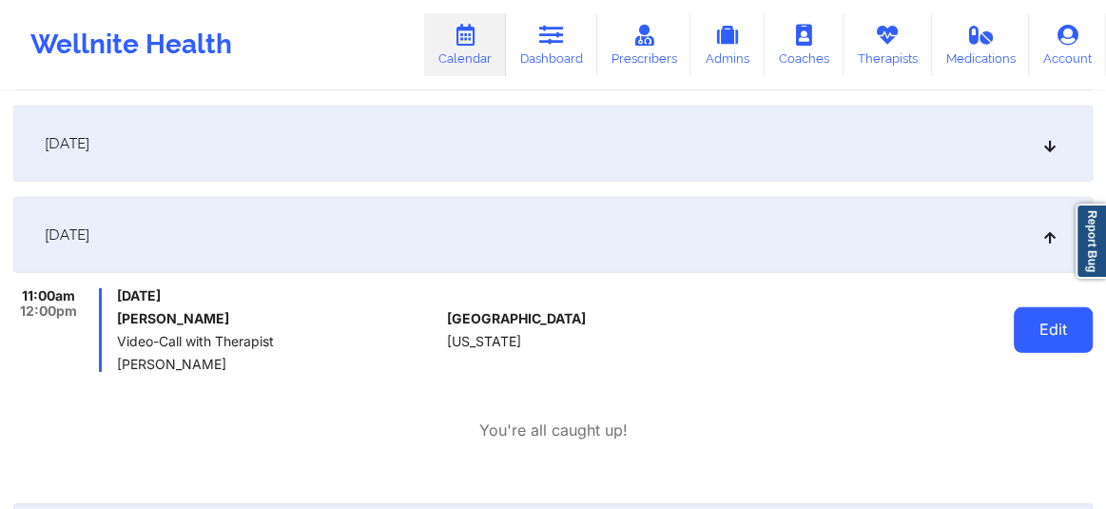
click at [1053, 329] on button "Edit" at bounding box center [1053, 330] width 79 height 46
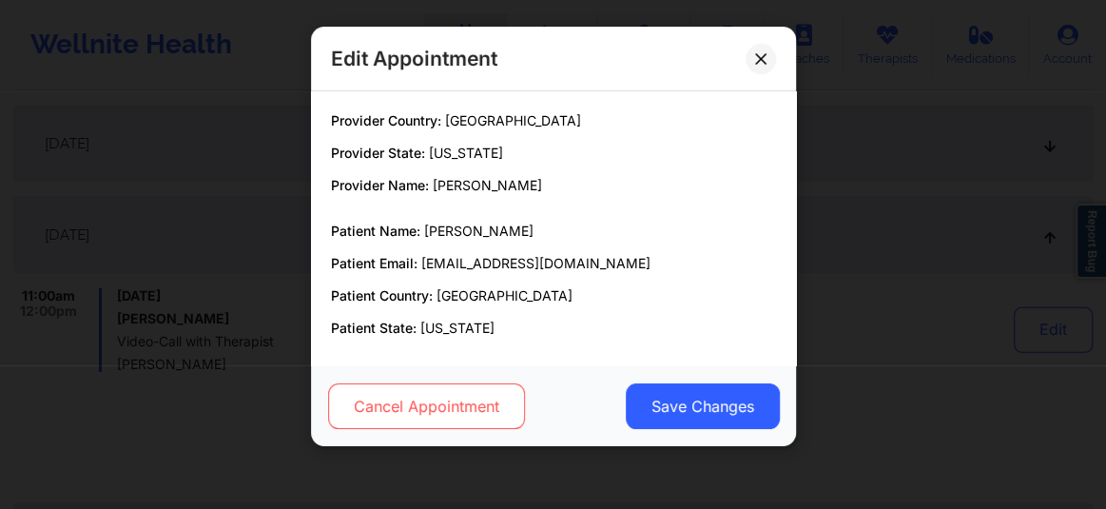
click at [383, 418] on button "Cancel Appointment" at bounding box center [425, 406] width 197 height 46
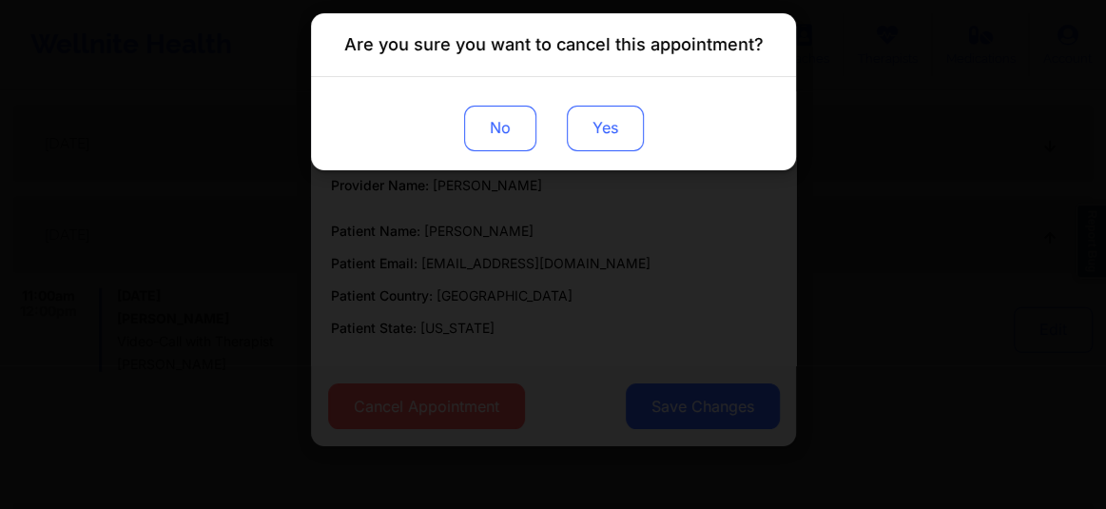
click at [614, 136] on button "Yes" at bounding box center [604, 129] width 77 height 46
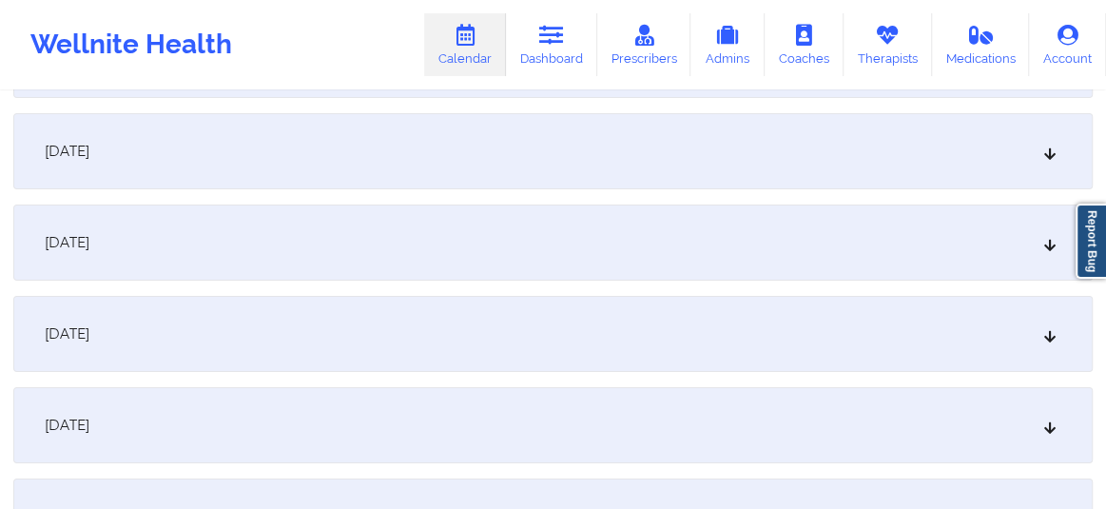
scroll to position [3848, 0]
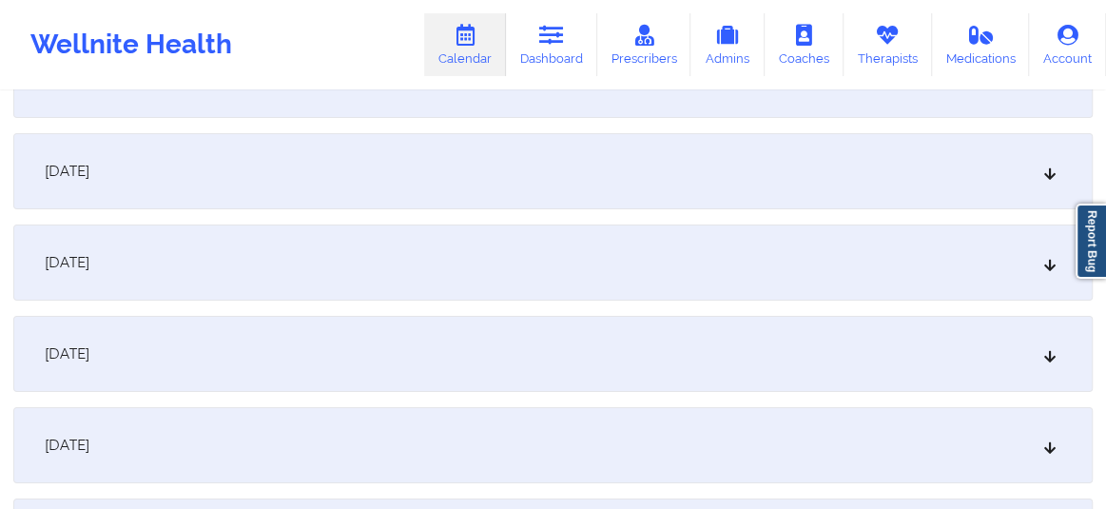
click at [1072, 351] on div "November 3, 2025" at bounding box center [553, 354] width 1080 height 76
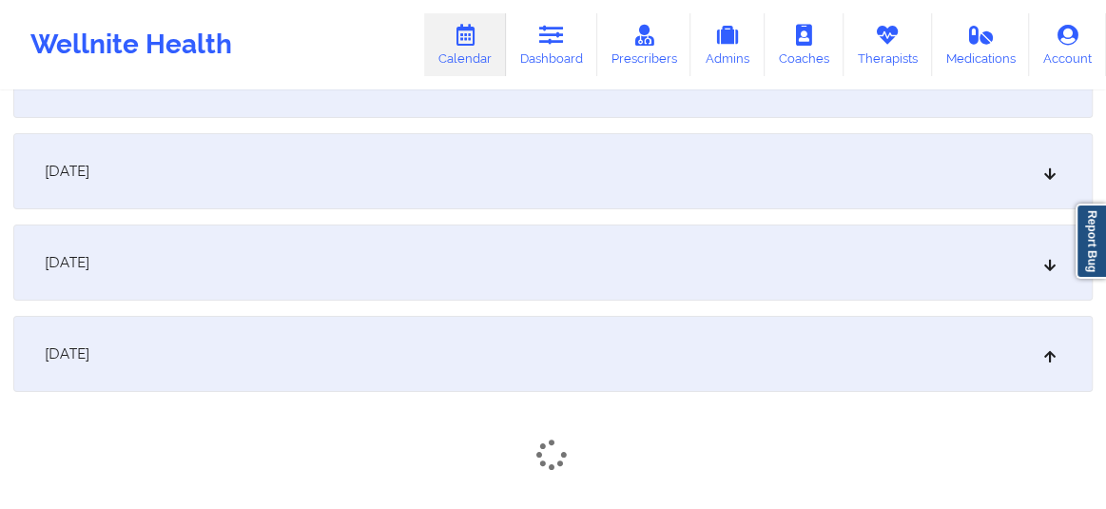
click at [1047, 358] on icon at bounding box center [1051, 353] width 16 height 13
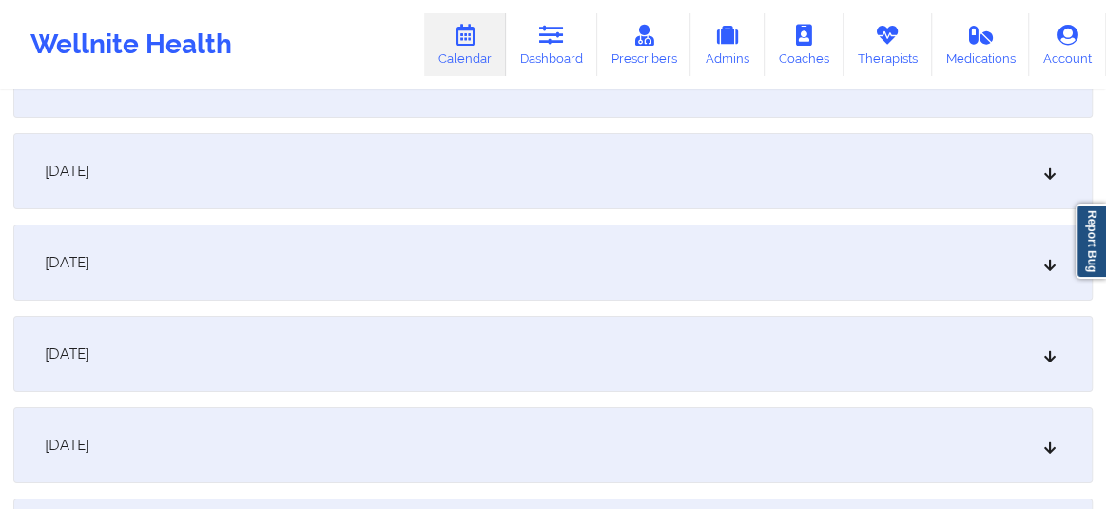
click at [1047, 358] on icon at bounding box center [1051, 353] width 16 height 13
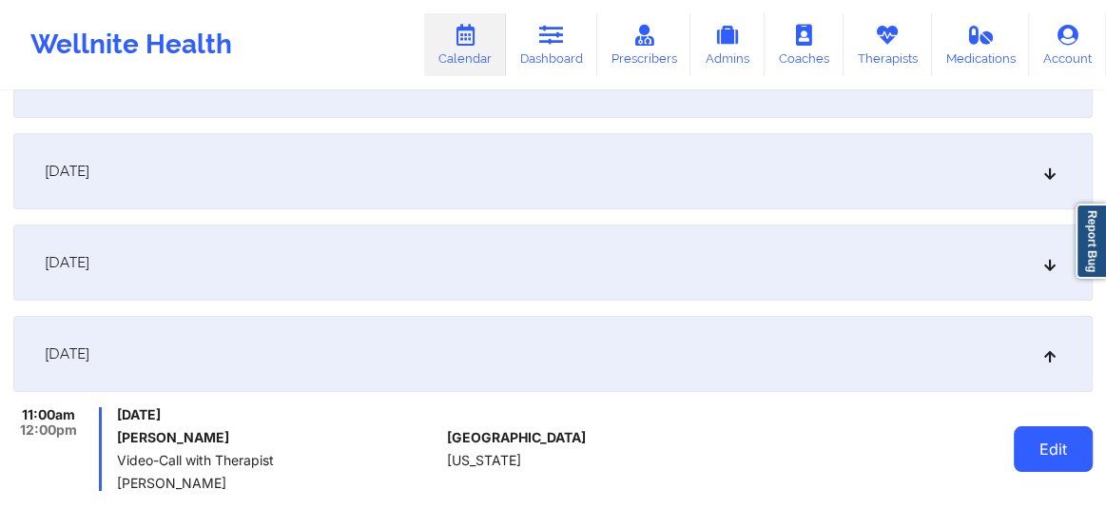
click at [1040, 446] on button "Edit" at bounding box center [1053, 449] width 79 height 46
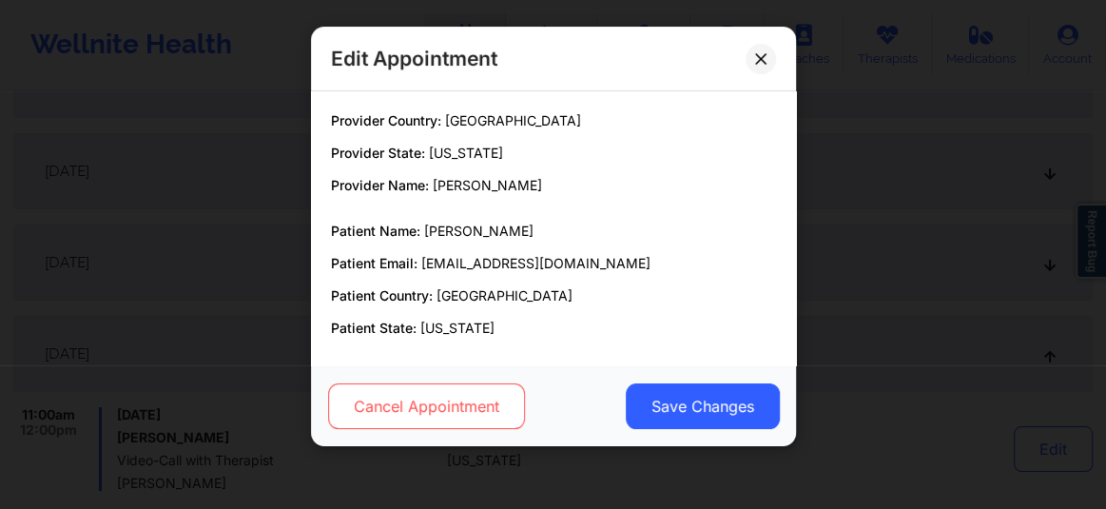
click at [491, 403] on button "Cancel Appointment" at bounding box center [425, 406] width 197 height 46
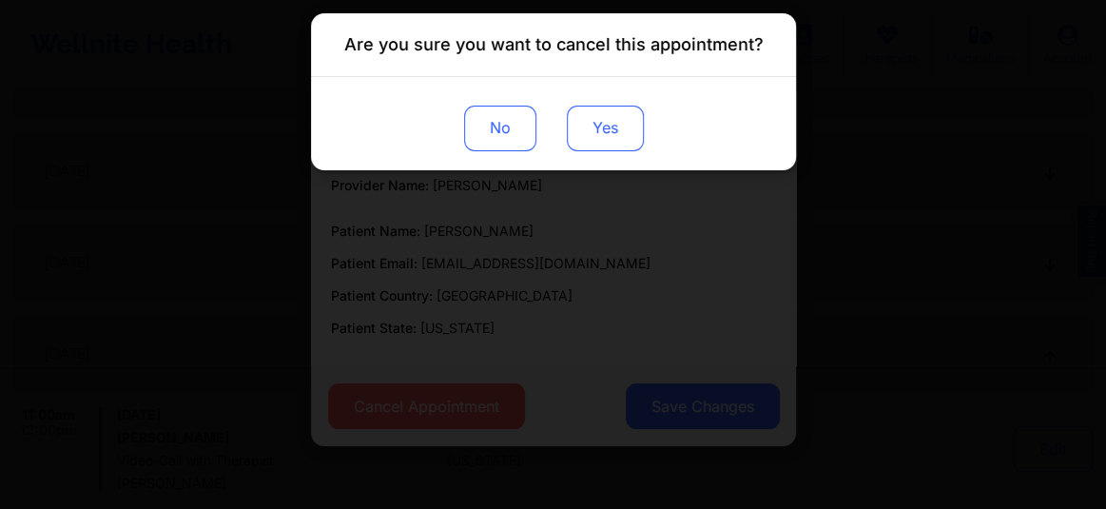
click at [618, 139] on button "Yes" at bounding box center [604, 129] width 77 height 46
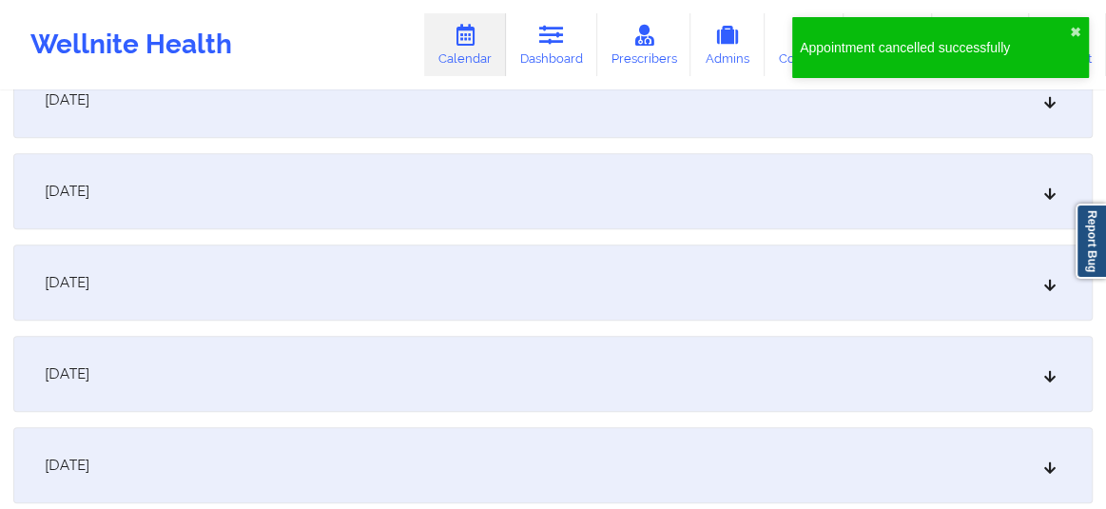
scroll to position [4728, 0]
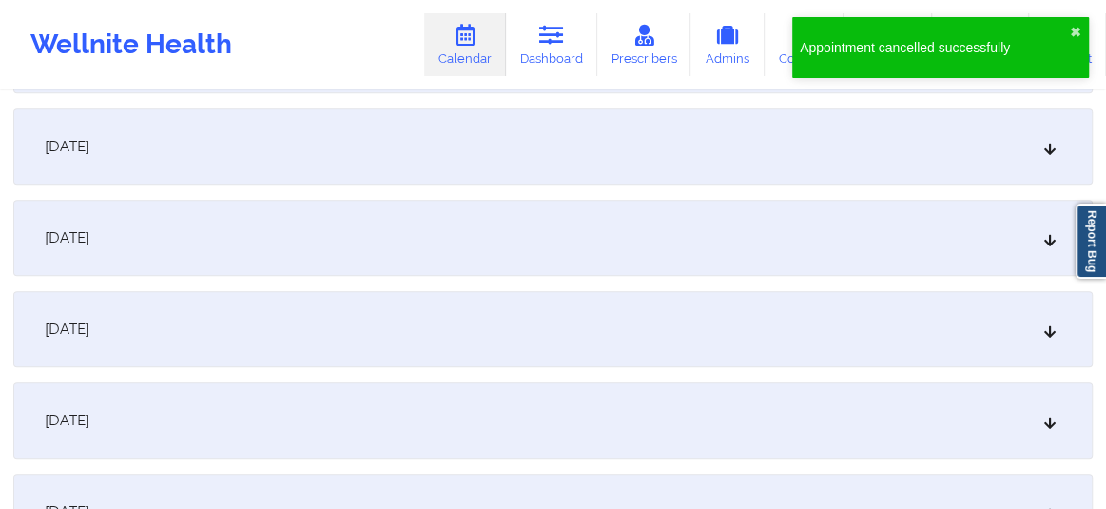
click at [892, 338] on div "November 10, 2025" at bounding box center [553, 329] width 1080 height 76
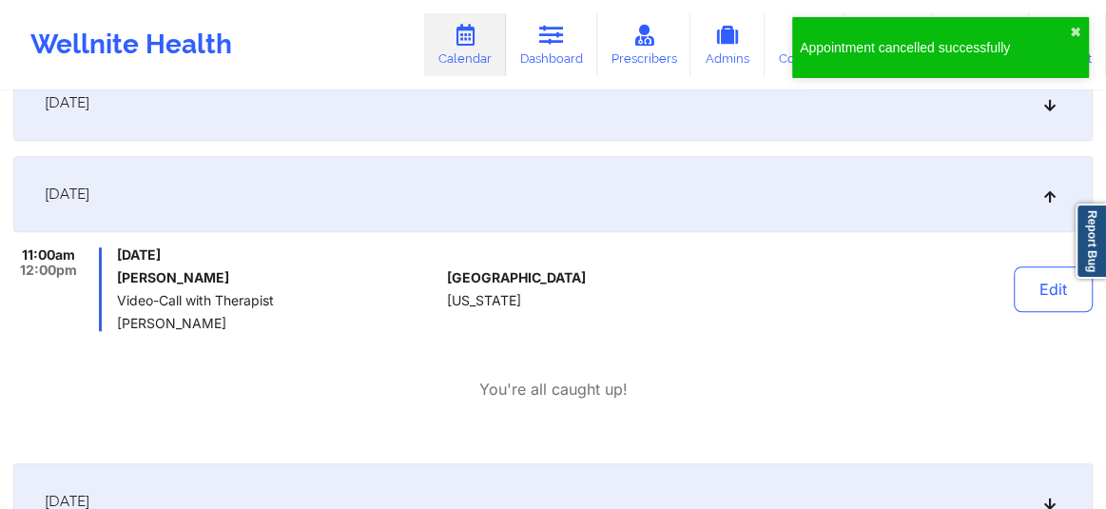
scroll to position [4900, 0]
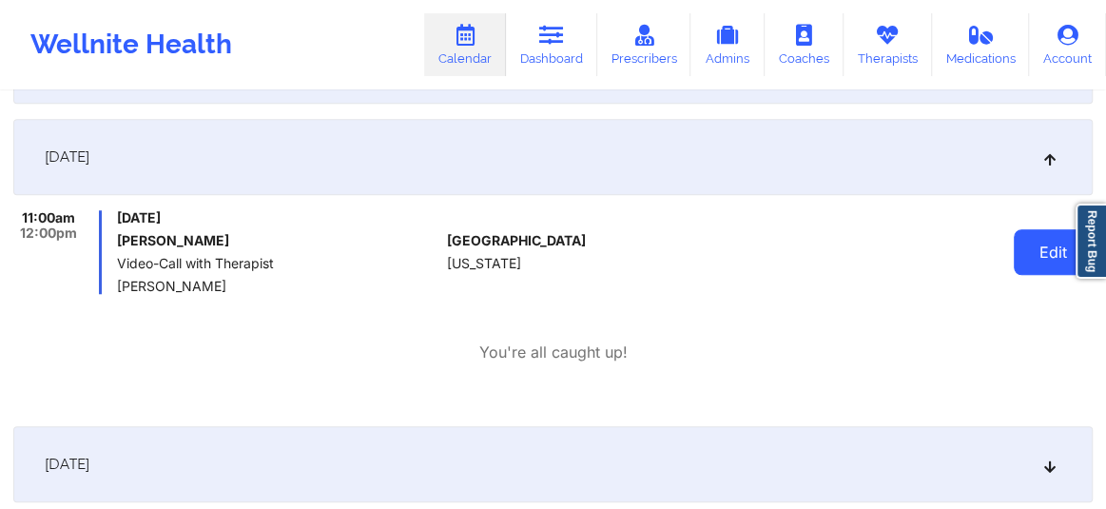
click at [1045, 251] on button "Edit" at bounding box center [1053, 252] width 79 height 46
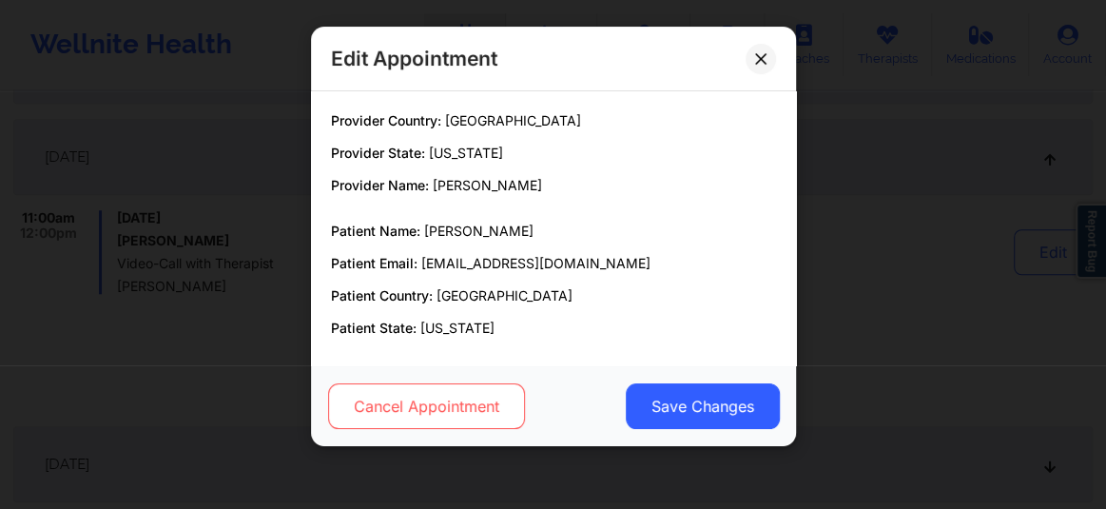
click at [469, 392] on button "Cancel Appointment" at bounding box center [425, 406] width 197 height 46
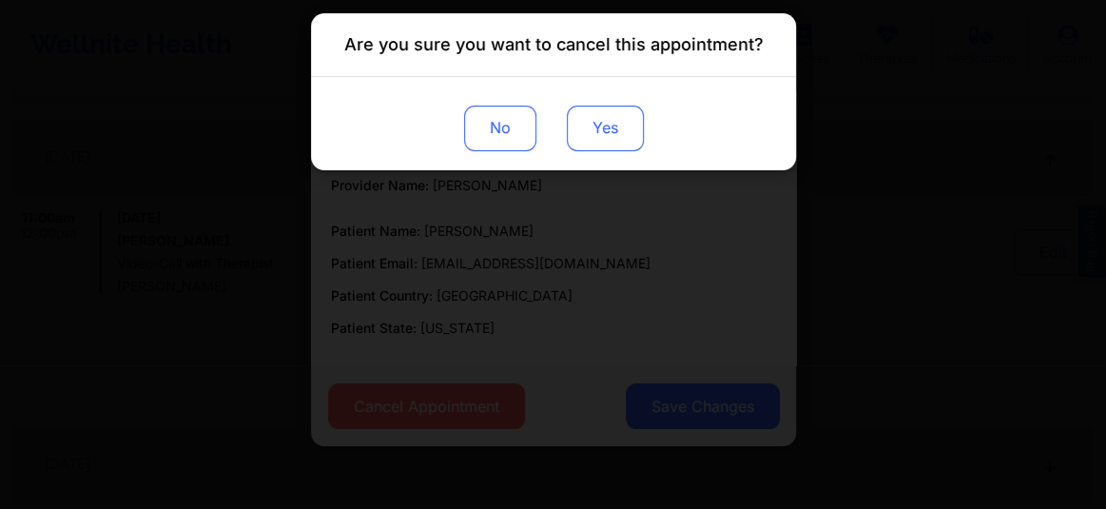
click at [600, 144] on button "Yes" at bounding box center [604, 129] width 77 height 46
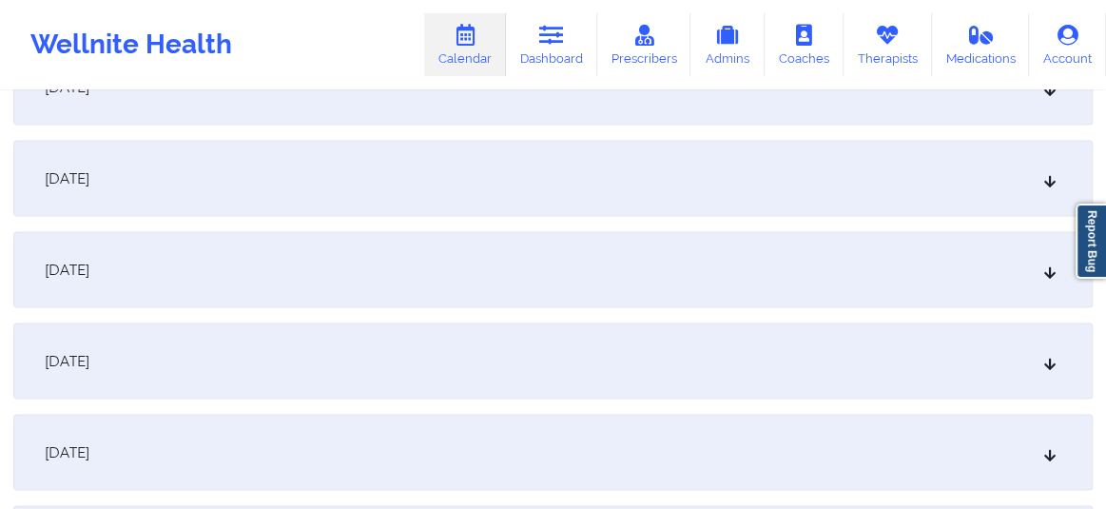
scroll to position [6139, 0]
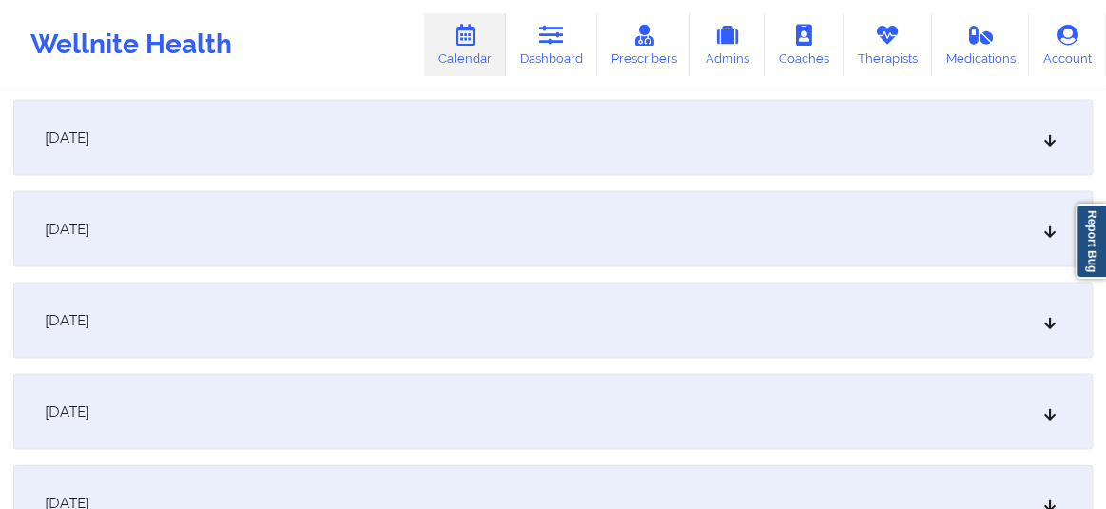
click at [693, 407] on div "November 24, 2025" at bounding box center [553, 412] width 1080 height 76
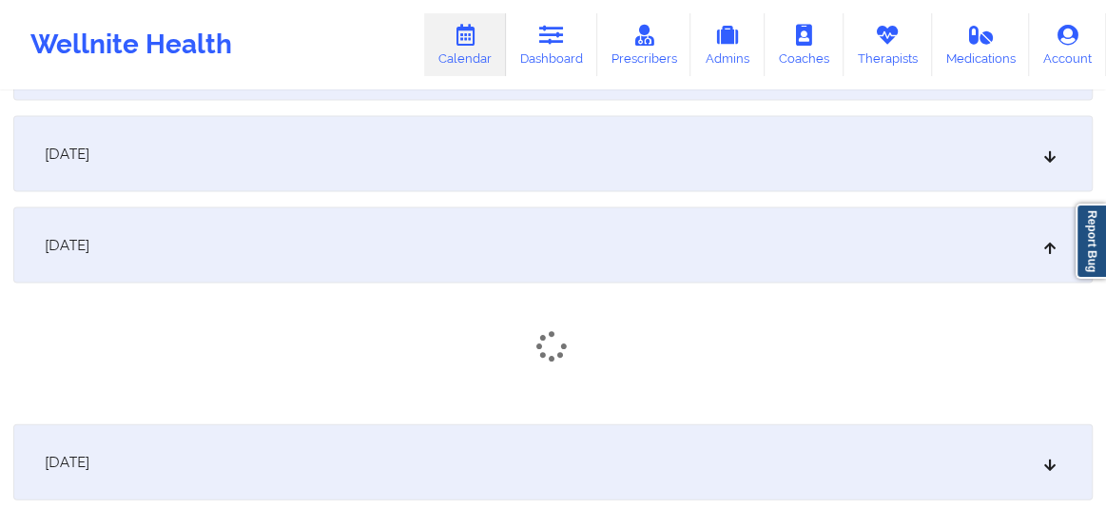
scroll to position [6355, 0]
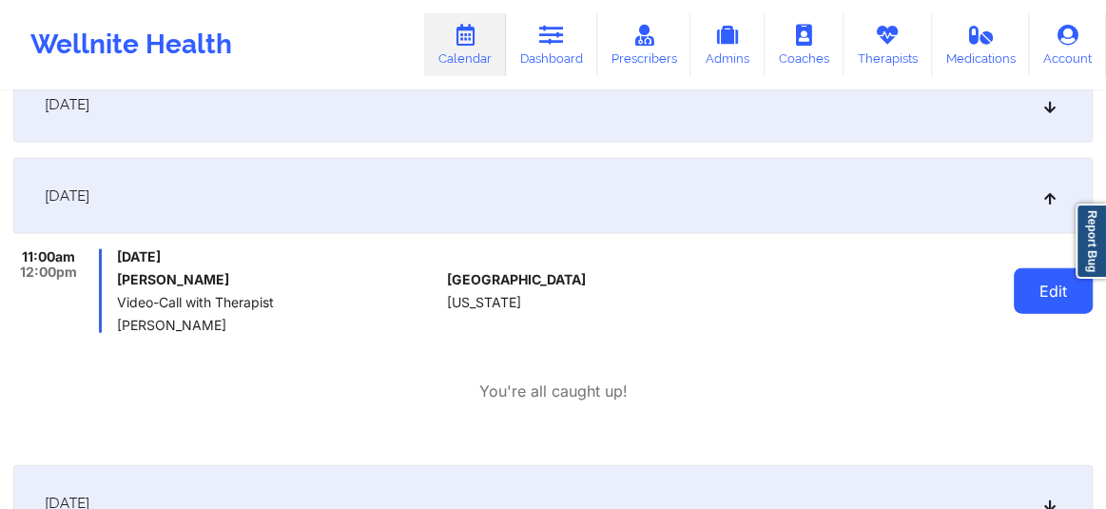
click at [1047, 297] on button "Edit" at bounding box center [1053, 291] width 79 height 46
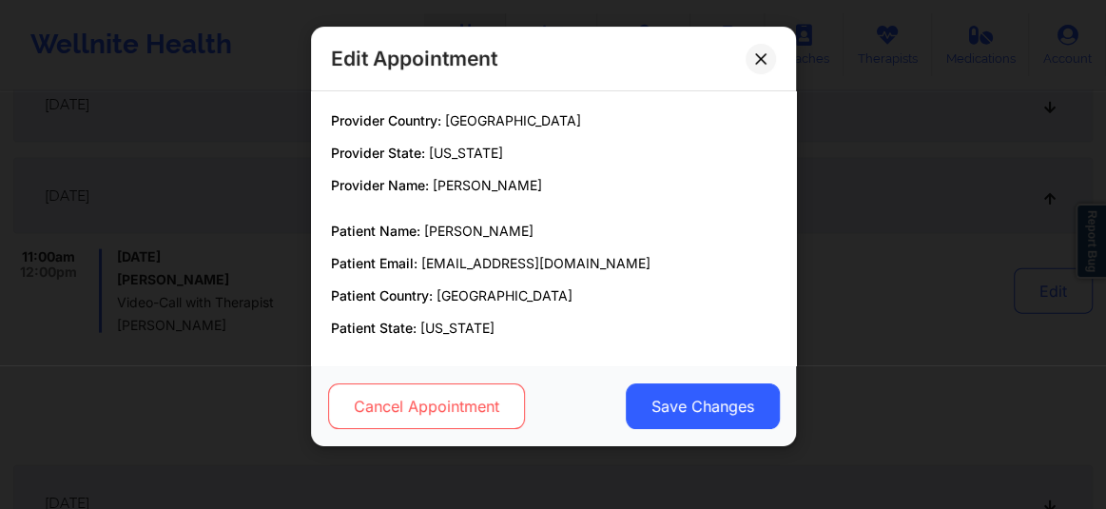
click at [393, 418] on button "Cancel Appointment" at bounding box center [425, 406] width 197 height 46
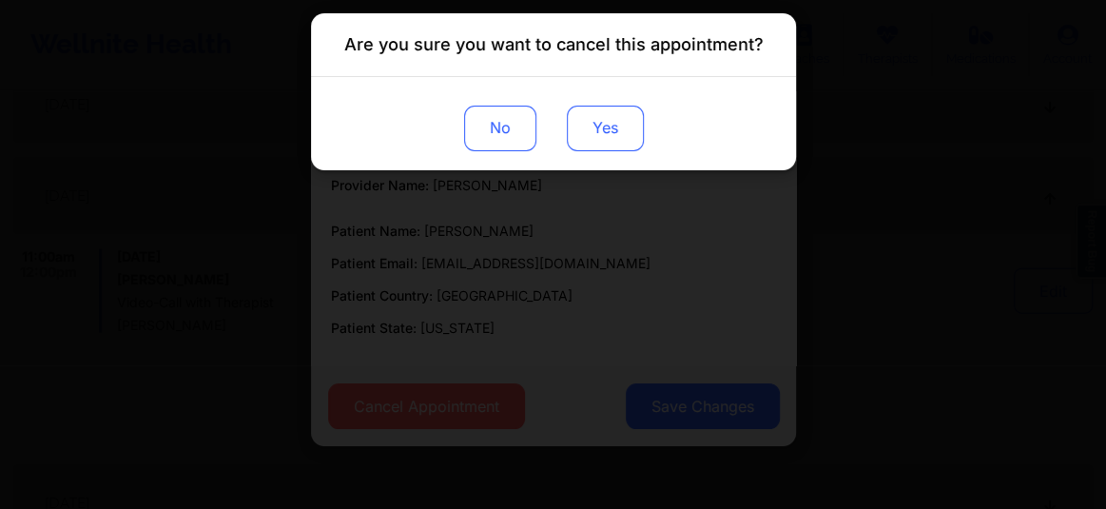
click at [581, 129] on button "Yes" at bounding box center [604, 129] width 77 height 46
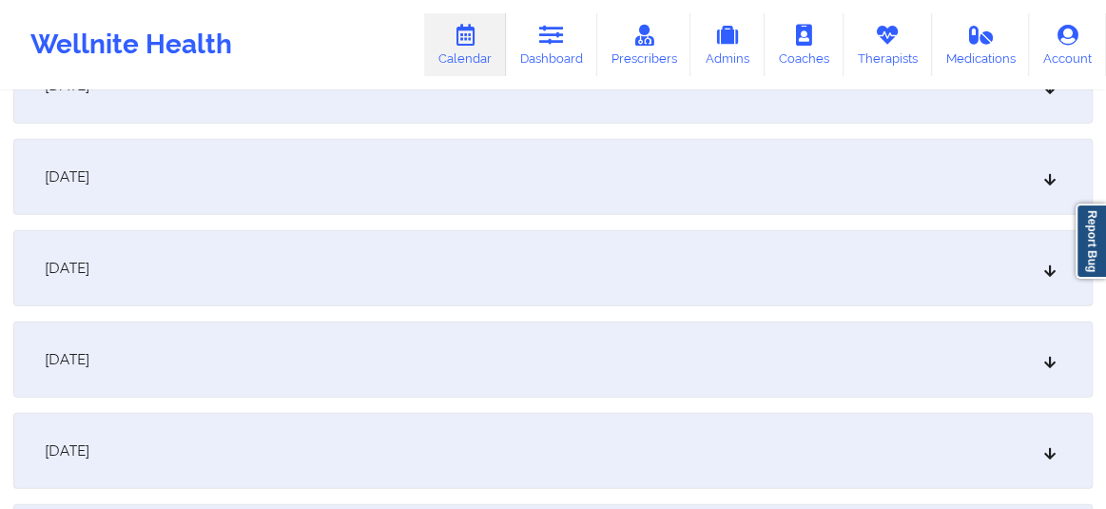
scroll to position [7048, 0]
click at [845, 381] on div "December 1, 2025" at bounding box center [553, 359] width 1080 height 76
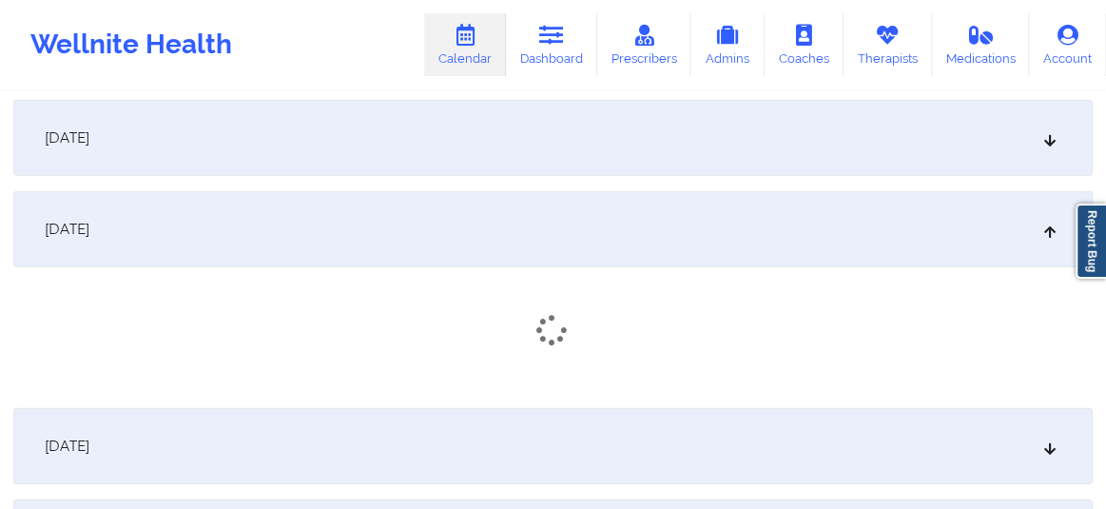
scroll to position [7206, 0]
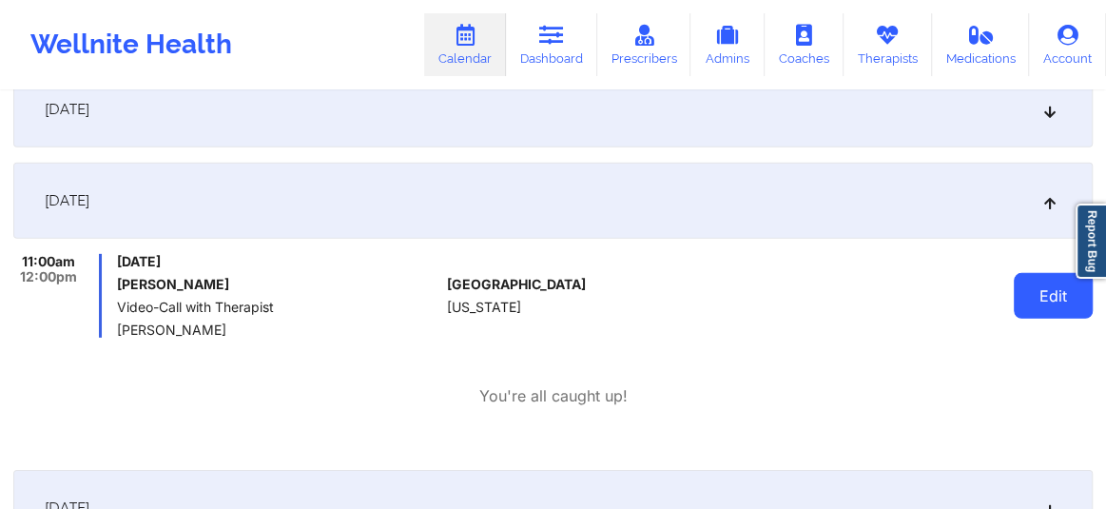
click at [1042, 300] on button "Edit" at bounding box center [1053, 296] width 79 height 46
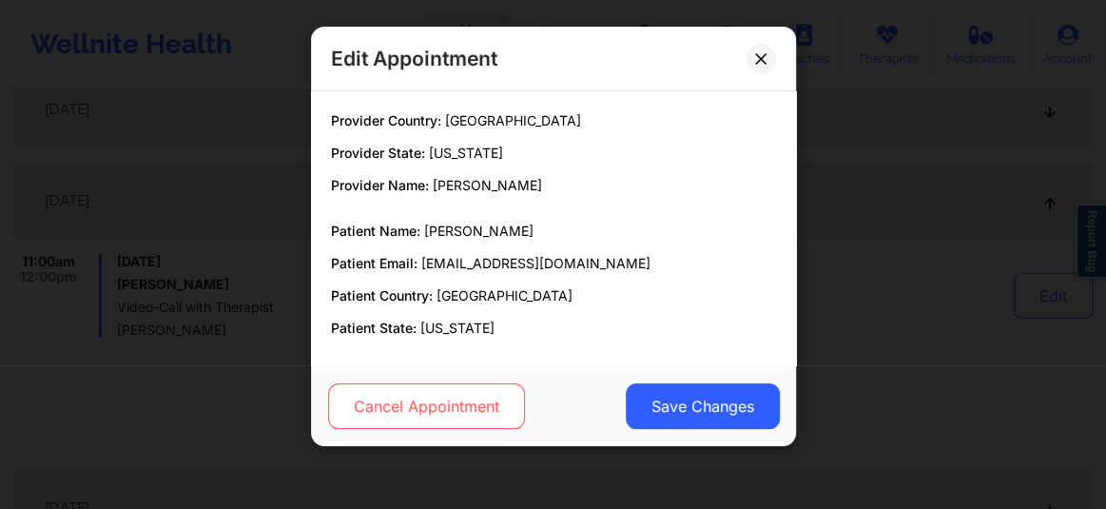
click at [452, 397] on button "Cancel Appointment" at bounding box center [425, 406] width 197 height 46
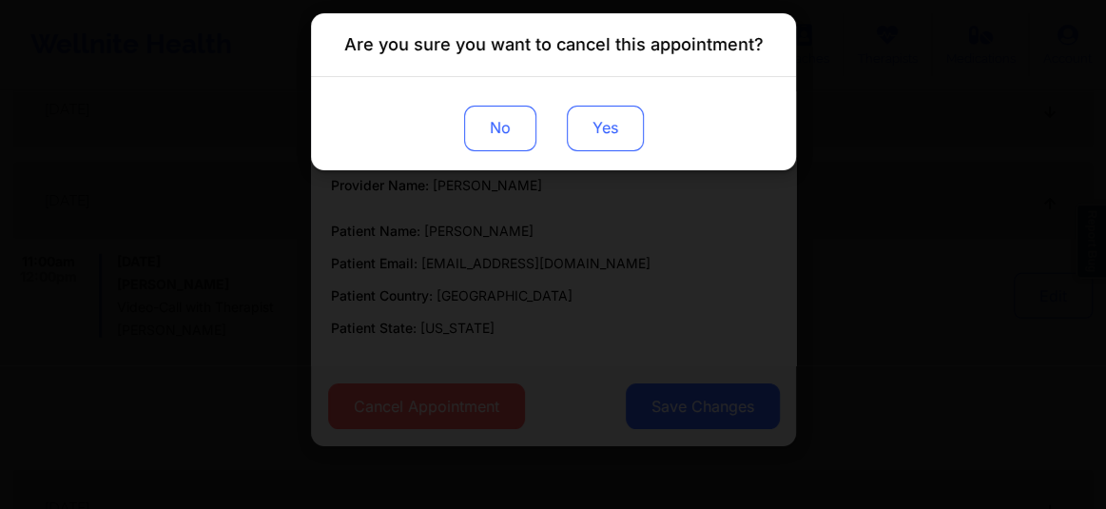
click at [615, 127] on button "Yes" at bounding box center [604, 129] width 77 height 46
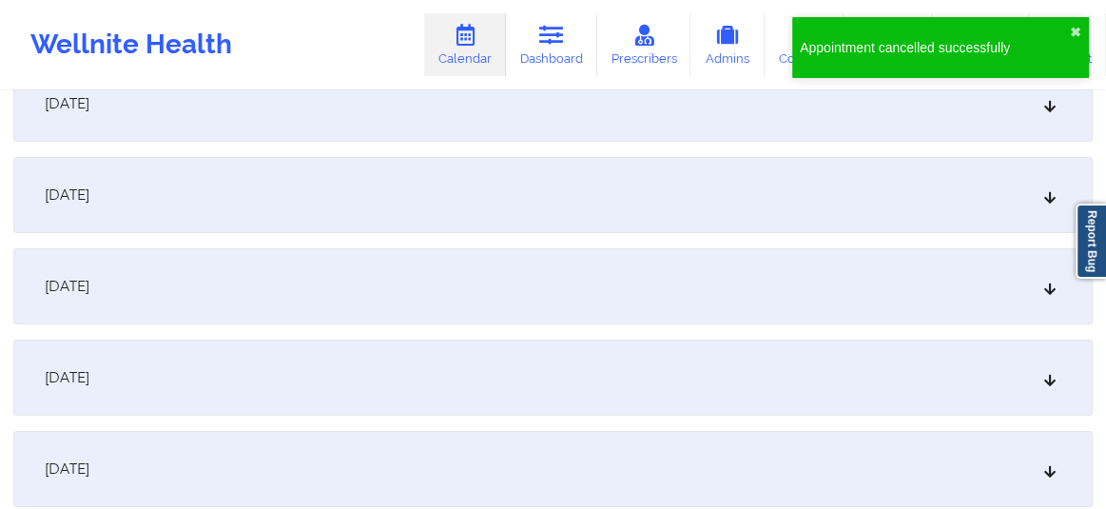
click at [879, 373] on div "December 8, 2025" at bounding box center [553, 378] width 1080 height 76
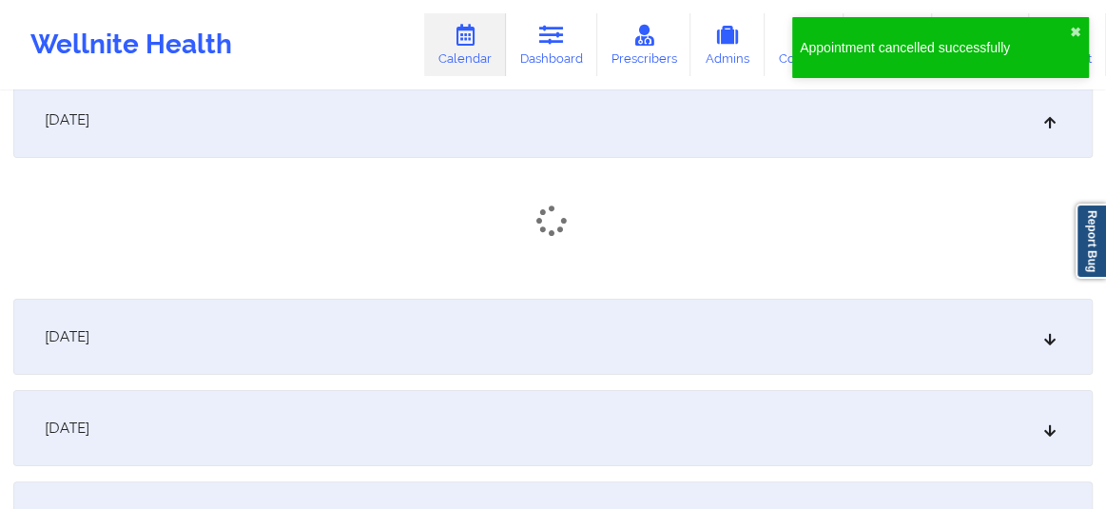
scroll to position [8143, 0]
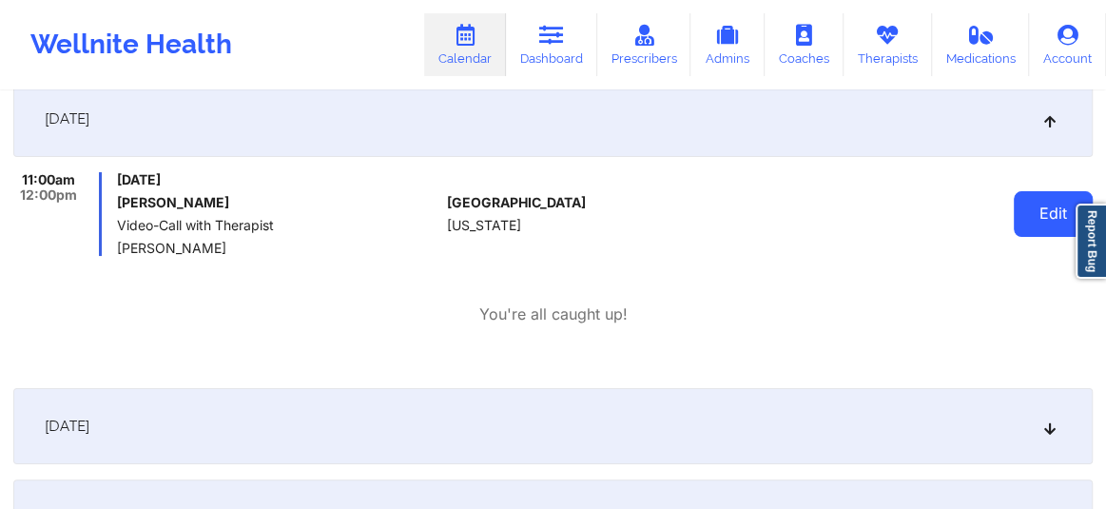
click at [1027, 223] on button "Edit" at bounding box center [1053, 214] width 79 height 46
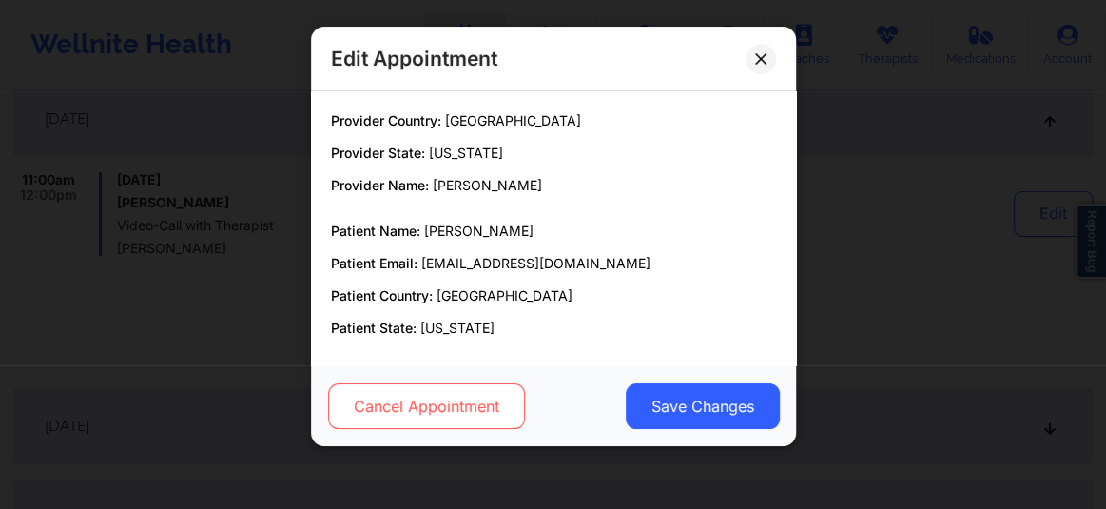
click at [474, 403] on button "Cancel Appointment" at bounding box center [425, 406] width 197 height 46
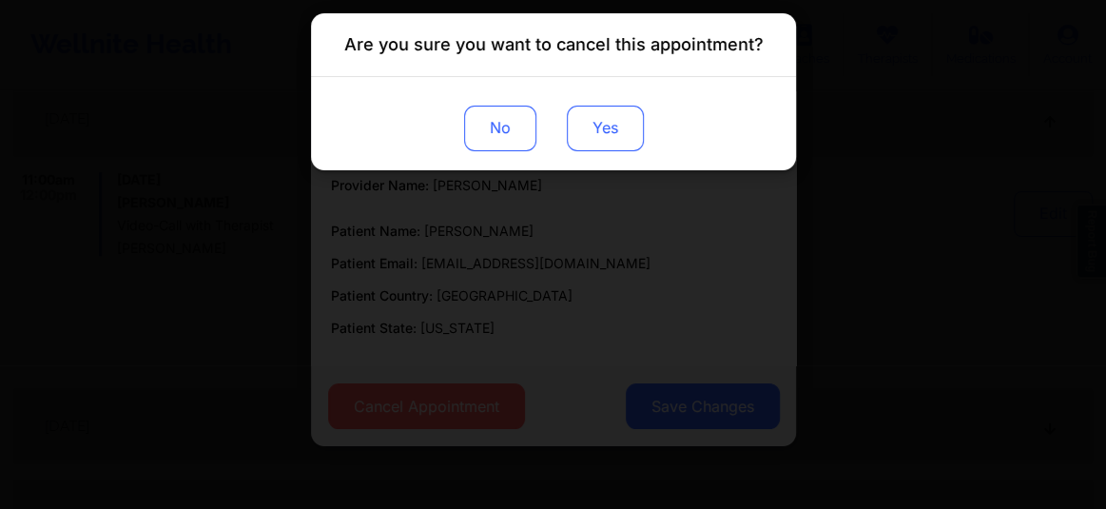
click at [617, 111] on button "Yes" at bounding box center [604, 129] width 77 height 46
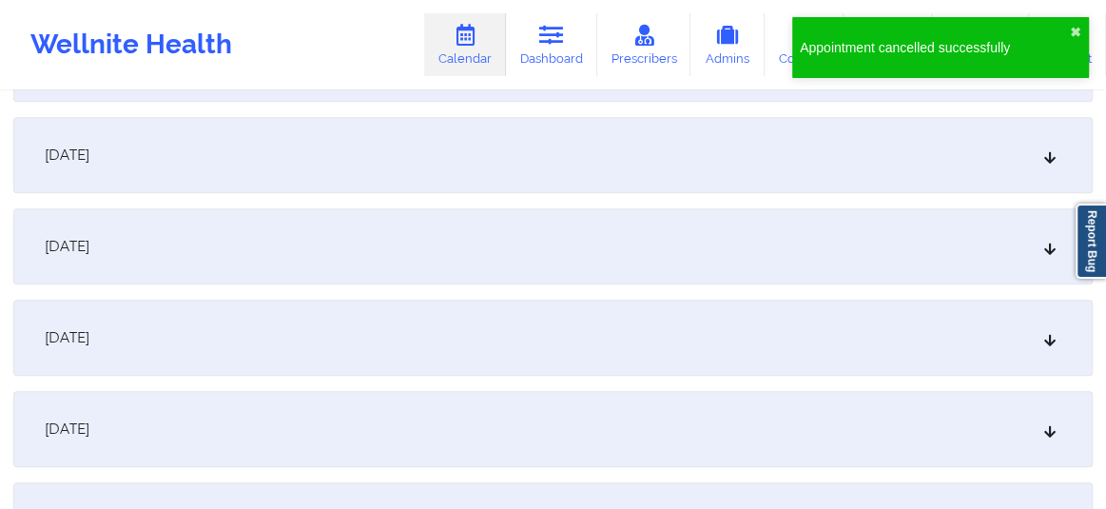
scroll to position [8806, 0]
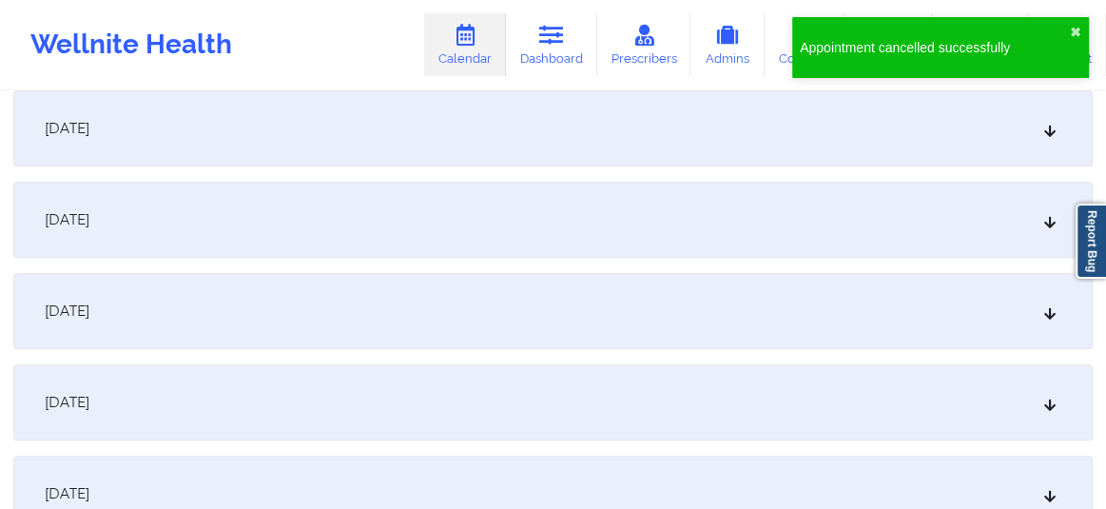
click at [947, 366] on div "December 16, 2025" at bounding box center [553, 402] width 1080 height 76
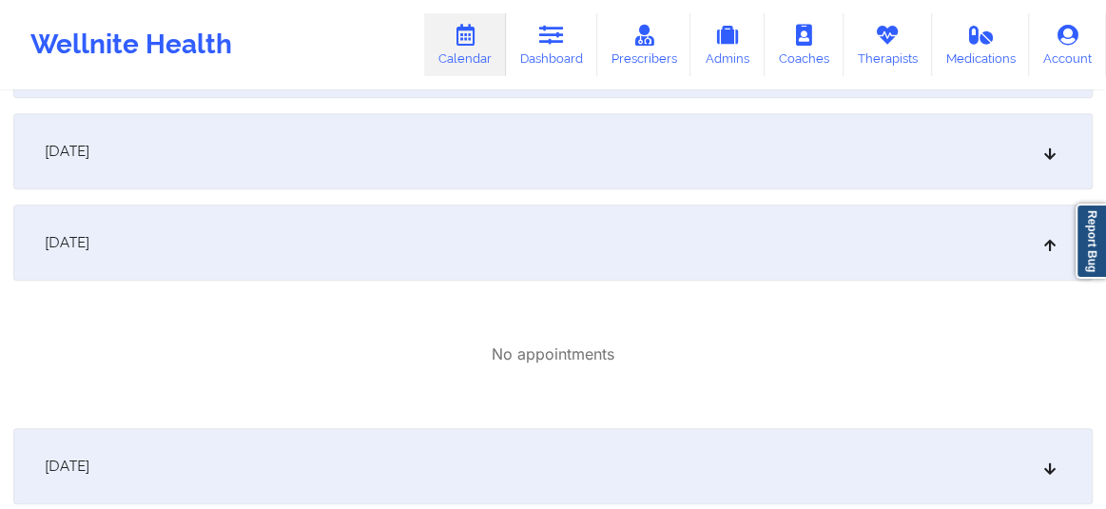
scroll to position [8965, 0]
click at [779, 169] on div "December 15, 2025" at bounding box center [553, 152] width 1080 height 76
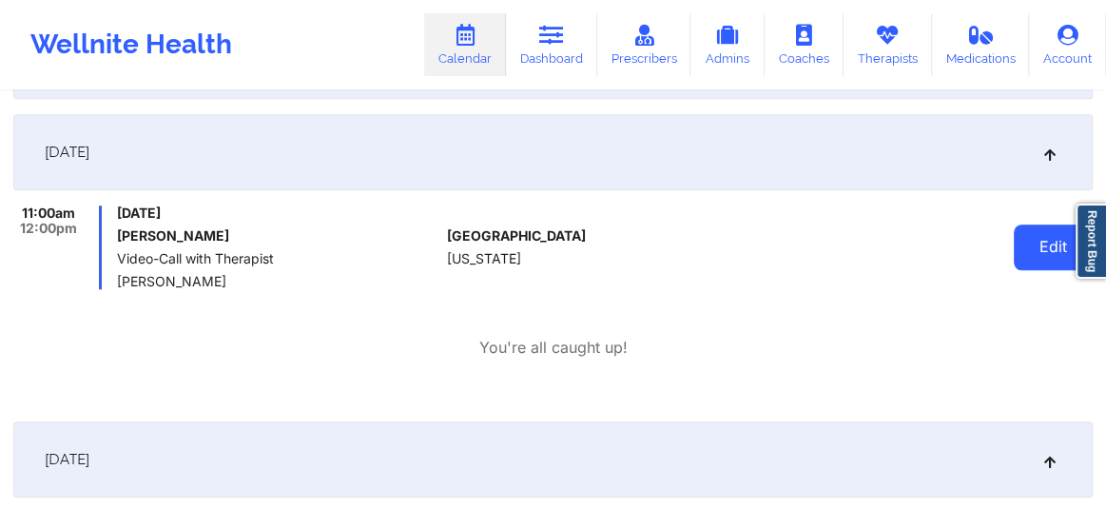
click at [1048, 241] on button "Edit" at bounding box center [1053, 247] width 79 height 46
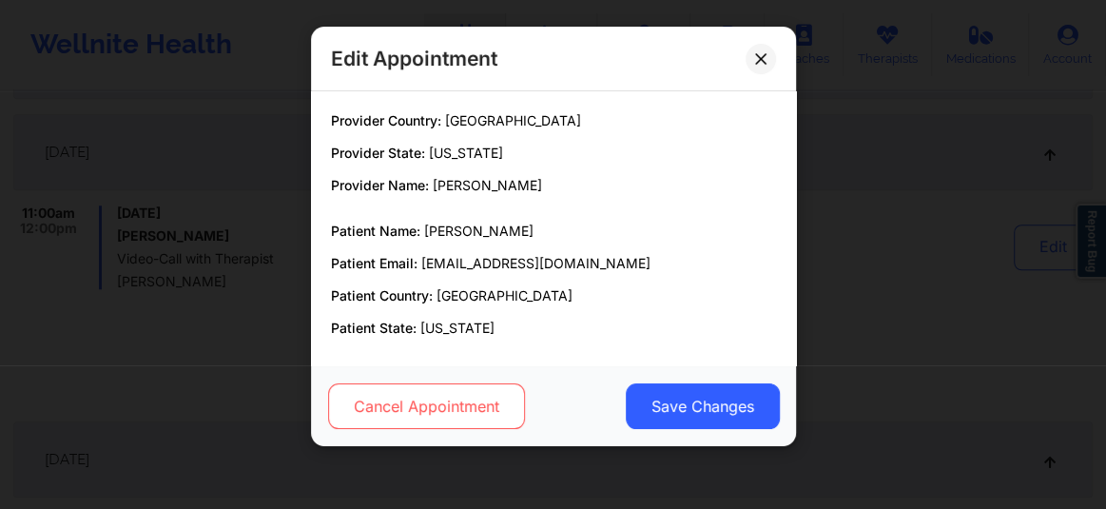
click at [431, 392] on button "Cancel Appointment" at bounding box center [425, 406] width 197 height 46
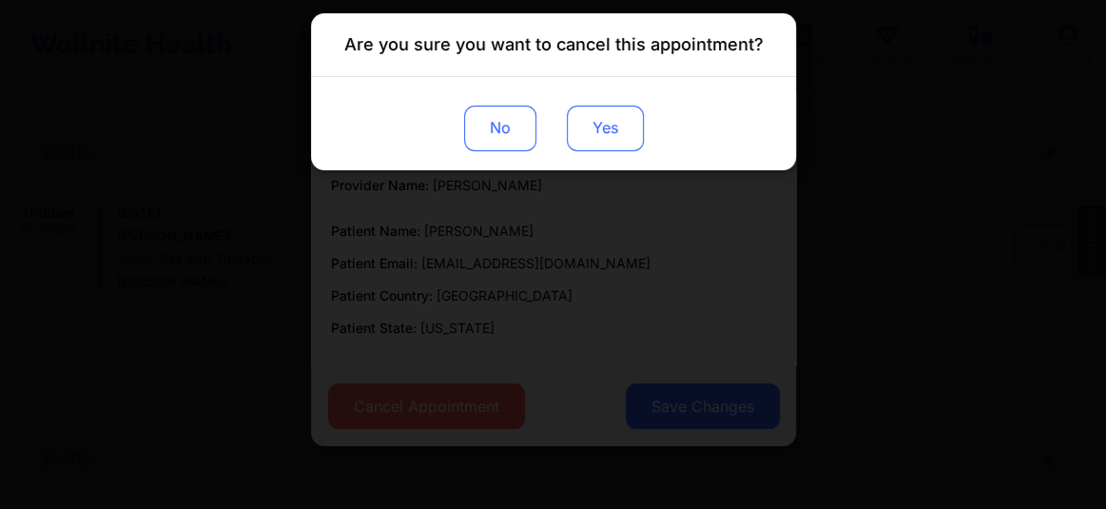
click at [614, 143] on button "Yes" at bounding box center [604, 129] width 77 height 46
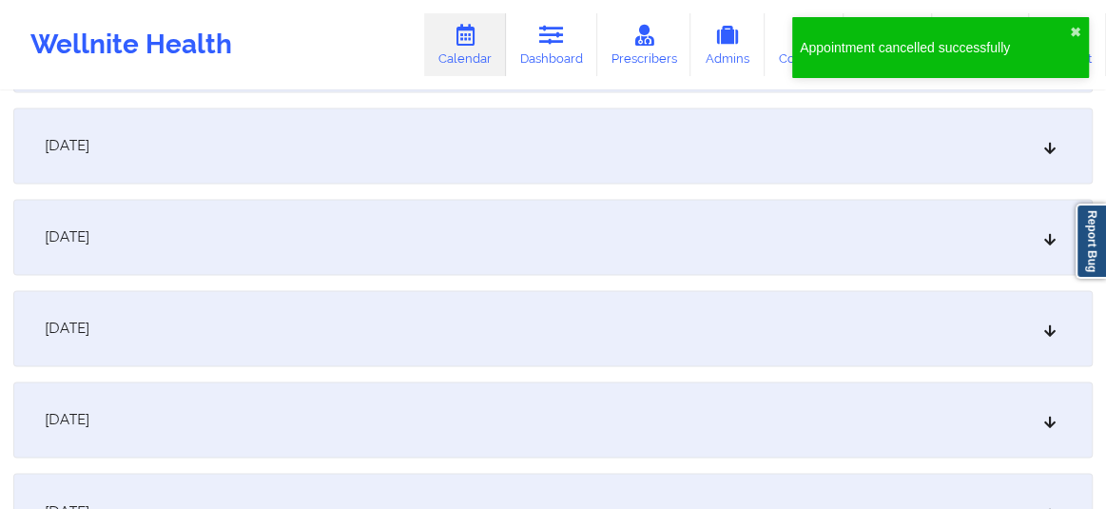
scroll to position [9713, 0]
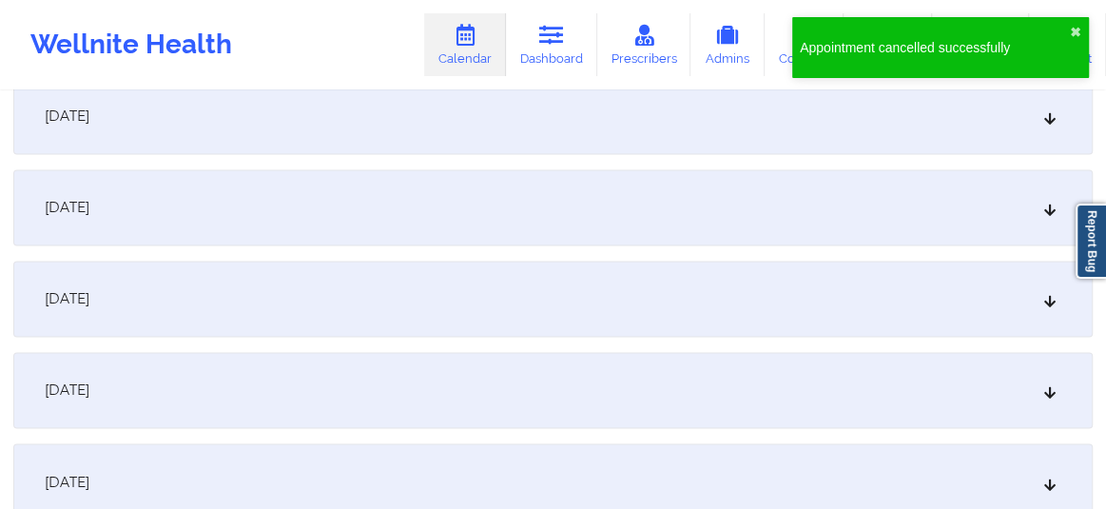
click at [616, 388] on div "December 22, 2025" at bounding box center [553, 390] width 1080 height 76
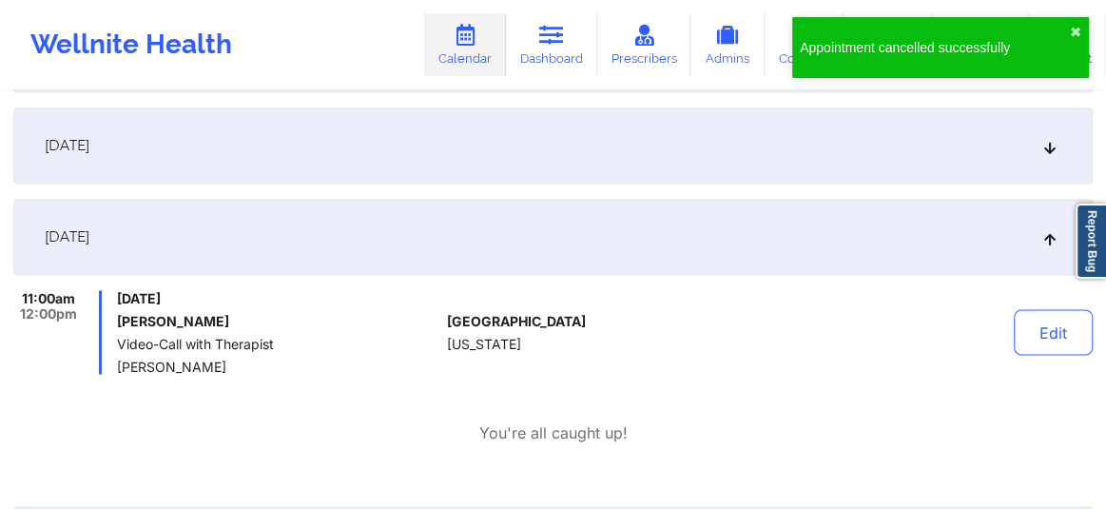
scroll to position [9887, 0]
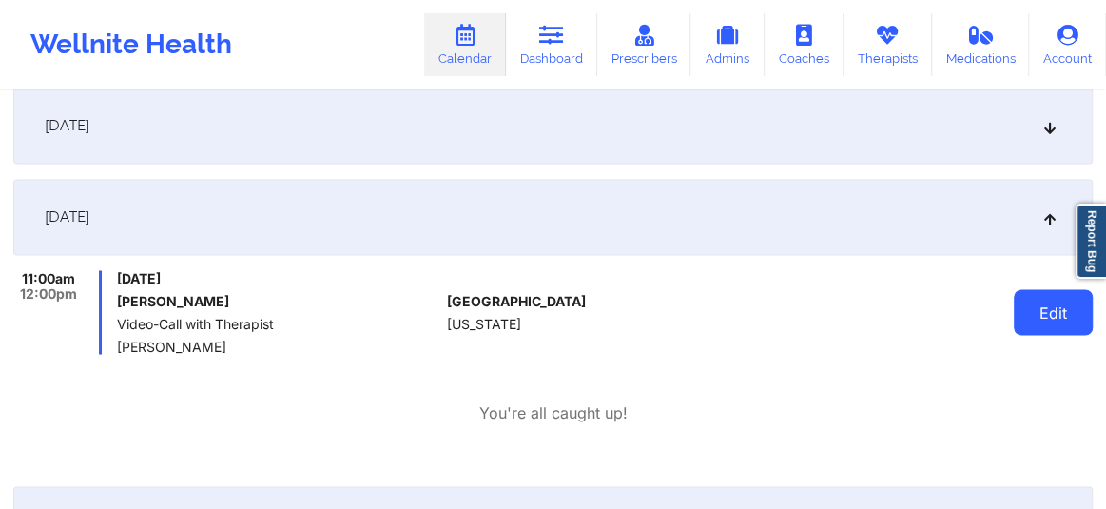
click at [1023, 326] on button "Edit" at bounding box center [1053, 312] width 79 height 46
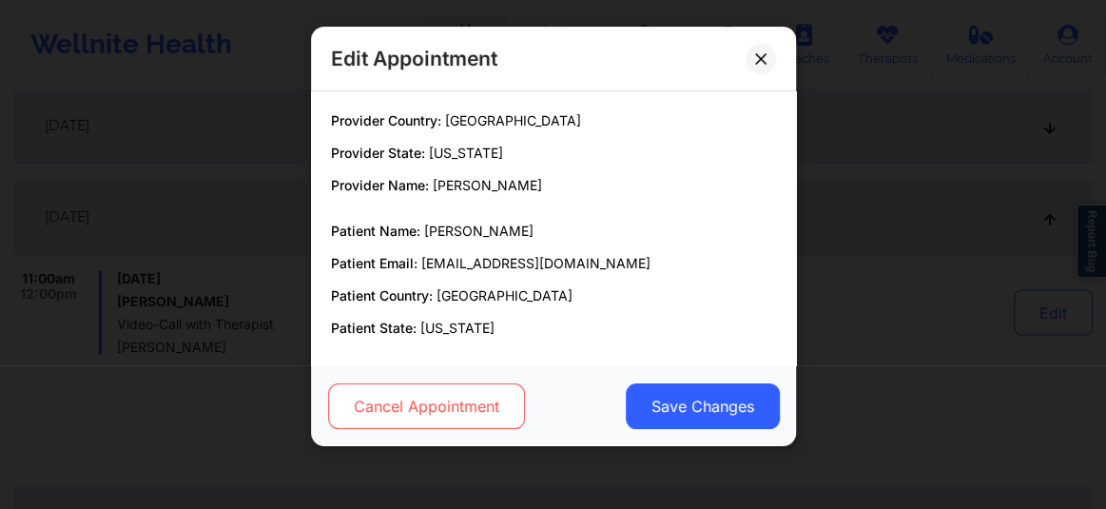
click at [414, 413] on button "Cancel Appointment" at bounding box center [425, 406] width 197 height 46
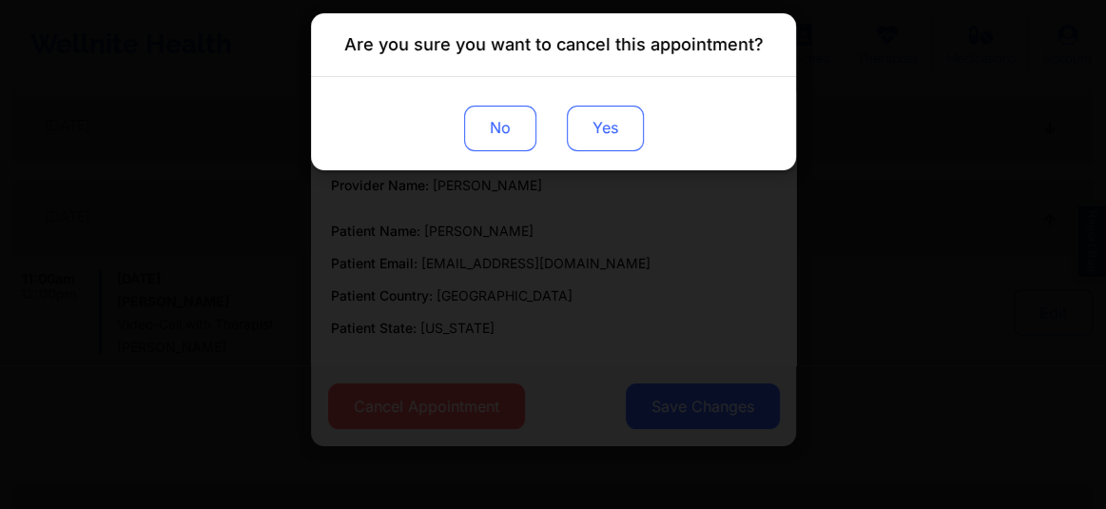
click at [618, 144] on button "Yes" at bounding box center [604, 129] width 77 height 46
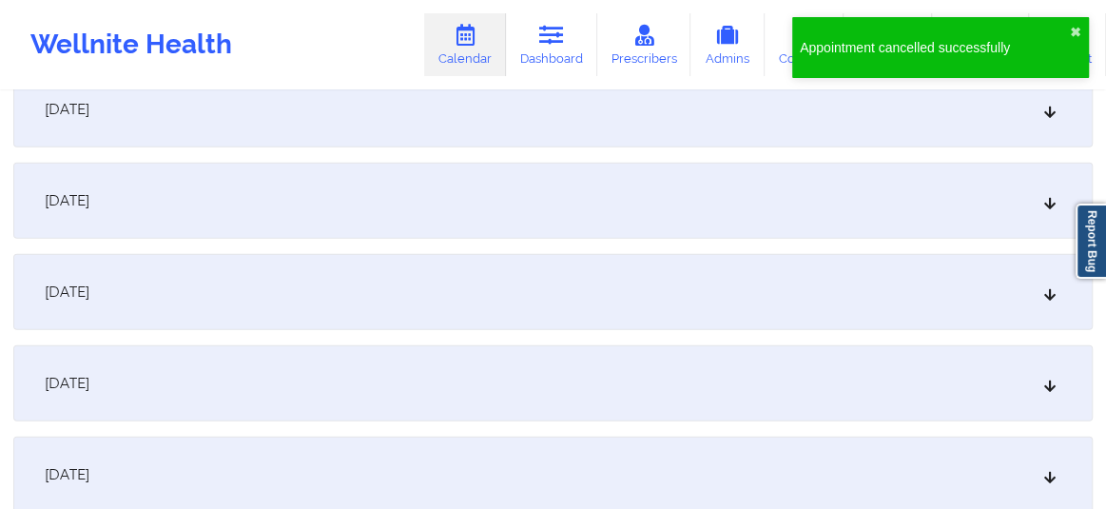
scroll to position [10593, 0]
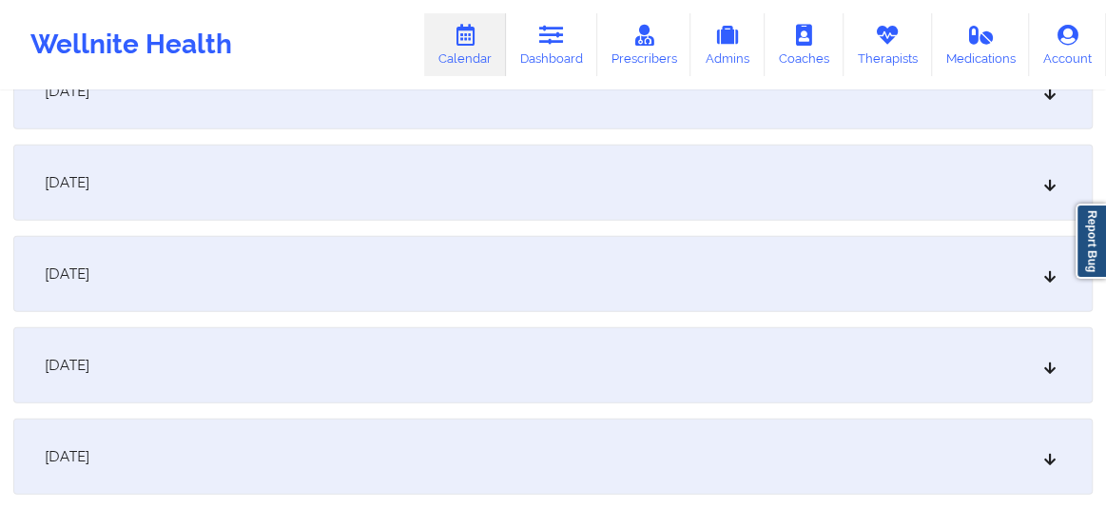
click at [374, 376] on div "December 29, 2025" at bounding box center [553, 365] width 1080 height 76
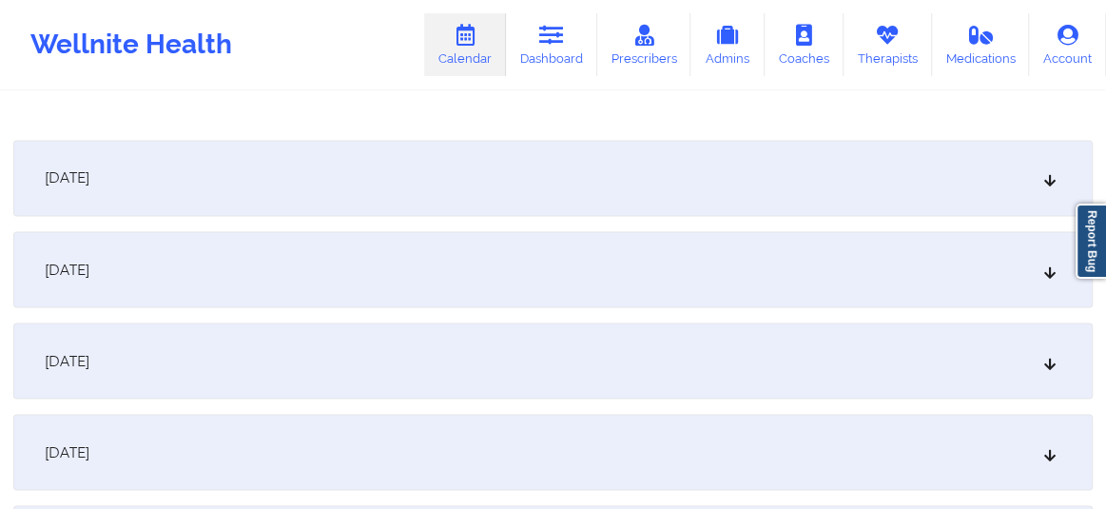
scroll to position [0, 0]
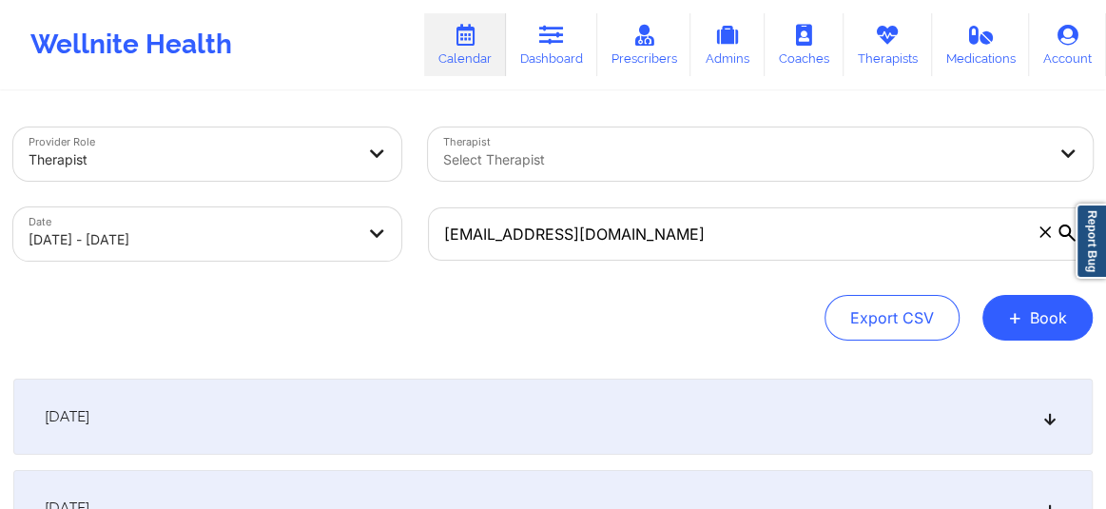
click at [1044, 236] on icon at bounding box center [1045, 231] width 11 height 11
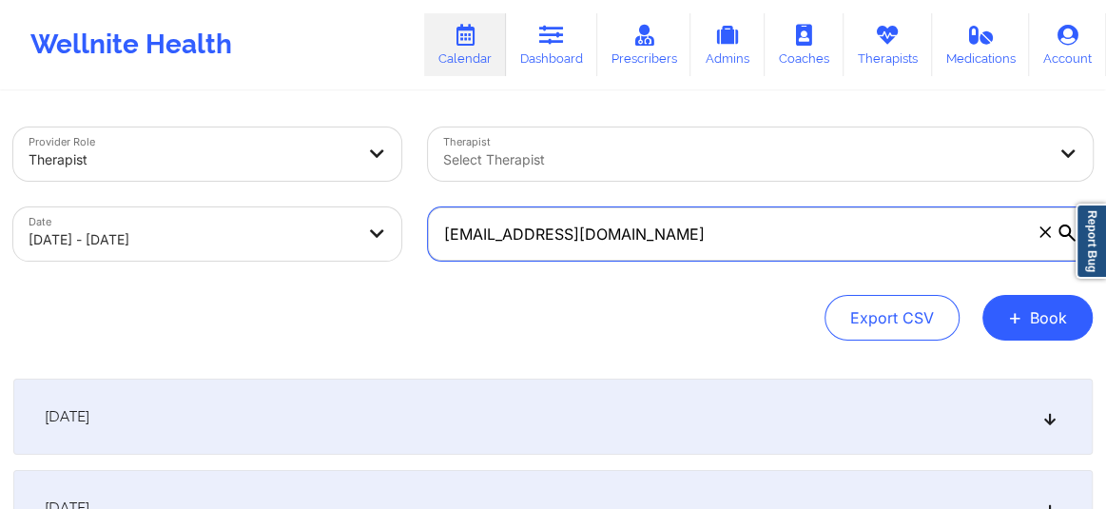
click at [1044, 236] on input "marciejayne@mac.com" at bounding box center [760, 233] width 665 height 53
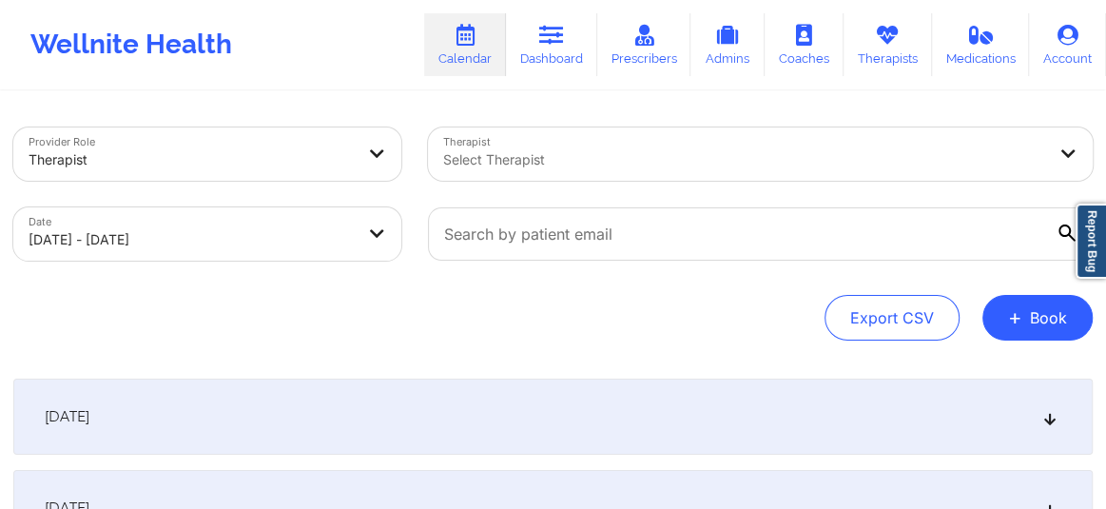
click at [704, 161] on div at bounding box center [744, 159] width 602 height 23
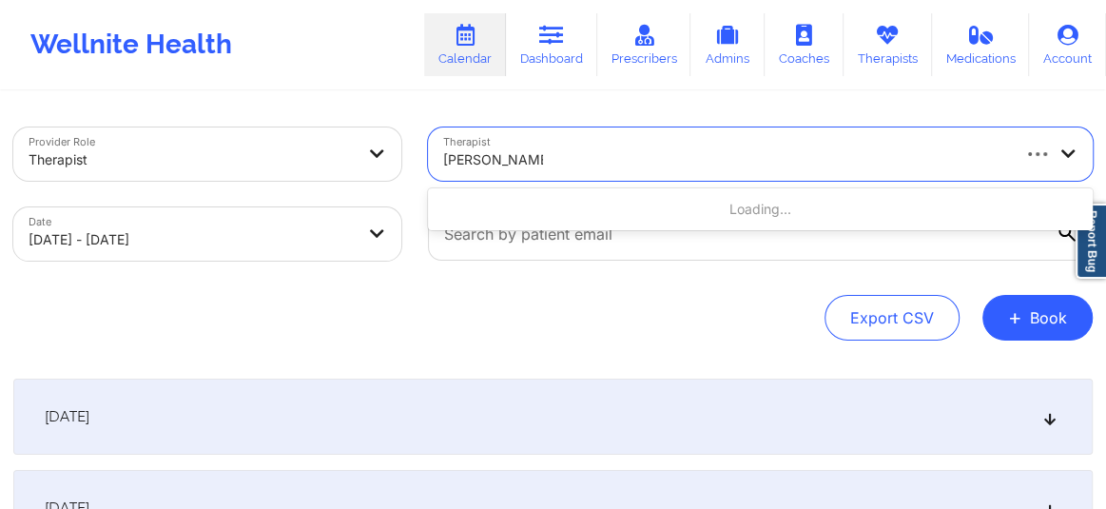
type input "jasmine Federick"
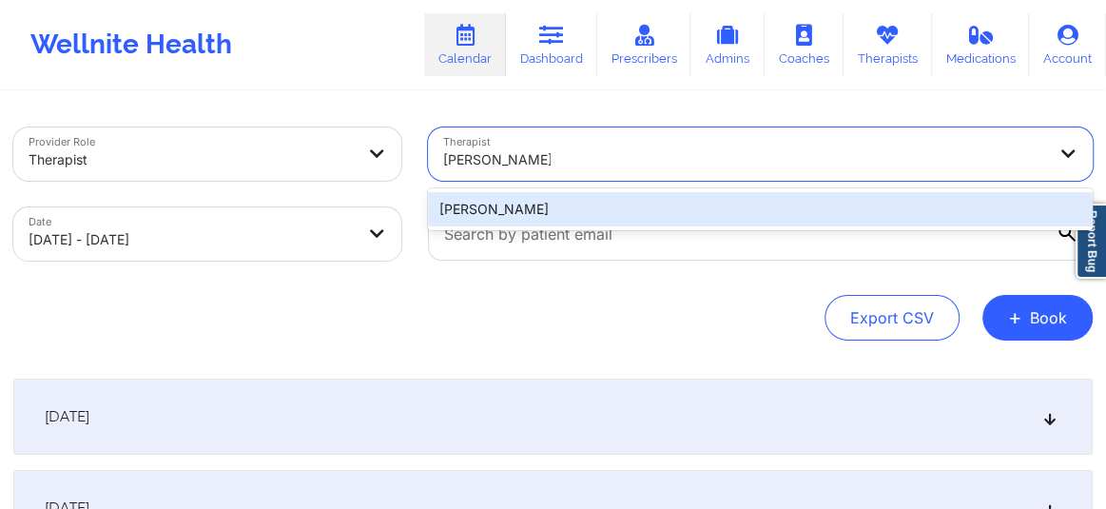
click at [642, 208] on div "[PERSON_NAME]" at bounding box center [760, 209] width 665 height 34
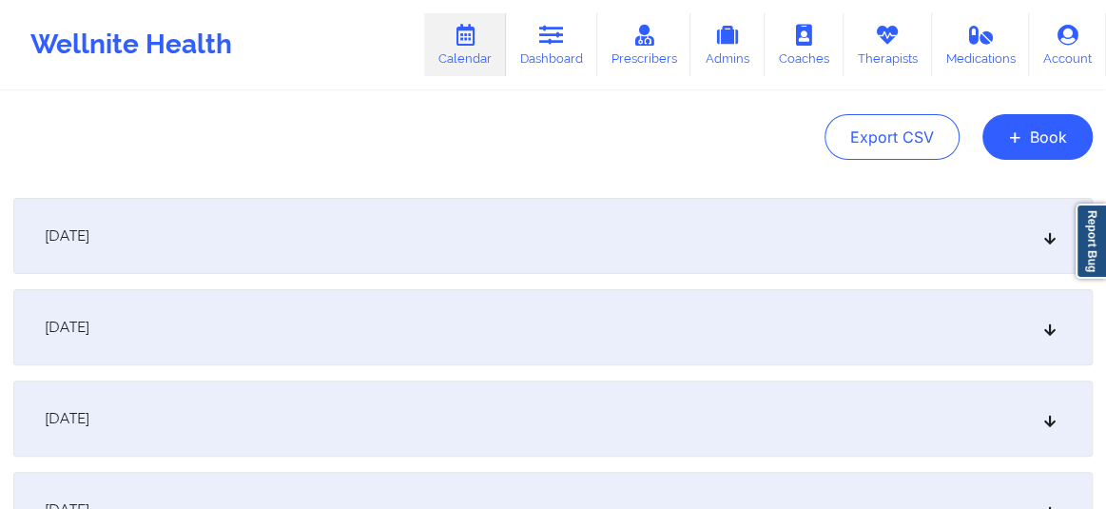
scroll to position [331, 0]
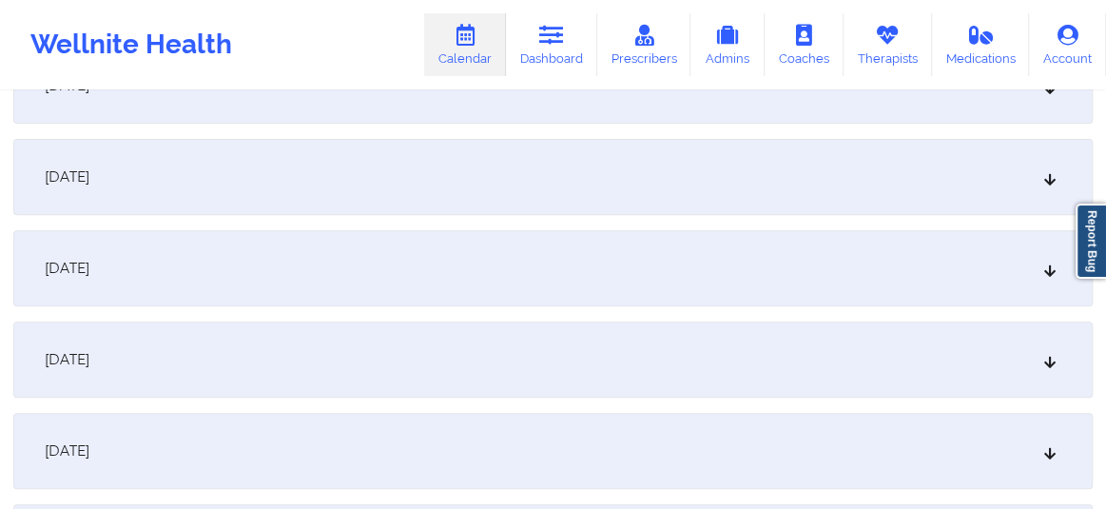
click at [675, 361] on div "[DATE]" at bounding box center [553, 360] width 1080 height 76
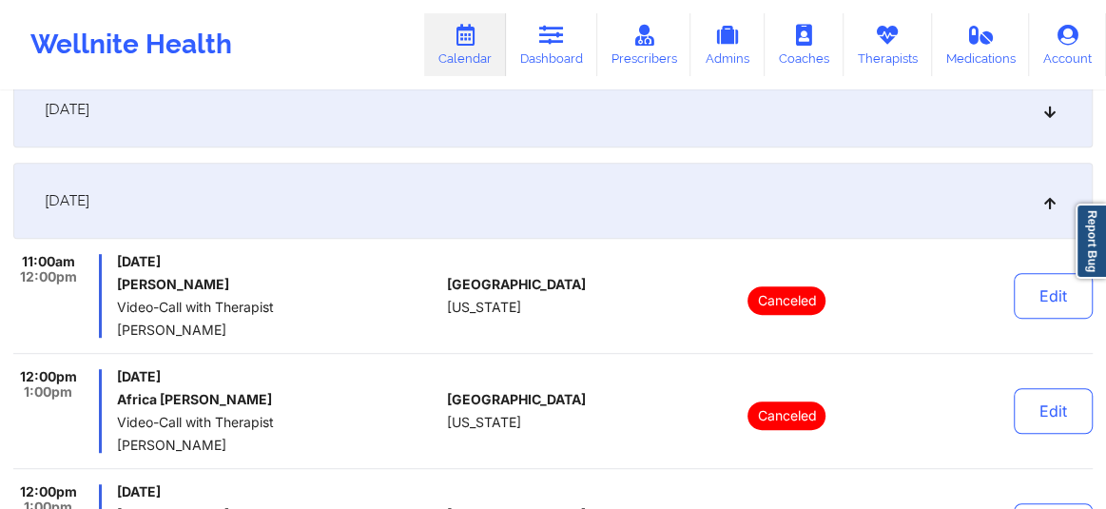
scroll to position [0, 0]
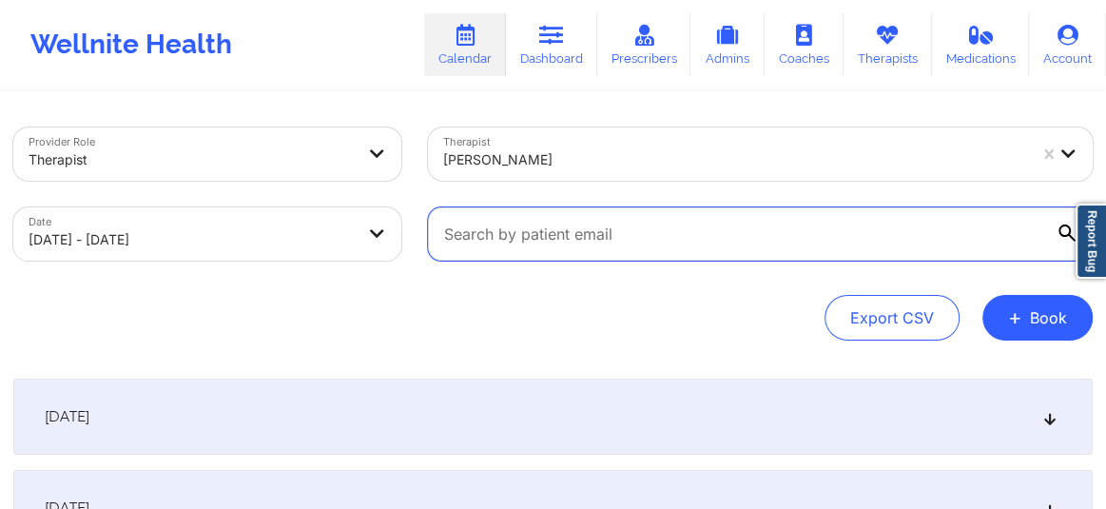
click at [615, 247] on input "text" at bounding box center [760, 233] width 665 height 53
paste input "[PERSON_NAME][EMAIL_ADDRESS][DOMAIN_NAME]"
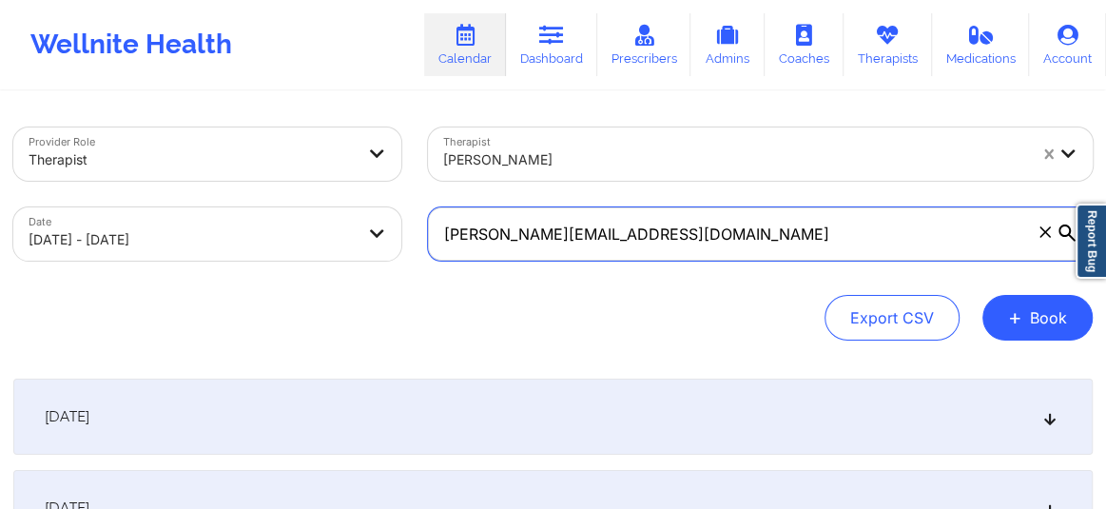
type input "[PERSON_NAME][EMAIL_ADDRESS][DOMAIN_NAME]"
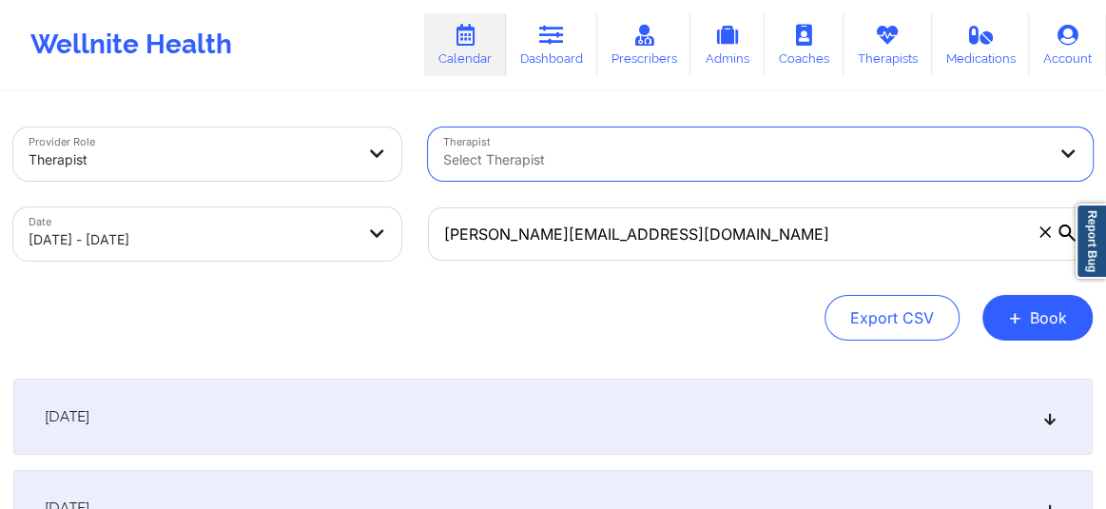
click at [682, 283] on div "Provider Role Therapist Therapist option , selected. Select is focused ,type to…" at bounding box center [553, 233] width 1080 height 213
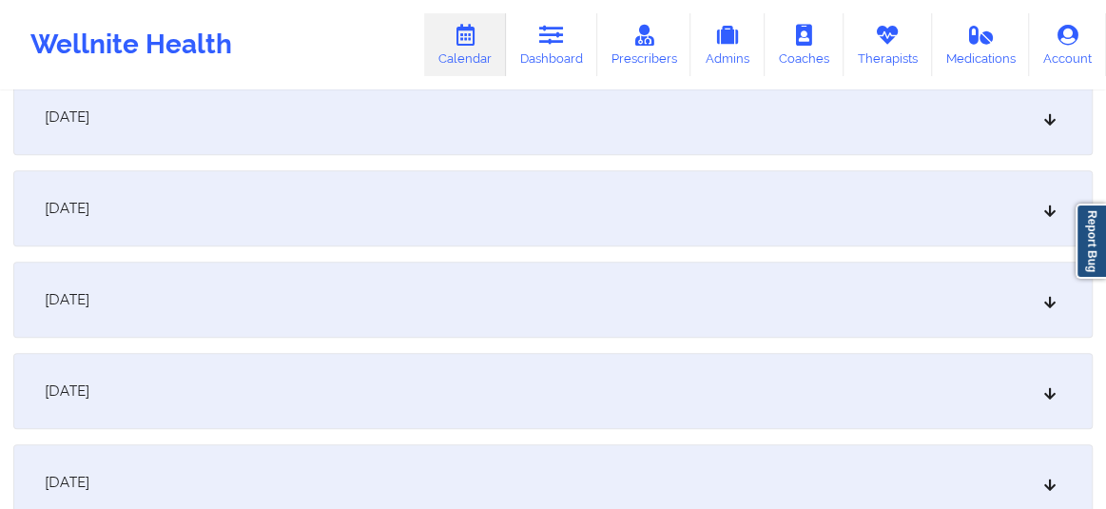
scroll to position [460, 0]
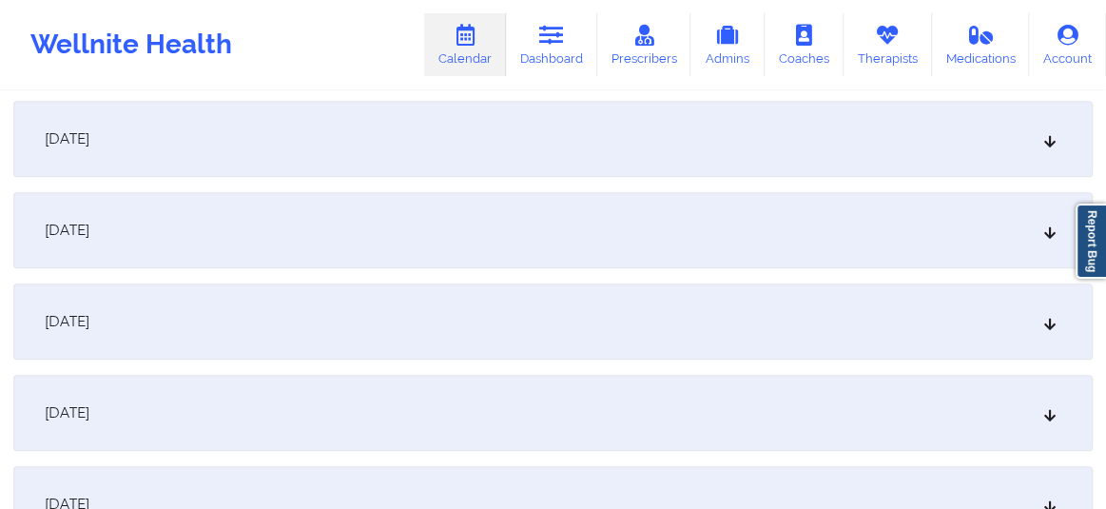
click at [459, 254] on div "[DATE]" at bounding box center [553, 230] width 1080 height 76
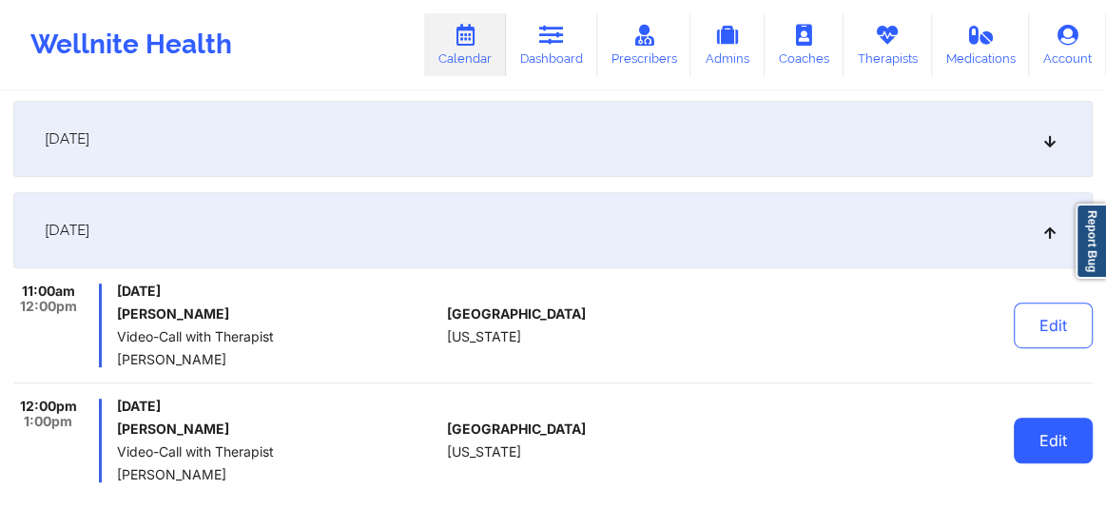
click at [1033, 443] on button "Edit" at bounding box center [1053, 441] width 79 height 46
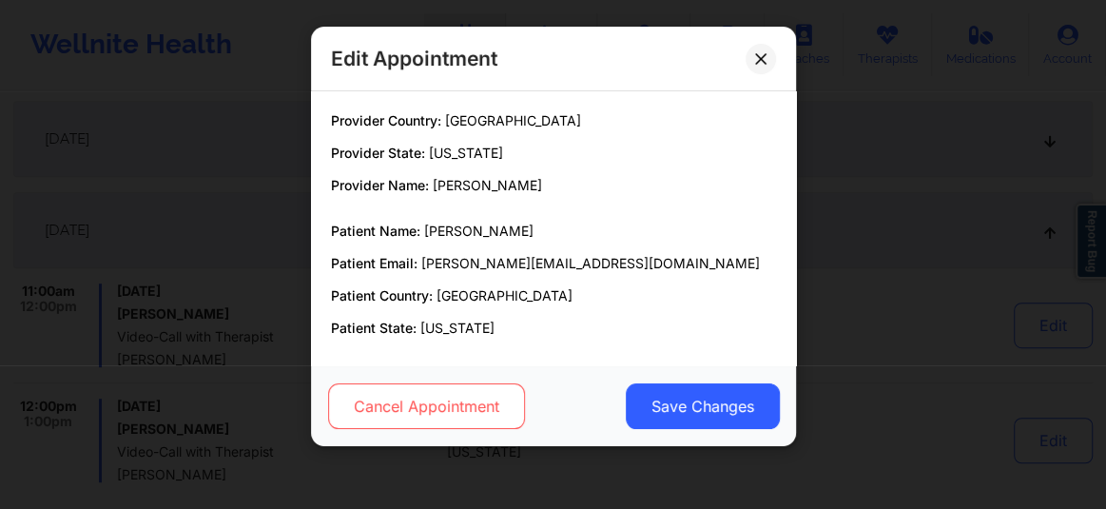
click at [496, 402] on button "Cancel Appointment" at bounding box center [425, 406] width 197 height 46
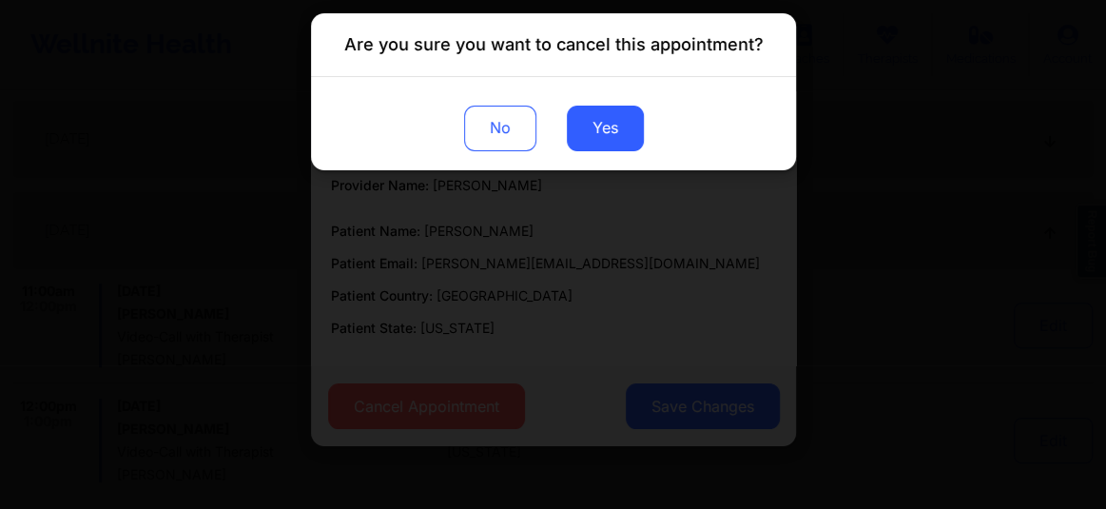
click at [592, 135] on button "Yes" at bounding box center [604, 129] width 77 height 46
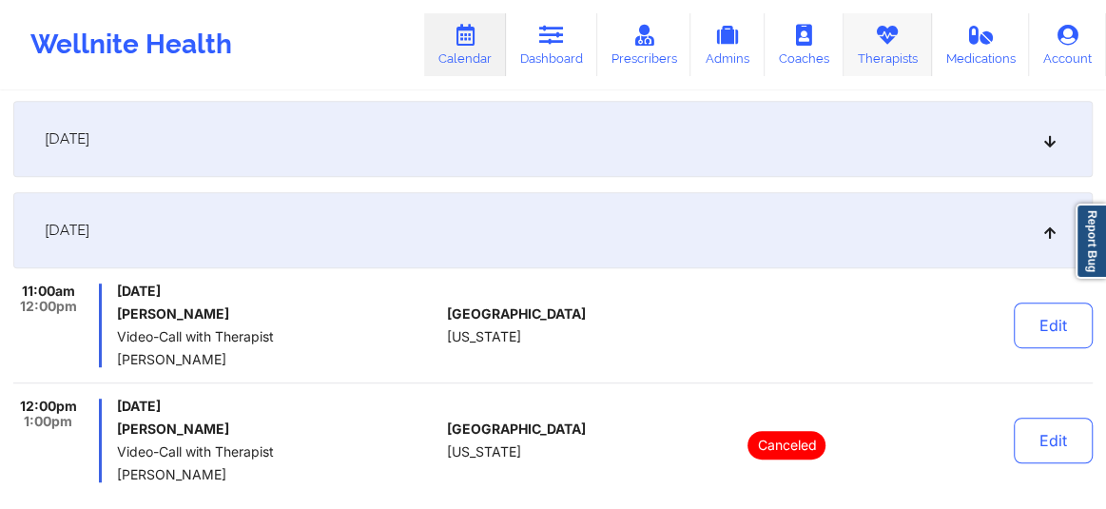
click at [887, 52] on link "Therapists" at bounding box center [888, 44] width 88 height 63
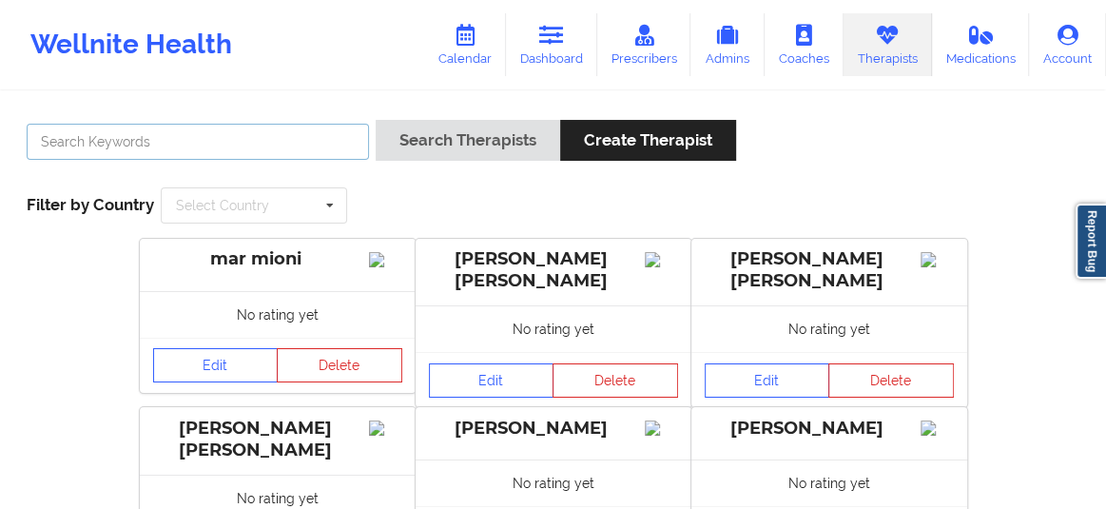
click at [255, 150] on input "text" at bounding box center [198, 142] width 342 height 36
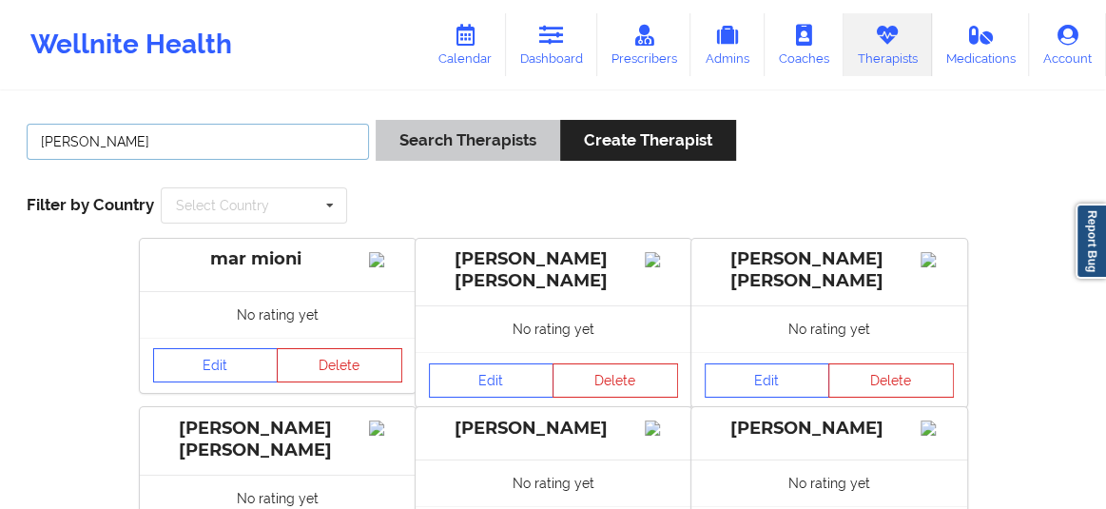
type input "Nicole Angel"
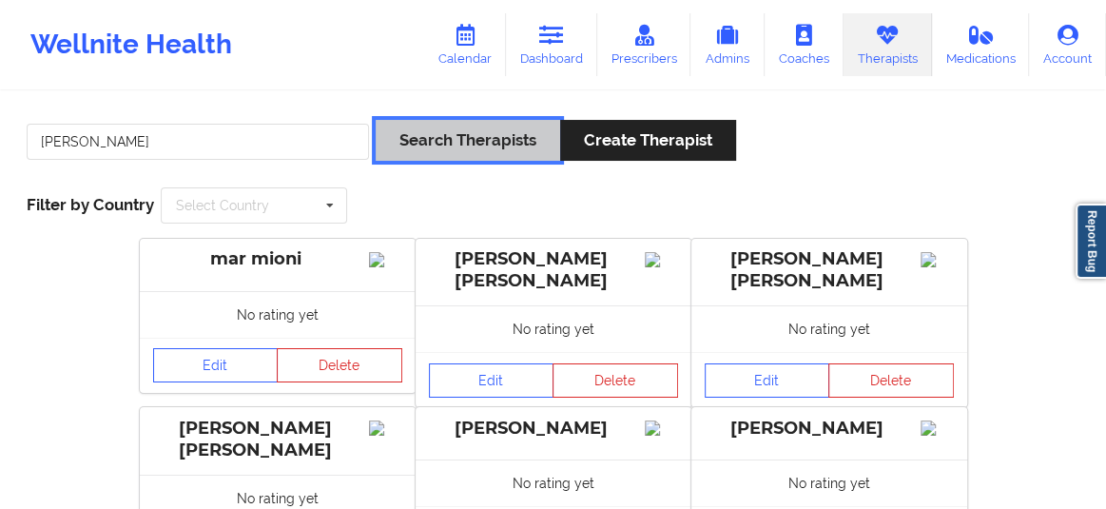
click at [456, 130] on button "Search Therapists" at bounding box center [468, 140] width 185 height 41
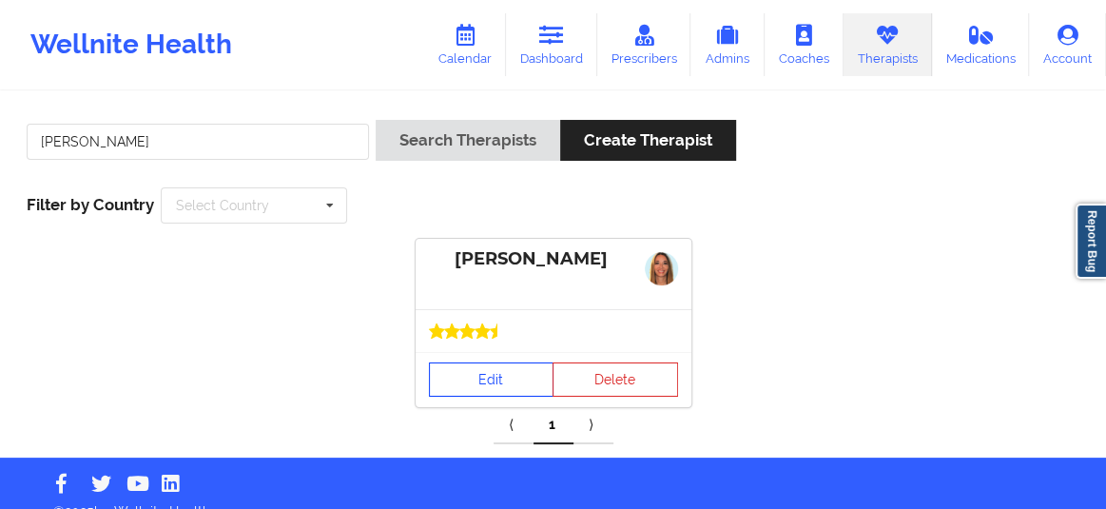
click at [493, 378] on link "Edit" at bounding box center [492, 379] width 126 height 34
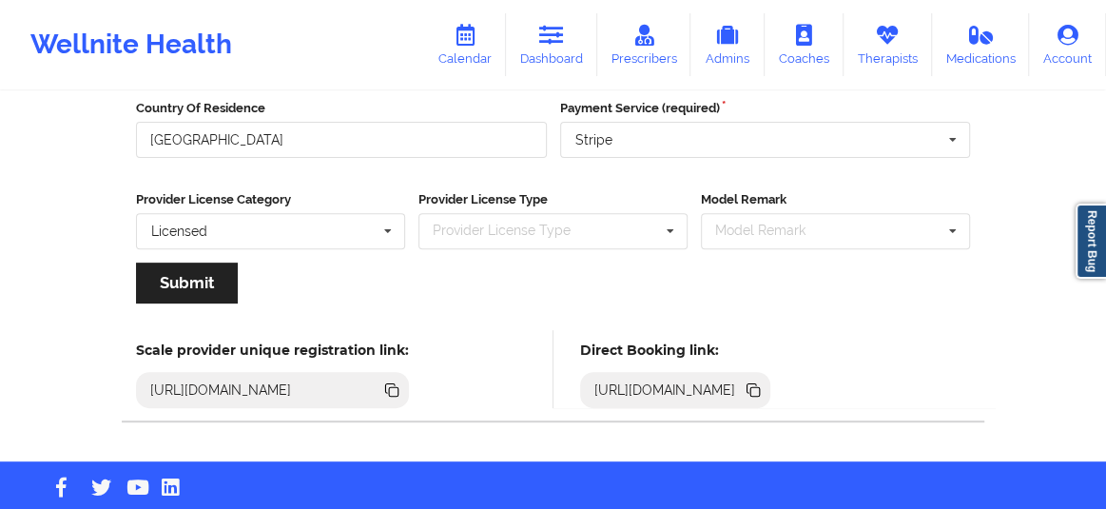
scroll to position [317, 0]
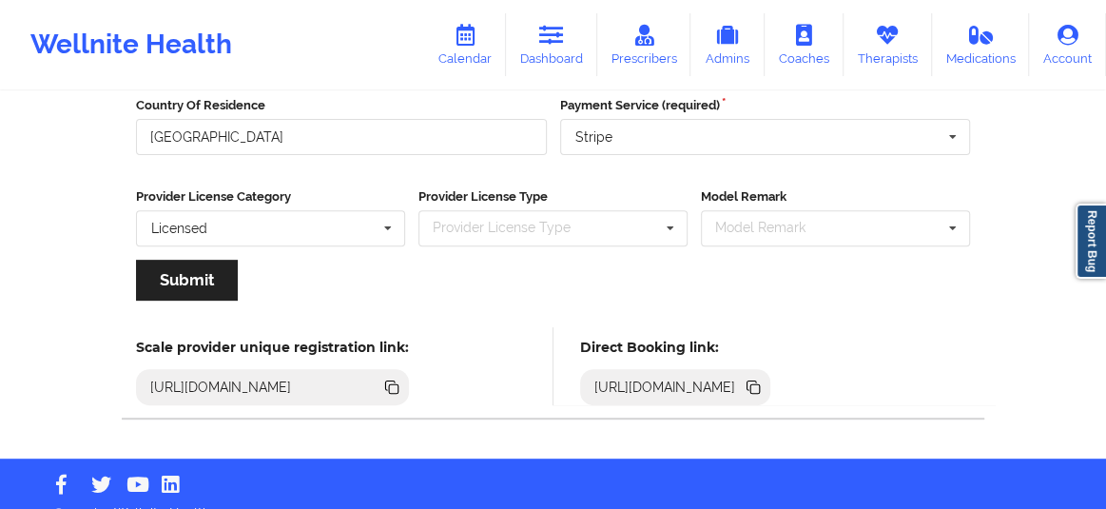
click at [757, 381] on icon at bounding box center [753, 386] width 10 height 10
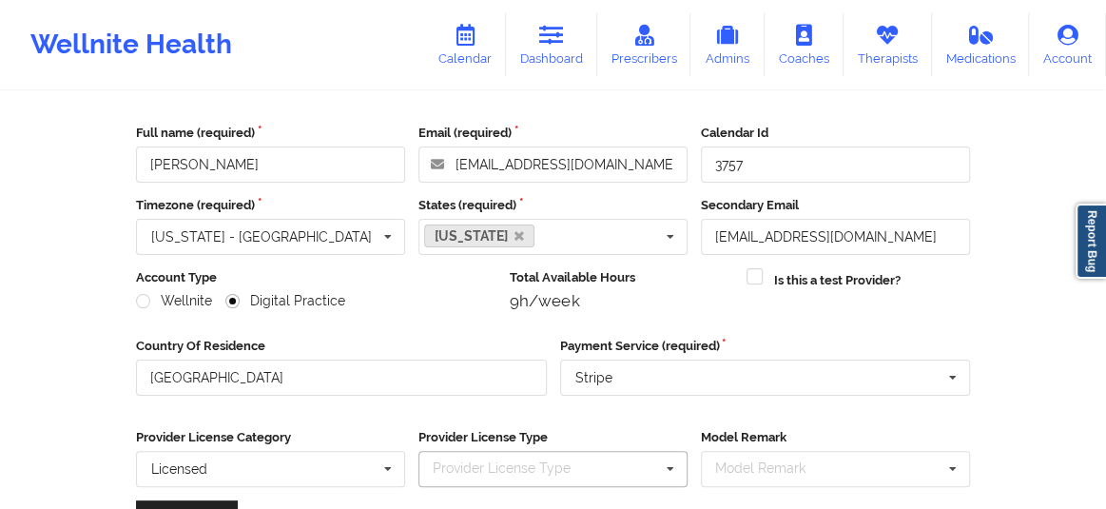
scroll to position [0, 0]
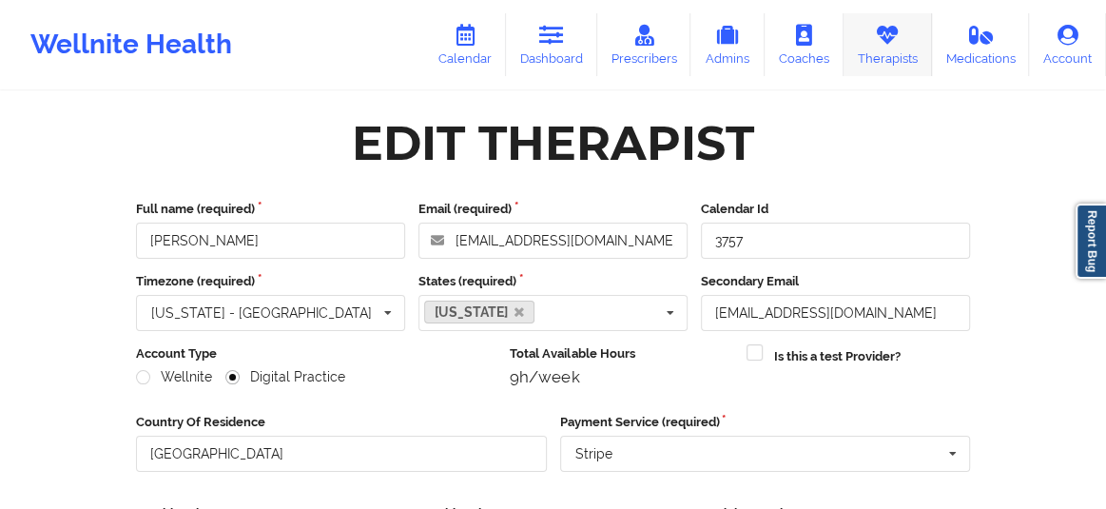
click at [884, 51] on link "Therapists" at bounding box center [888, 44] width 88 height 63
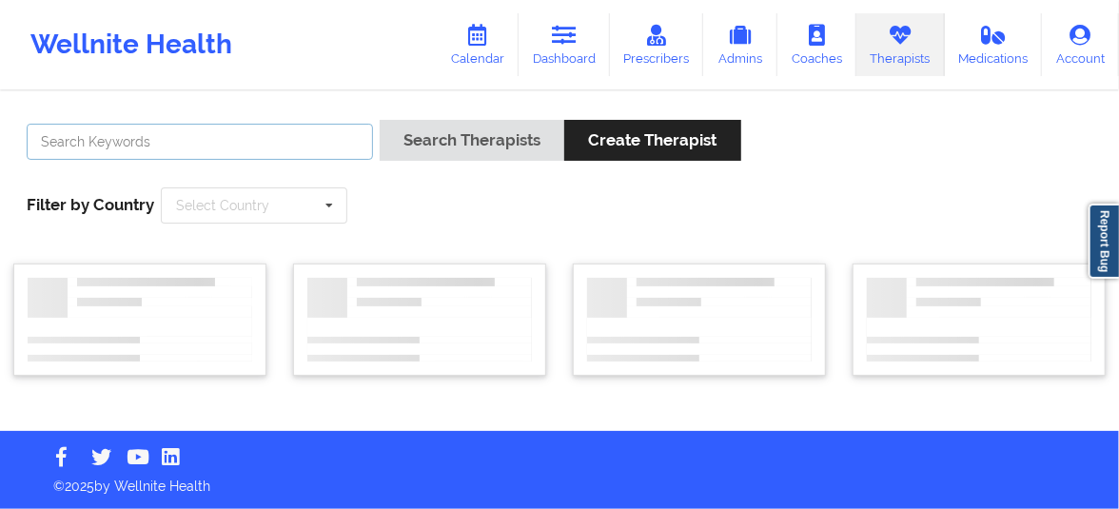
click at [339, 139] on input "text" at bounding box center [200, 142] width 346 height 36
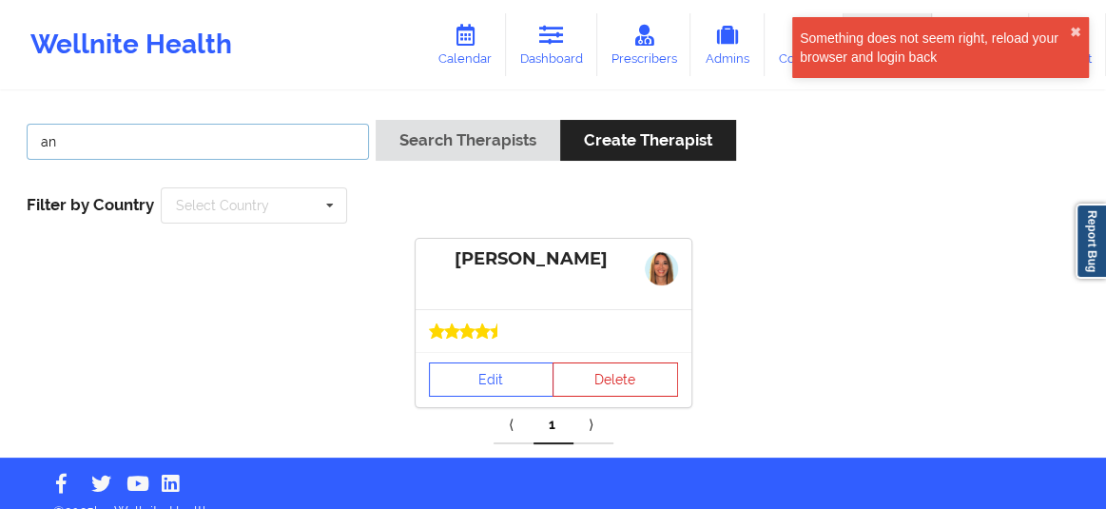
type input "a"
click at [294, 99] on div "Search Therapists Create Therapist Filter by Country Select Country Australia C…" at bounding box center [553, 275] width 1106 height 364
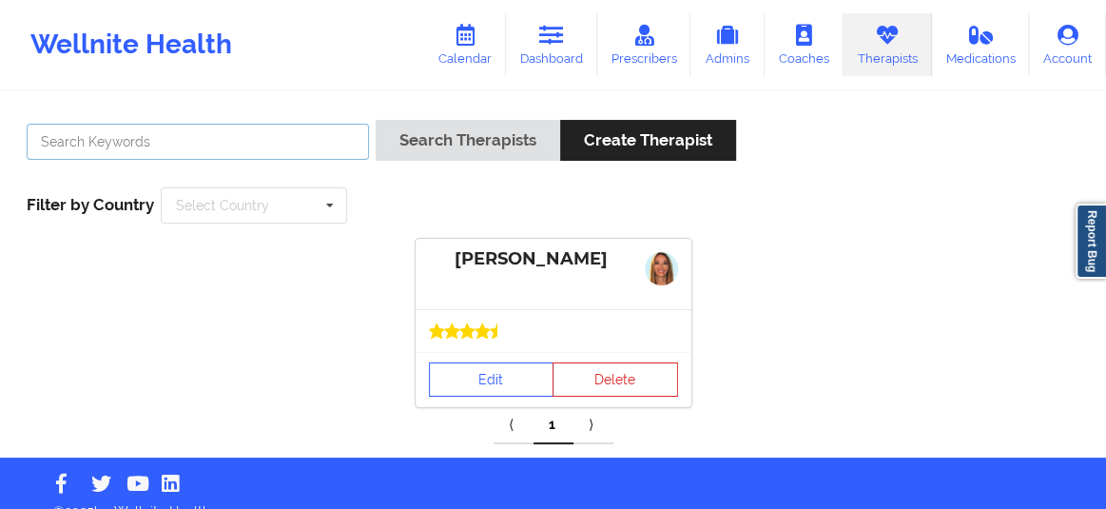
click at [276, 137] on input "text" at bounding box center [198, 142] width 342 height 36
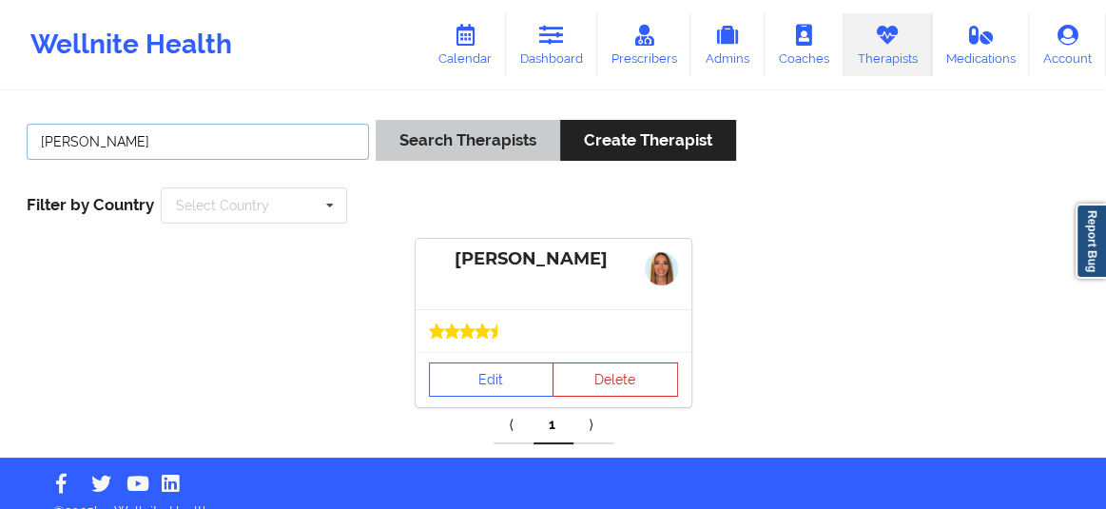
type input "Angel Turner"
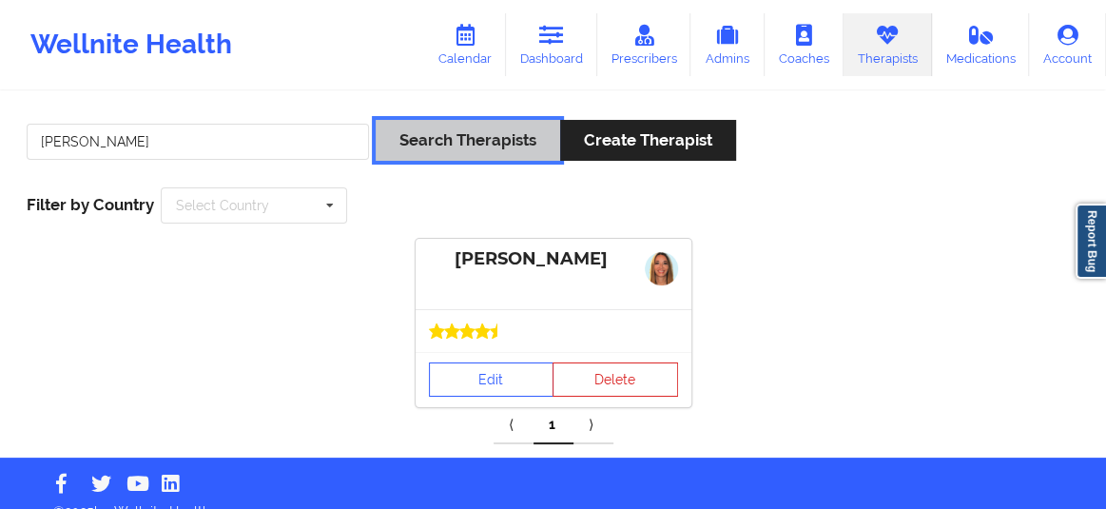
click at [430, 148] on button "Search Therapists" at bounding box center [468, 140] width 185 height 41
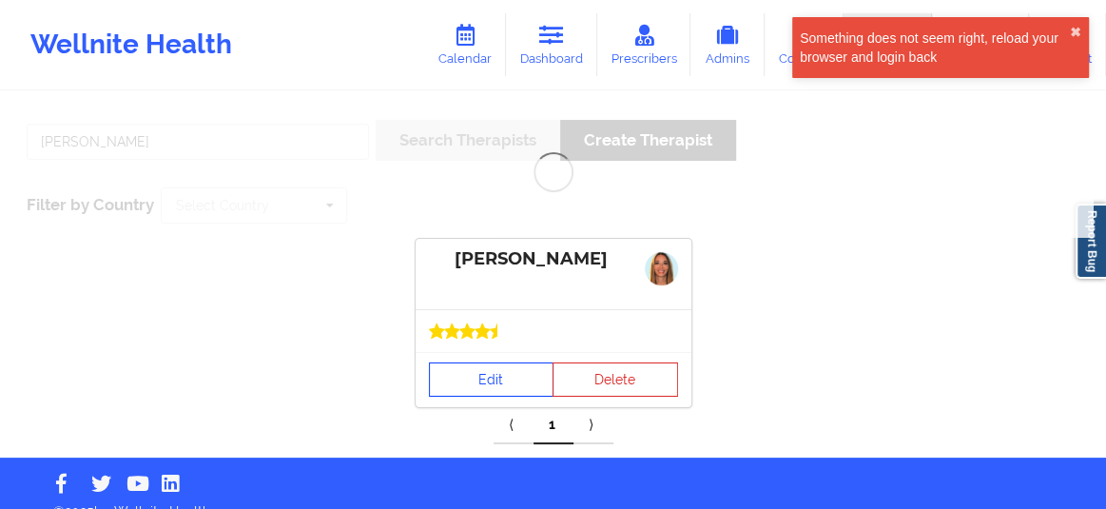
click at [474, 387] on link "Edit" at bounding box center [492, 379] width 126 height 34
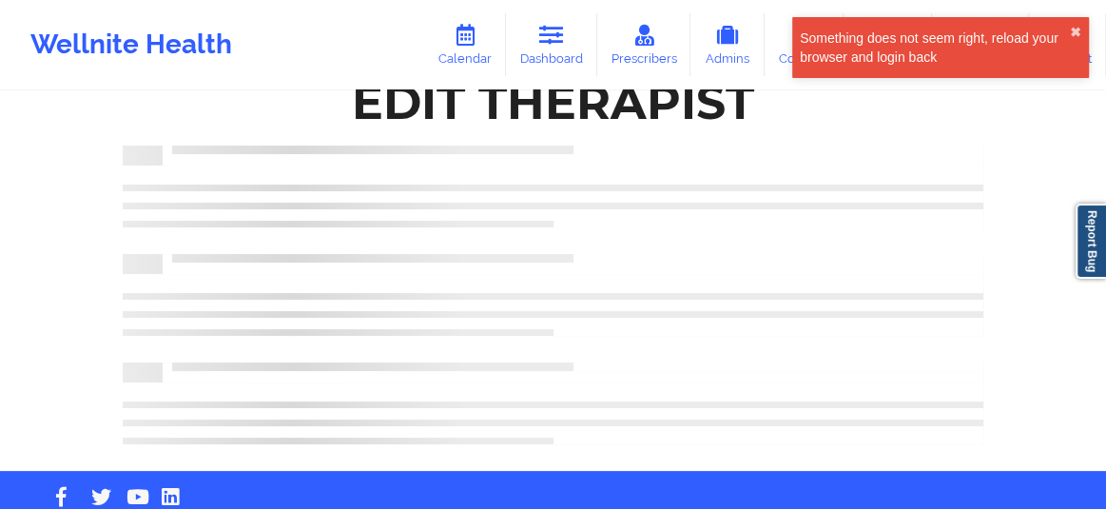
scroll to position [79, 0]
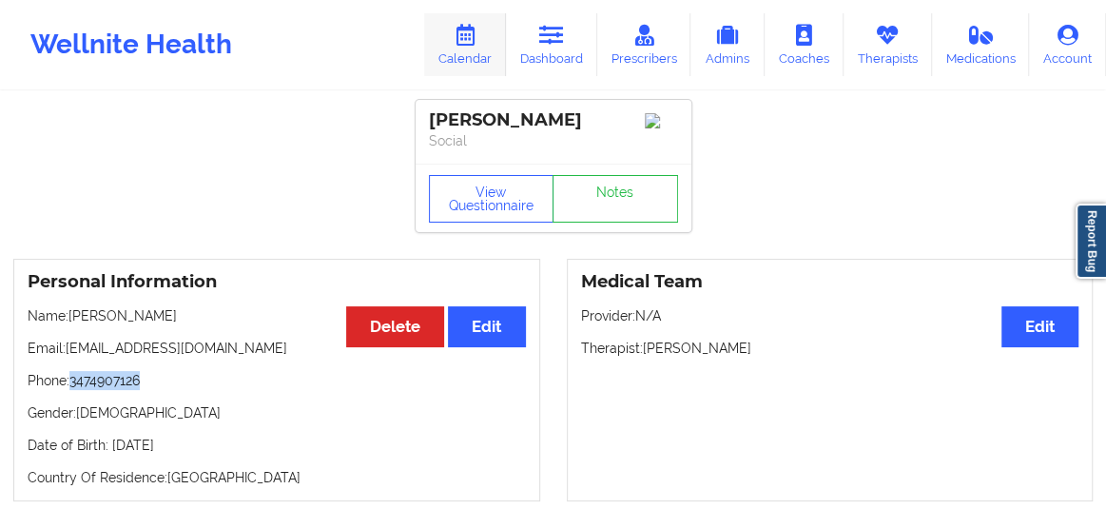
click at [455, 48] on link "Calendar" at bounding box center [465, 44] width 82 height 63
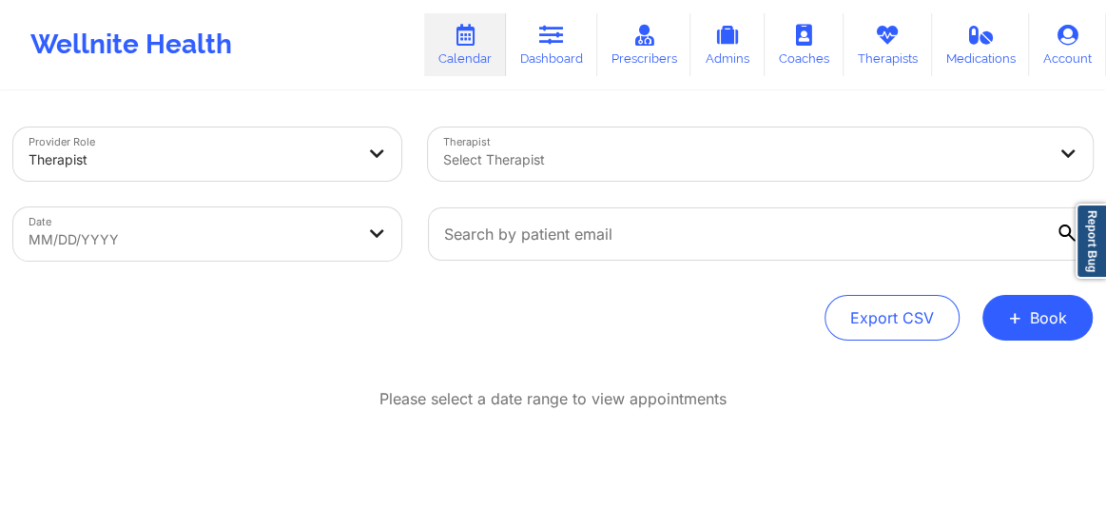
click at [535, 159] on div at bounding box center [744, 159] width 602 height 23
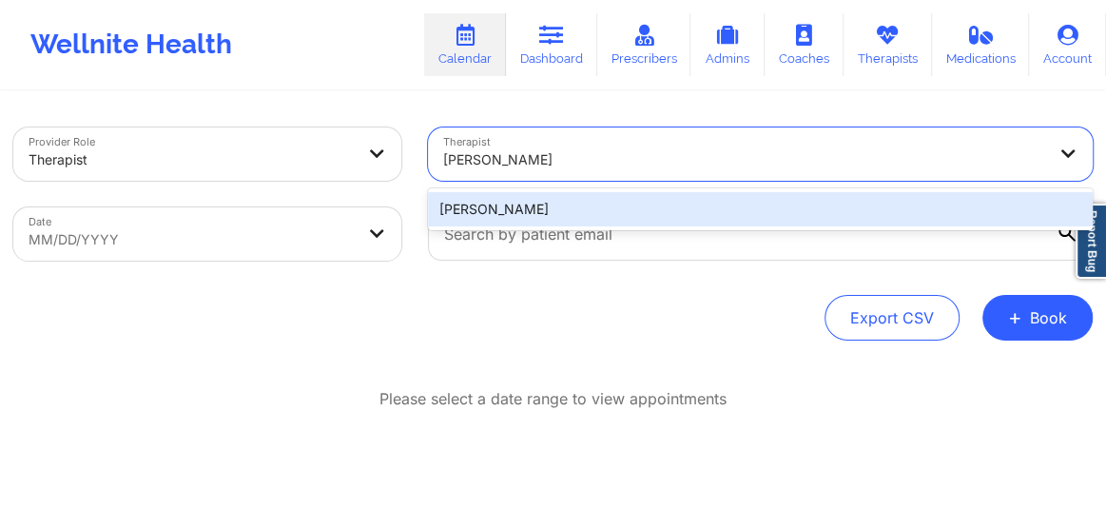
type input "[PERSON_NAME]"
click at [191, 244] on body "Wellnite Health Calendar Dashboard Prescribers Admins Coaches Therapists Medica…" at bounding box center [553, 254] width 1106 height 509
select select "2025-8"
select select "2025-9"
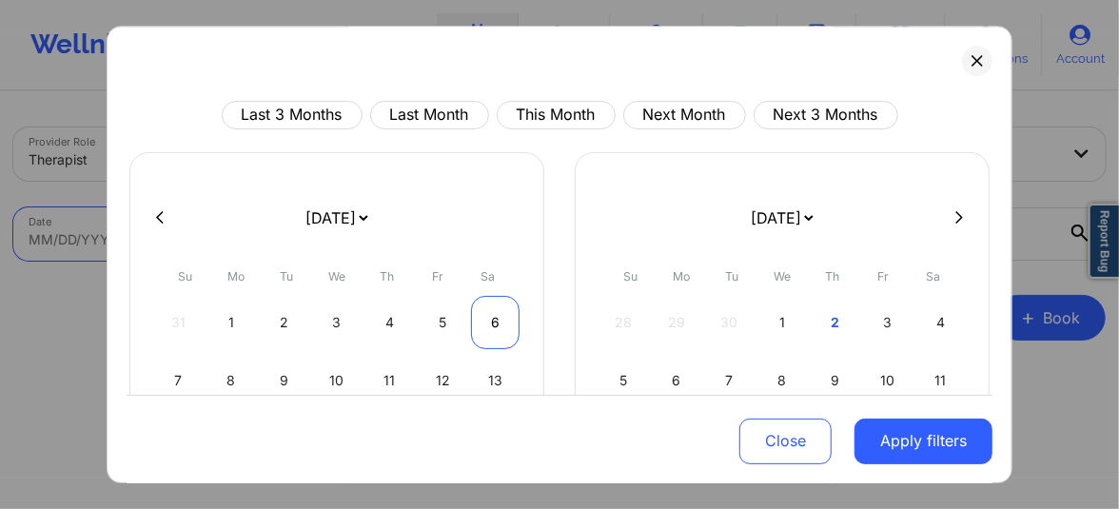
click at [493, 310] on div "6" at bounding box center [495, 322] width 49 height 53
select select "2025-8"
select select "2025-9"
select select "2025-8"
select select "2025-9"
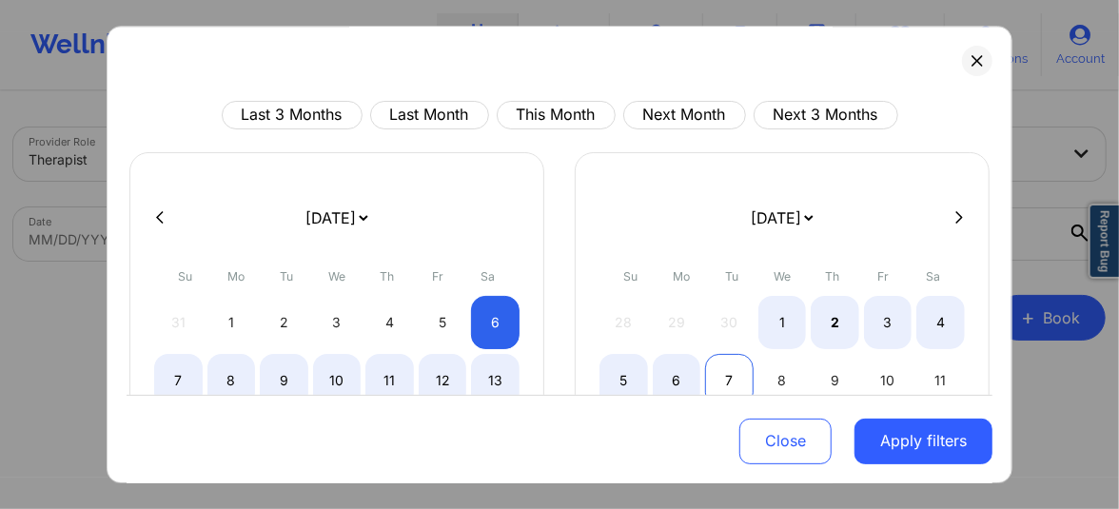
select select "2025-8"
select select "2025-9"
select select "2025-8"
select select "2025-9"
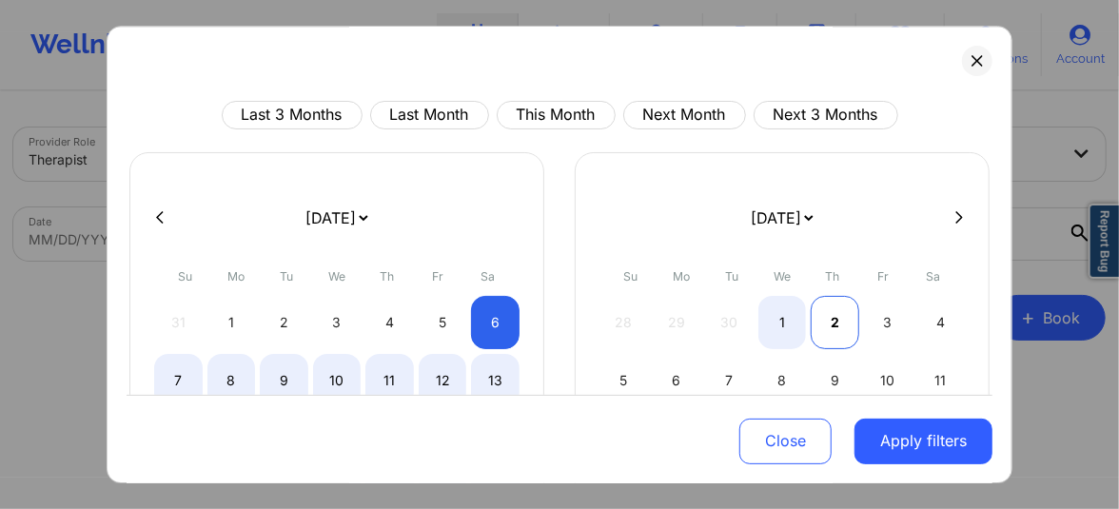
select select "2025-8"
select select "2025-9"
click at [825, 314] on div "2" at bounding box center [834, 322] width 49 height 53
select select "2025-8"
select select "2025-9"
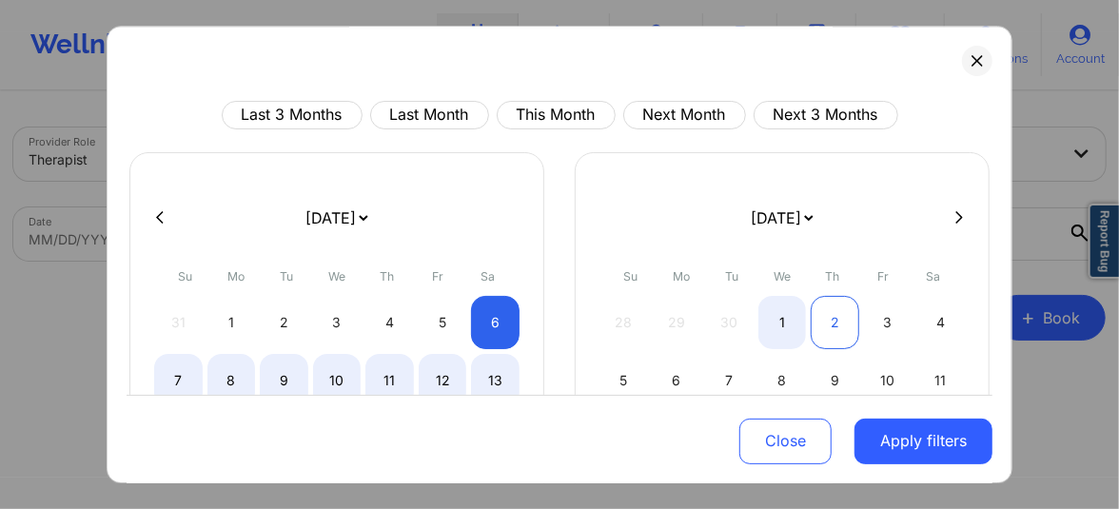
click at [830, 321] on div "2" at bounding box center [834, 322] width 49 height 53
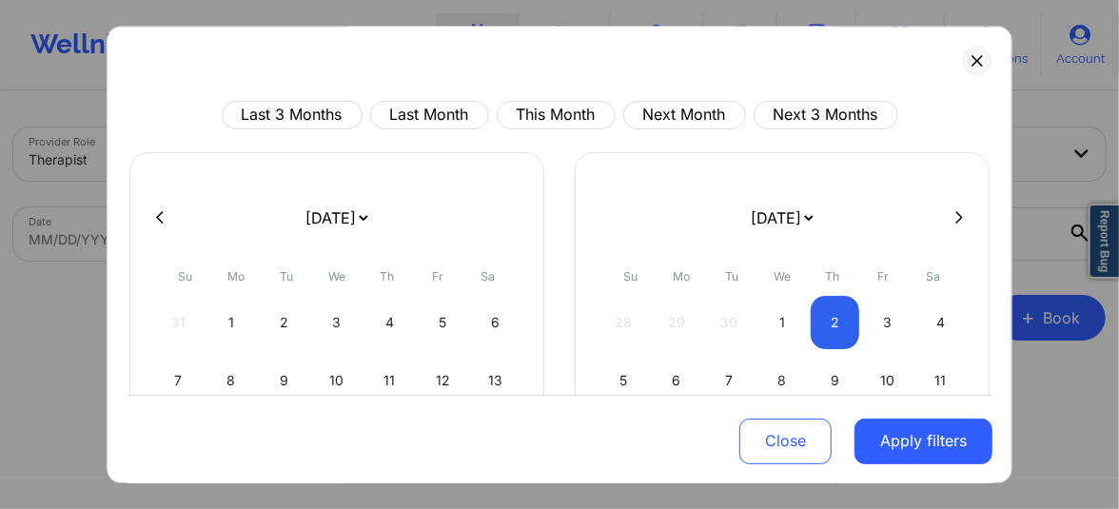
select select "2025-9"
select select "2025-10"
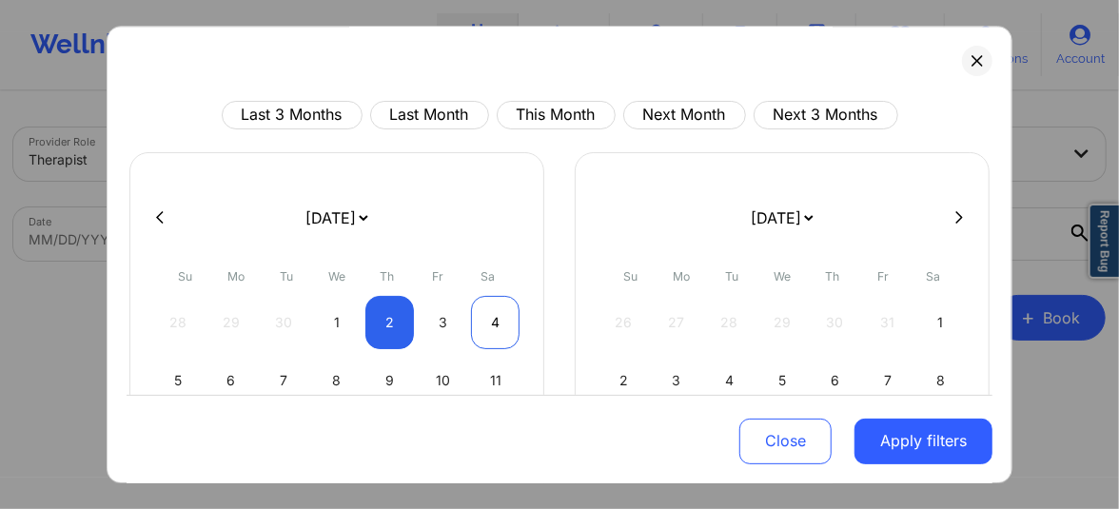
select select "2025-9"
select select "2025-10"
select select "2025-9"
select select "2025-10"
select select "2025-9"
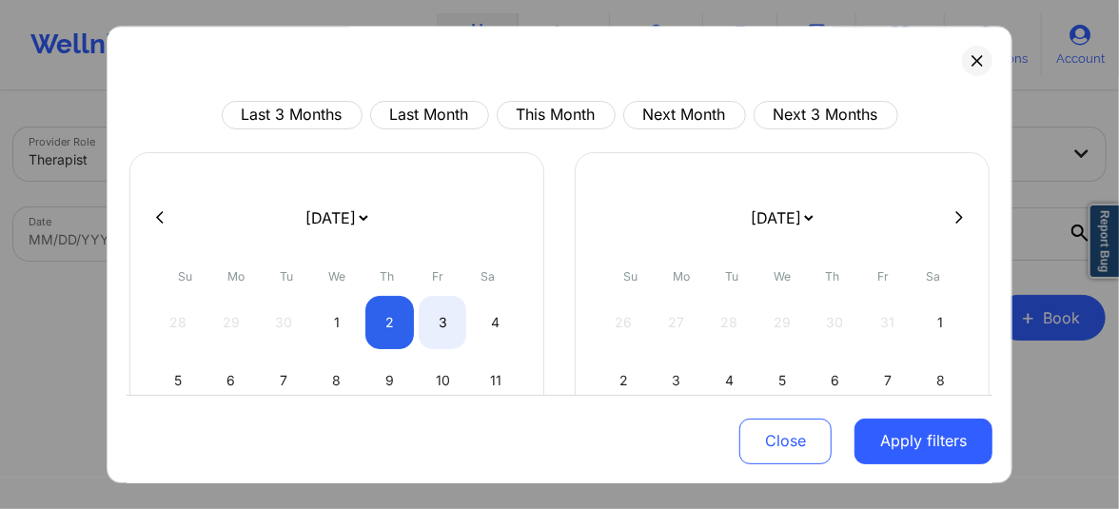
select select "2025-10"
select select "2025-9"
select select "2025-10"
select select "2025-9"
select select "2025-10"
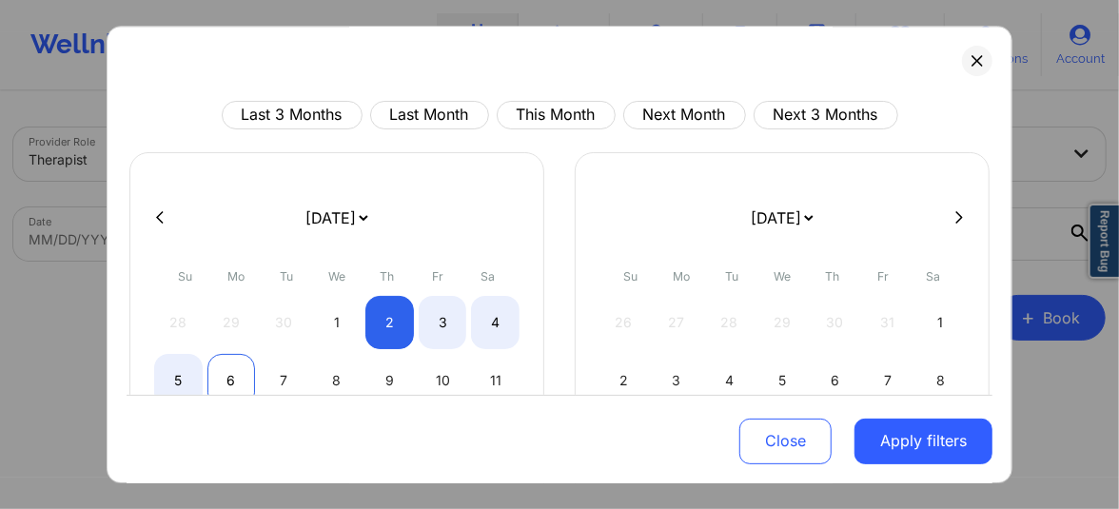
select select "2025-9"
select select "2025-10"
click at [218, 376] on div "6" at bounding box center [231, 380] width 49 height 53
select select "2025-9"
select select "2025-10"
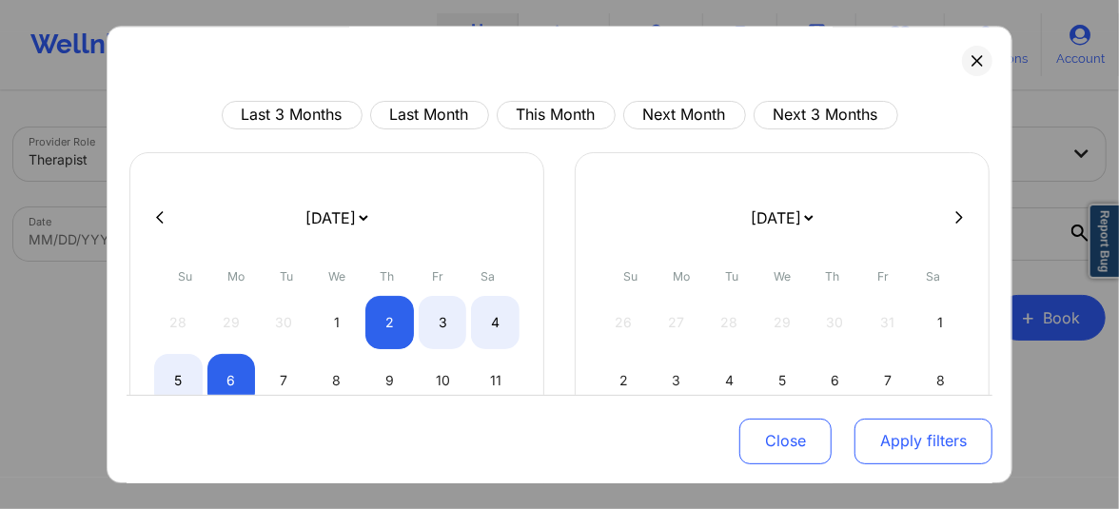
click at [892, 440] on button "Apply filters" at bounding box center [923, 441] width 138 height 46
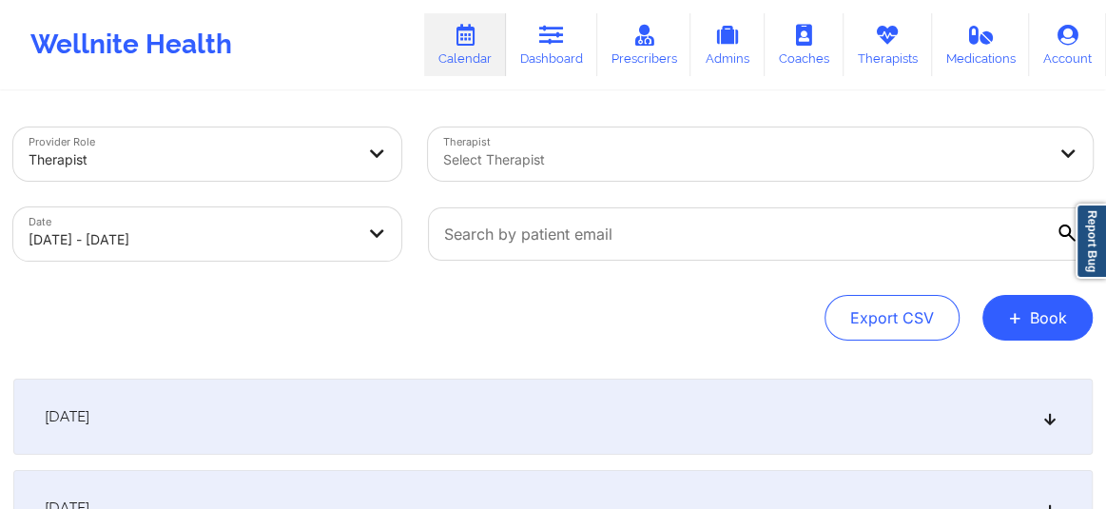
click at [524, 154] on div at bounding box center [744, 159] width 602 height 23
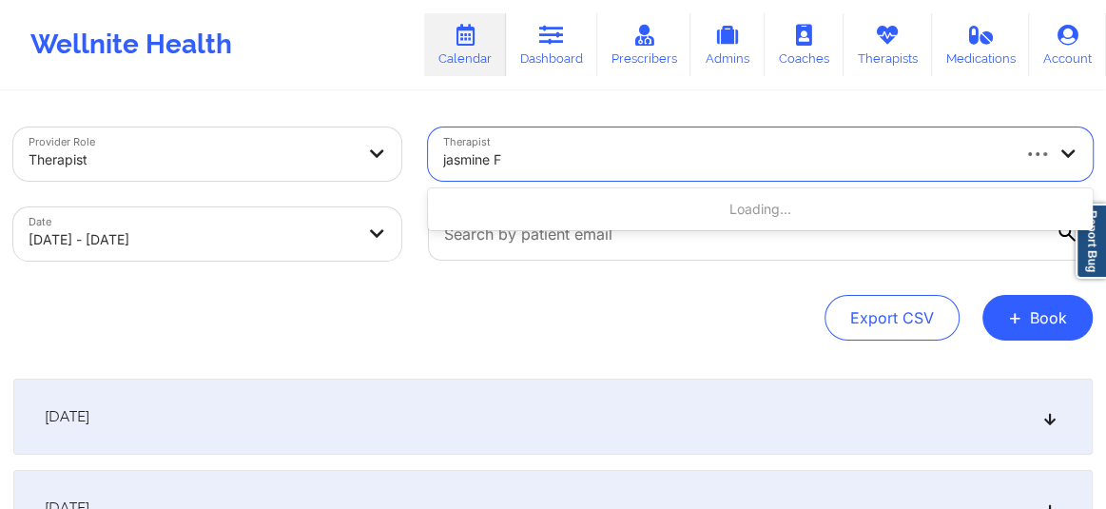
type input "jasmine Fe"
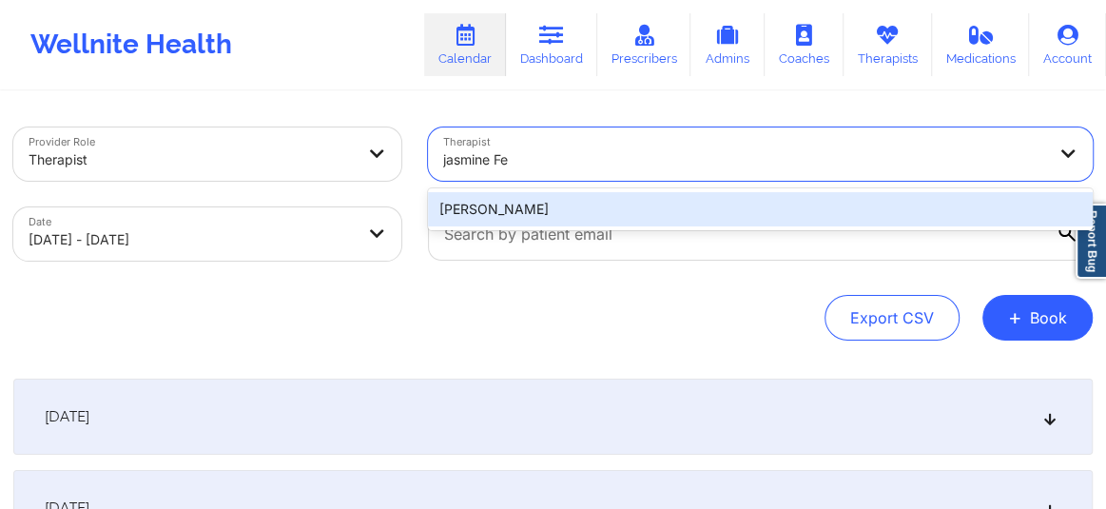
click at [513, 195] on div "[PERSON_NAME]" at bounding box center [760, 209] width 665 height 34
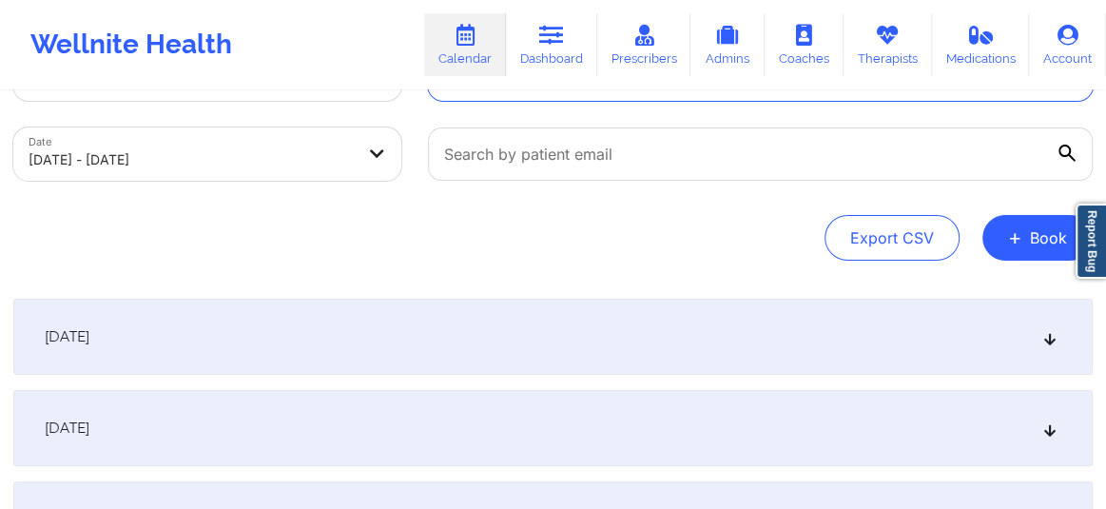
scroll to position [144, 0]
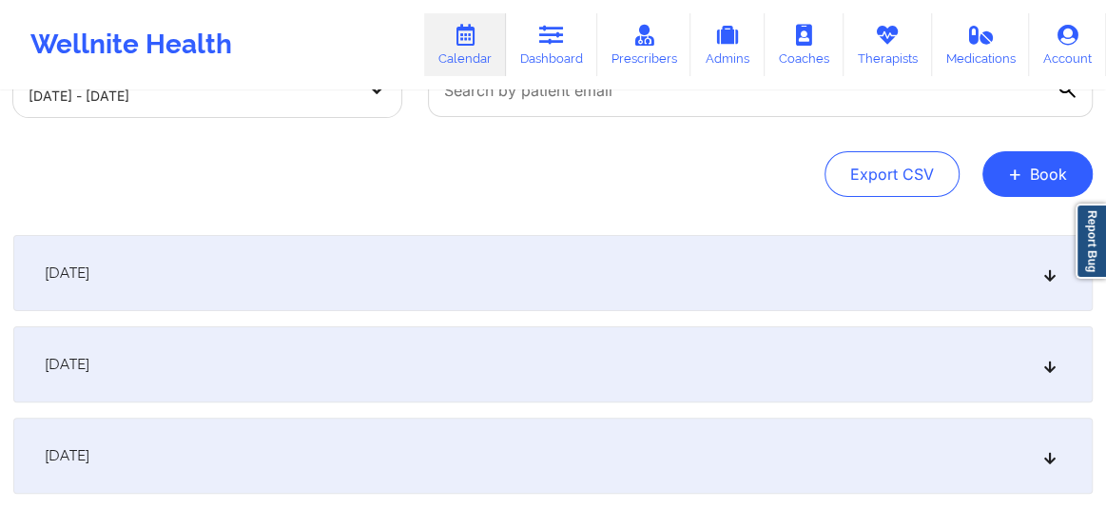
click at [520, 469] on div "[DATE]" at bounding box center [553, 456] width 1080 height 76
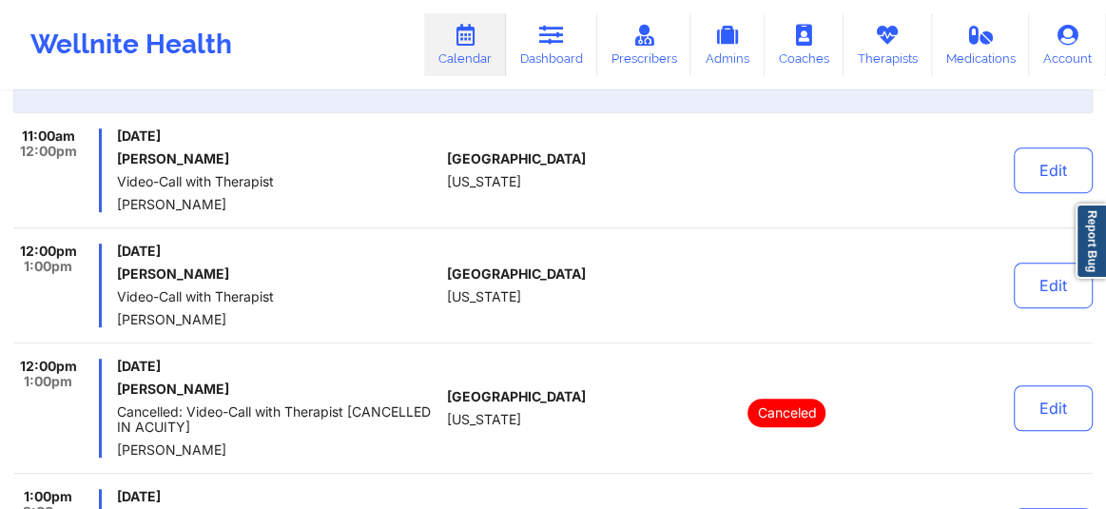
scroll to position [490, 0]
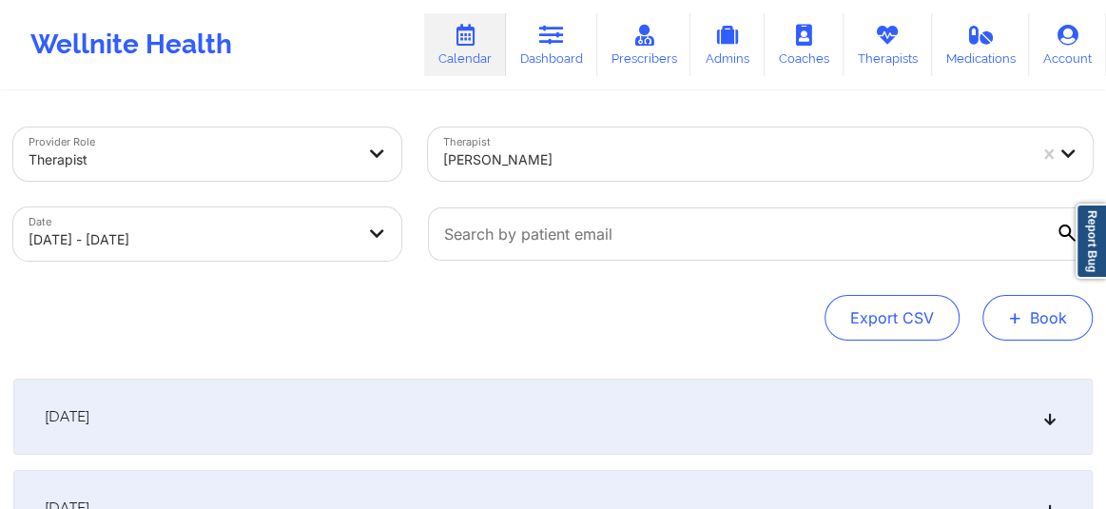
click at [1027, 305] on button "+ Book" at bounding box center [1038, 318] width 110 height 46
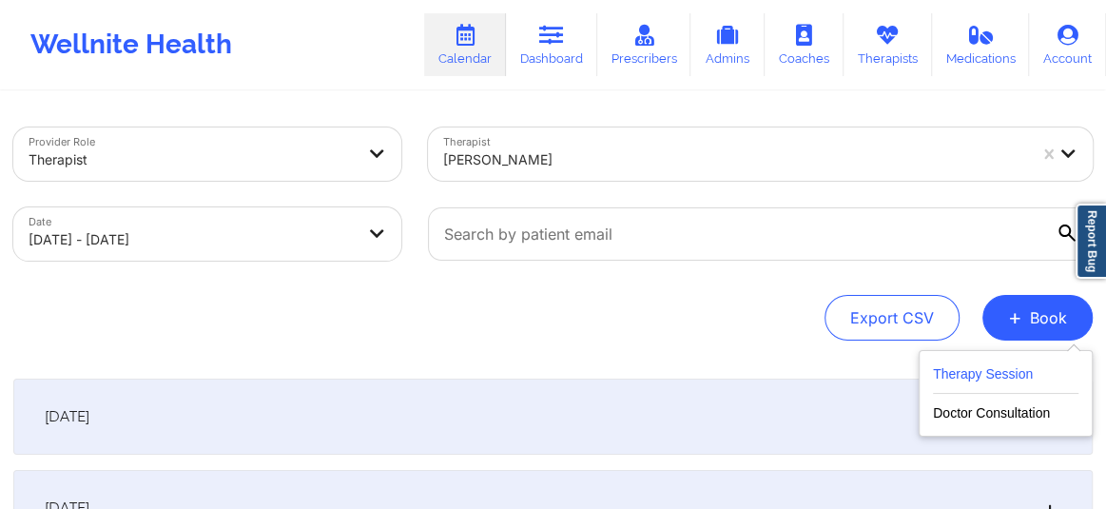
click at [939, 373] on button "Therapy Session" at bounding box center [1006, 377] width 146 height 31
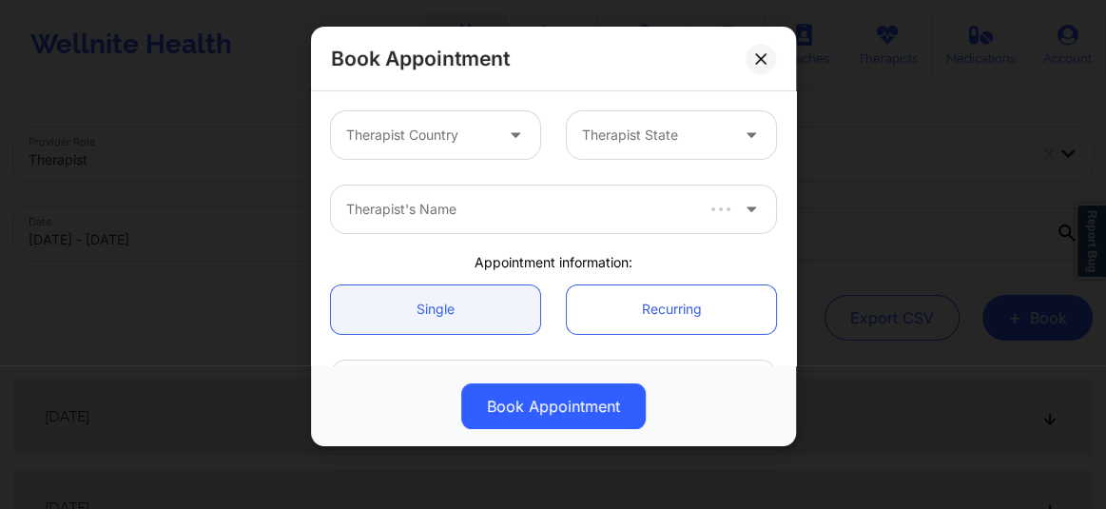
click at [408, 127] on div at bounding box center [419, 135] width 146 height 23
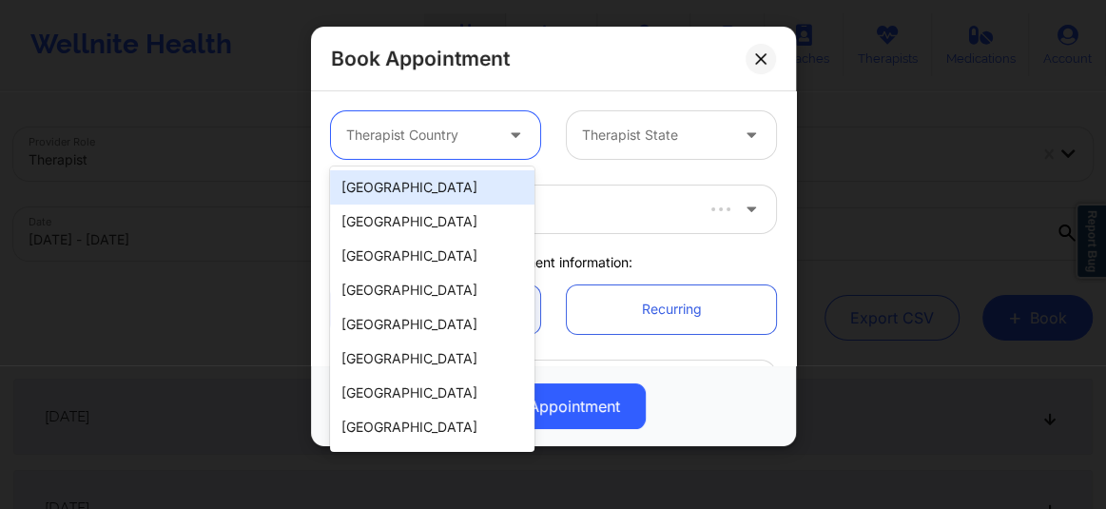
click at [429, 185] on div "[GEOGRAPHIC_DATA]" at bounding box center [432, 187] width 205 height 34
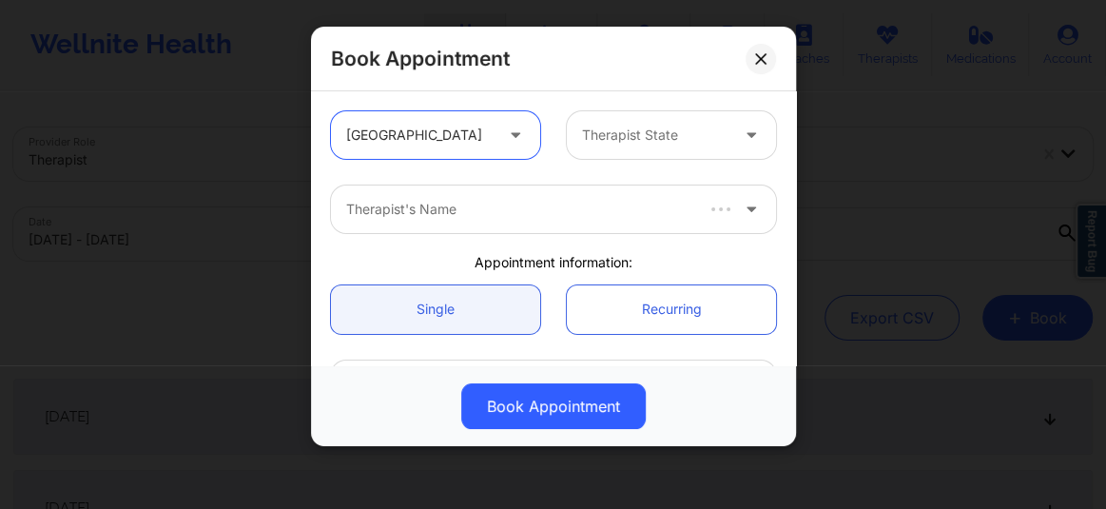
click at [599, 133] on div at bounding box center [655, 135] width 146 height 23
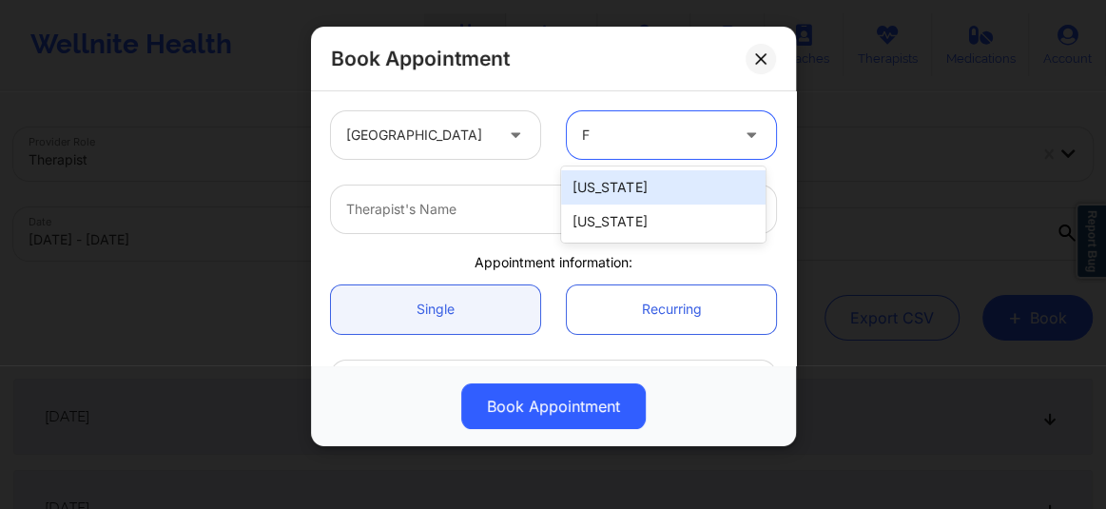
type input "Fl"
click at [599, 181] on div "[US_STATE]" at bounding box center [663, 187] width 205 height 34
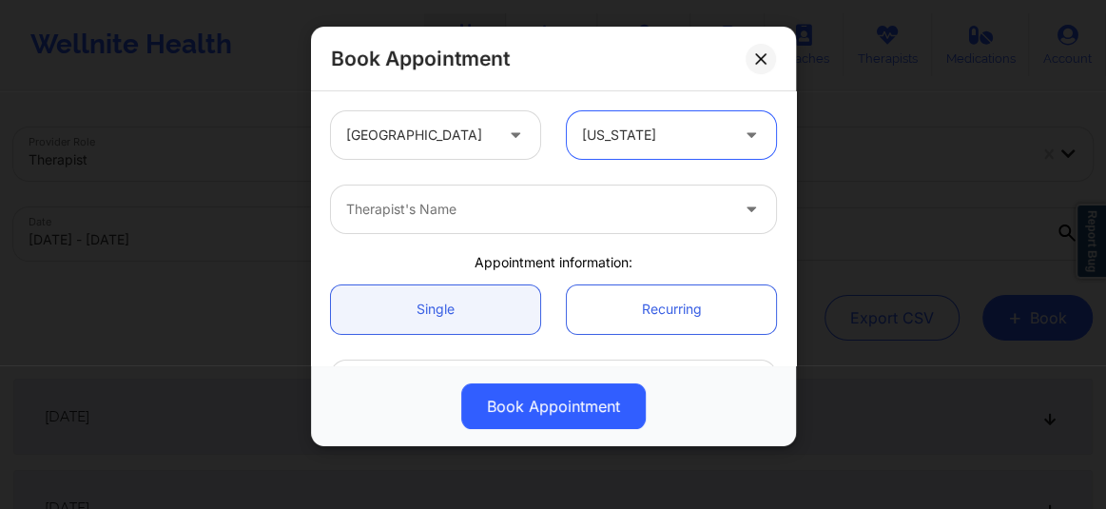
click at [503, 207] on div at bounding box center [537, 209] width 382 height 23
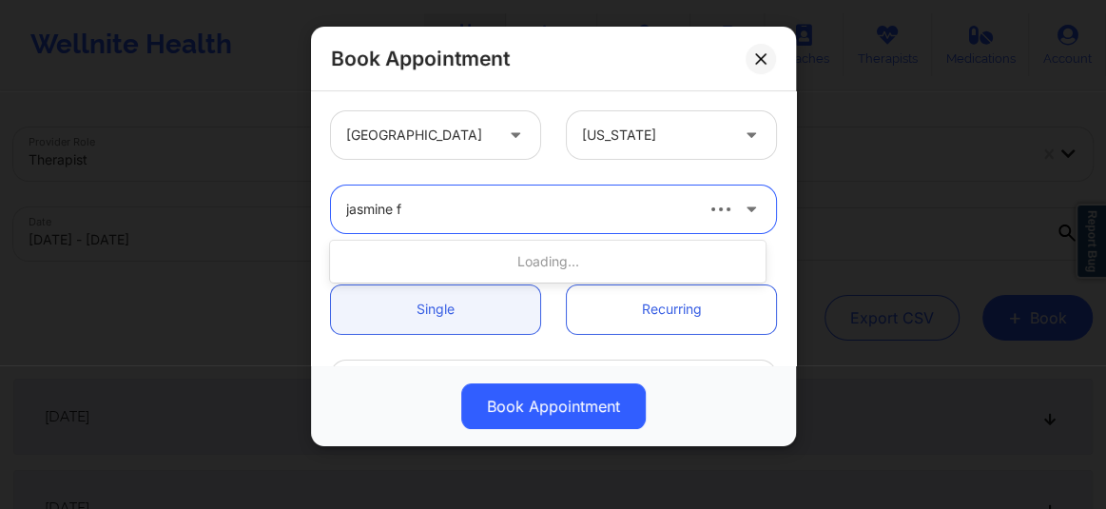
type input "jasmine fe"
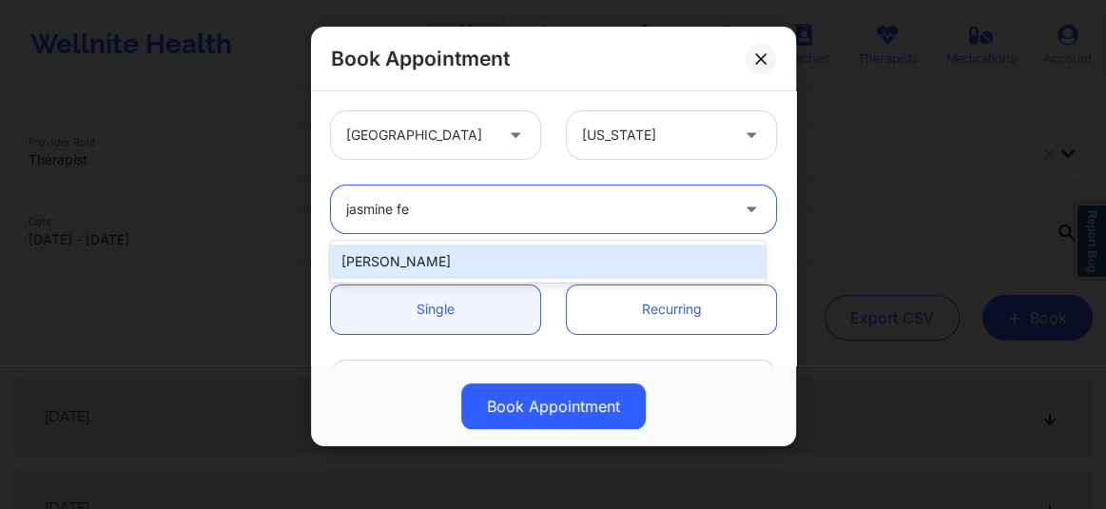
click at [459, 270] on div "[PERSON_NAME]" at bounding box center [548, 261] width 436 height 34
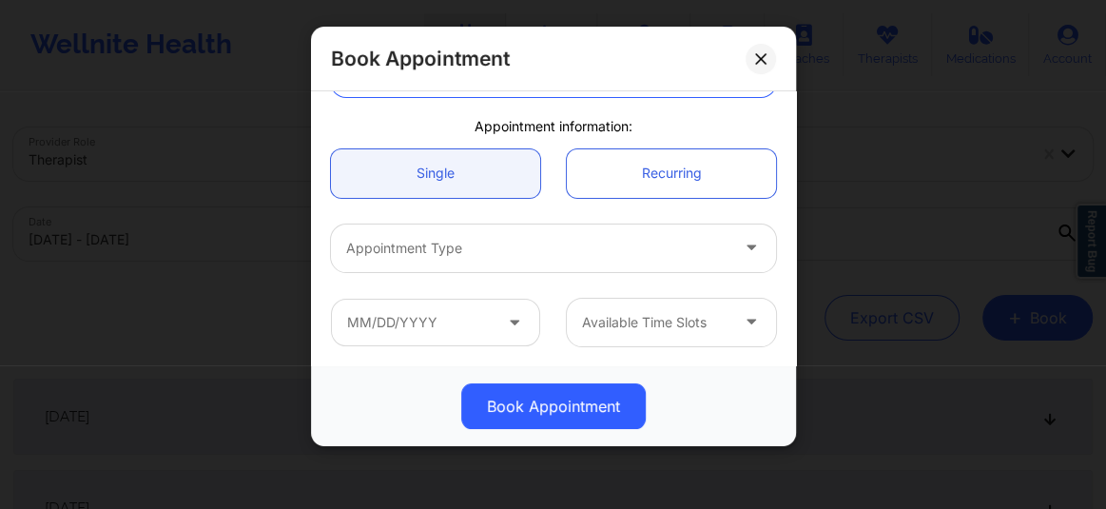
scroll to position [144, 0]
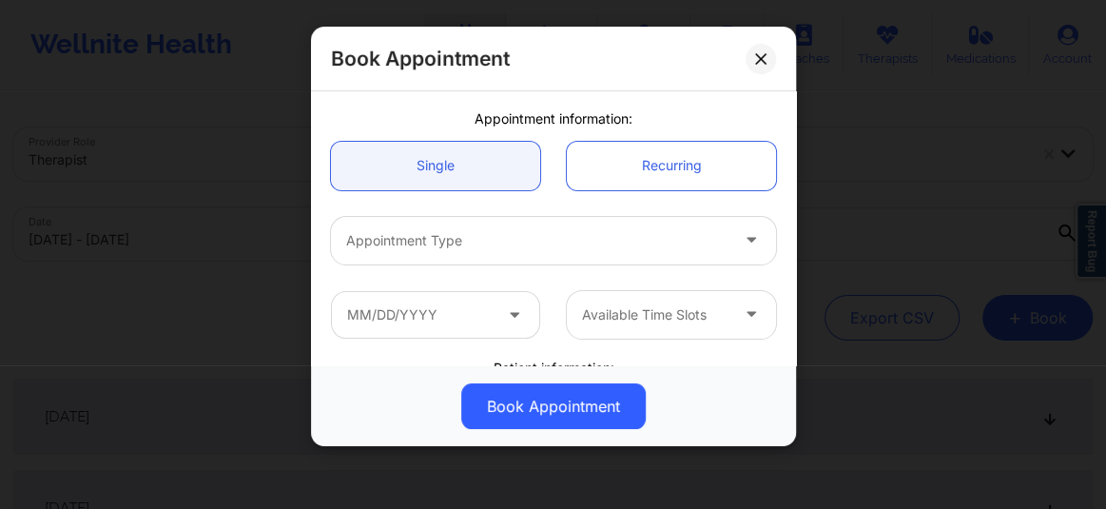
click at [439, 244] on div at bounding box center [537, 240] width 382 height 23
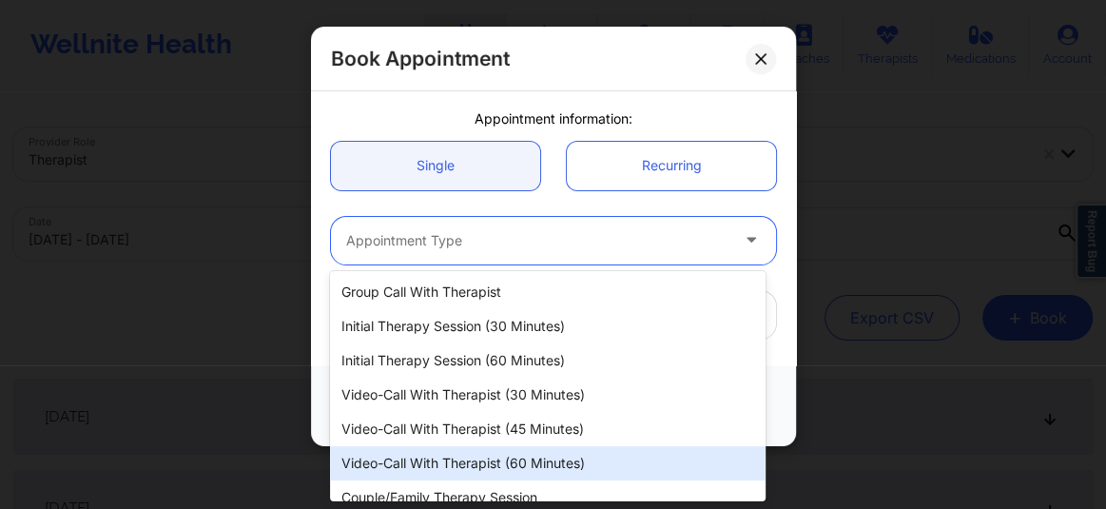
click at [478, 448] on div "Video-Call with Therapist (60 minutes)" at bounding box center [548, 463] width 436 height 34
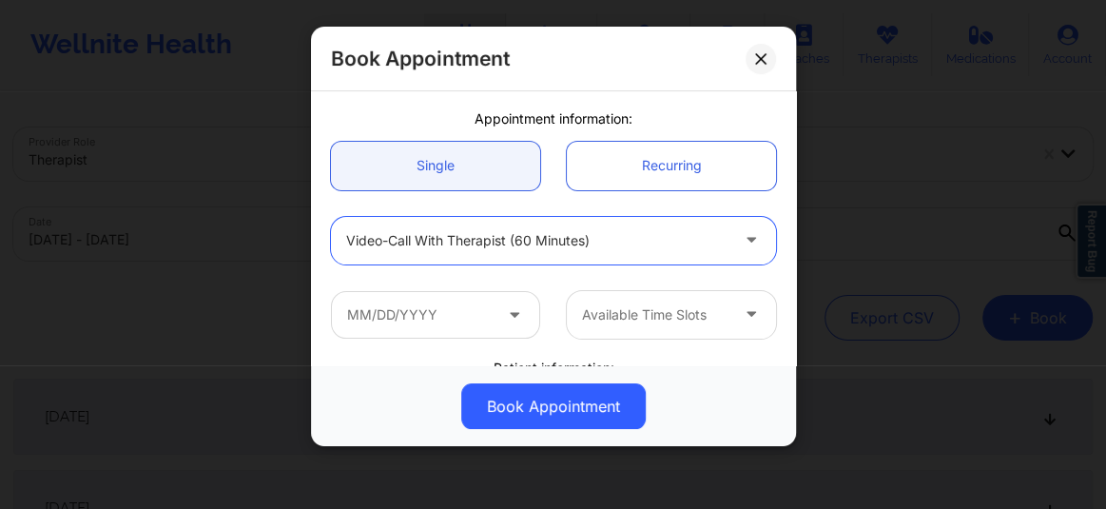
scroll to position [259, 0]
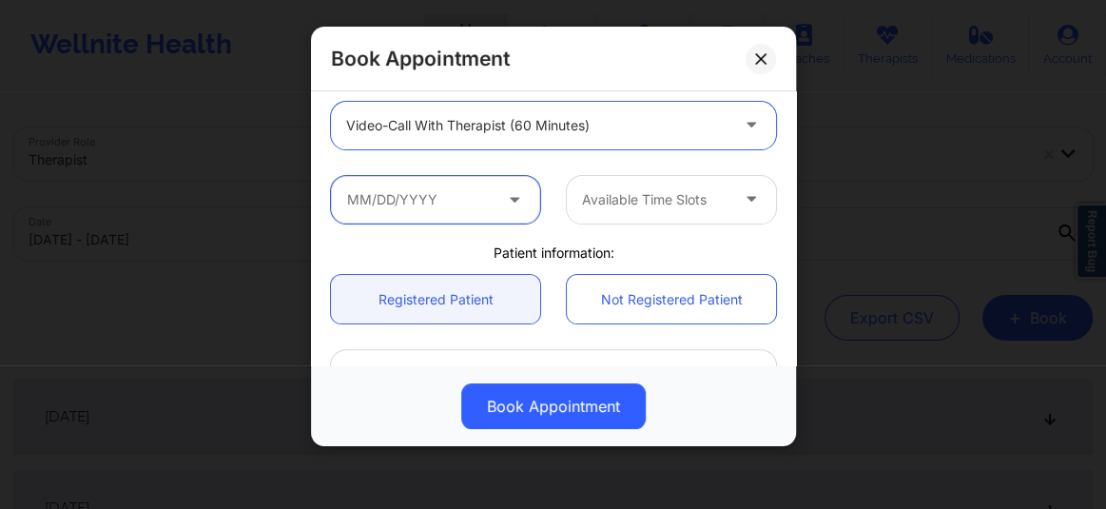
click at [443, 206] on input "text" at bounding box center [435, 200] width 209 height 48
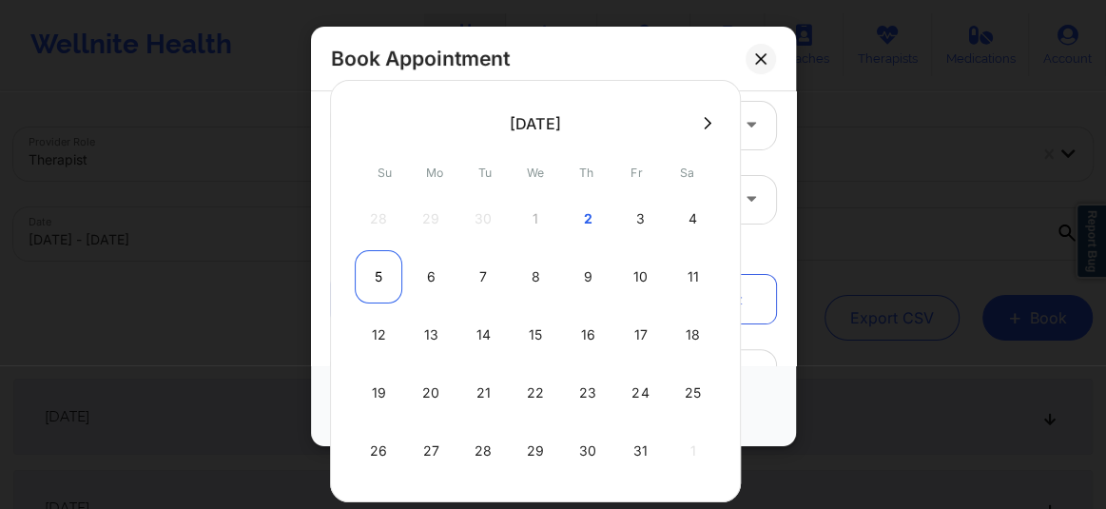
click at [376, 276] on div "5" at bounding box center [379, 276] width 48 height 53
type input "[DATE]"
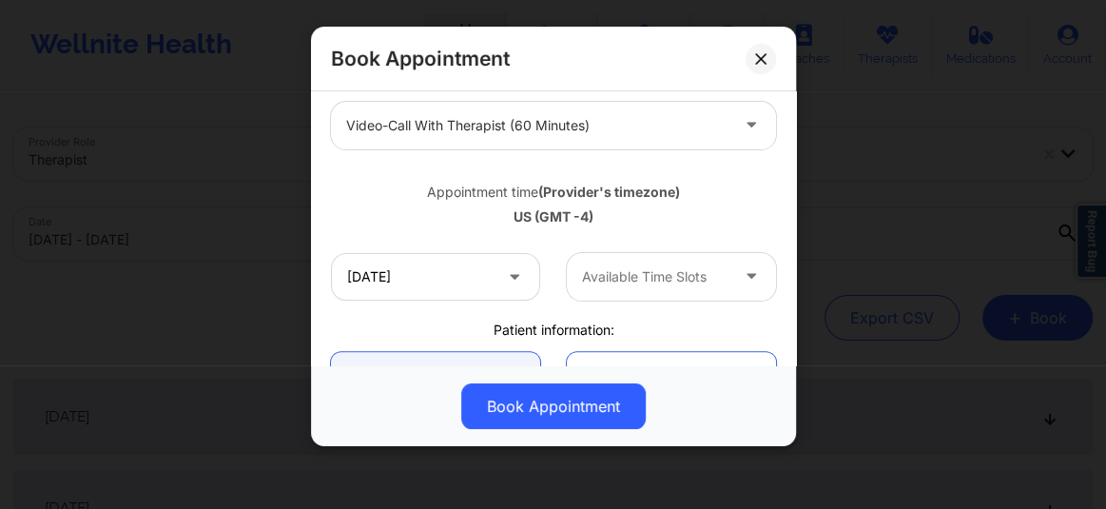
click at [628, 275] on div at bounding box center [655, 276] width 146 height 23
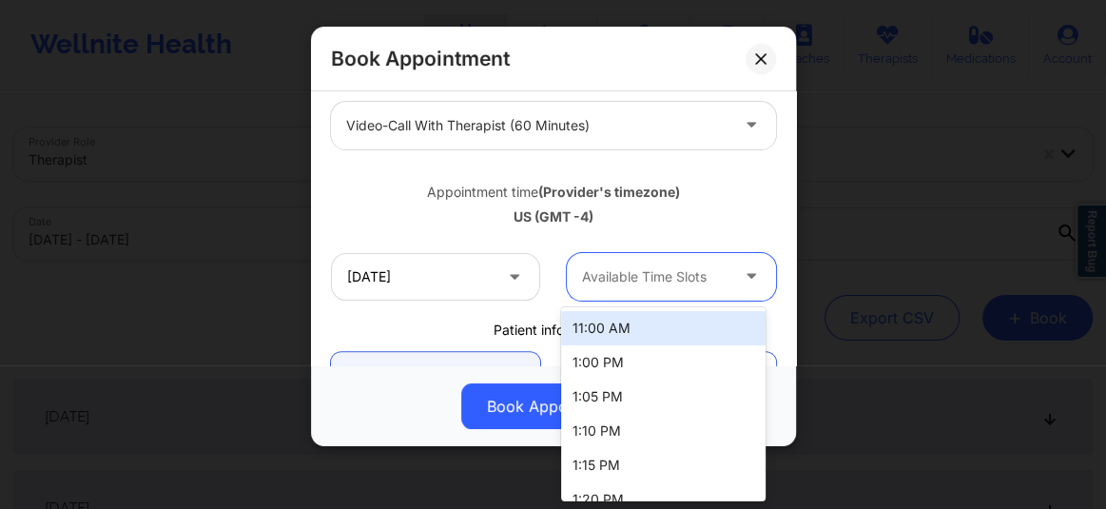
click at [616, 321] on div "11:00 AM" at bounding box center [663, 328] width 205 height 34
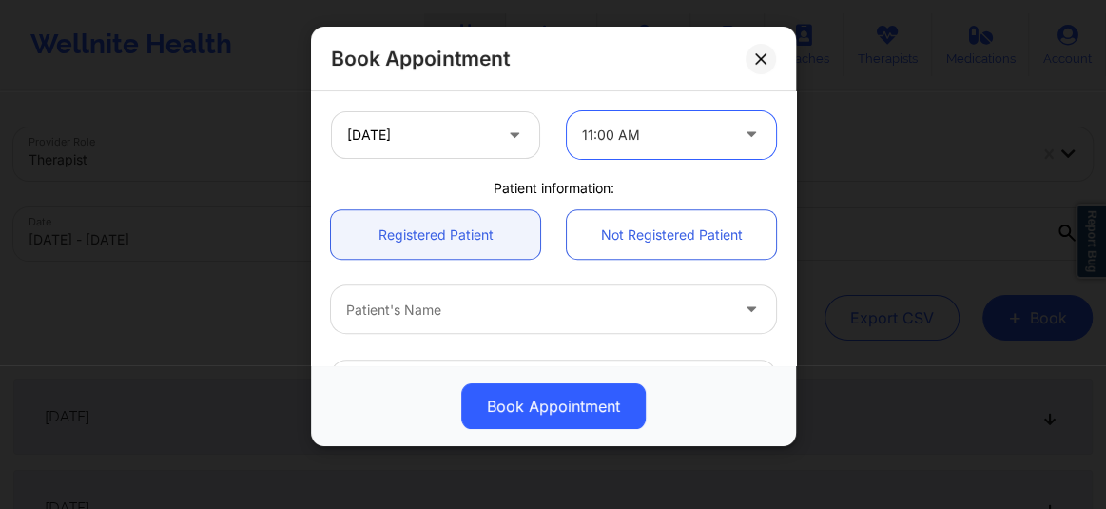
scroll to position [460, 0]
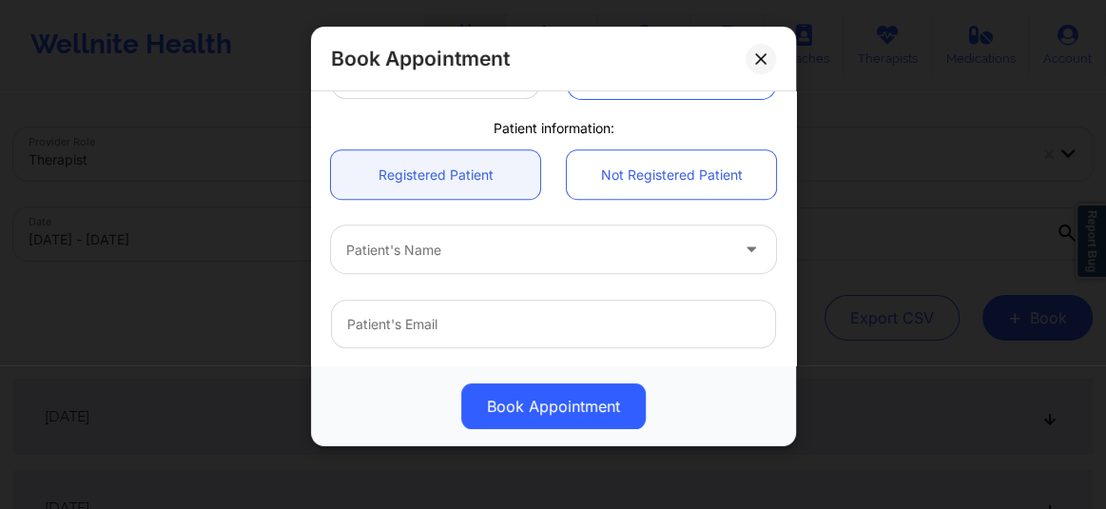
click at [424, 250] on div at bounding box center [537, 250] width 382 height 23
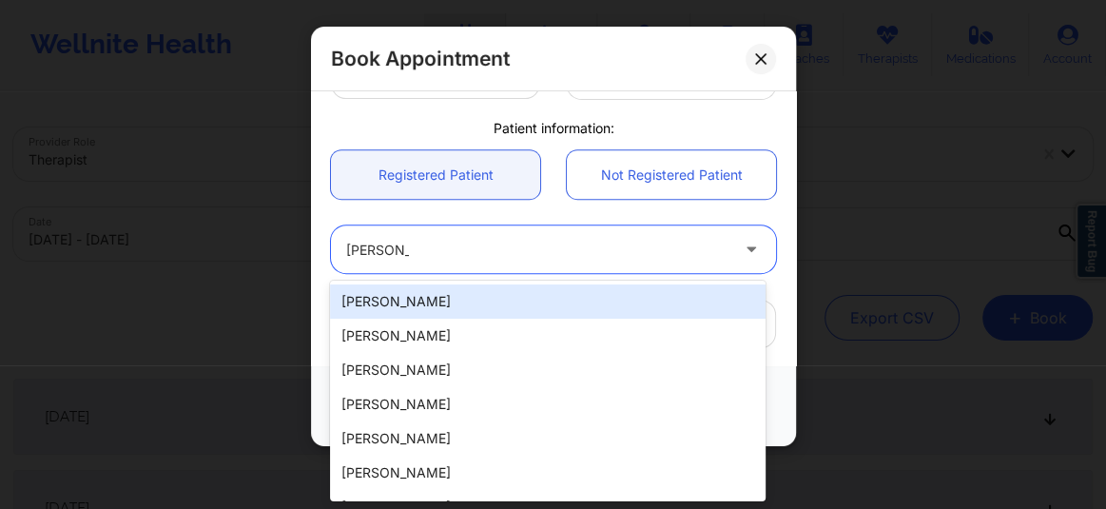
type input "[PERSON_NAME]"
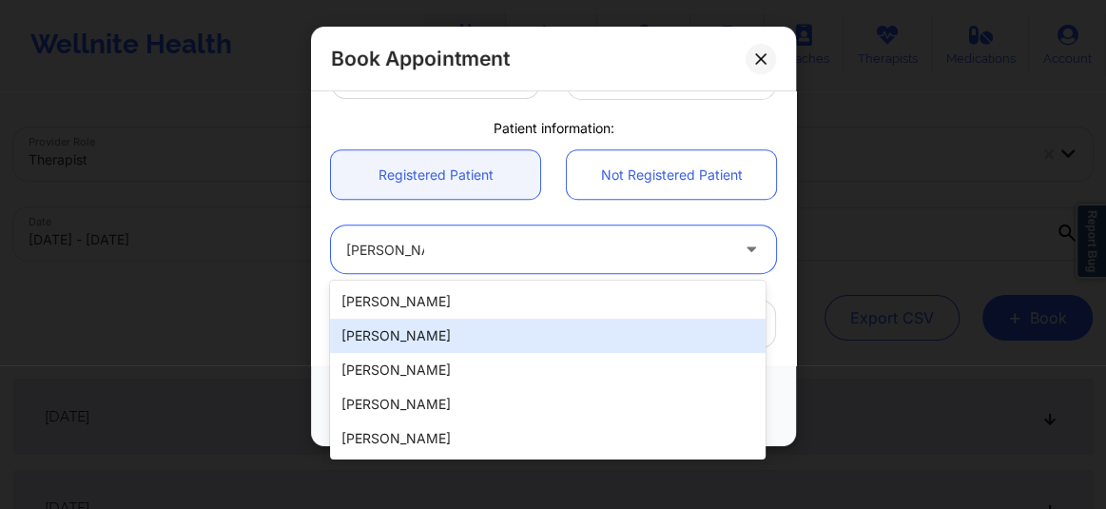
click at [429, 333] on div "[PERSON_NAME]" at bounding box center [548, 336] width 436 height 34
type input "[PERSON_NAME][EMAIL_ADDRESS][DOMAIN_NAME]"
type input "[PHONE_NUMBER]"
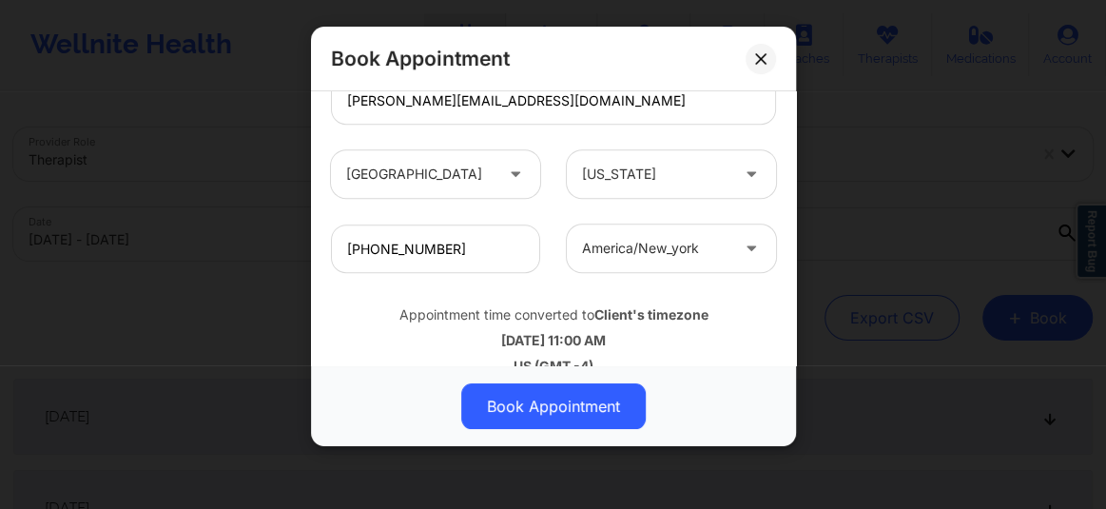
scroll to position [713, 0]
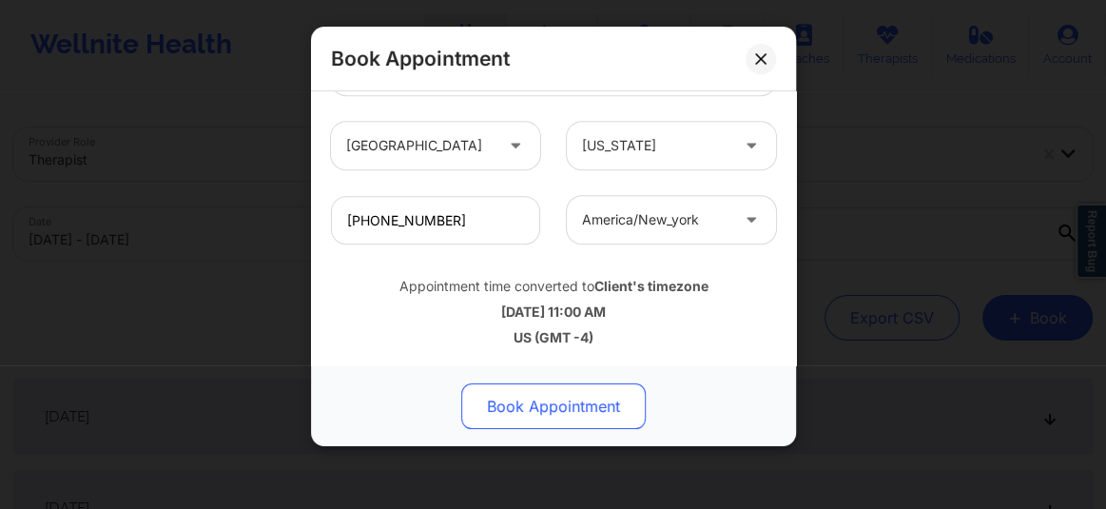
click at [553, 395] on button "Book Appointment" at bounding box center [553, 406] width 185 height 46
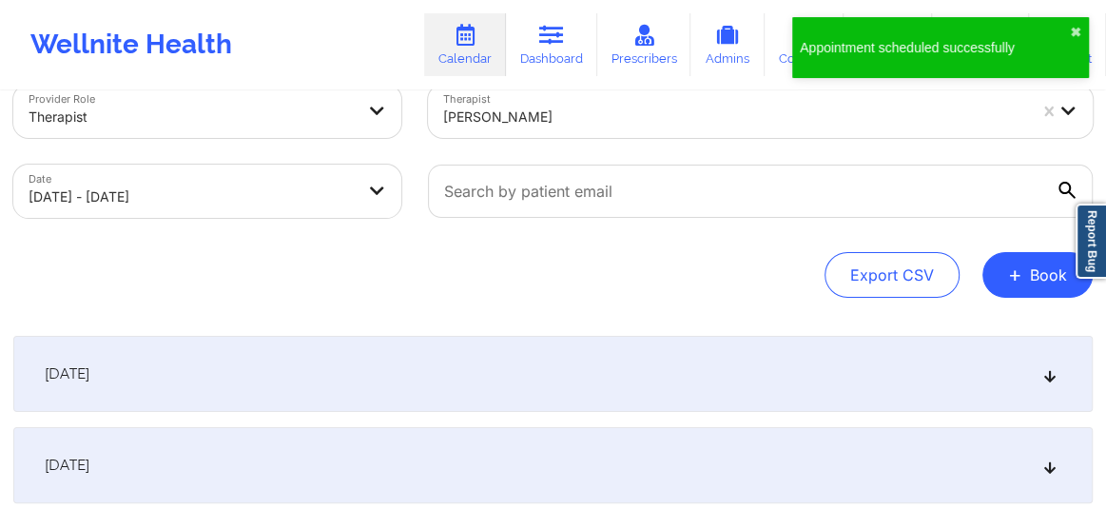
scroll to position [29, 0]
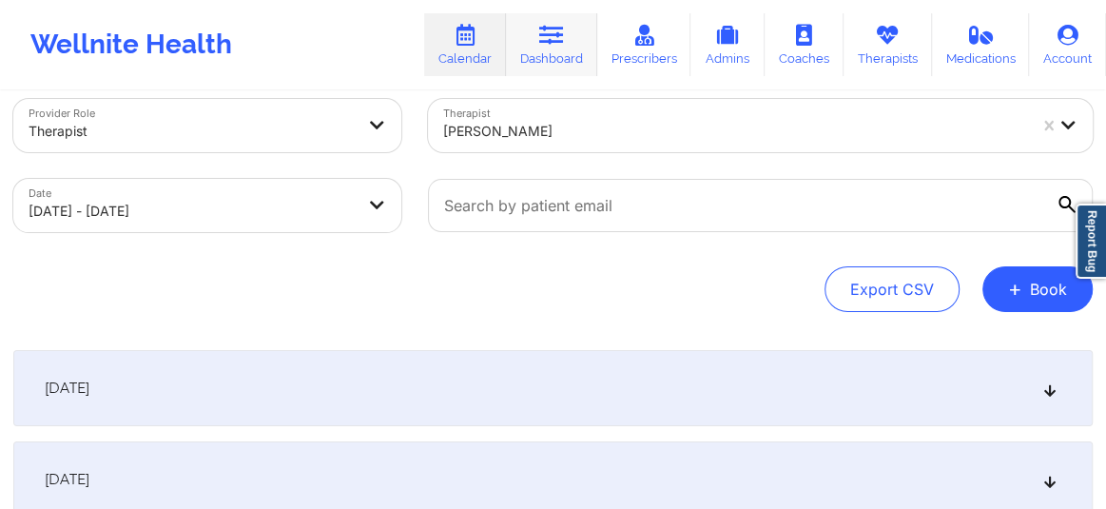
click at [575, 44] on link "Dashboard" at bounding box center [551, 44] width 91 height 63
